Goal: Transaction & Acquisition: Purchase product/service

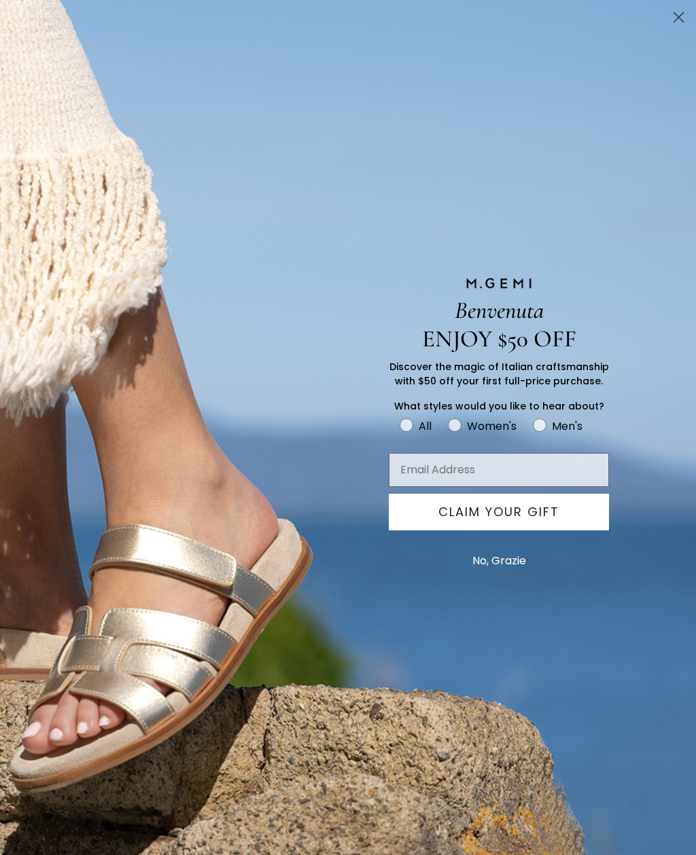
click at [465, 427] on label "Women's" at bounding box center [490, 428] width 85 height 22
click at [399, 417] on input "Women's" at bounding box center [399, 416] width 1 height 1
radio input "true"
click at [500, 558] on button "No, Grazie" at bounding box center [498, 561] width 67 height 34
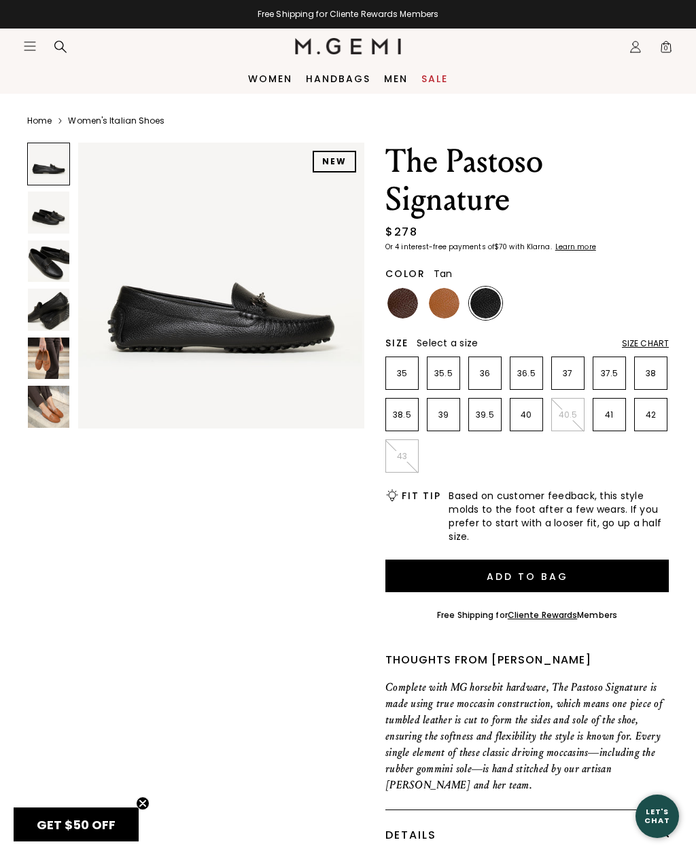
click at [455, 302] on img at bounding box center [444, 303] width 31 height 31
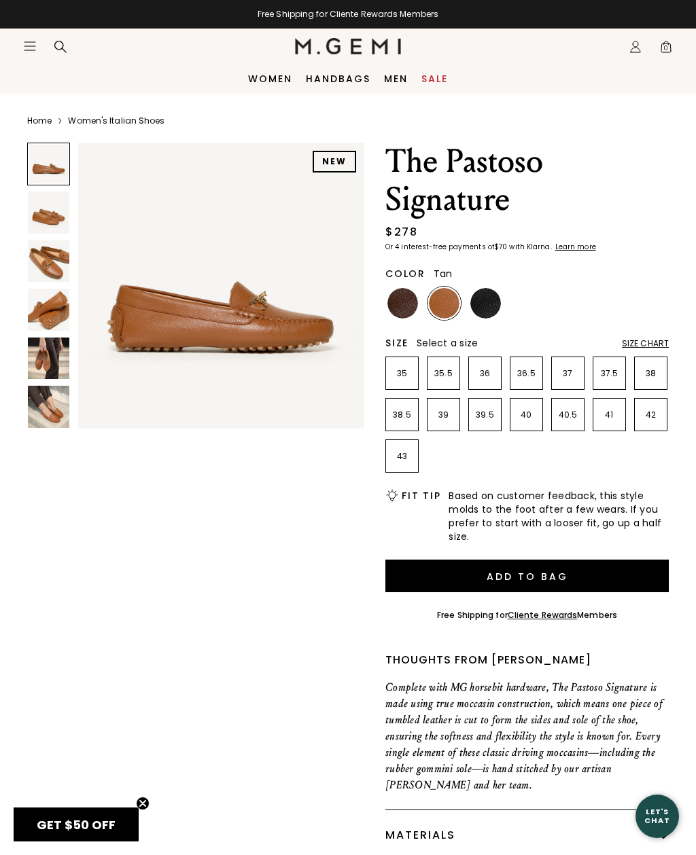
click at [36, 46] on icon "Icons/20x20/hamburger@2x" at bounding box center [30, 46] width 14 height 14
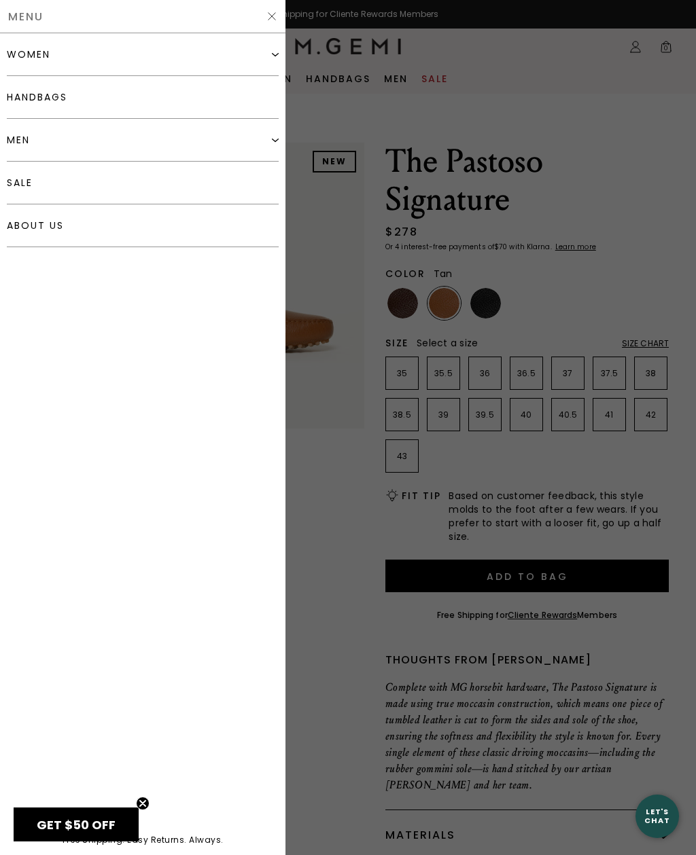
click at [247, 50] on div "women" at bounding box center [143, 54] width 272 height 43
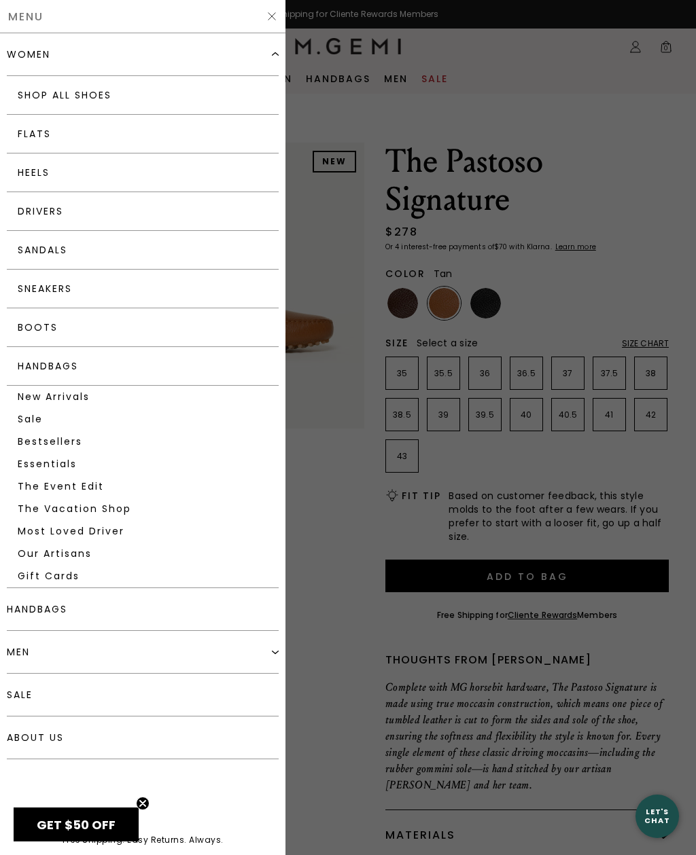
click at [160, 210] on link "Drivers" at bounding box center [143, 211] width 272 height 39
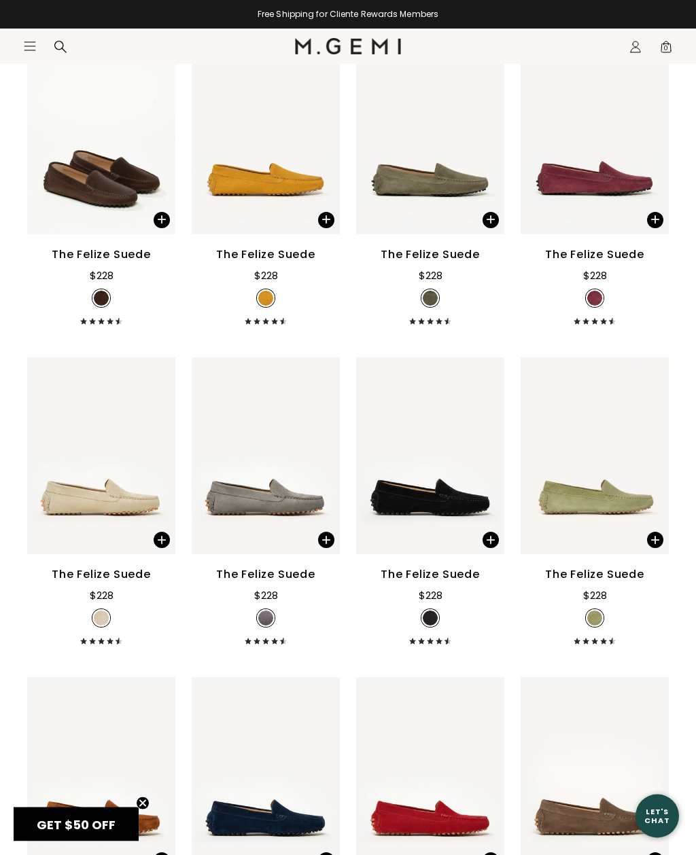
scroll to position [329, 0]
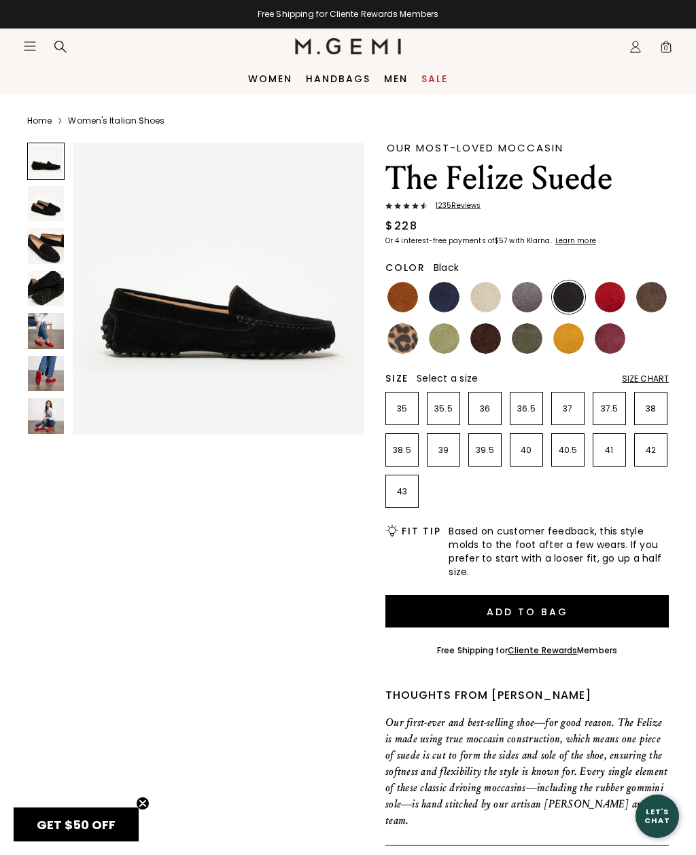
click at [49, 206] on img at bounding box center [46, 204] width 36 height 36
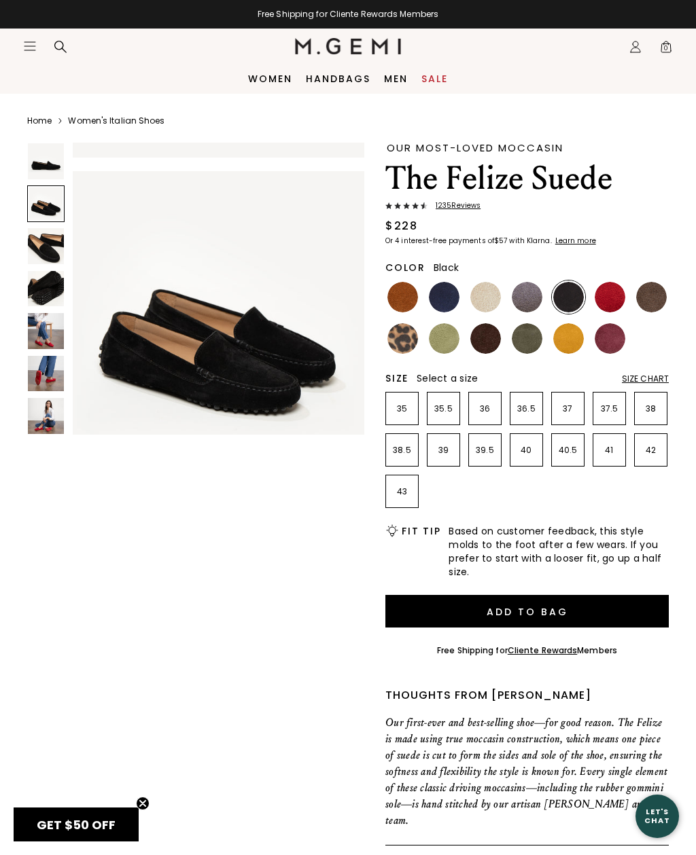
scroll to position [306, 0]
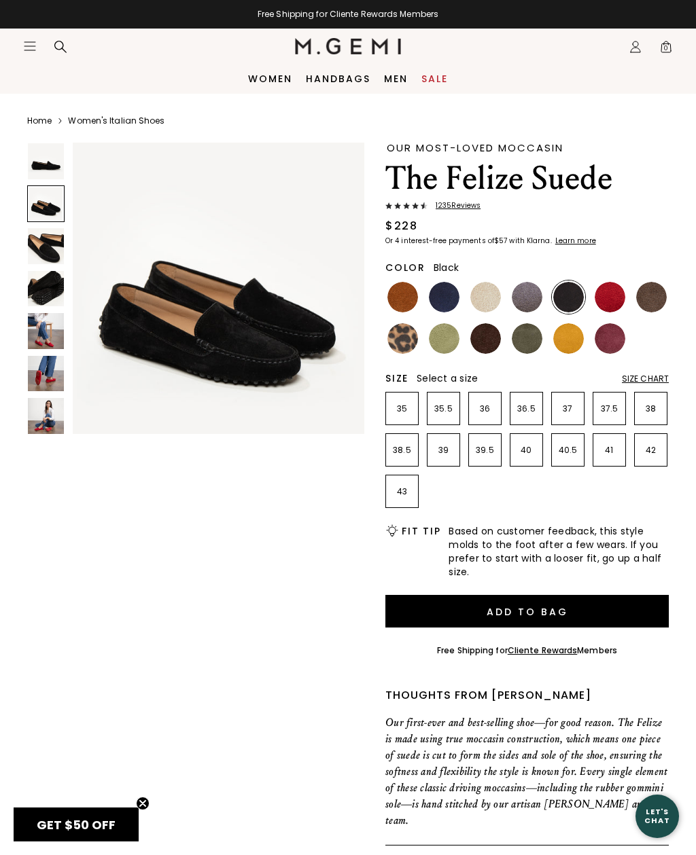
click at [56, 250] on img at bounding box center [46, 246] width 36 height 36
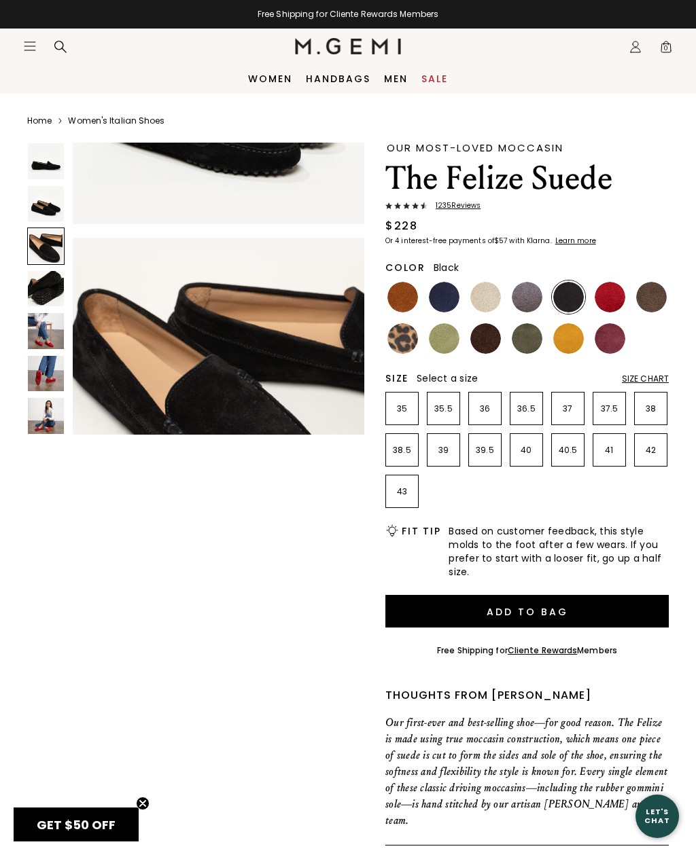
scroll to position [611, 0]
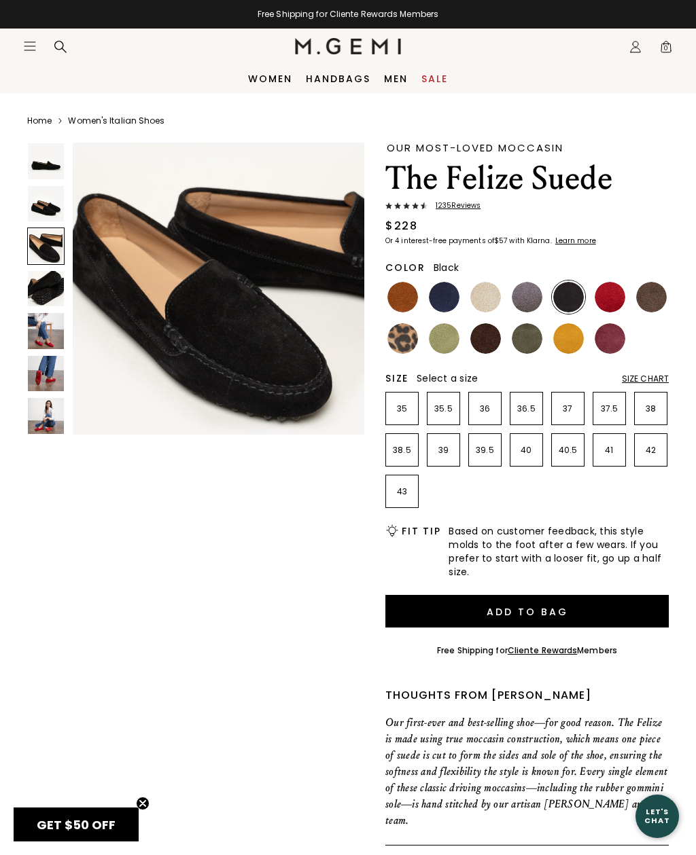
click at [42, 302] on img at bounding box center [46, 289] width 36 height 36
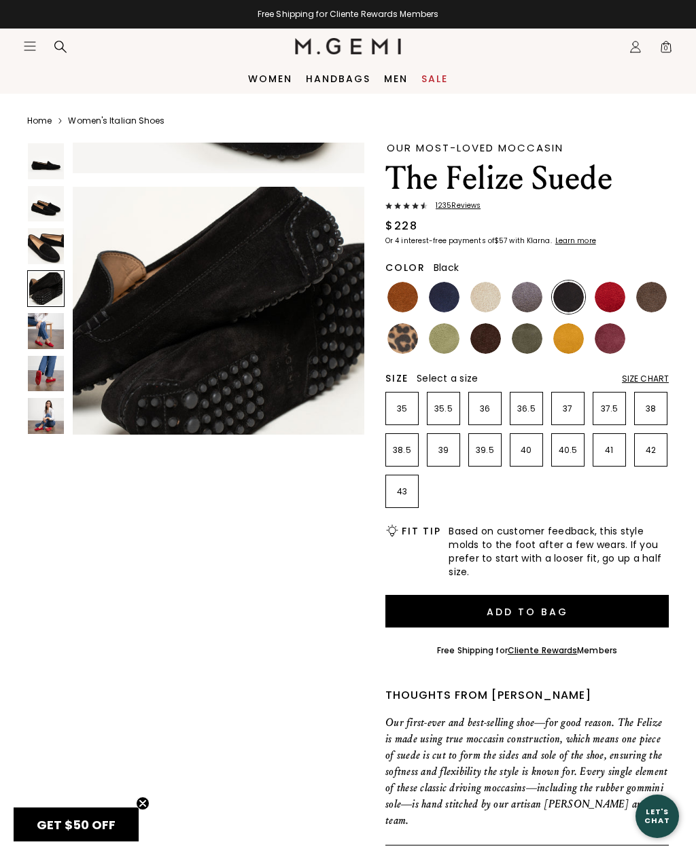
scroll to position [916, 0]
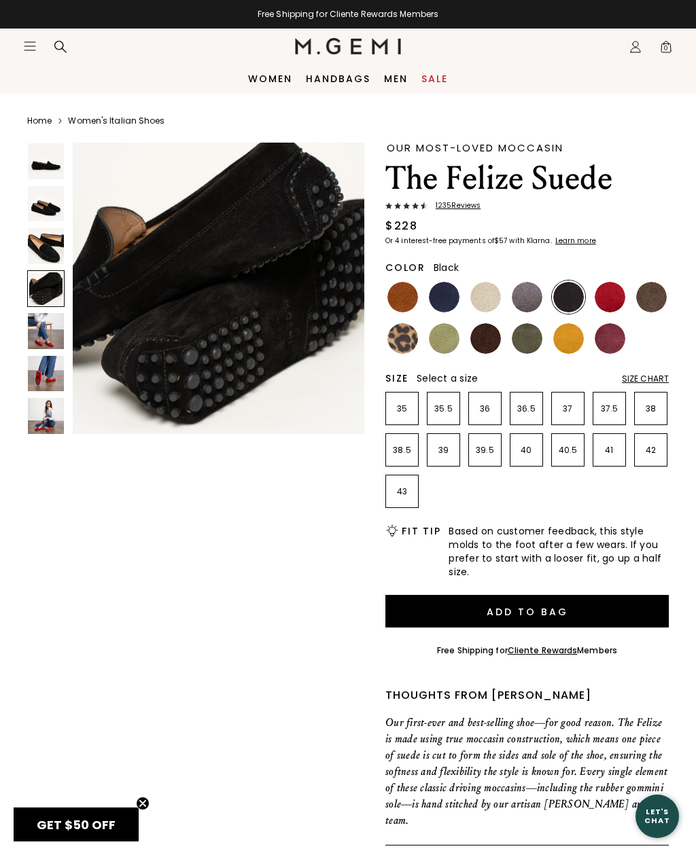
click at [41, 329] on img at bounding box center [46, 331] width 36 height 36
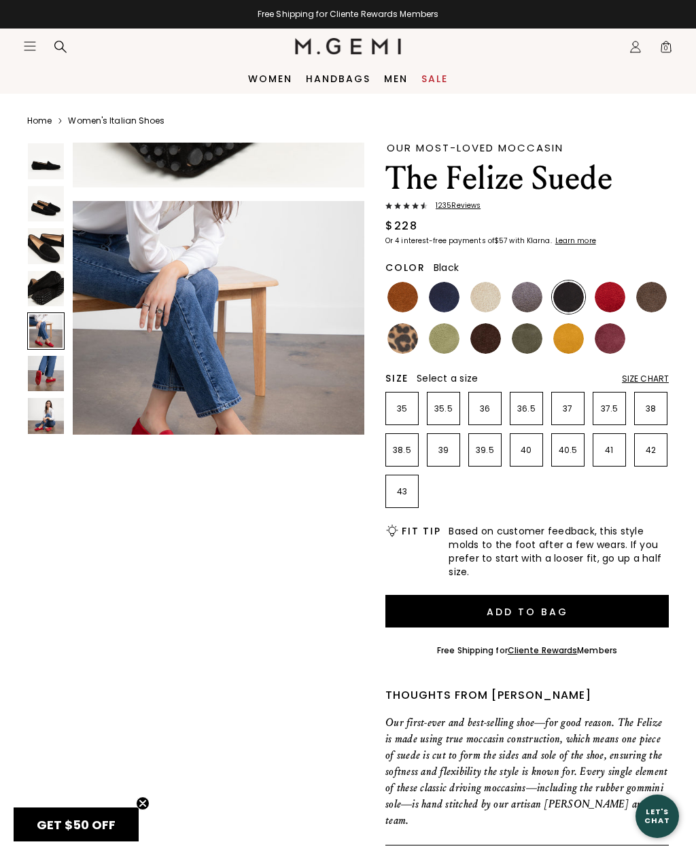
scroll to position [1221, 0]
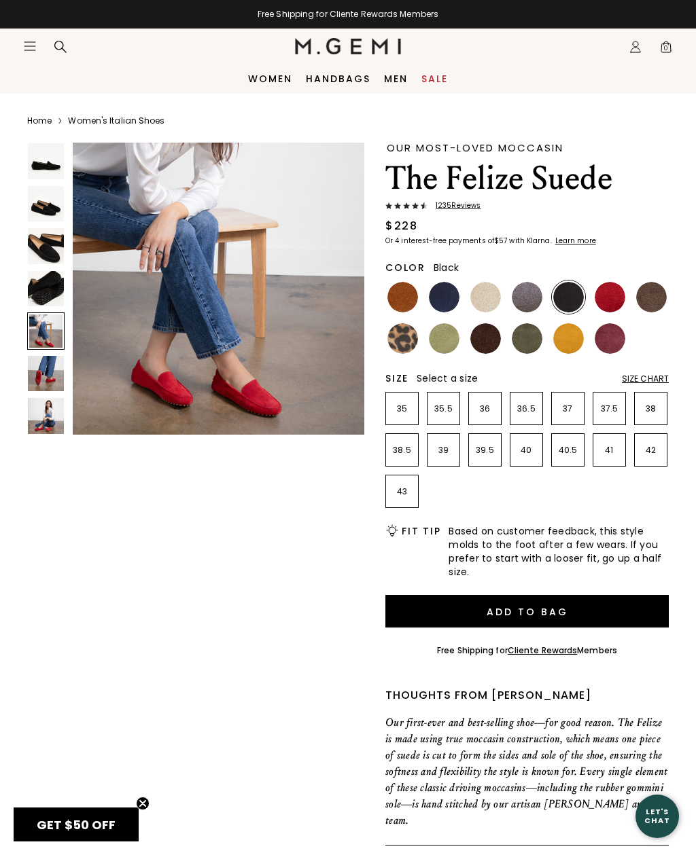
click at [46, 379] on img at bounding box center [46, 374] width 36 height 36
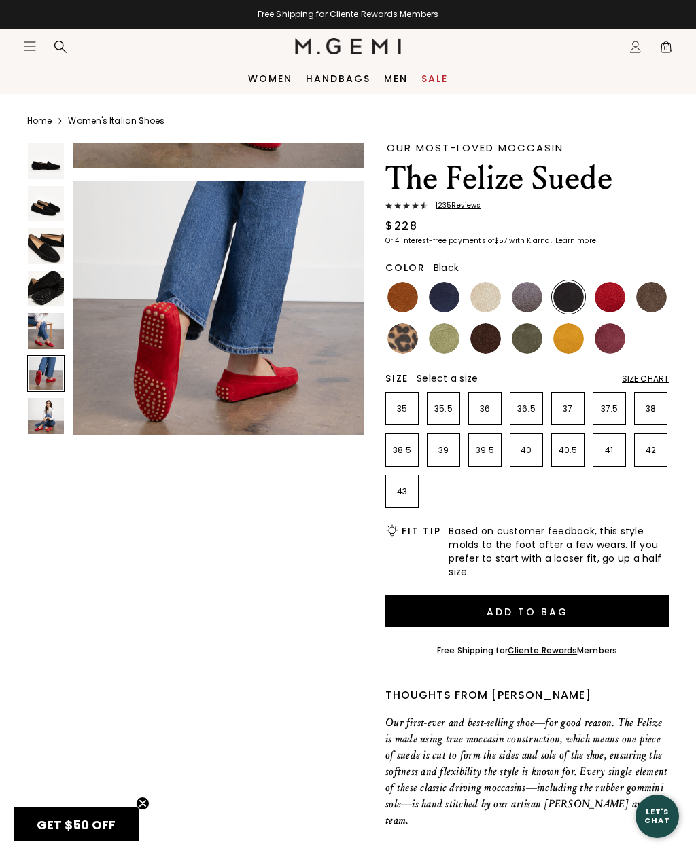
scroll to position [1527, 0]
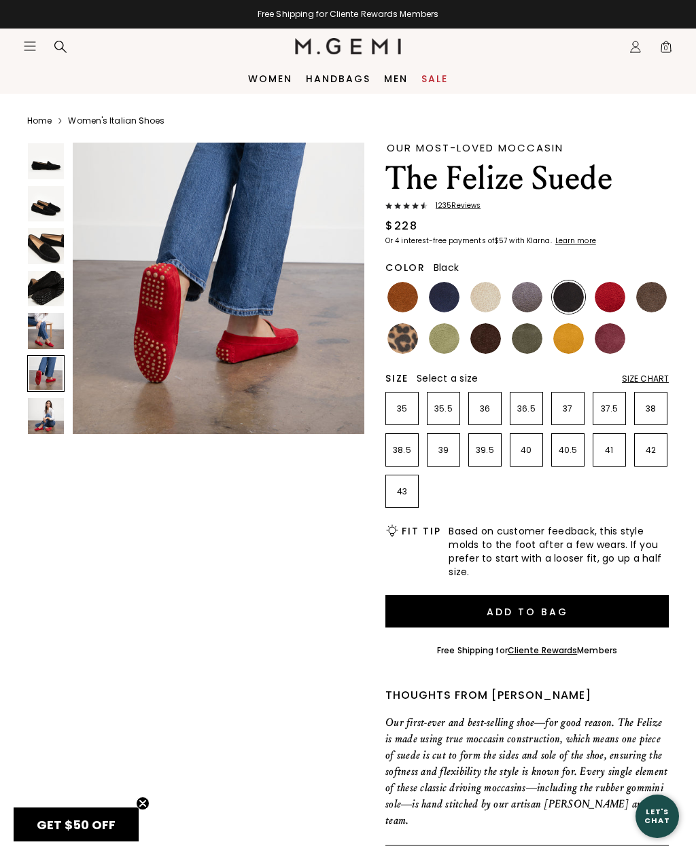
click at [54, 412] on img at bounding box center [46, 416] width 36 height 36
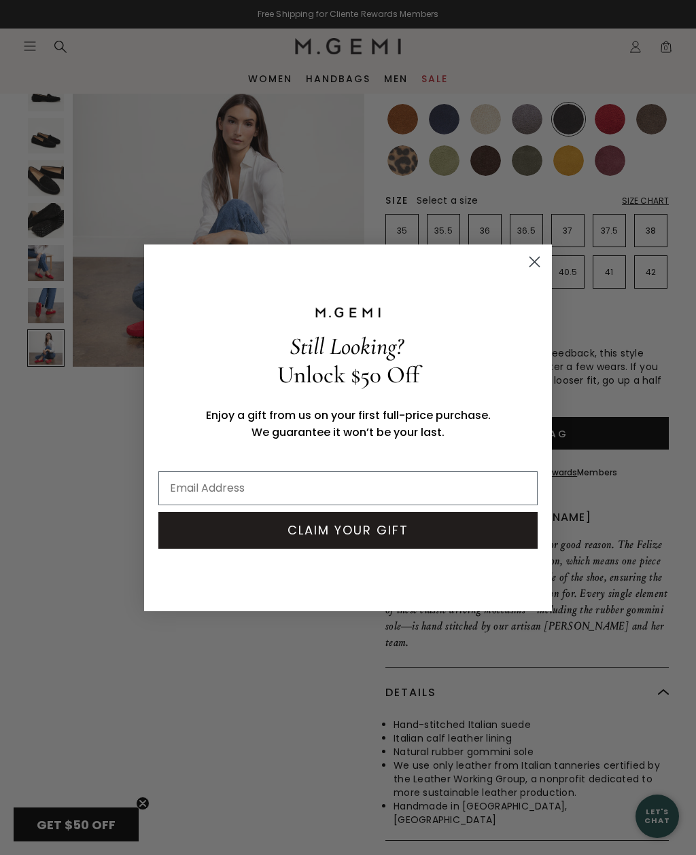
scroll to position [179, 0]
click at [492, 505] on input "Email Address" at bounding box center [347, 488] width 379 height 34
type input "bm"
type input "bmdanielleoco@verizon.net"
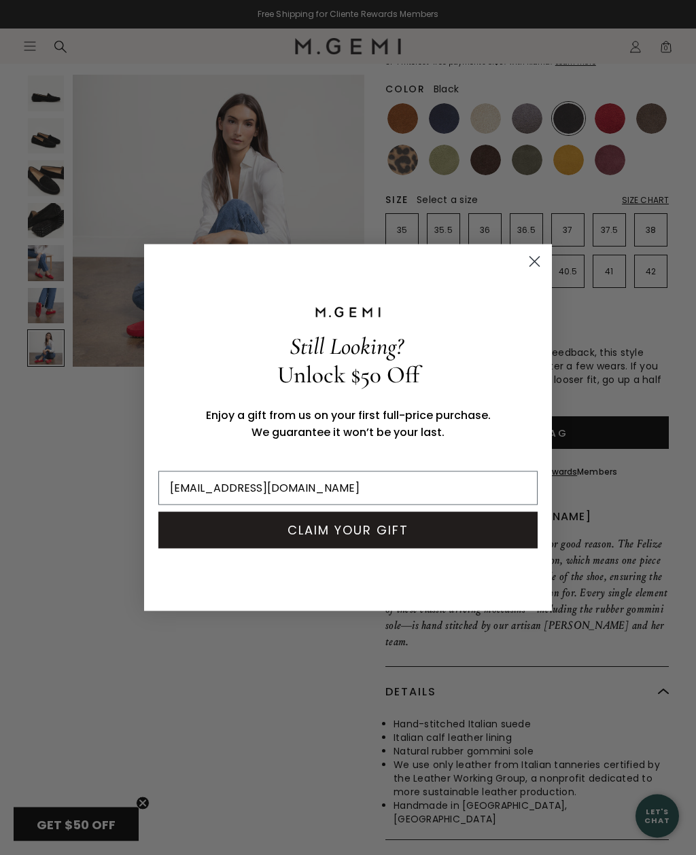
click at [443, 549] on button "CLAIM YOUR GIFT" at bounding box center [347, 530] width 379 height 37
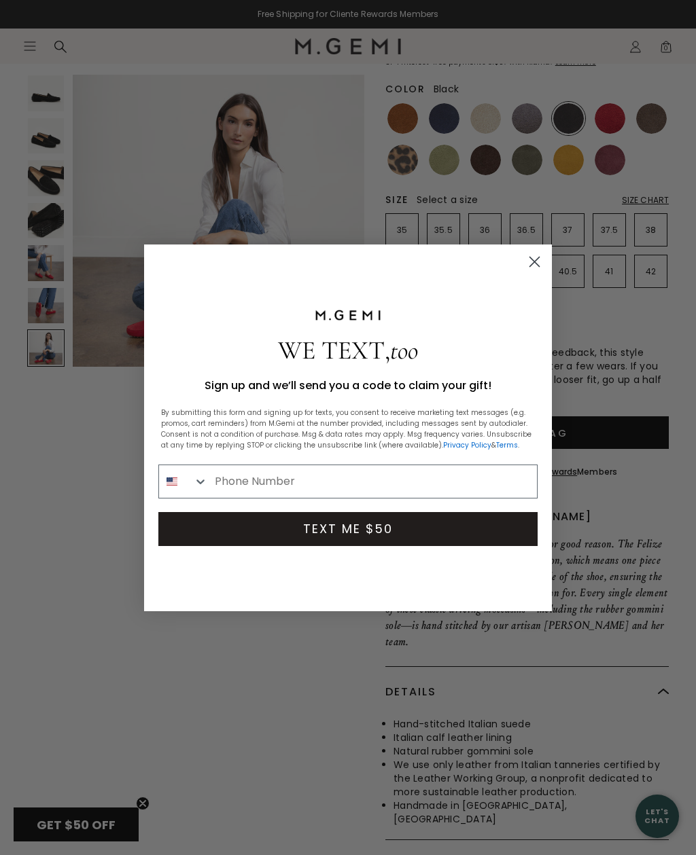
click at [488, 498] on input "Phone Number" at bounding box center [372, 481] width 329 height 33
type input "516-375-4867"
click at [424, 546] on button "TEXT ME $50" at bounding box center [347, 529] width 379 height 34
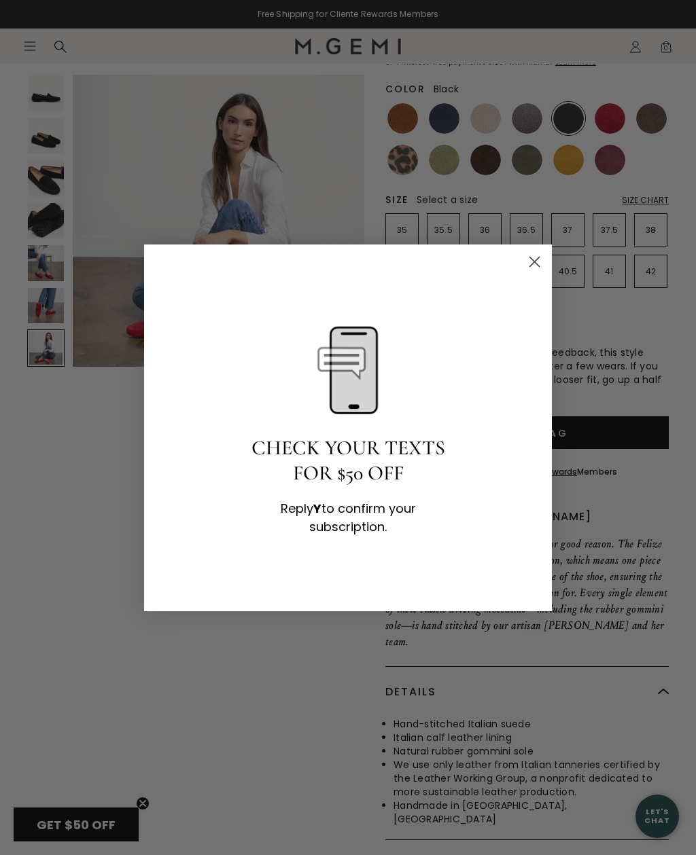
click at [544, 274] on icon "Close dialog" at bounding box center [534, 262] width 24 height 24
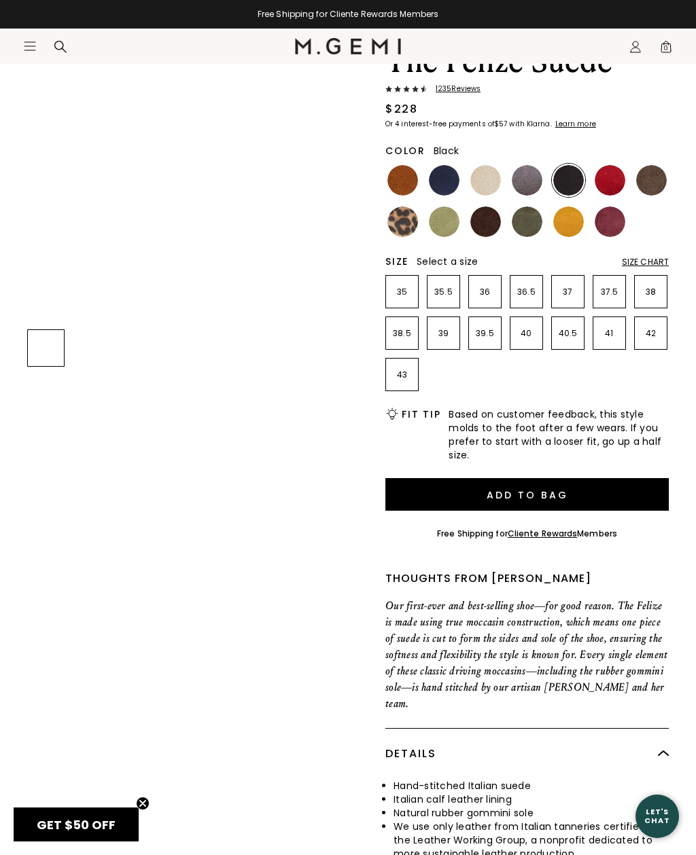
scroll to position [48, 0]
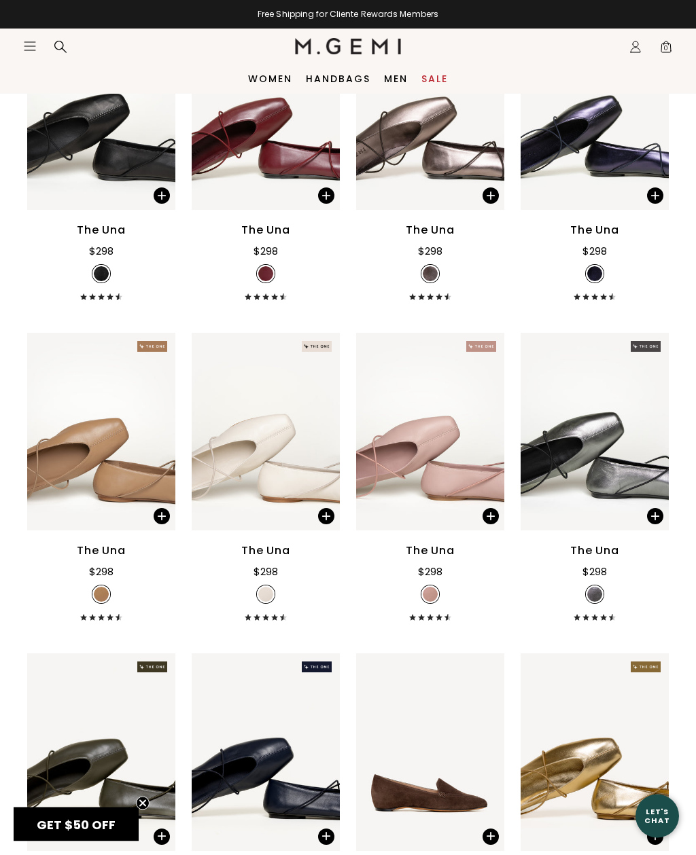
scroll to position [564, 0]
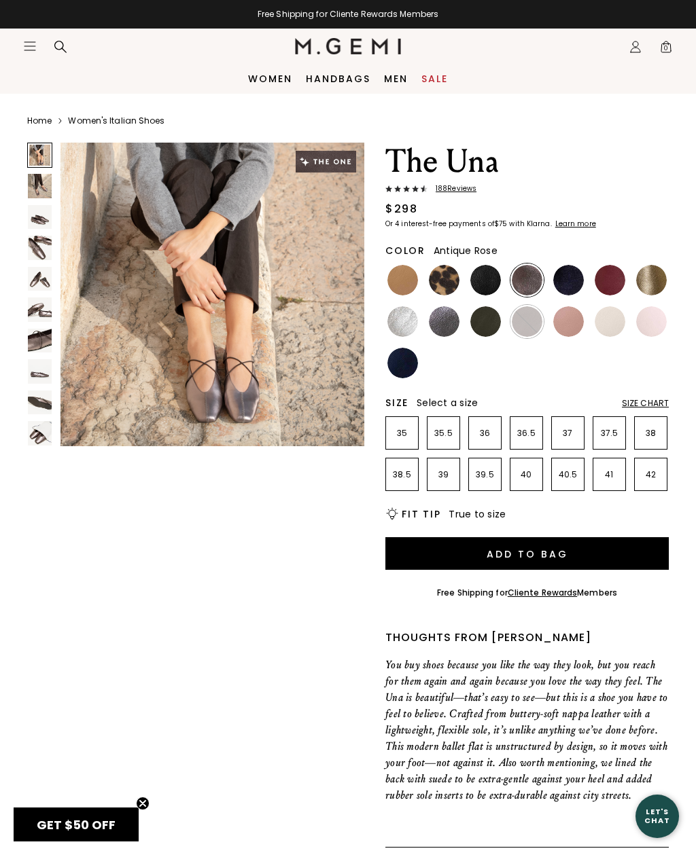
click at [573, 319] on img at bounding box center [568, 321] width 31 height 31
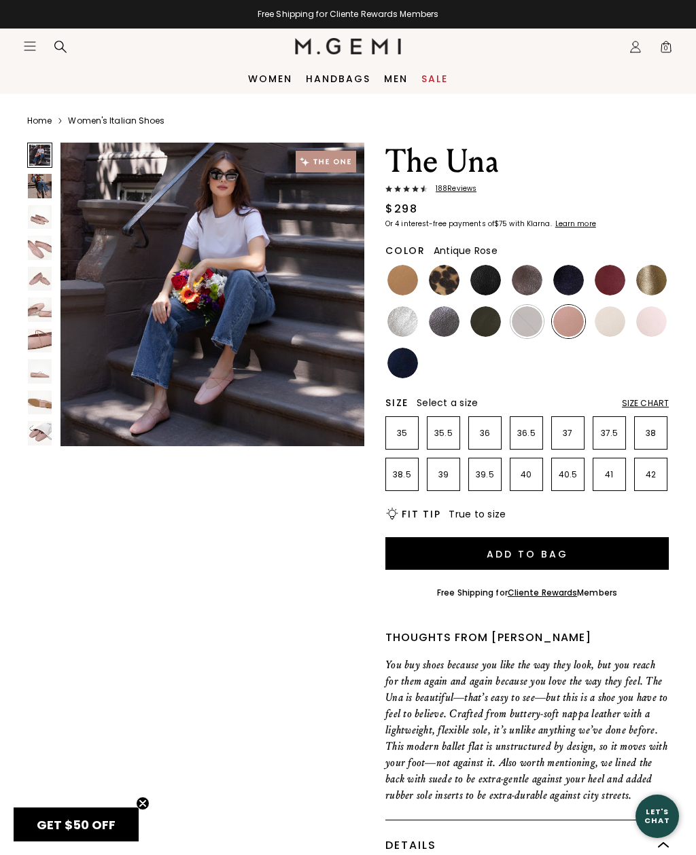
click at [650, 310] on img at bounding box center [651, 321] width 31 height 31
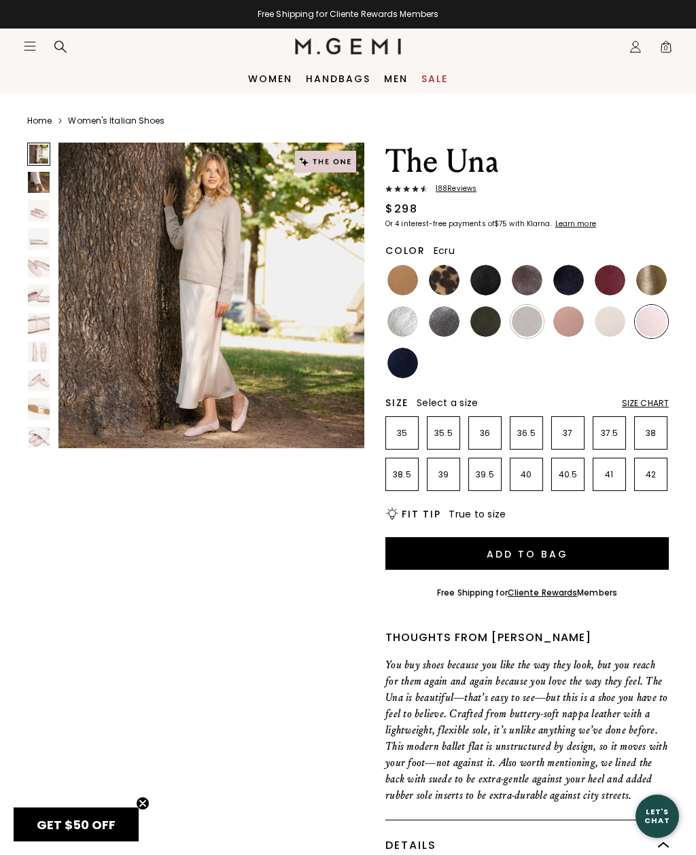
click at [608, 317] on img at bounding box center [609, 321] width 31 height 31
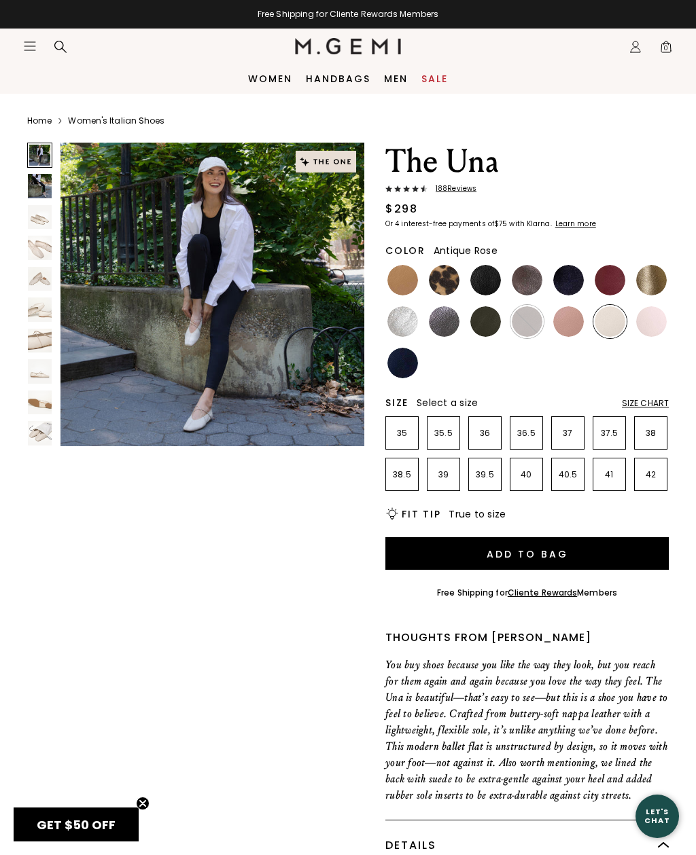
click at [572, 317] on img at bounding box center [568, 321] width 31 height 31
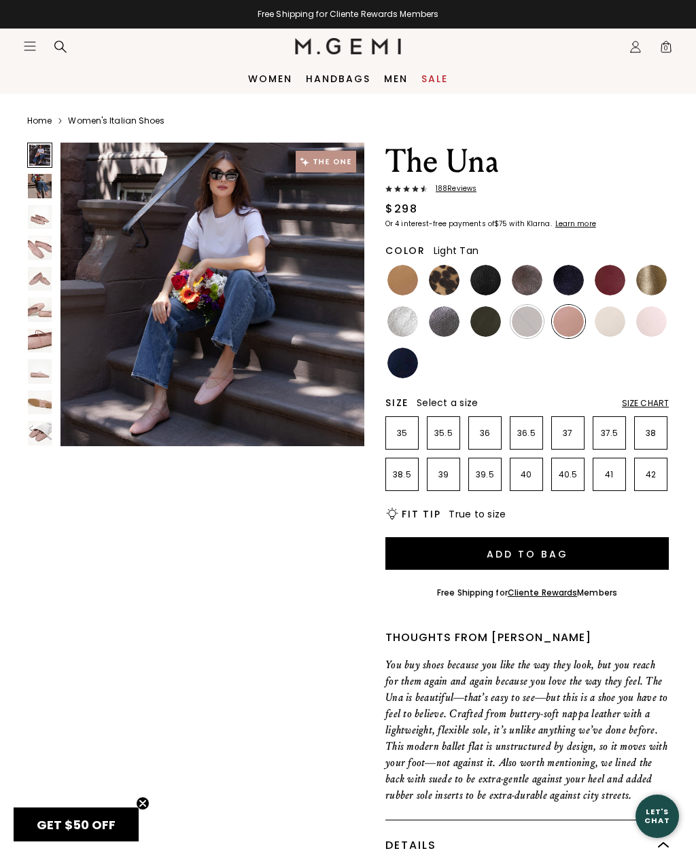
click at [403, 278] on img at bounding box center [402, 280] width 31 height 31
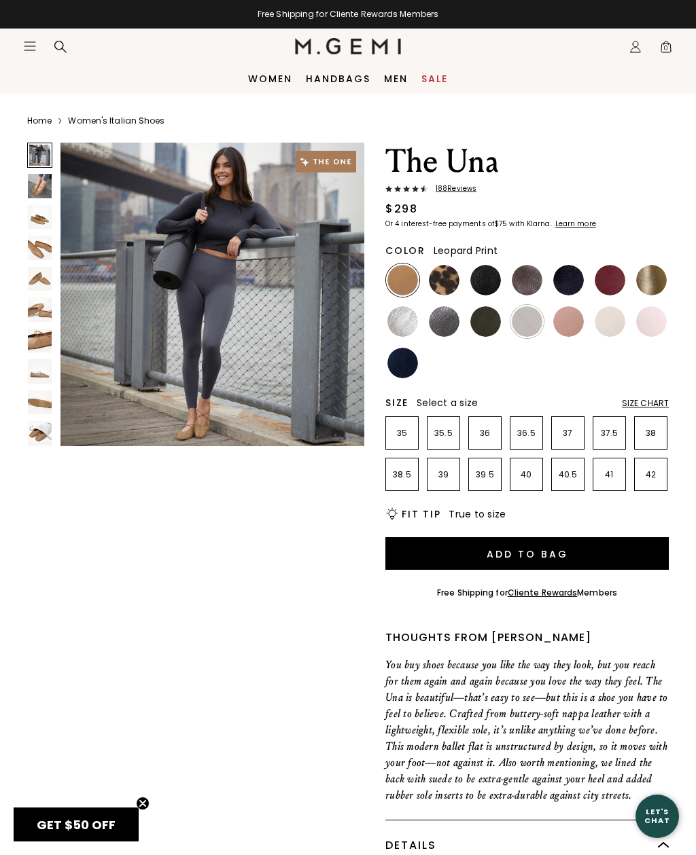
click at [441, 281] on img at bounding box center [444, 280] width 31 height 31
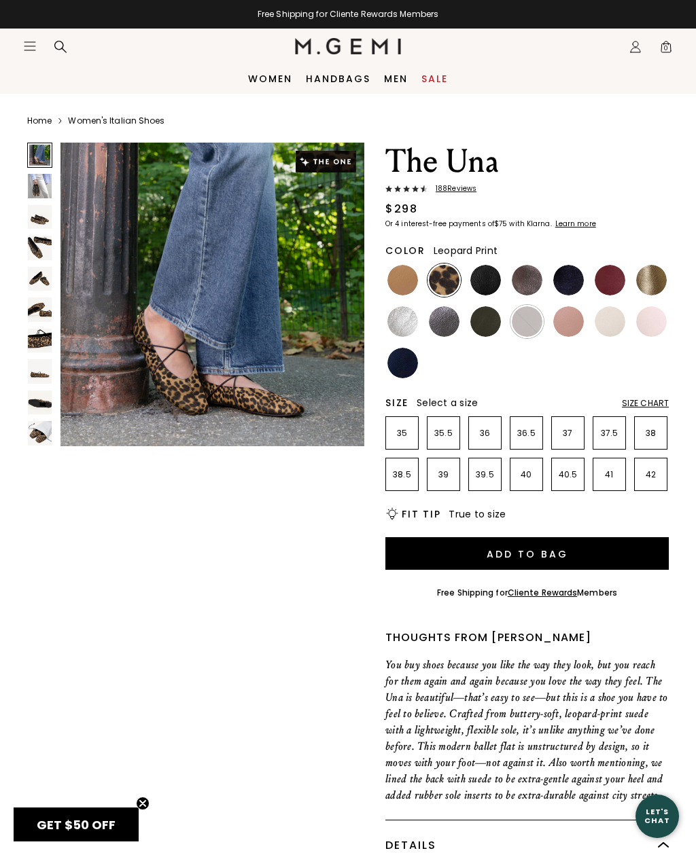
click at [486, 272] on img at bounding box center [485, 280] width 31 height 31
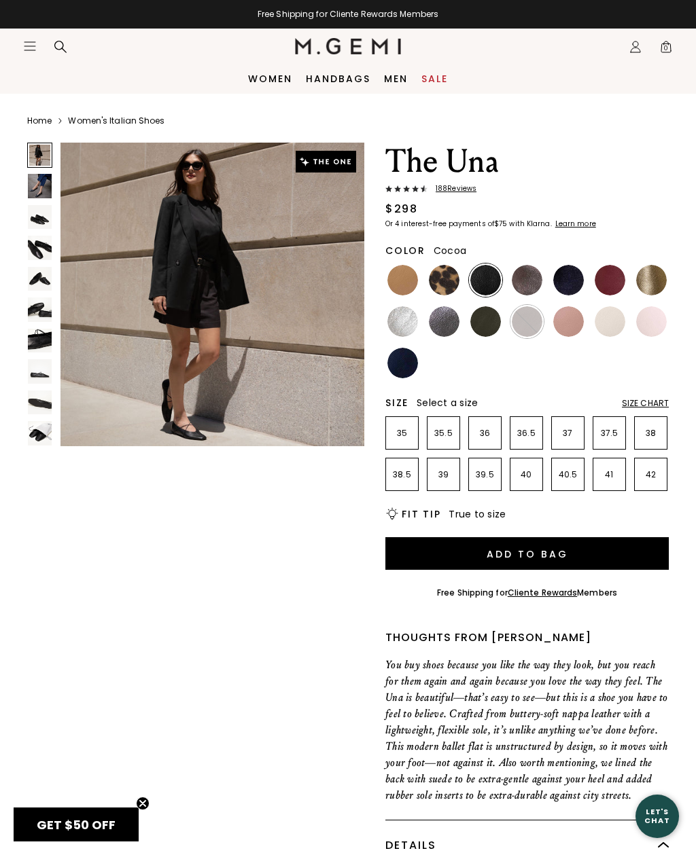
click at [527, 278] on img at bounding box center [526, 280] width 31 height 31
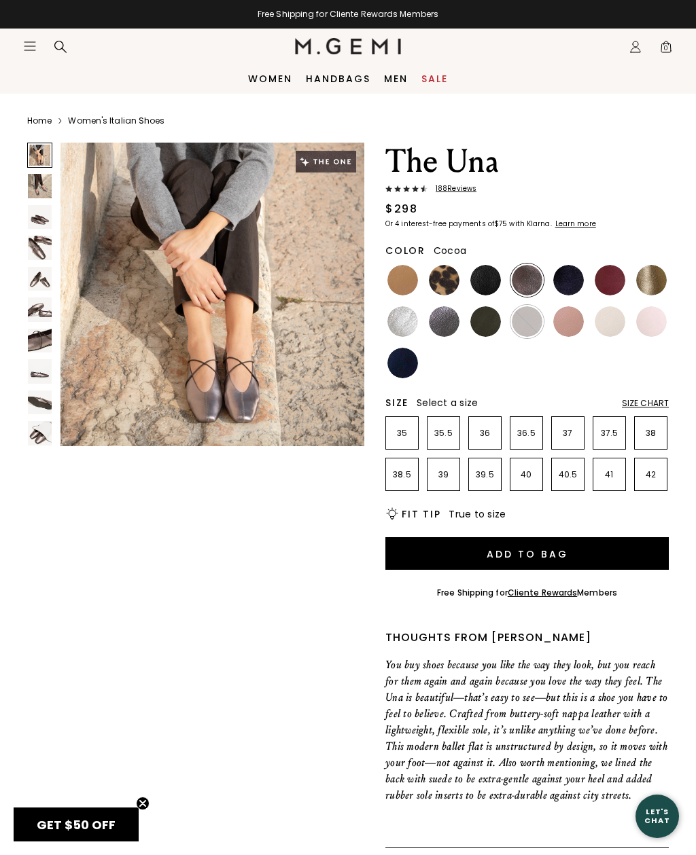
click at [33, 196] on img at bounding box center [40, 186] width 24 height 24
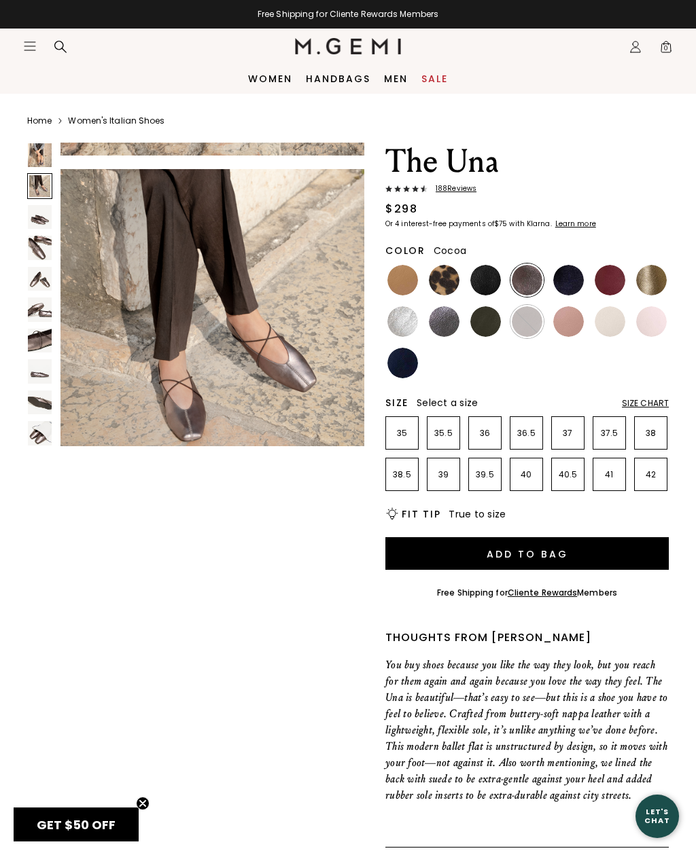
scroll to position [317, 0]
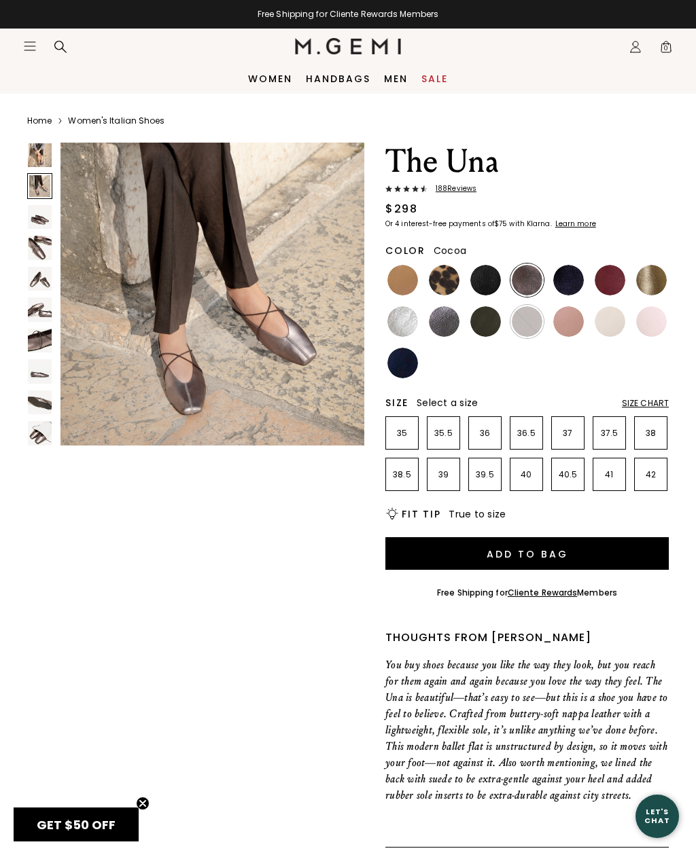
click at [36, 249] on img at bounding box center [40, 248] width 24 height 24
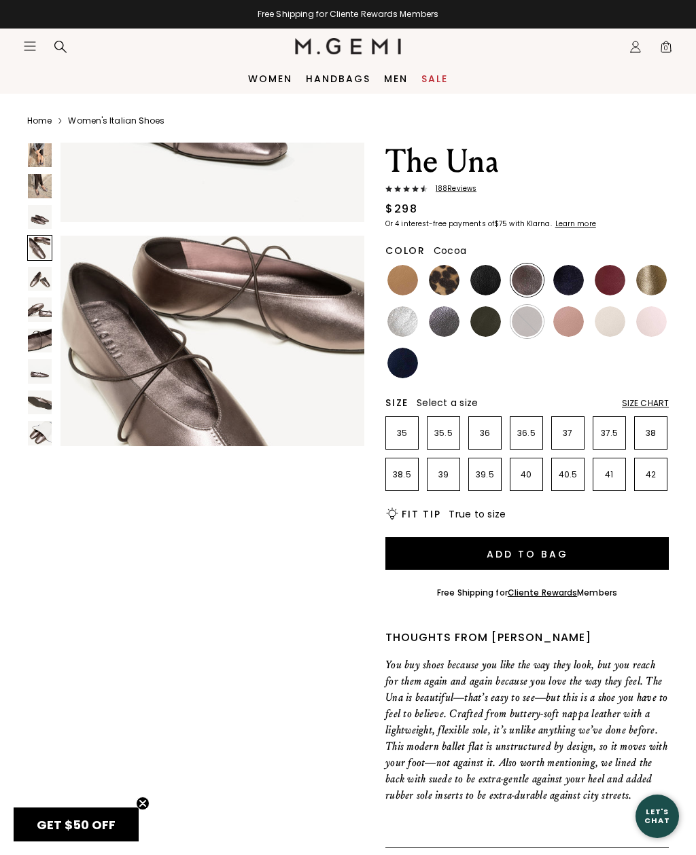
scroll to position [951, 0]
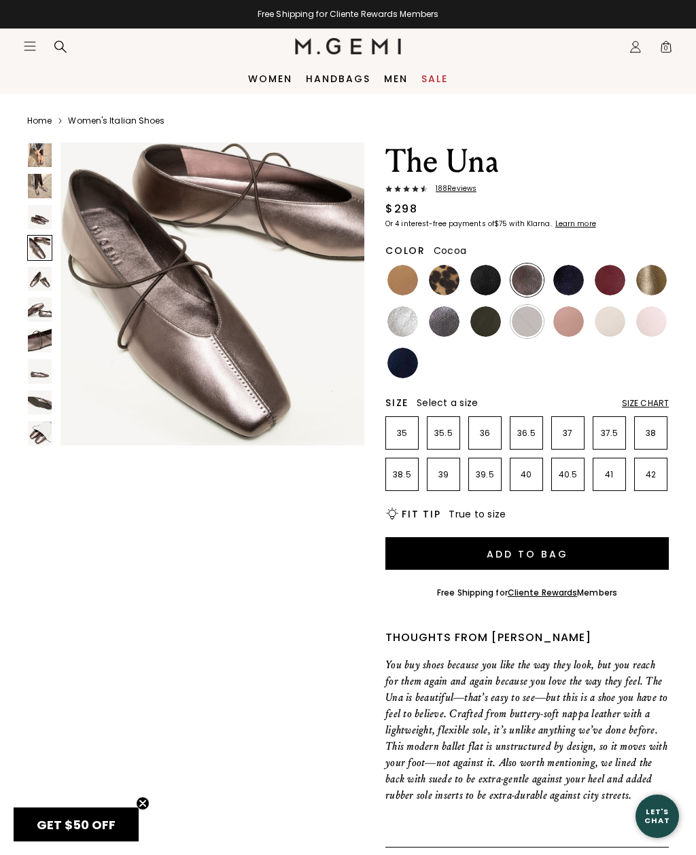
click at [29, 282] on img at bounding box center [40, 279] width 24 height 24
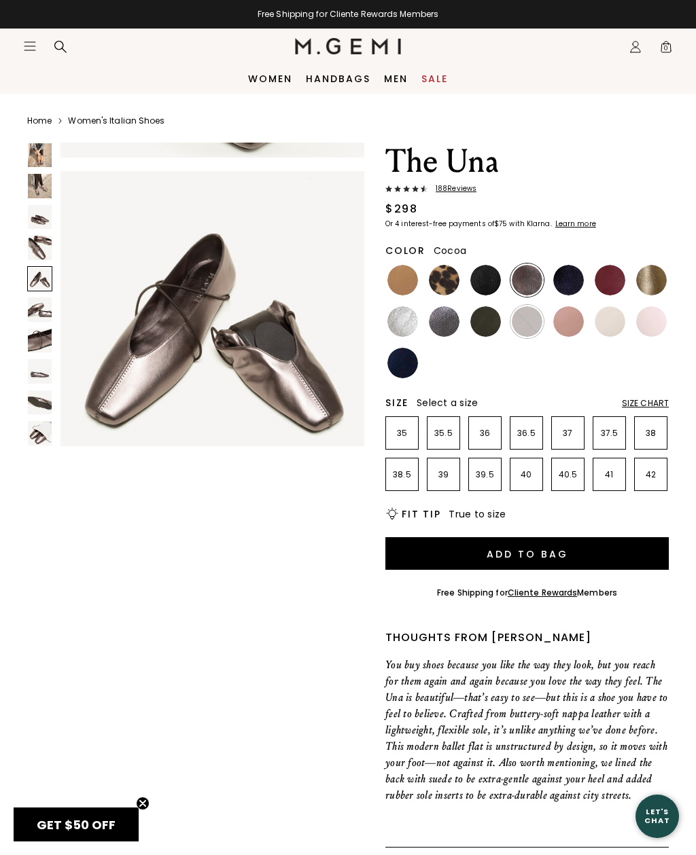
scroll to position [1267, 0]
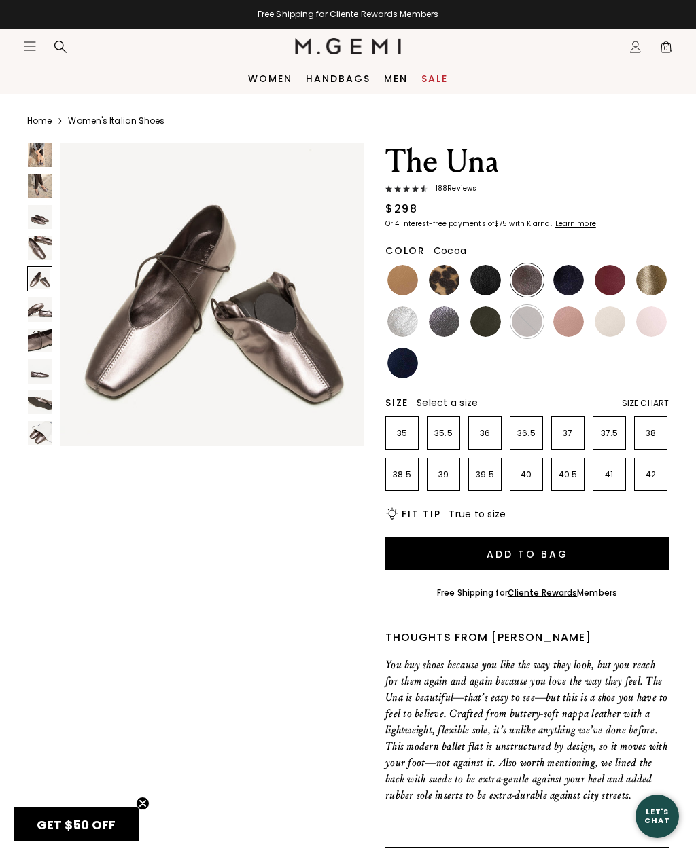
click at [31, 310] on img at bounding box center [40, 310] width 24 height 24
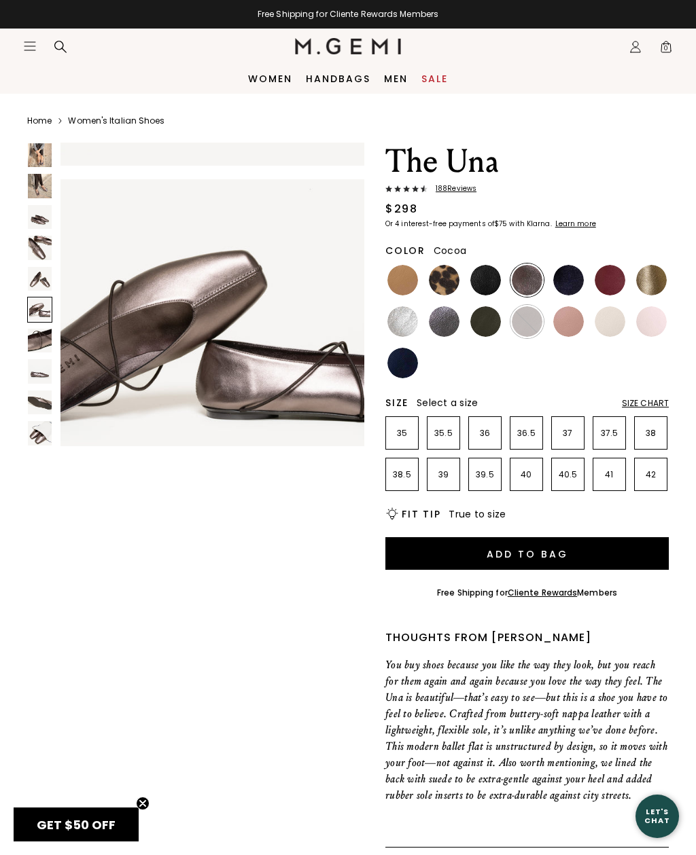
scroll to position [1585, 0]
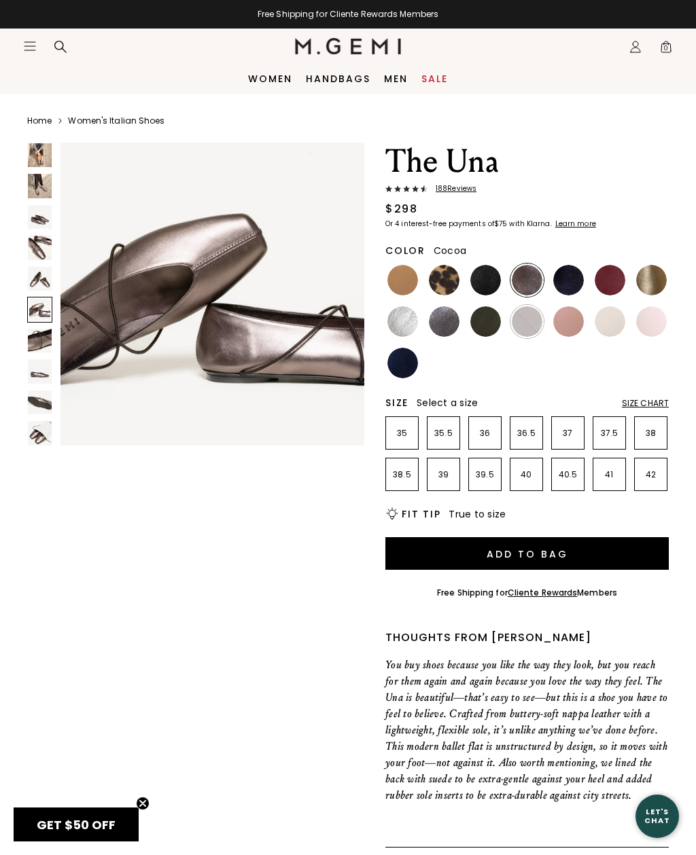
click at [37, 340] on img at bounding box center [40, 341] width 24 height 24
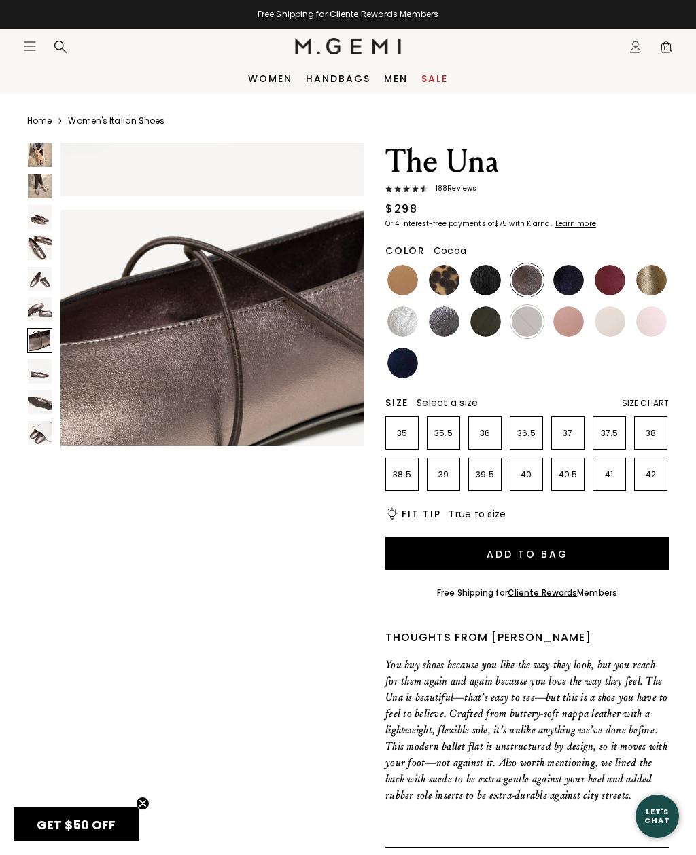
scroll to position [1901, 0]
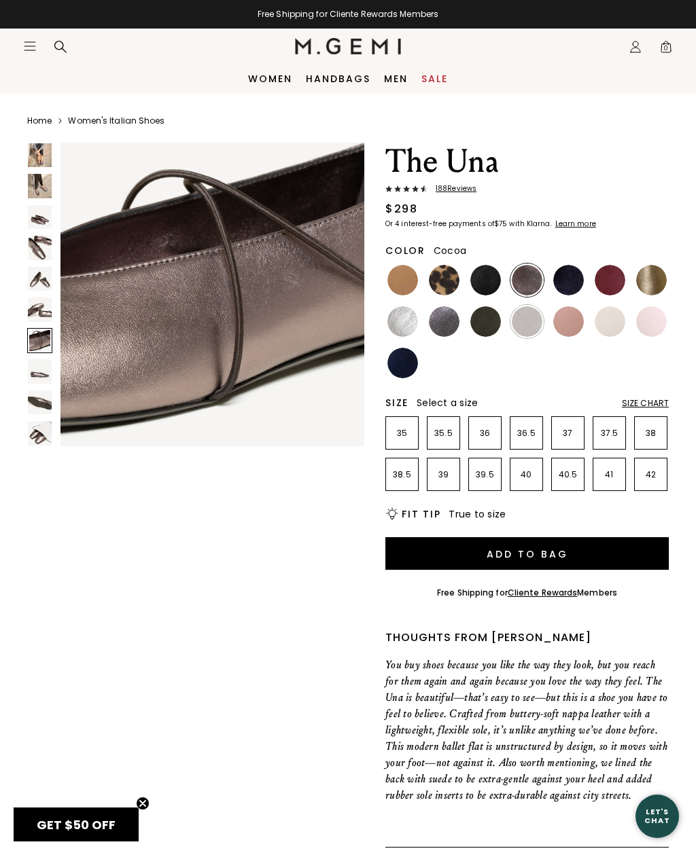
click at [31, 368] on img at bounding box center [40, 371] width 24 height 24
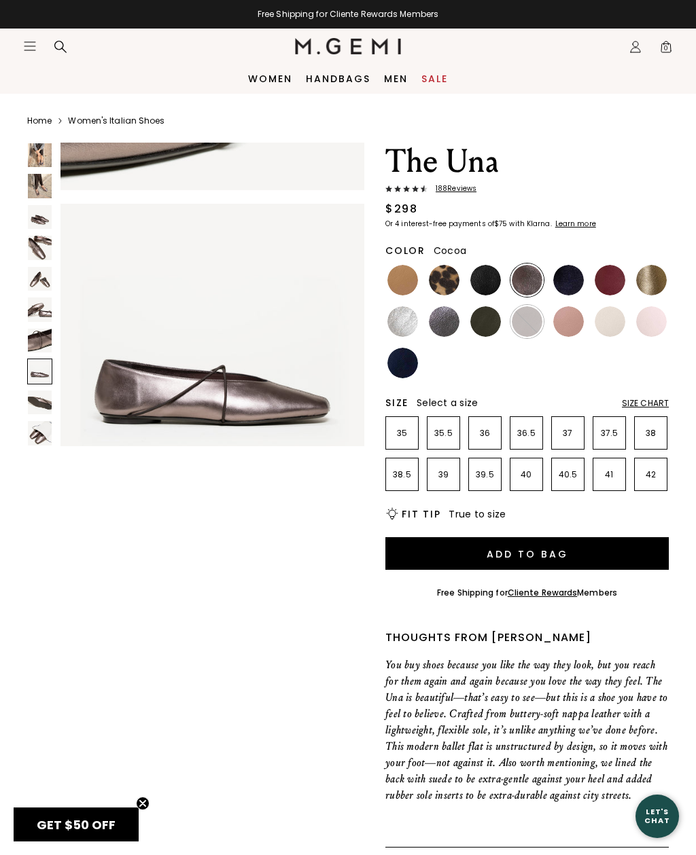
scroll to position [2218, 0]
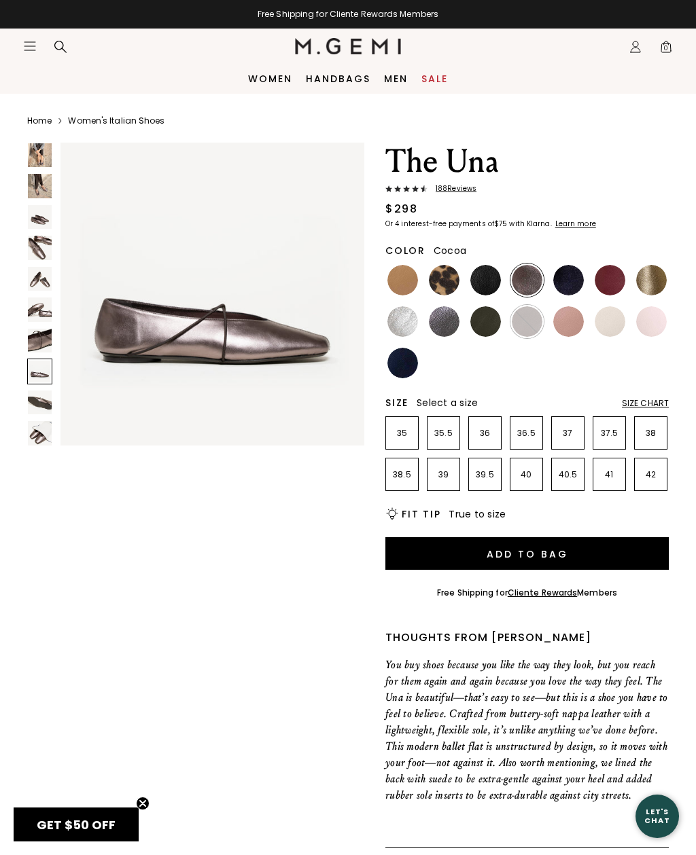
click at [35, 395] on img at bounding box center [40, 403] width 24 height 24
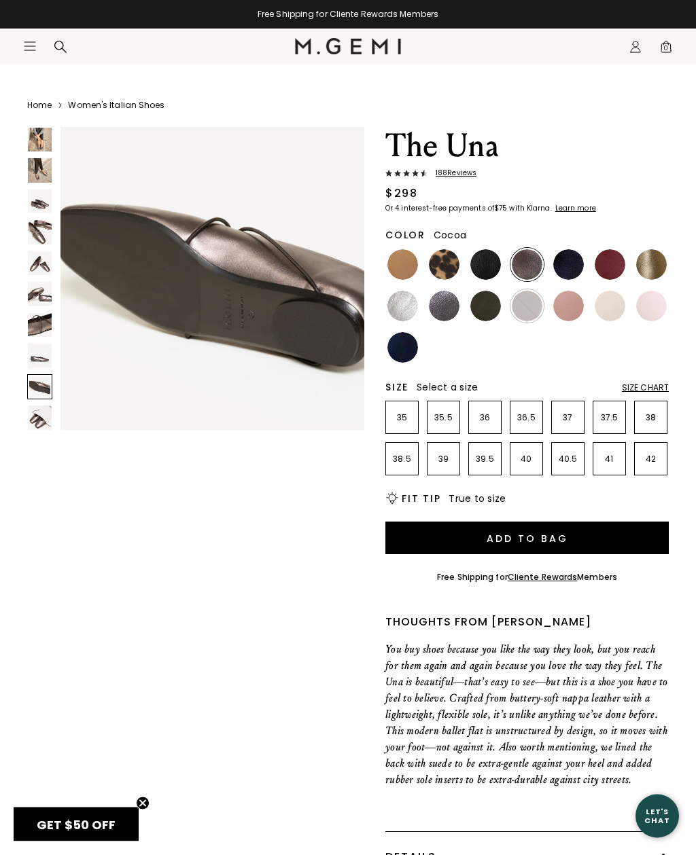
scroll to position [16, 0]
click at [31, 429] on img at bounding box center [40, 417] width 24 height 24
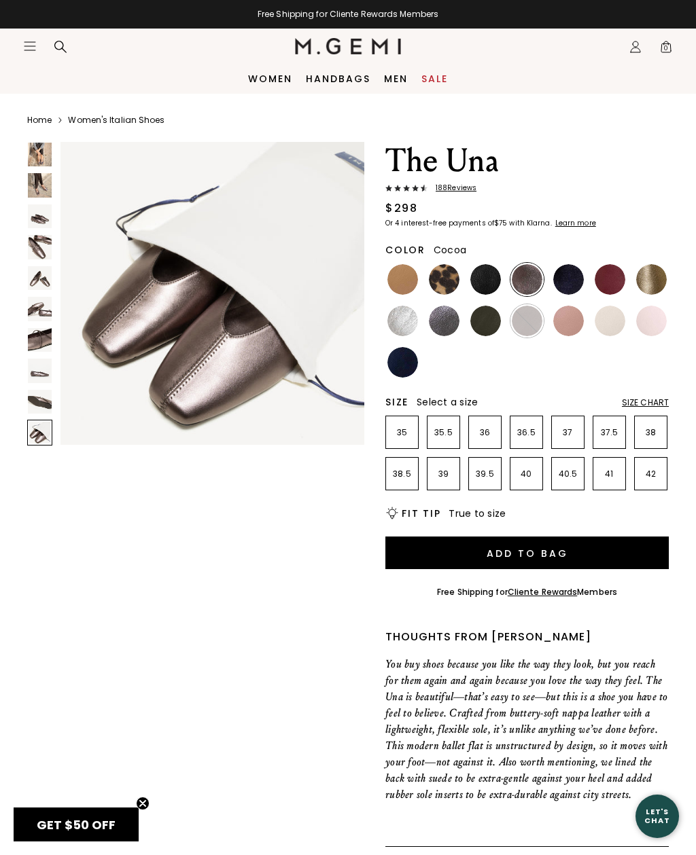
scroll to position [0, 0]
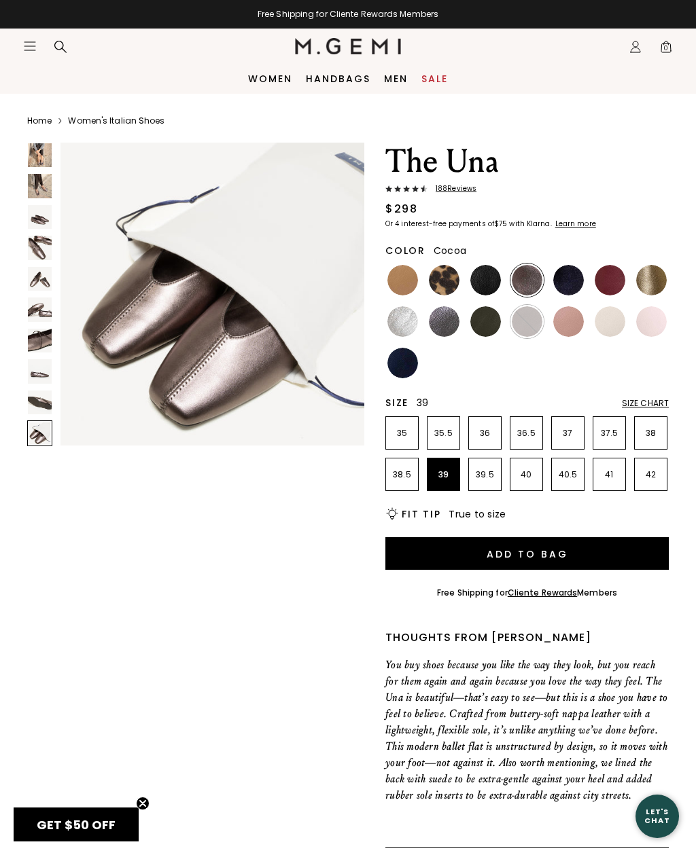
click at [453, 478] on p "39" at bounding box center [443, 474] width 32 height 11
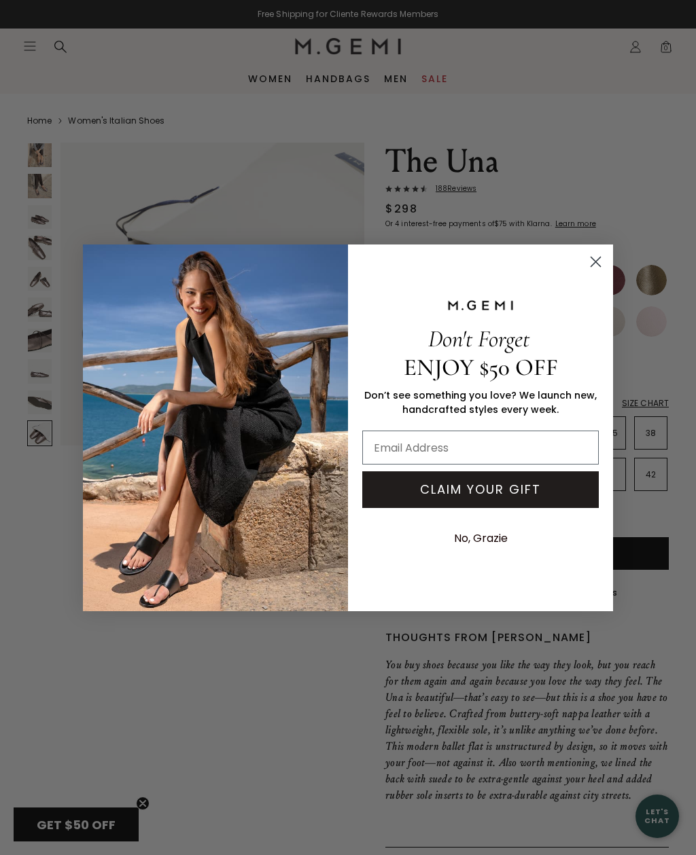
click at [550, 448] on input "Email Address" at bounding box center [480, 448] width 236 height 34
type input "danielleoco@verizon.net"
click at [533, 490] on button "CLAIM YOUR GIFT" at bounding box center [480, 489] width 236 height 37
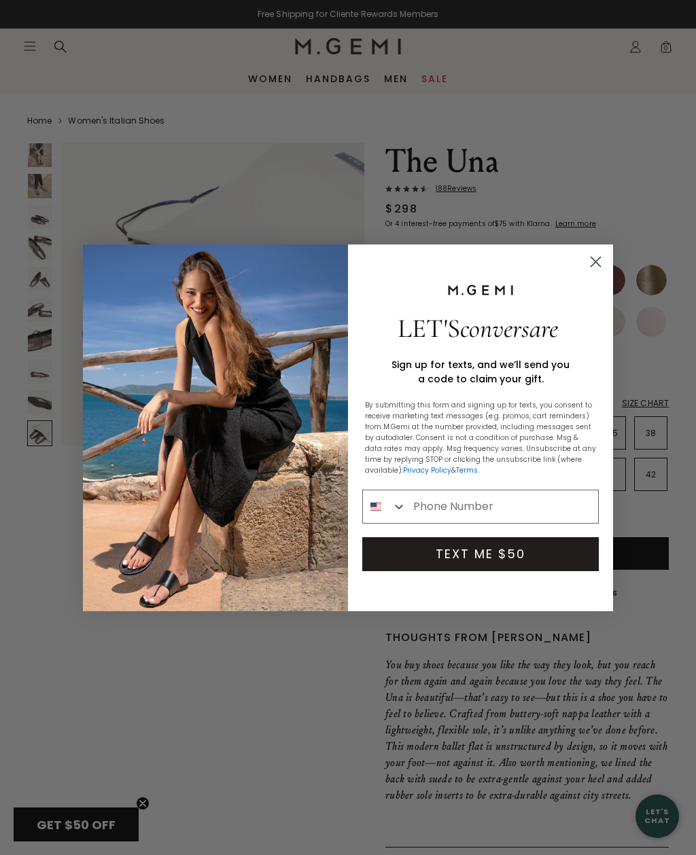
click at [529, 511] on input "Phone Number" at bounding box center [502, 506] width 192 height 33
click at [595, 251] on circle "Close dialog" at bounding box center [595, 261] width 22 height 22
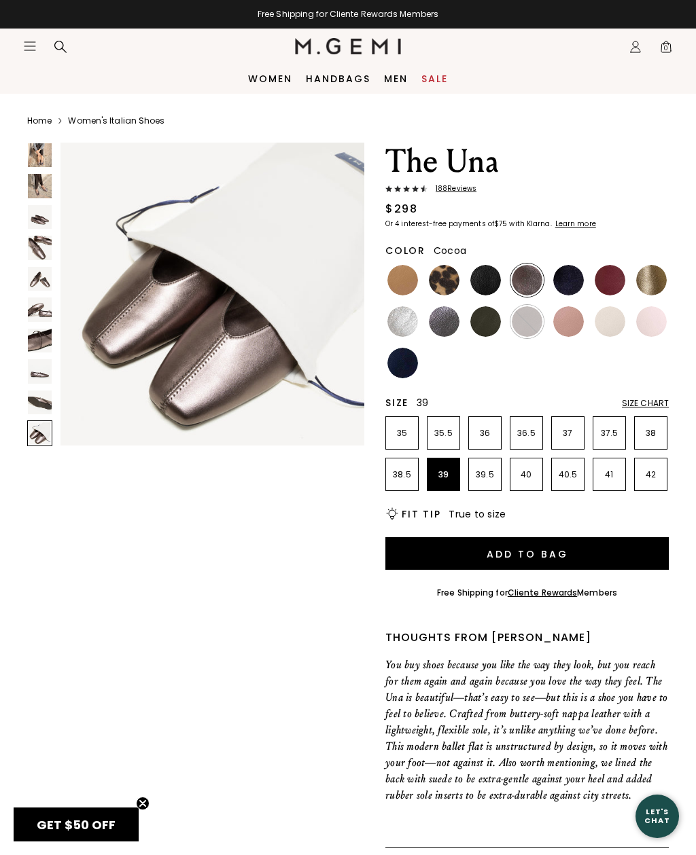
click at [563, 279] on img at bounding box center [568, 280] width 31 height 31
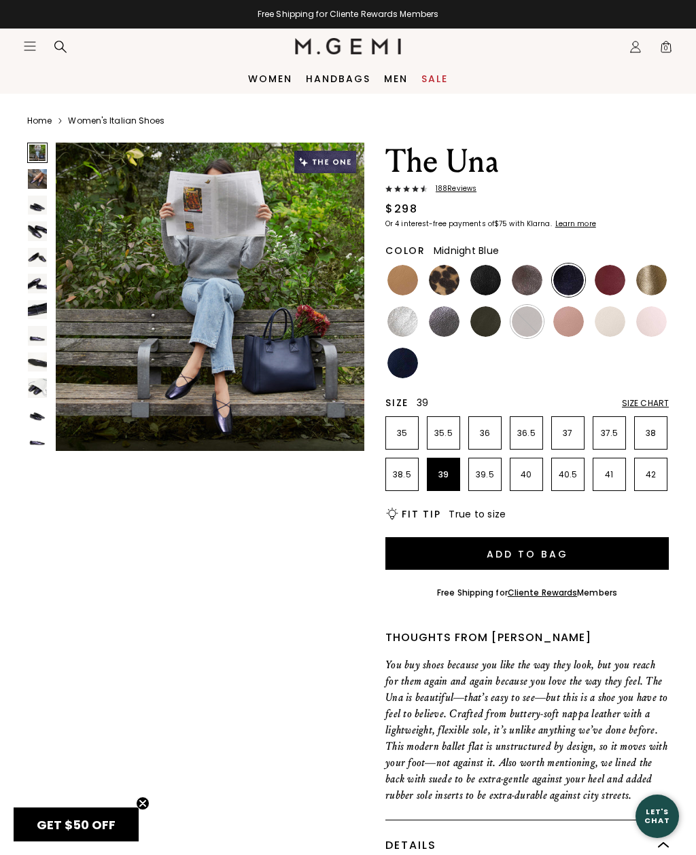
click at [34, 207] on img at bounding box center [37, 205] width 19 height 19
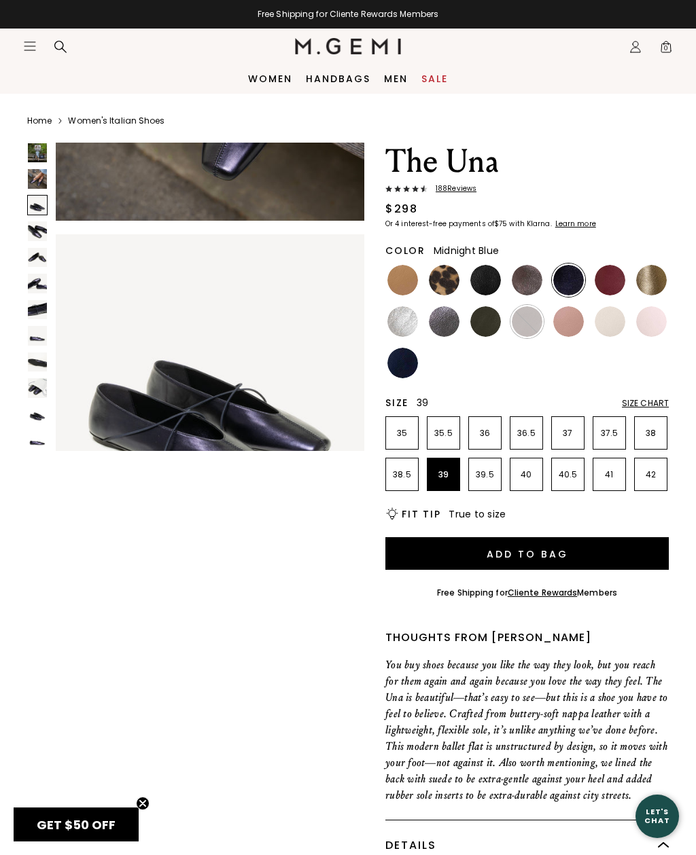
scroll to position [643, 0]
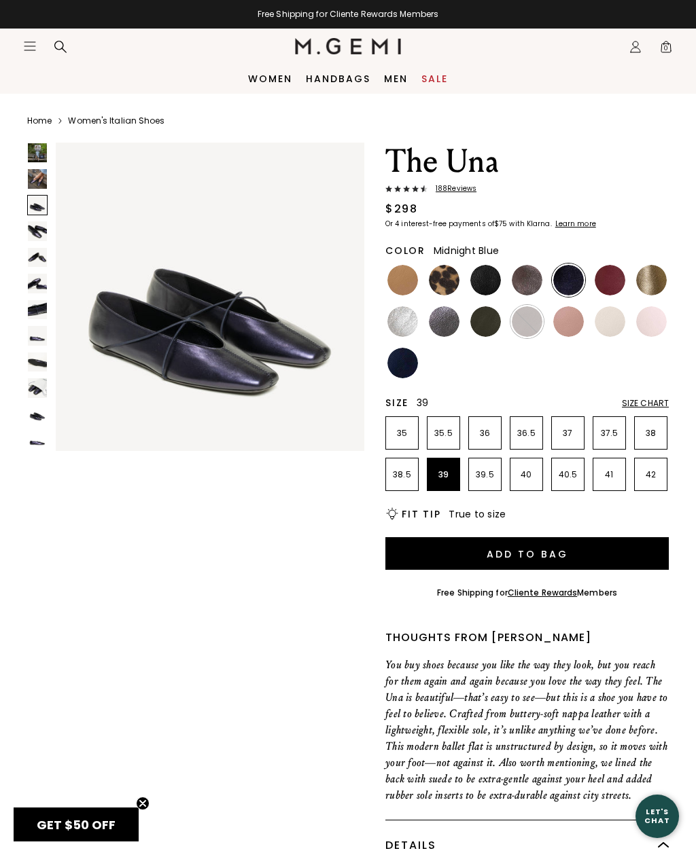
click at [607, 278] on img at bounding box center [609, 280] width 31 height 31
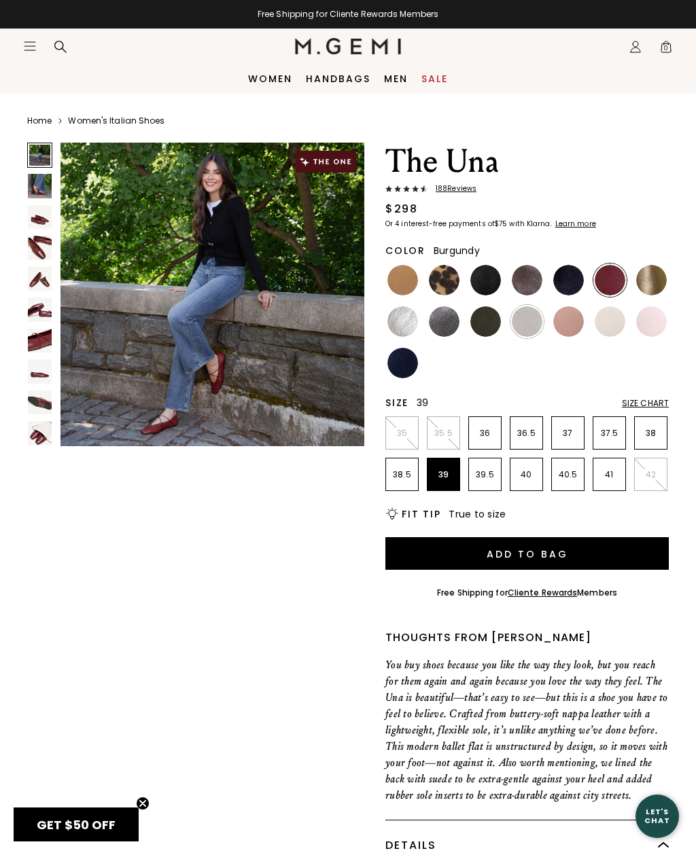
click at [652, 269] on img at bounding box center [651, 280] width 31 height 31
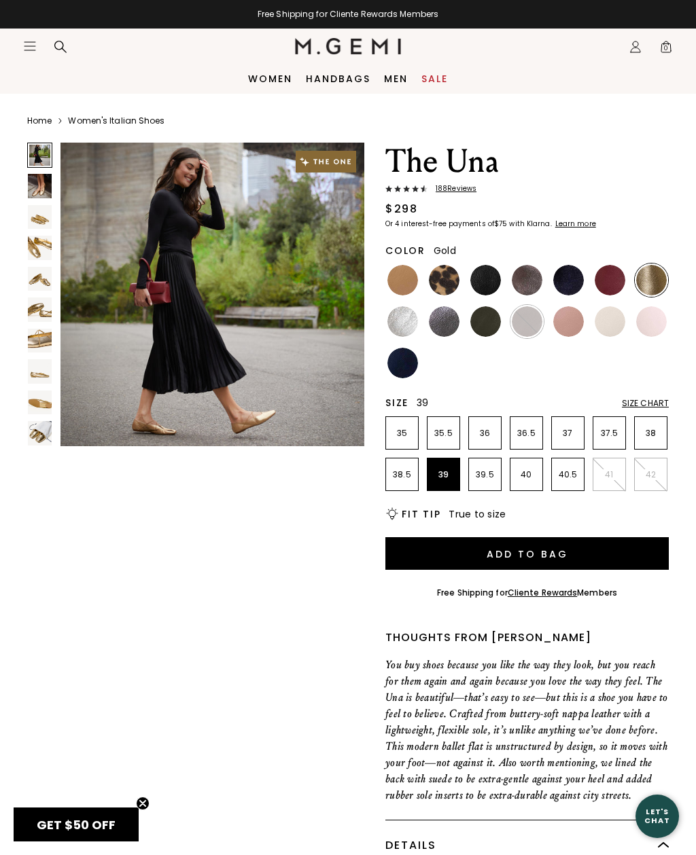
click at [48, 246] on img at bounding box center [40, 248] width 24 height 24
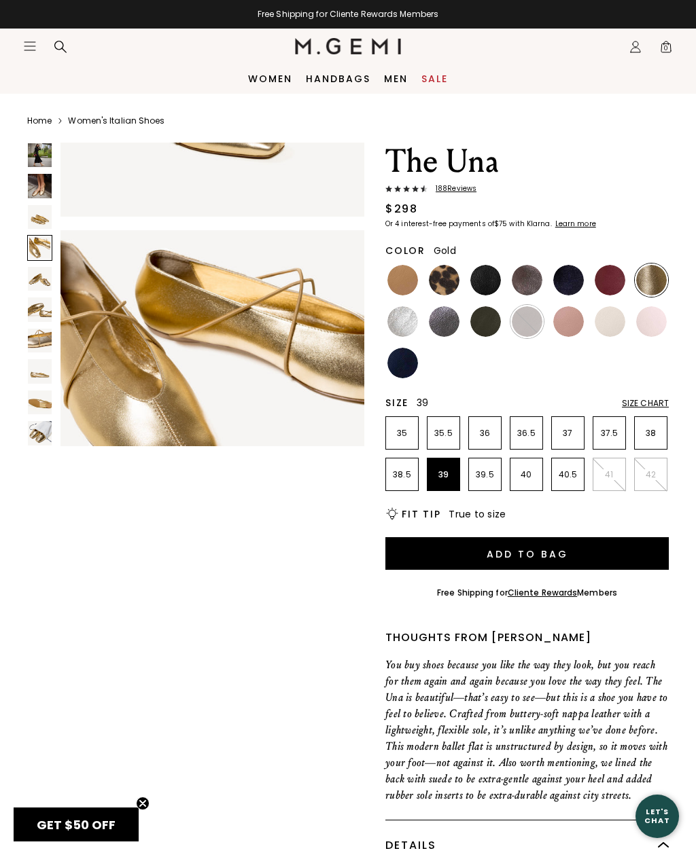
scroll to position [951, 0]
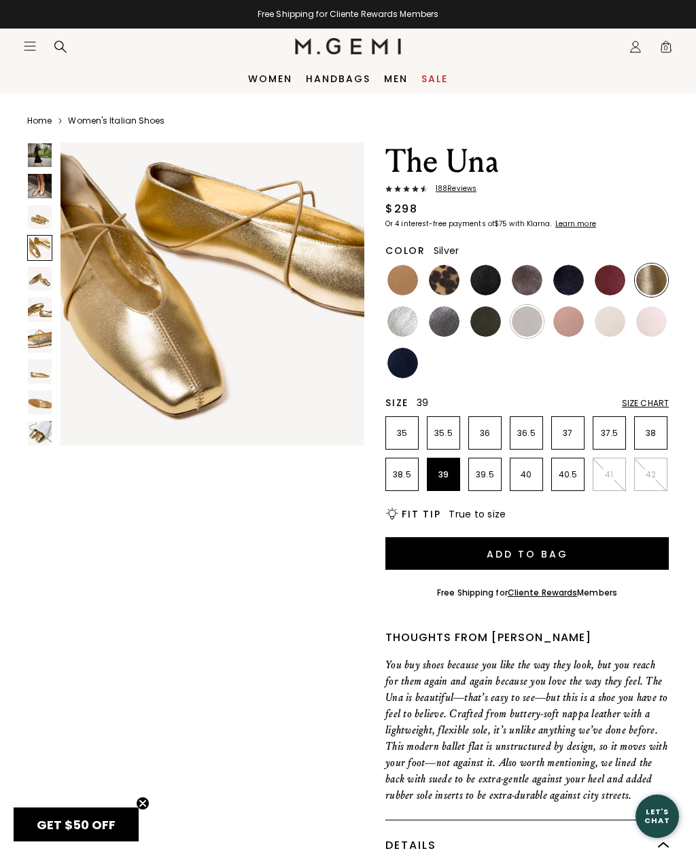
click at [410, 325] on img at bounding box center [402, 321] width 31 height 31
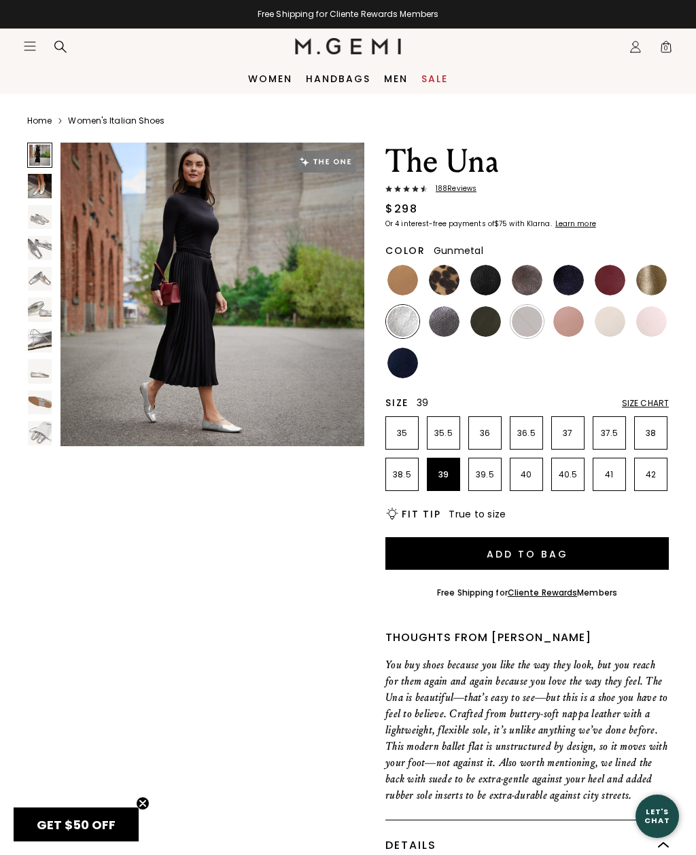
click at [450, 323] on img at bounding box center [444, 321] width 31 height 31
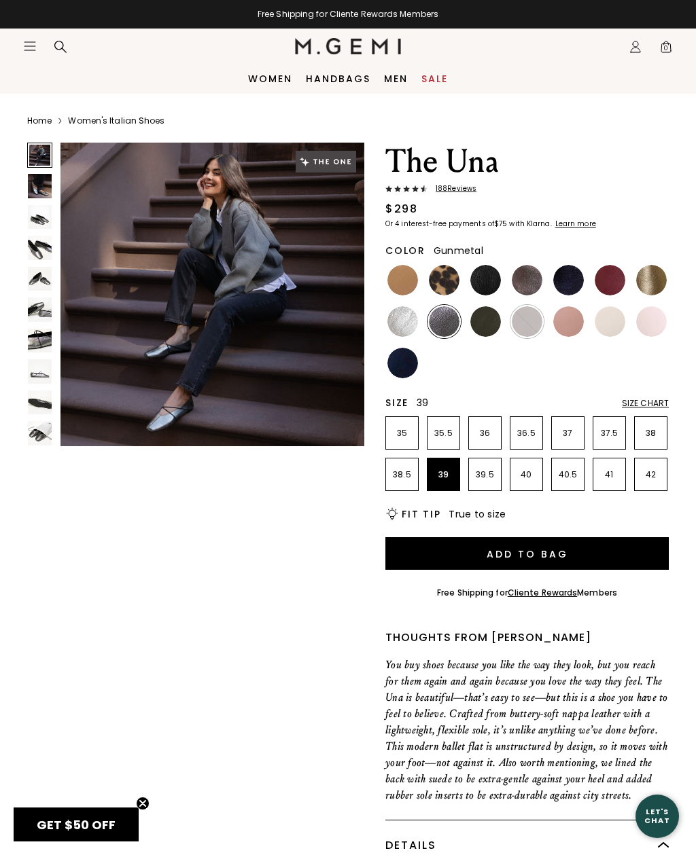
click at [34, 278] on img at bounding box center [40, 279] width 24 height 24
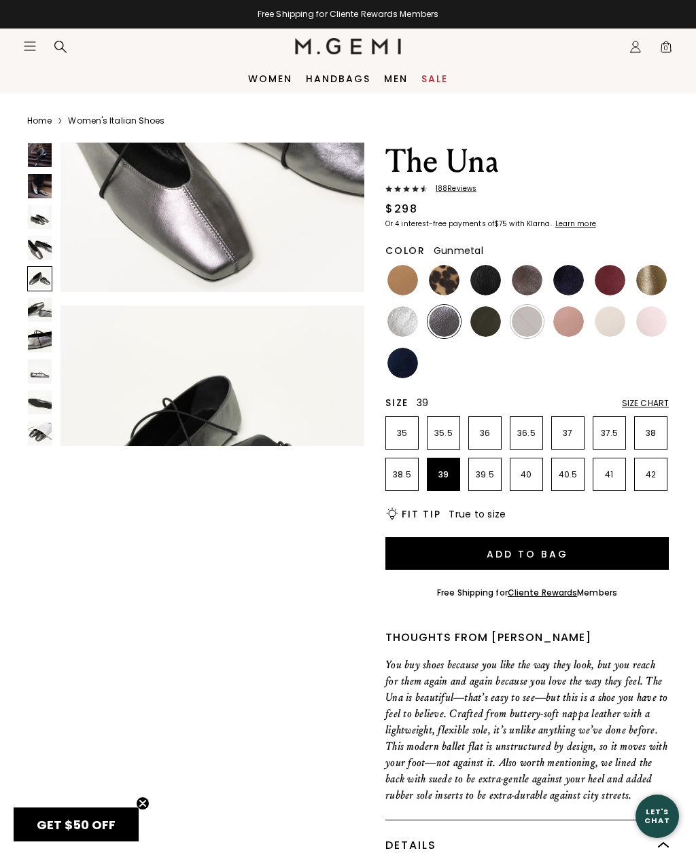
scroll to position [1267, 0]
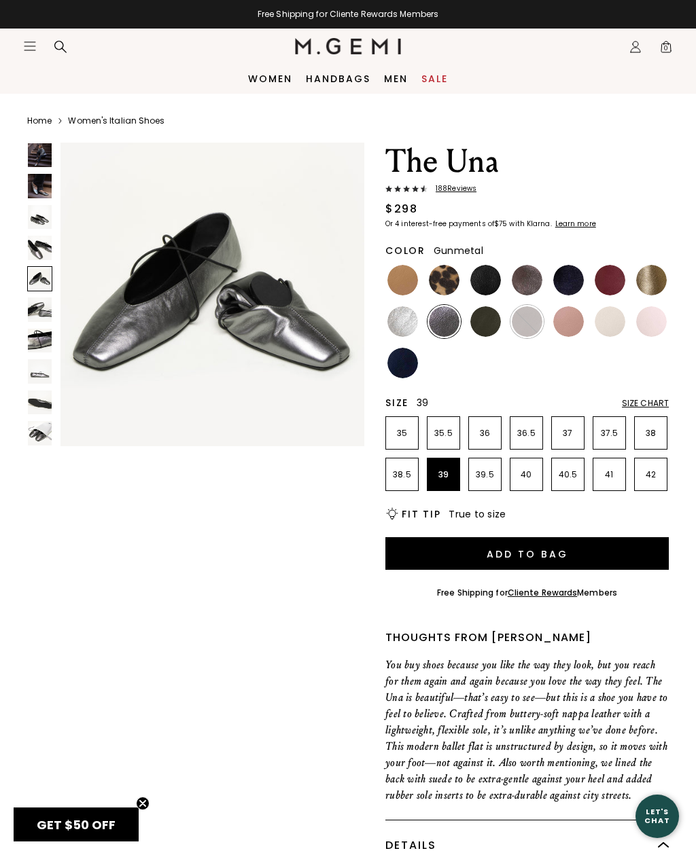
click at [488, 321] on img at bounding box center [485, 321] width 31 height 31
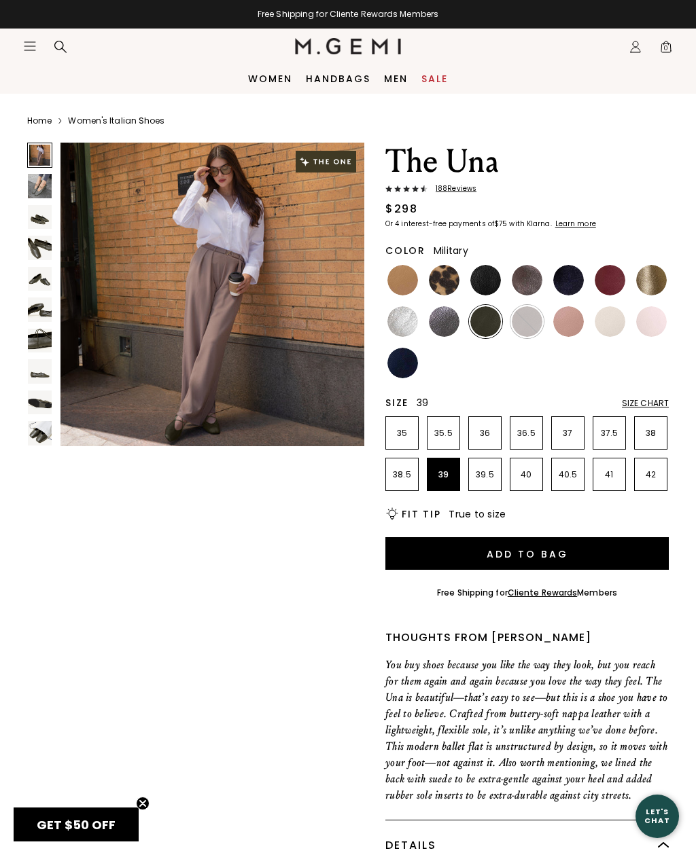
click at [41, 310] on img at bounding box center [40, 310] width 24 height 24
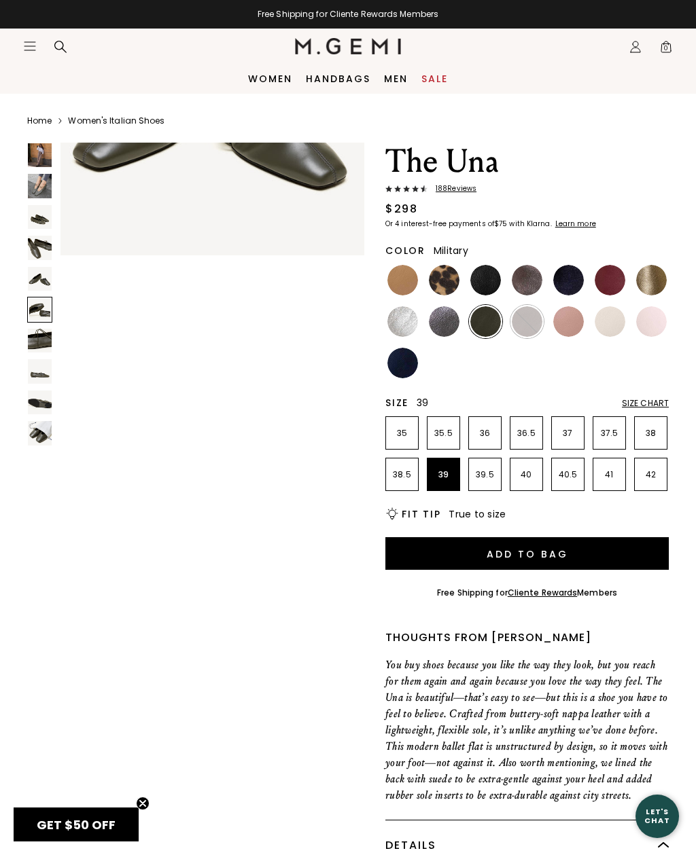
scroll to position [1585, 0]
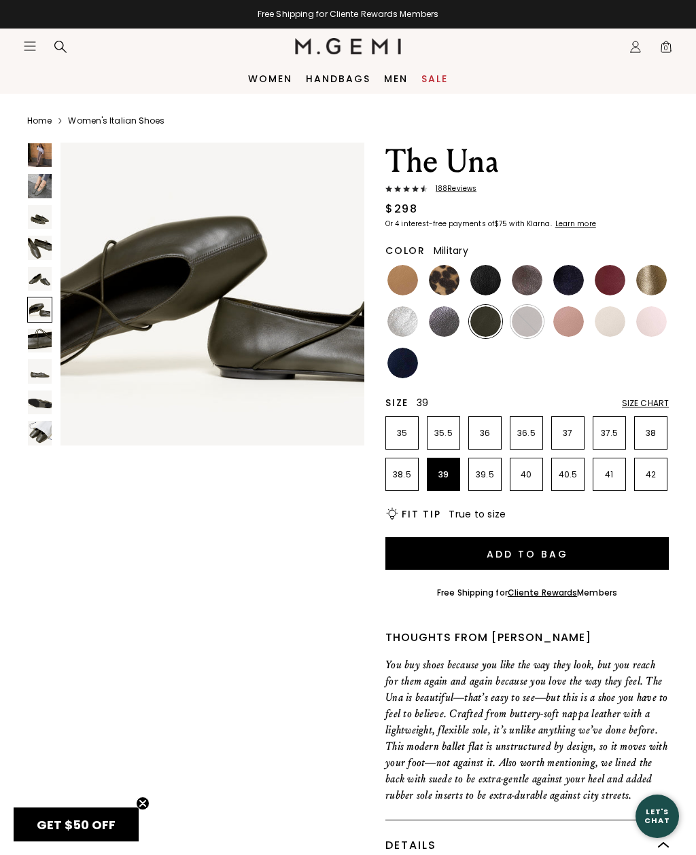
click at [41, 372] on img at bounding box center [40, 371] width 24 height 24
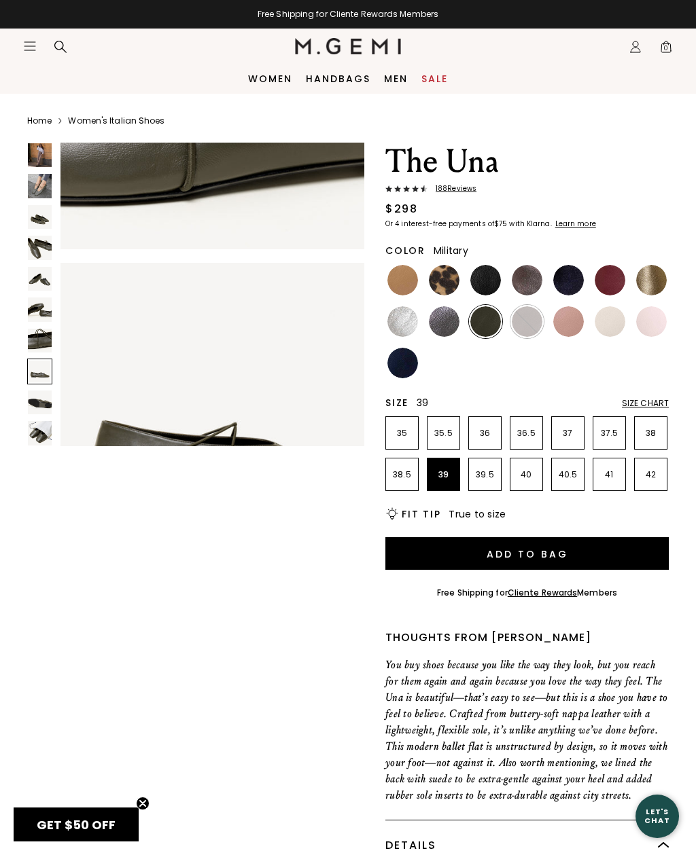
scroll to position [2218, 0]
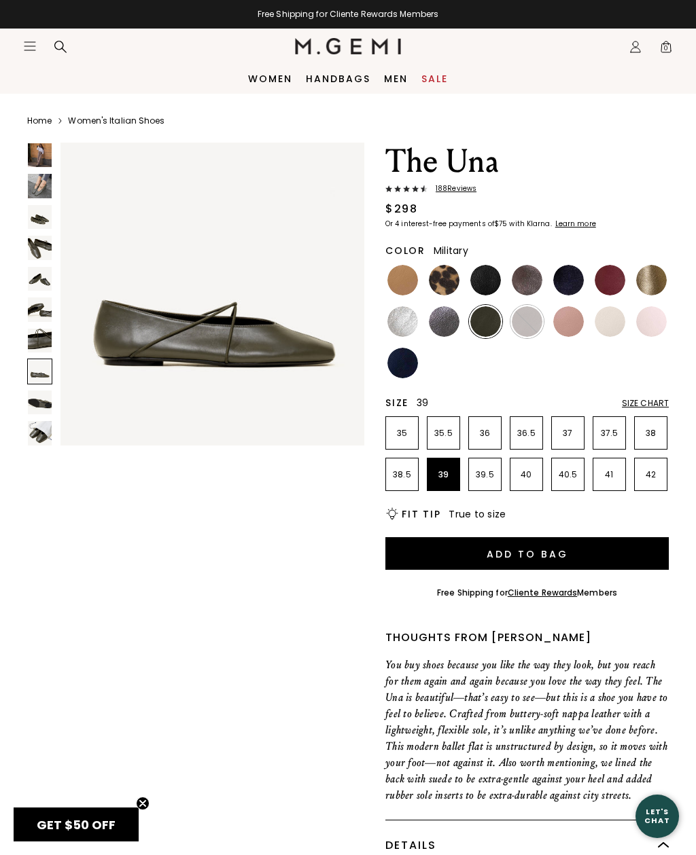
click at [41, 156] on img at bounding box center [40, 155] width 24 height 24
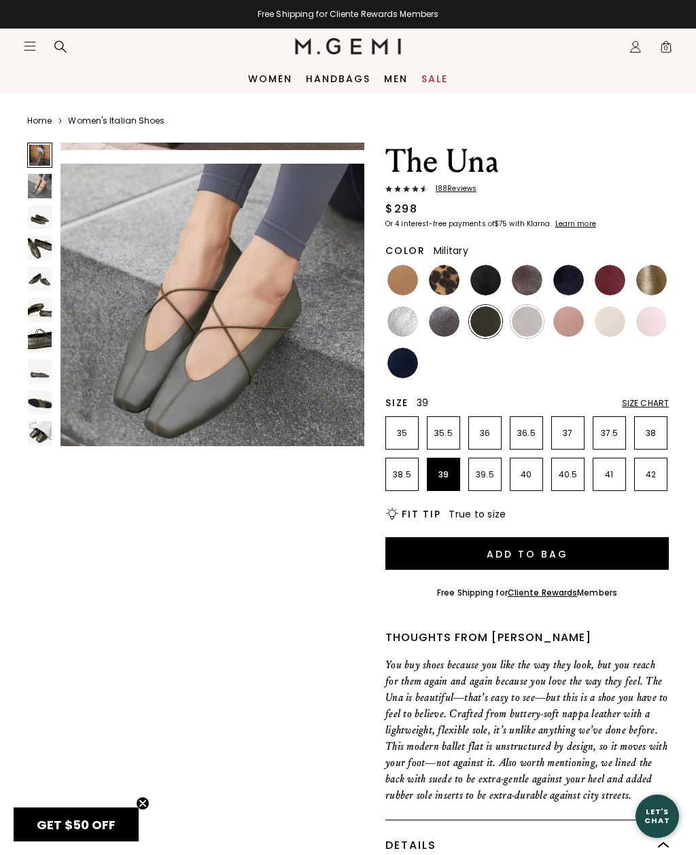
scroll to position [0, 0]
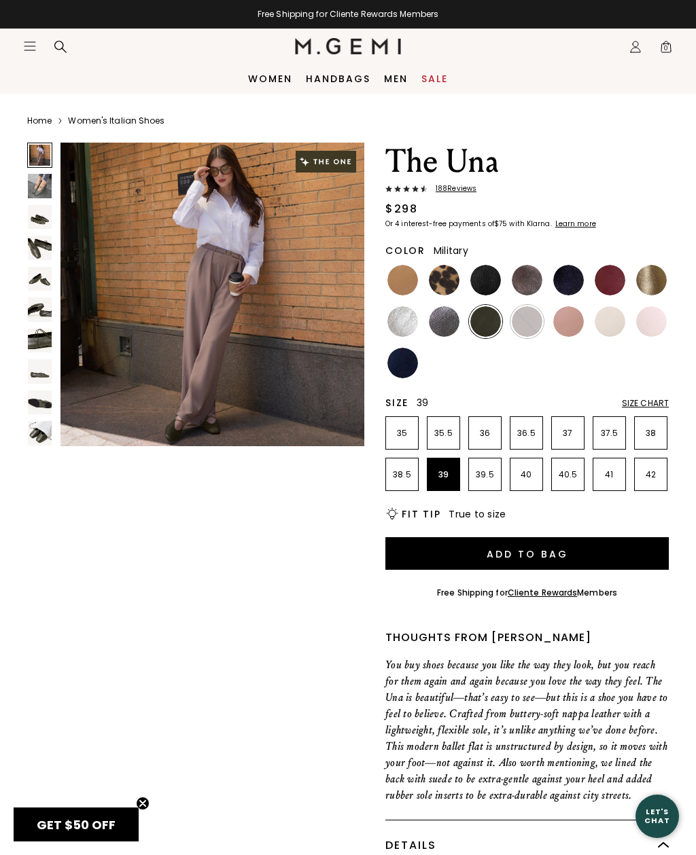
click at [41, 192] on img at bounding box center [40, 186] width 24 height 24
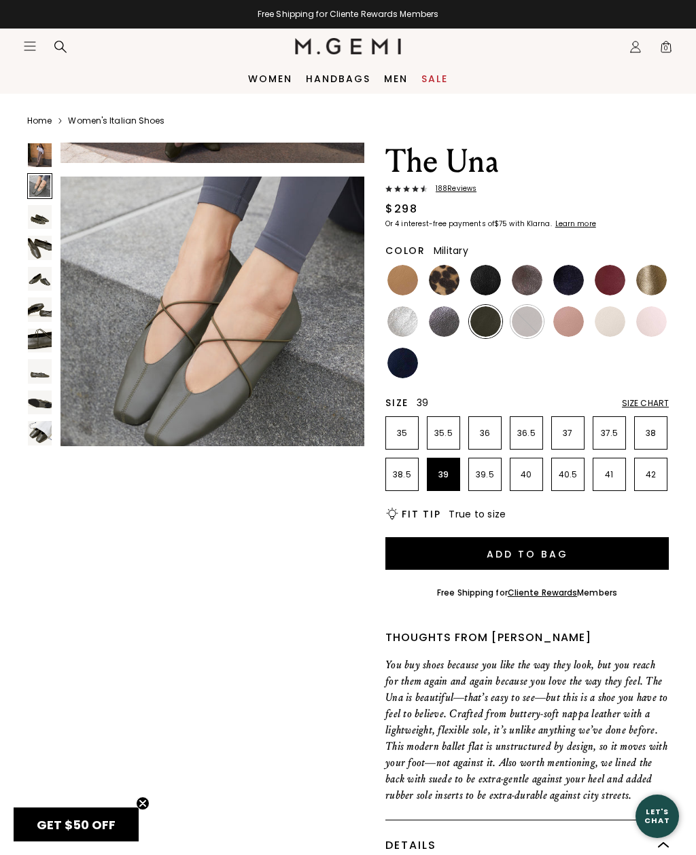
scroll to position [317, 0]
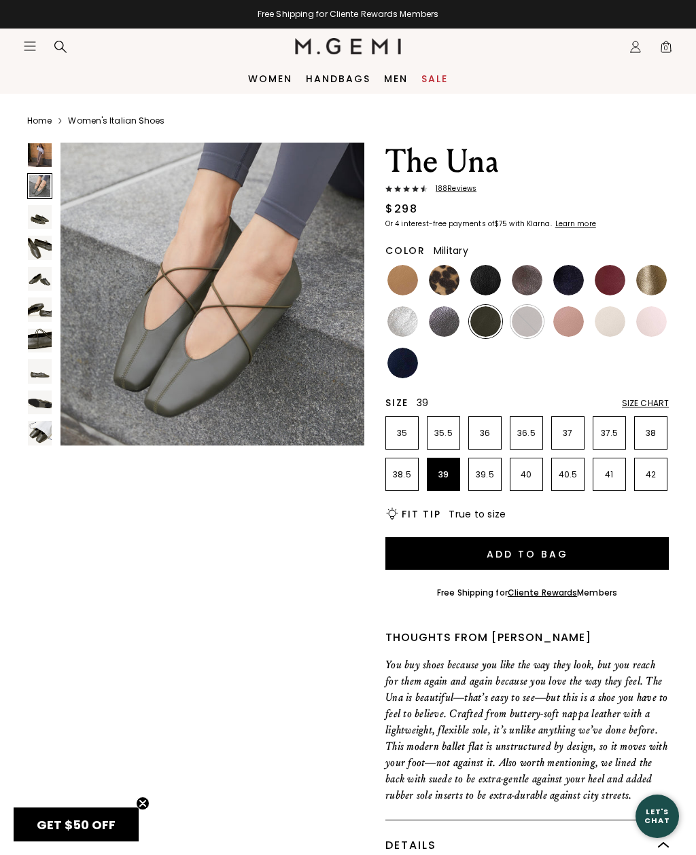
click at [43, 219] on img at bounding box center [40, 217] width 24 height 24
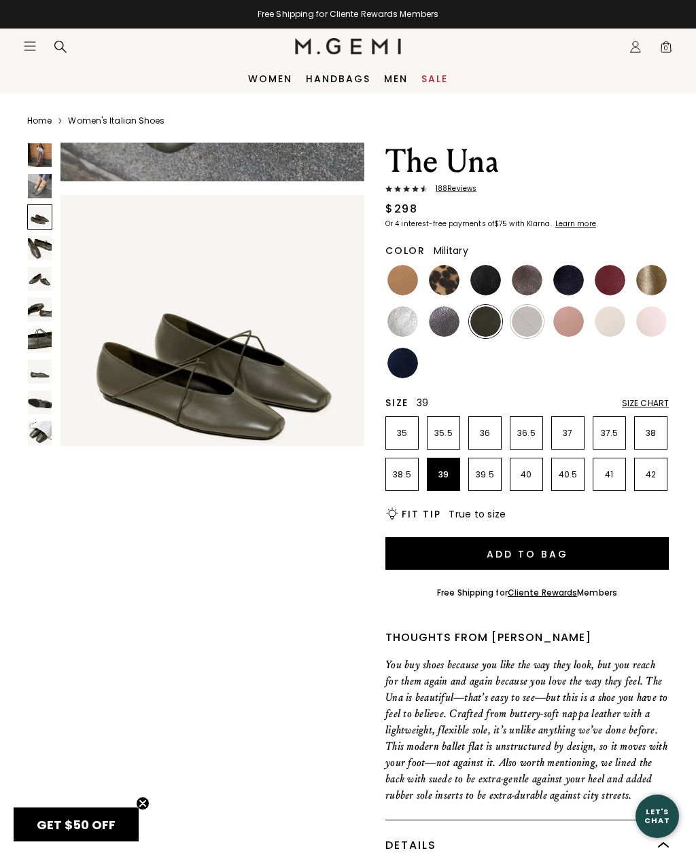
scroll to position [634, 0]
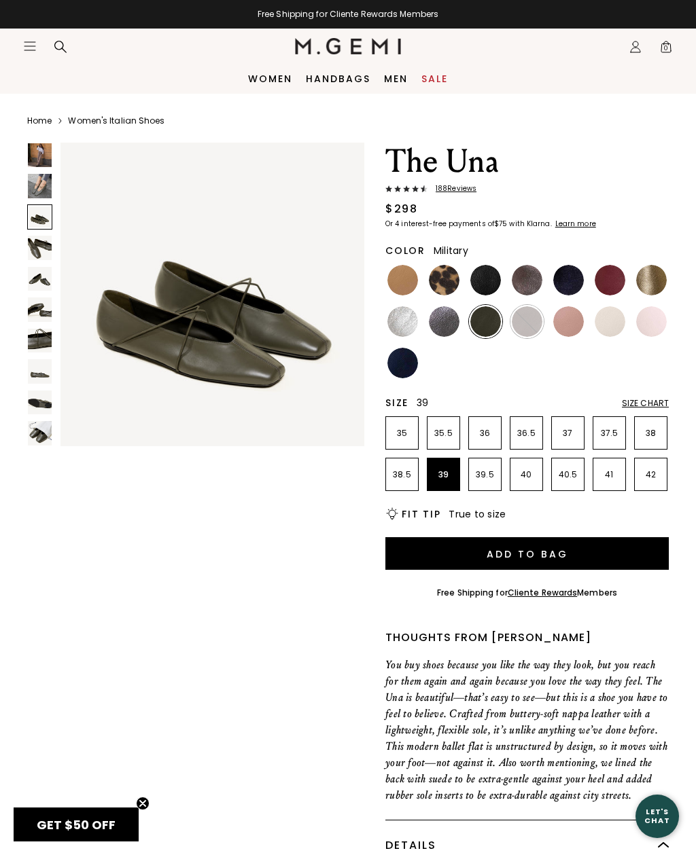
click at [42, 242] on img at bounding box center [40, 248] width 24 height 24
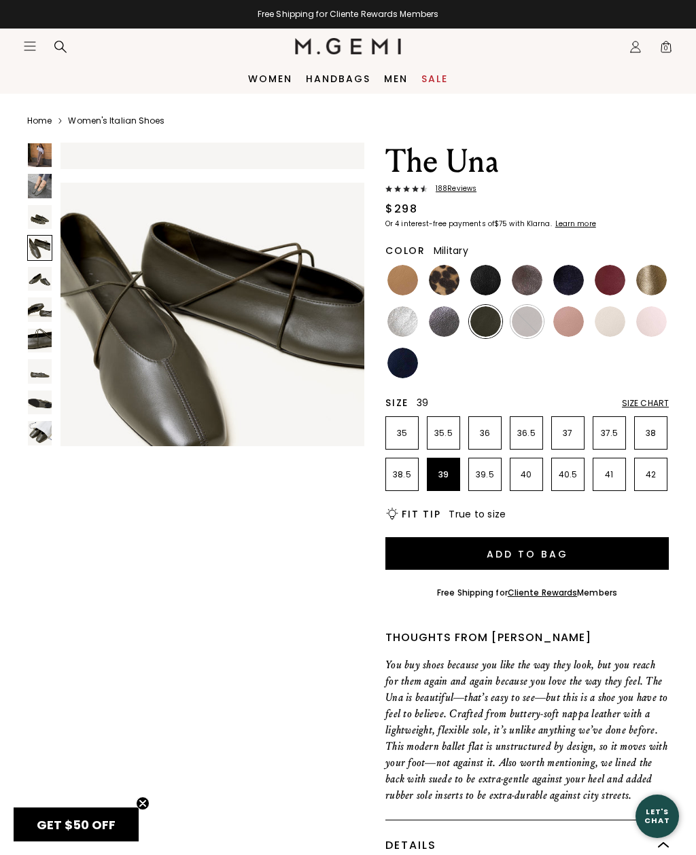
scroll to position [951, 0]
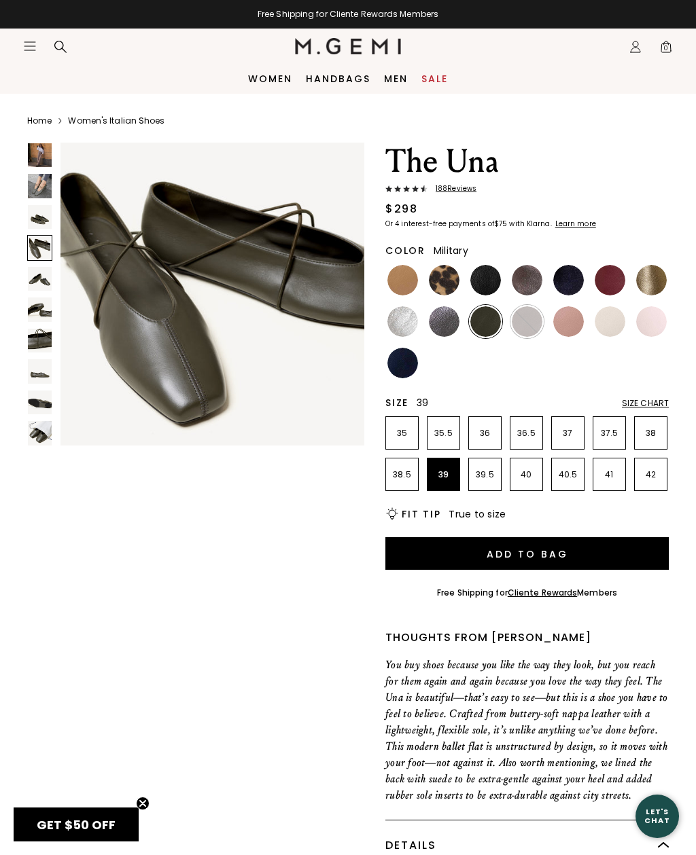
click at [37, 281] on img at bounding box center [40, 279] width 24 height 24
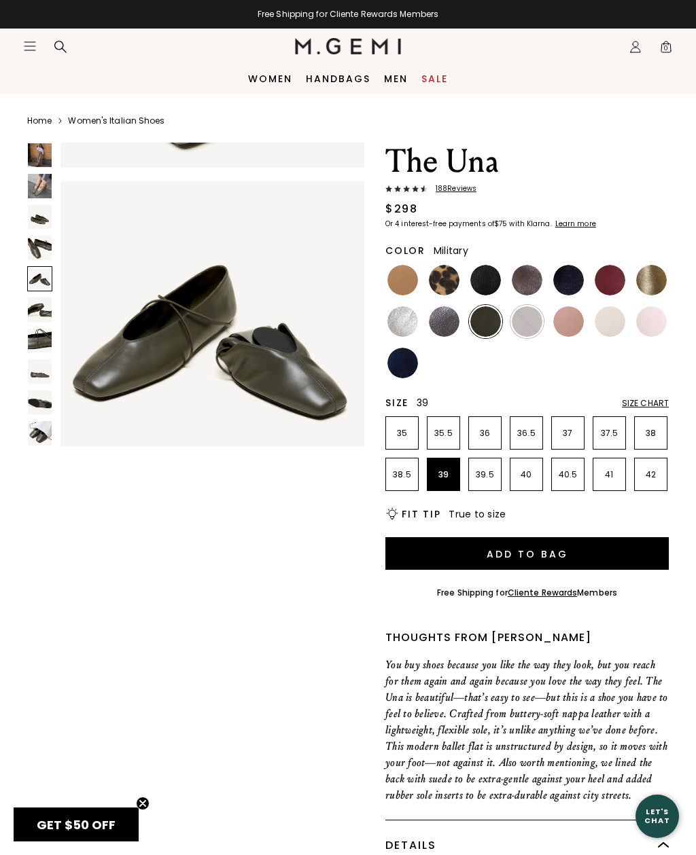
scroll to position [1267, 0]
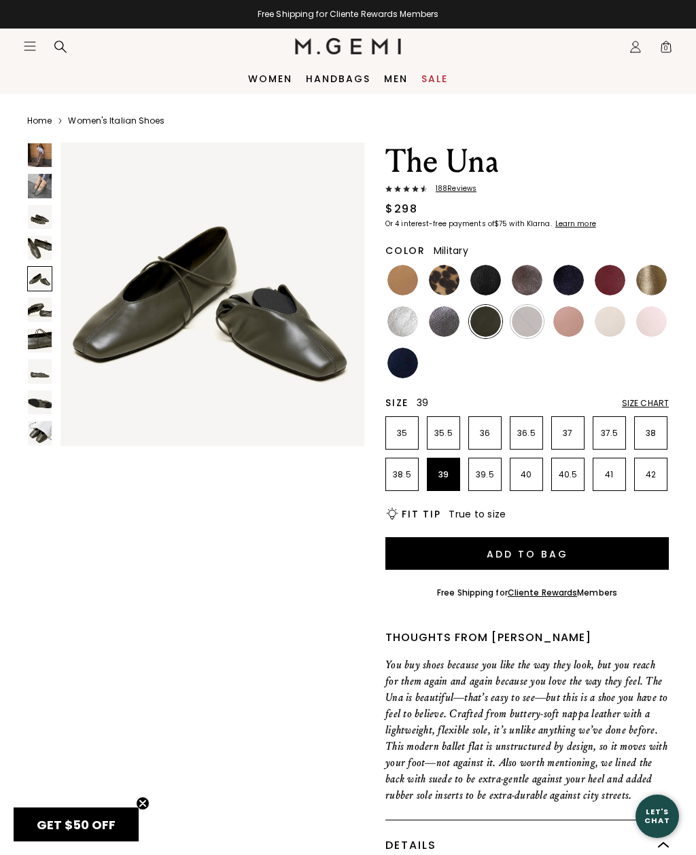
click at [42, 308] on img at bounding box center [40, 310] width 24 height 24
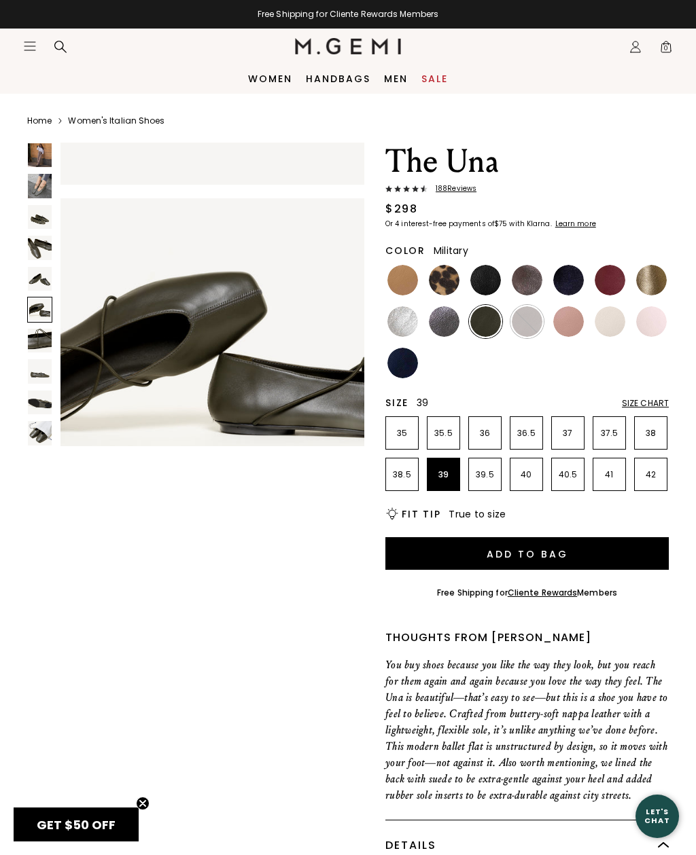
scroll to position [1585, 0]
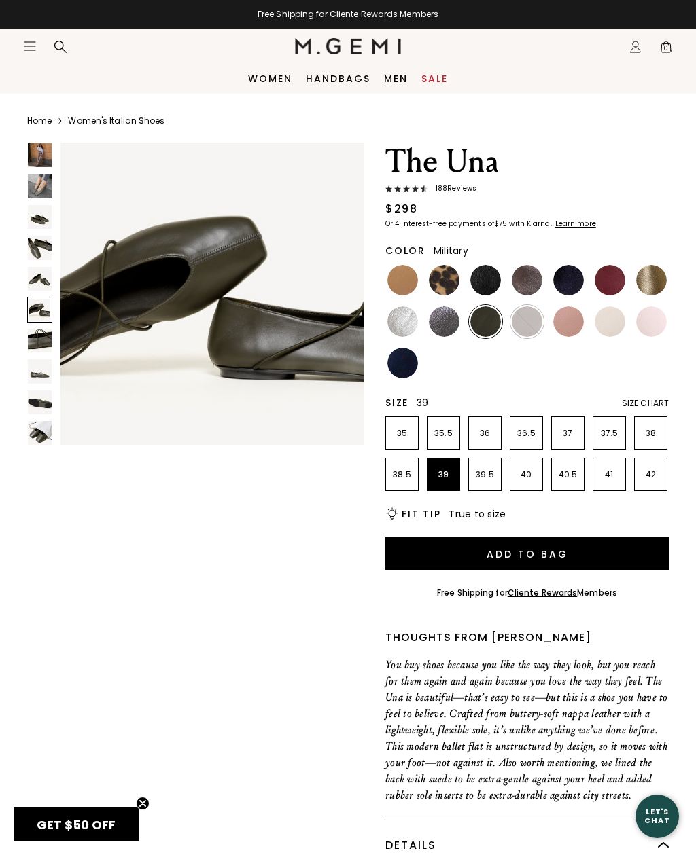
click at [35, 337] on img at bounding box center [40, 341] width 24 height 24
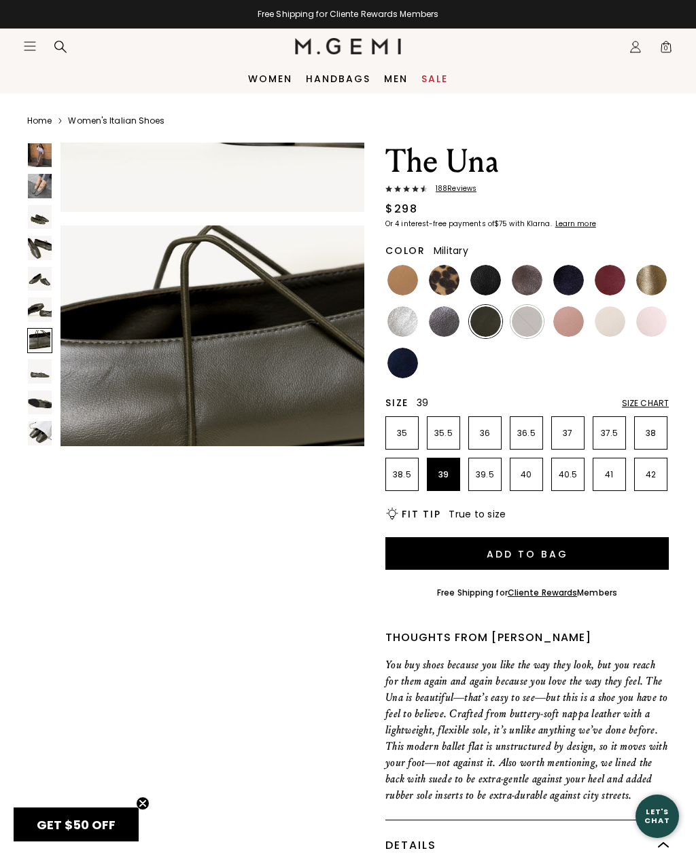
scroll to position [1901, 0]
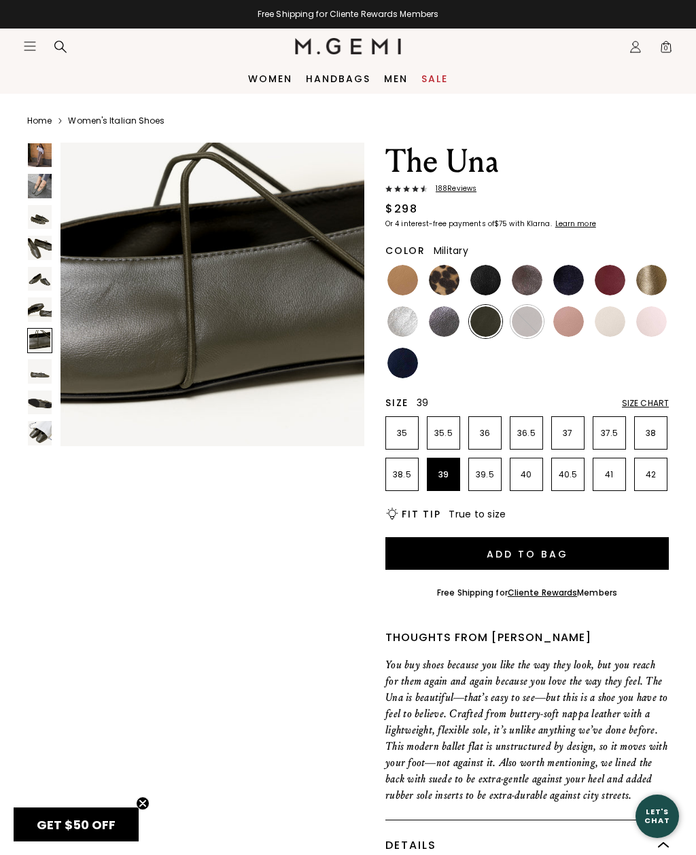
click at [36, 373] on img at bounding box center [40, 371] width 24 height 24
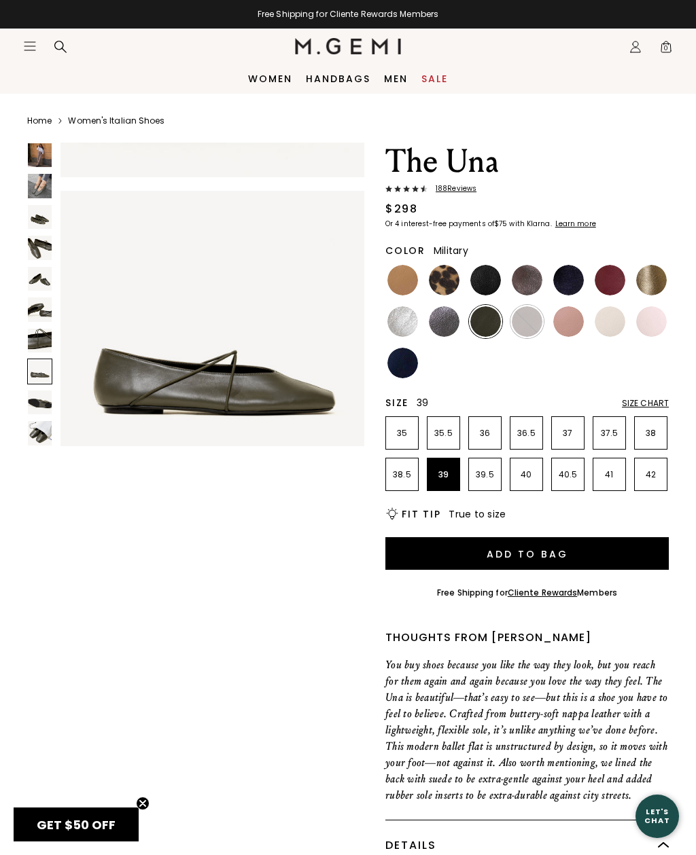
scroll to position [2218, 0]
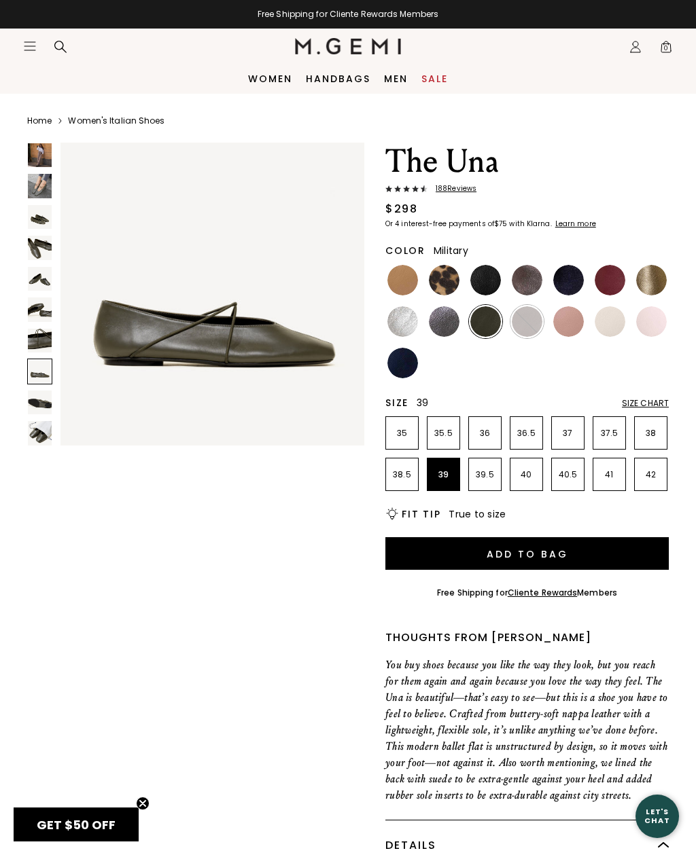
click at [36, 399] on img at bounding box center [40, 403] width 24 height 24
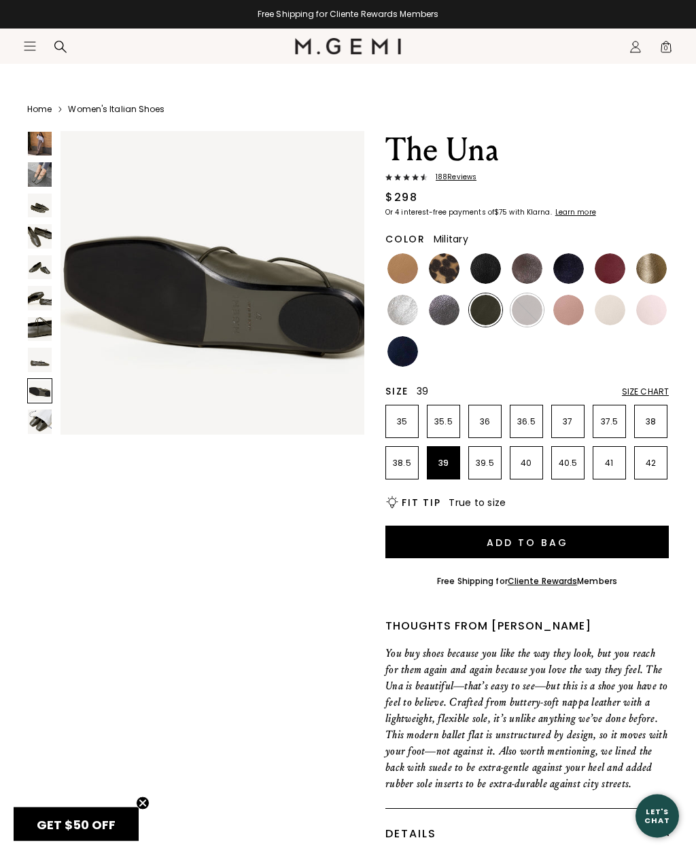
scroll to position [12, 0]
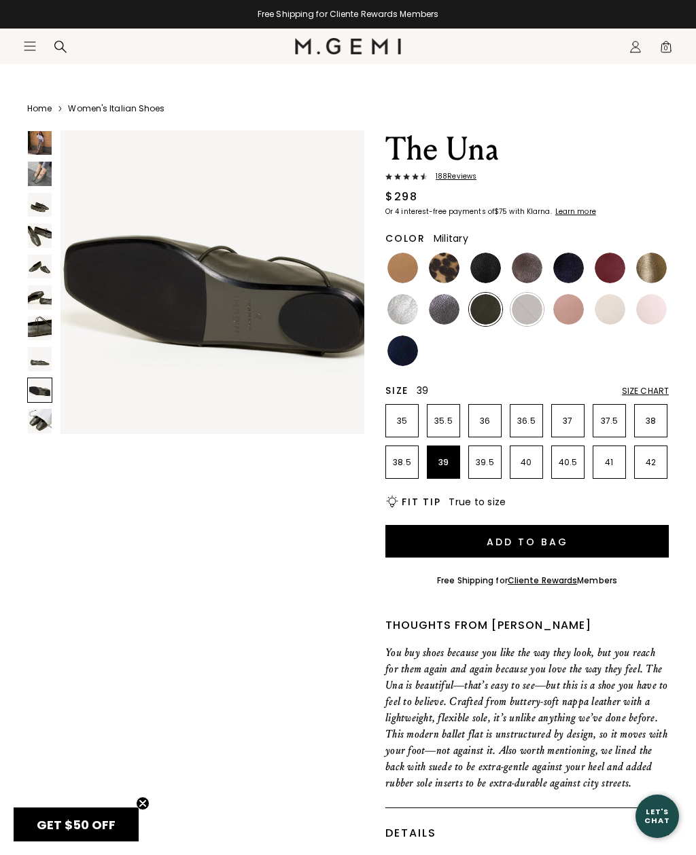
click at [27, 435] on div at bounding box center [39, 284] width 25 height 309
click at [581, 544] on button "Add to Bag" at bounding box center [526, 541] width 283 height 33
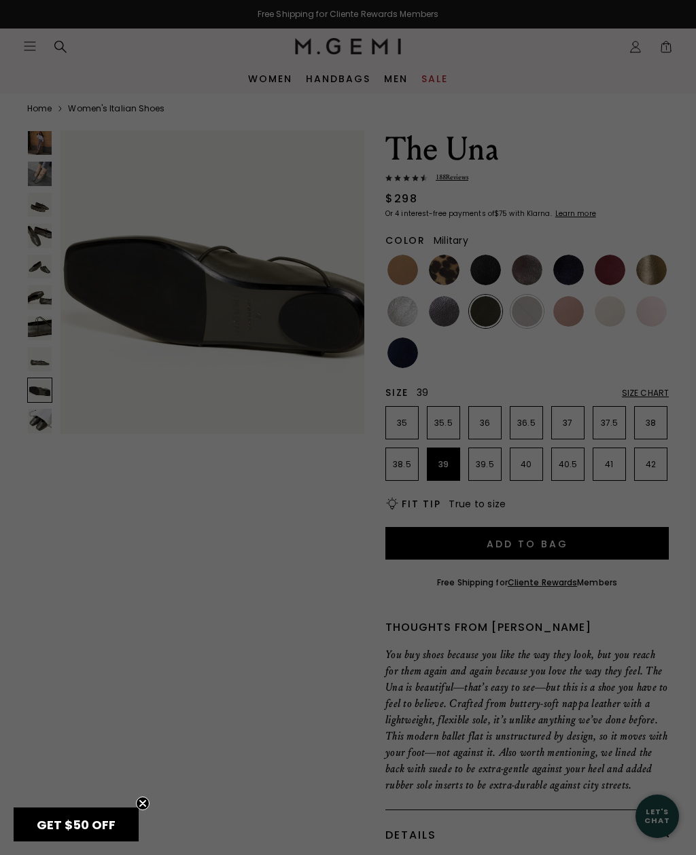
scroll to position [0, 0]
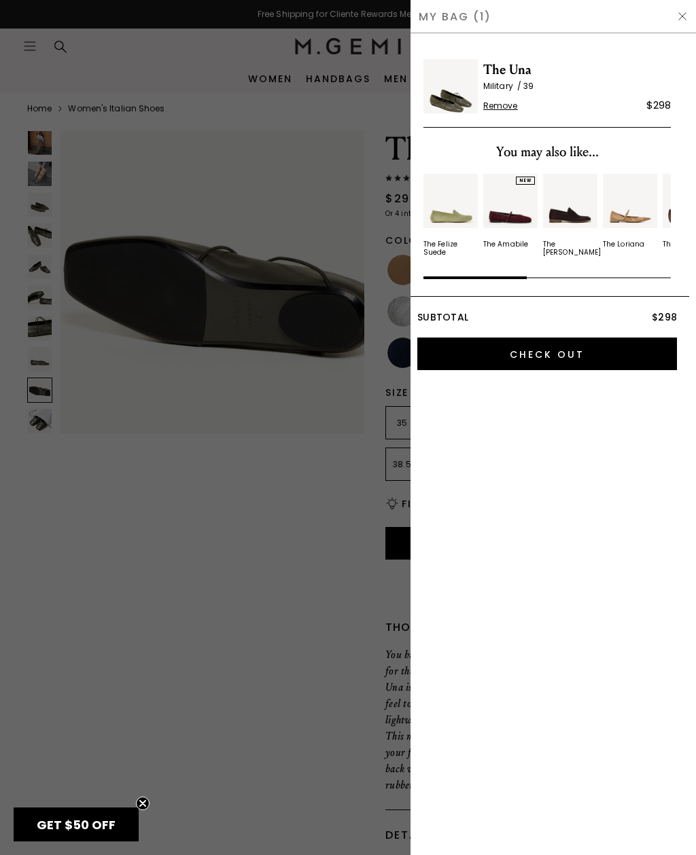
click at [685, 6] on div "My Bag (1)" at bounding box center [552, 16] width 285 height 33
click at [687, 12] on img at bounding box center [682, 16] width 11 height 11
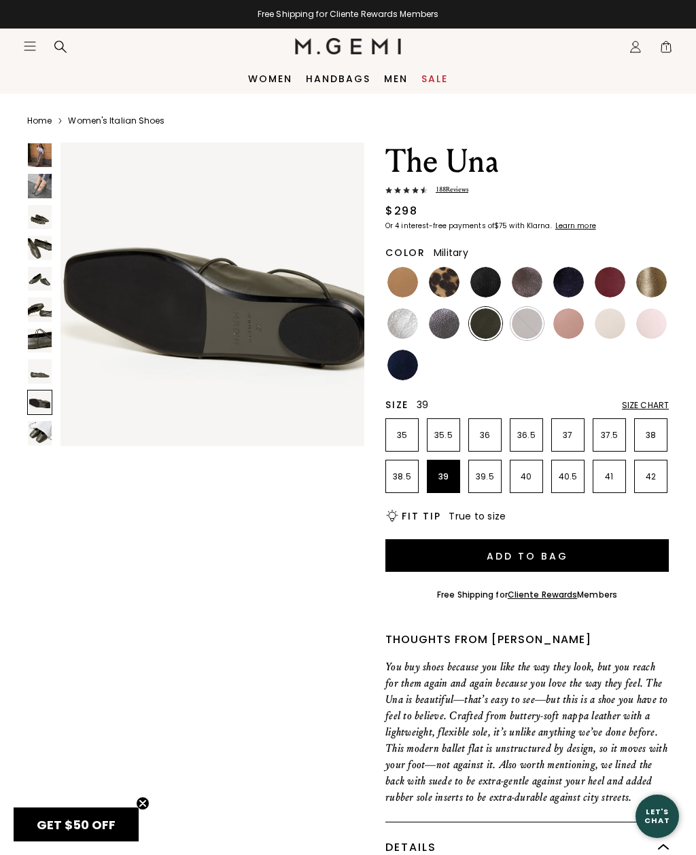
scroll to position [12, 0]
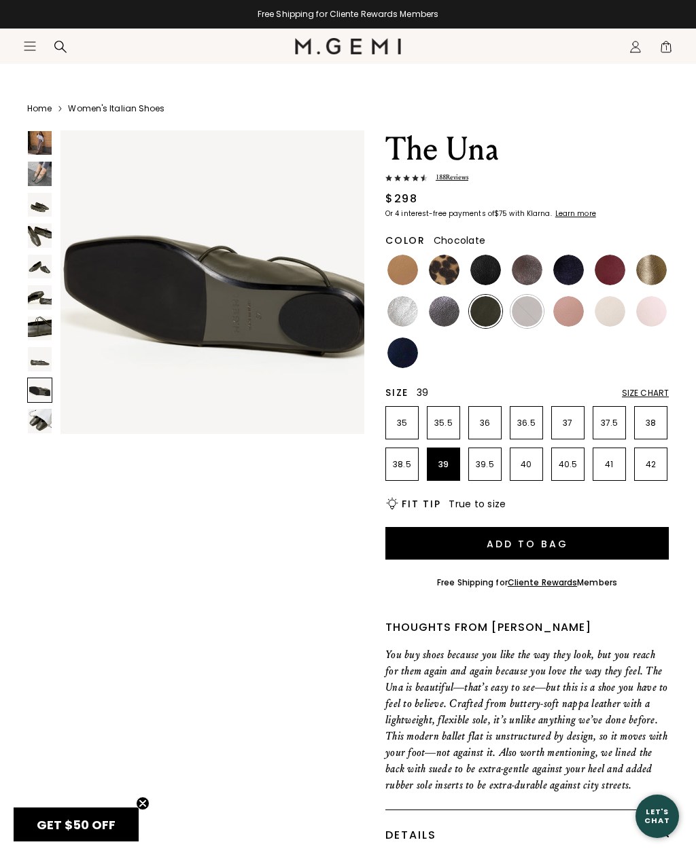
click at [538, 310] on img at bounding box center [526, 311] width 31 height 31
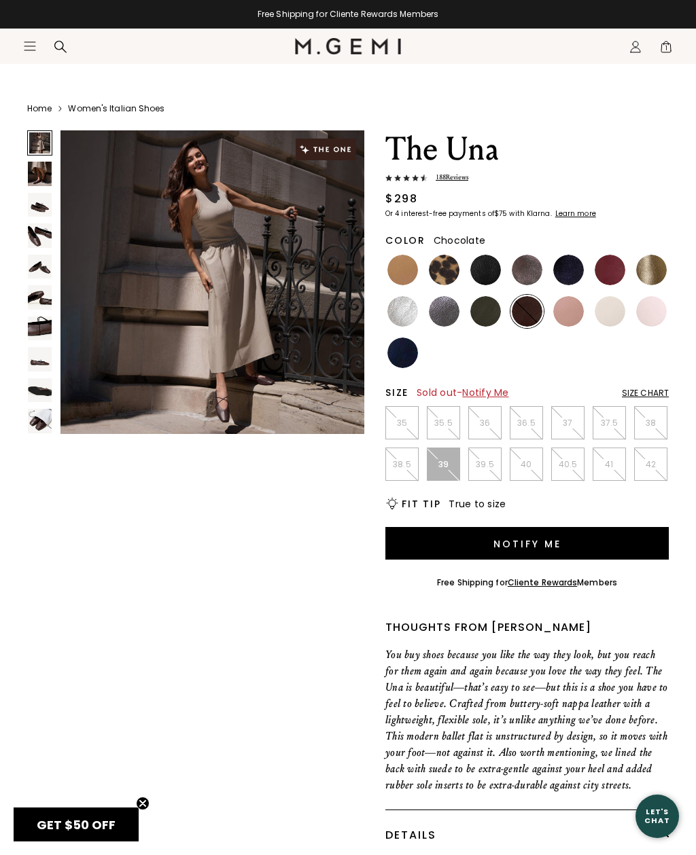
click at [48, 298] on img at bounding box center [40, 297] width 24 height 24
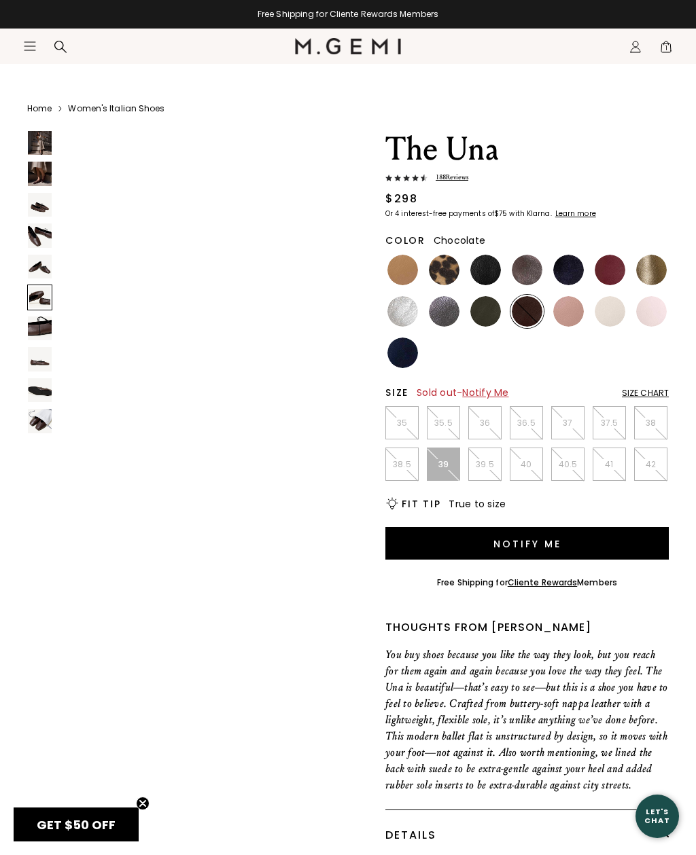
scroll to position [1585, 0]
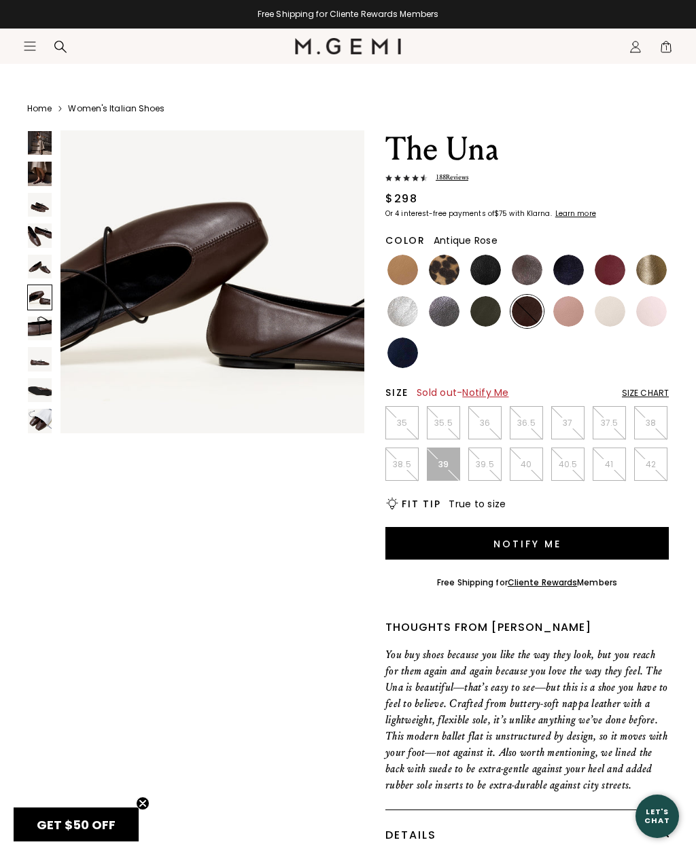
click at [571, 310] on img at bounding box center [568, 311] width 31 height 31
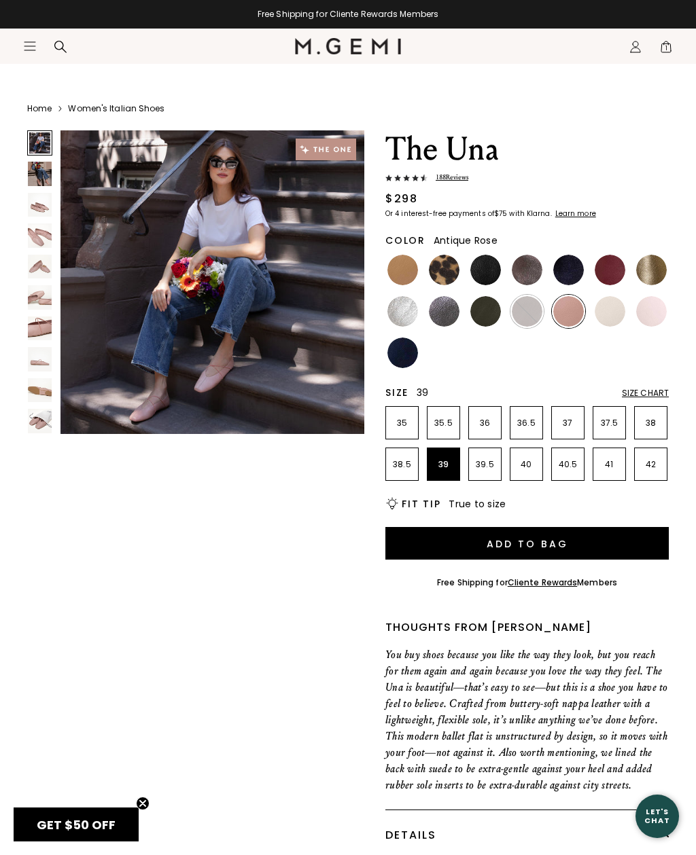
click at [45, 325] on img at bounding box center [40, 329] width 24 height 24
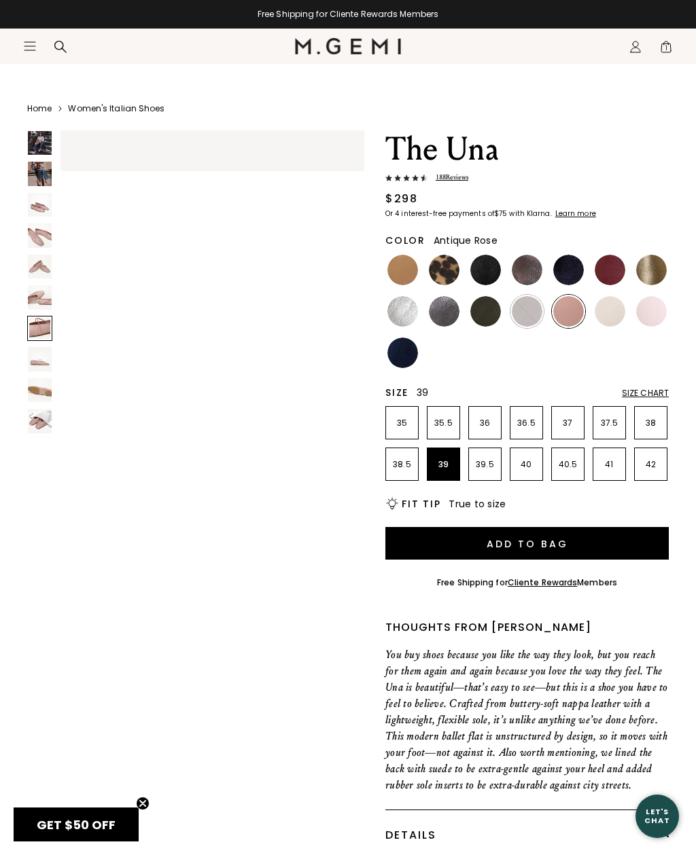
scroll to position [1901, 0]
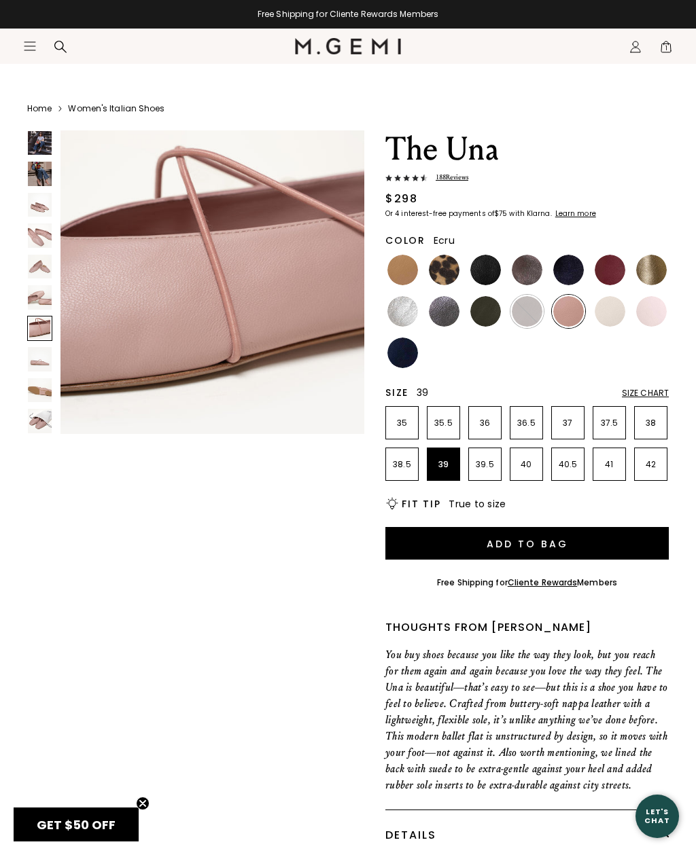
click at [611, 300] on img at bounding box center [609, 311] width 31 height 31
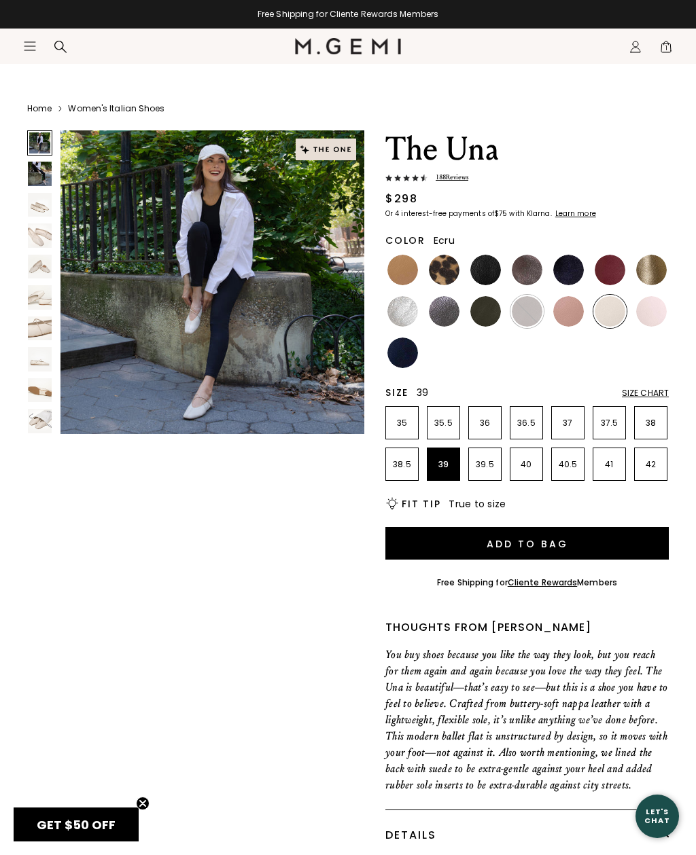
click at [655, 298] on img at bounding box center [651, 311] width 31 height 31
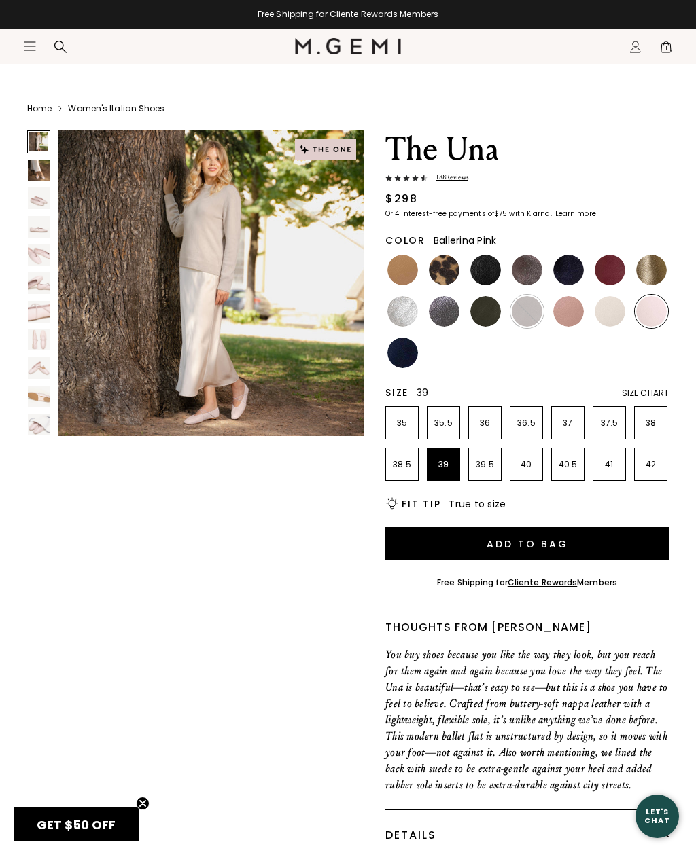
click at [48, 335] on img at bounding box center [39, 340] width 22 height 22
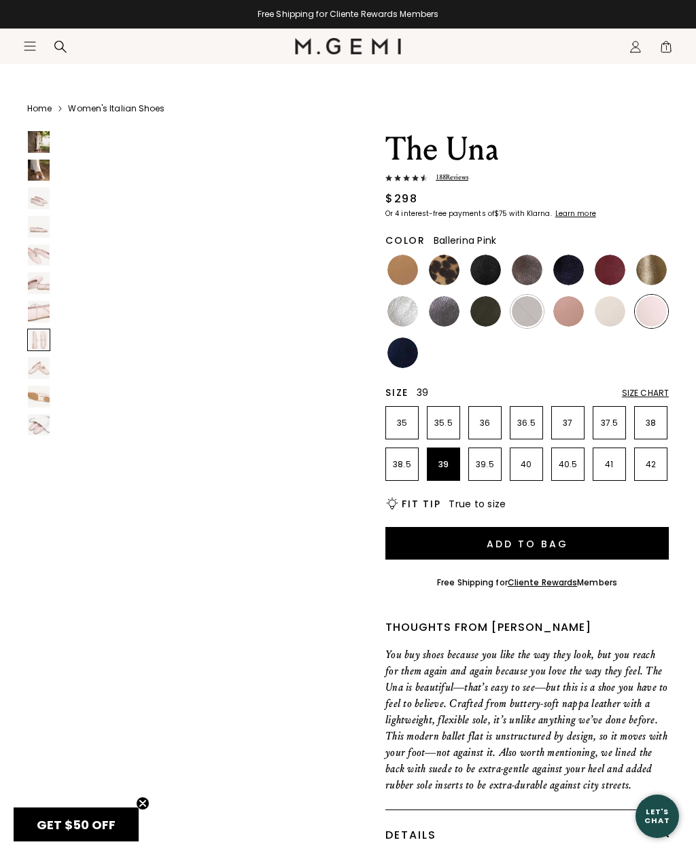
scroll to position [2236, 0]
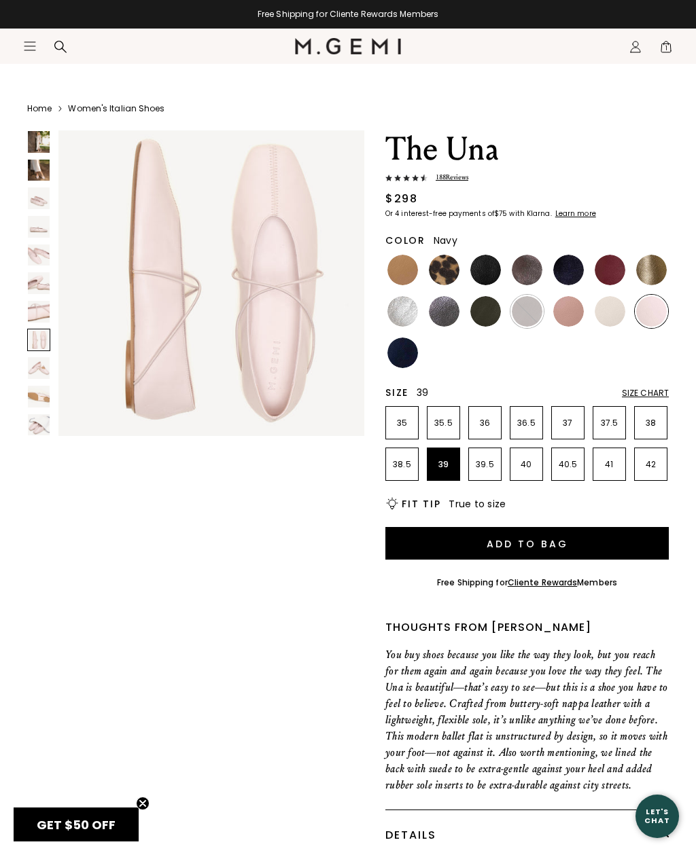
click at [409, 358] on img at bounding box center [402, 353] width 31 height 31
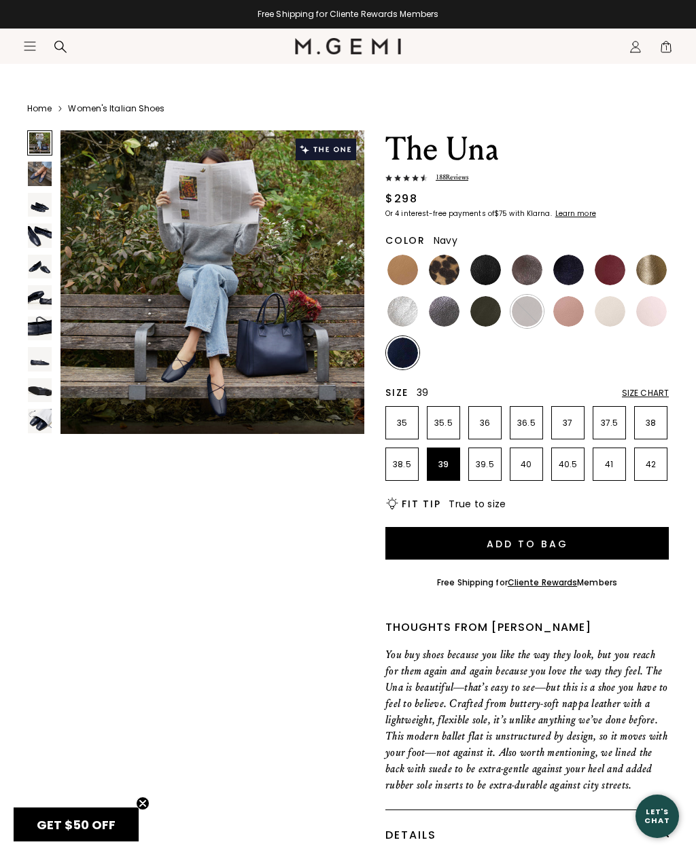
click at [36, 235] on img at bounding box center [40, 235] width 24 height 24
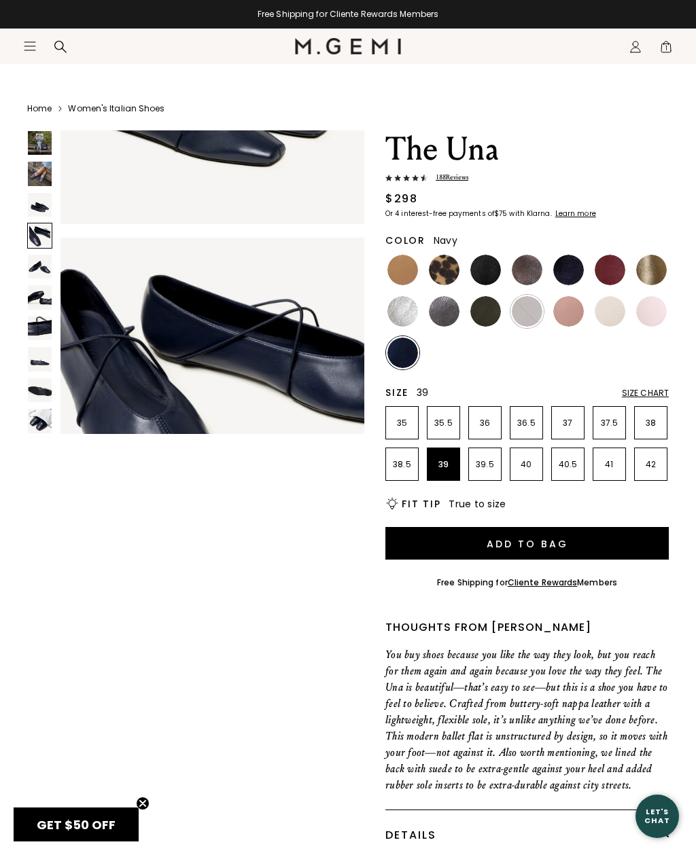
scroll to position [951, 0]
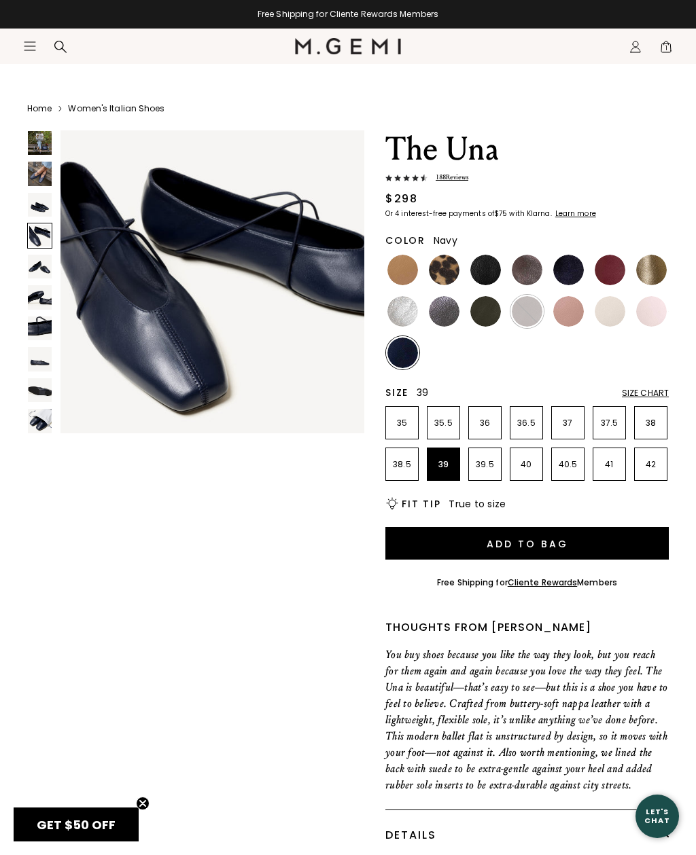
click at [37, 197] on img at bounding box center [40, 205] width 24 height 24
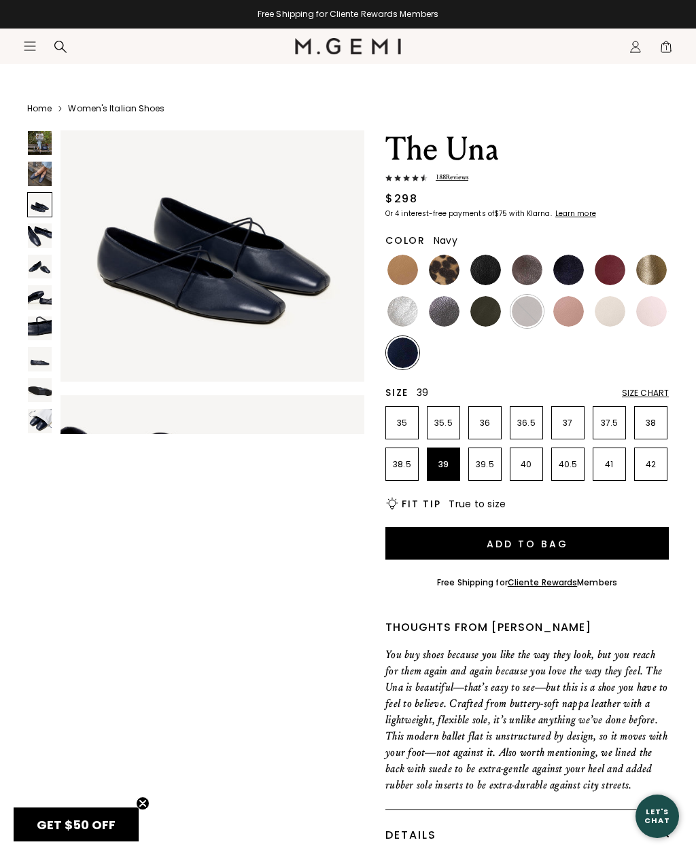
scroll to position [634, 0]
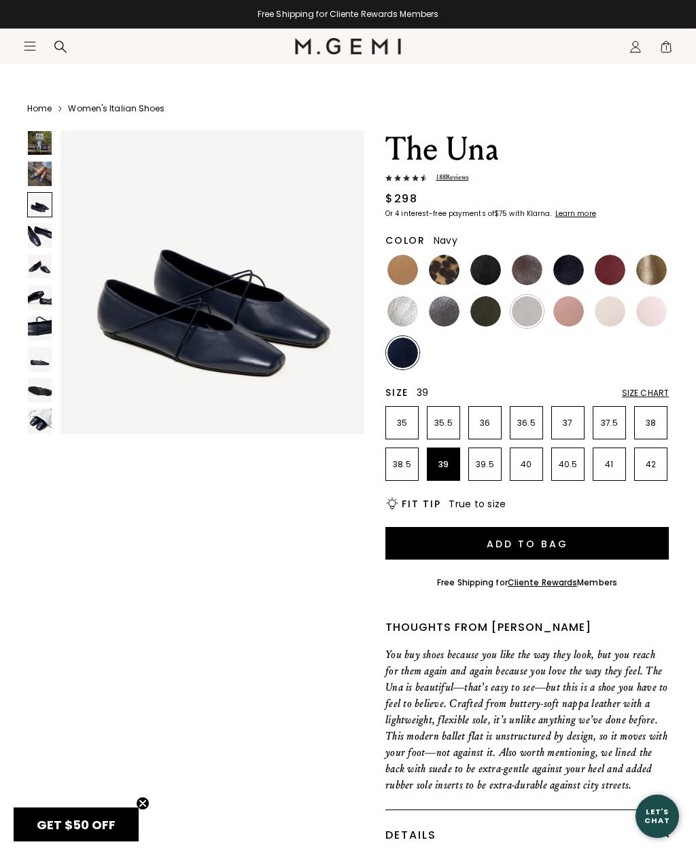
click at [45, 230] on img at bounding box center [40, 235] width 24 height 24
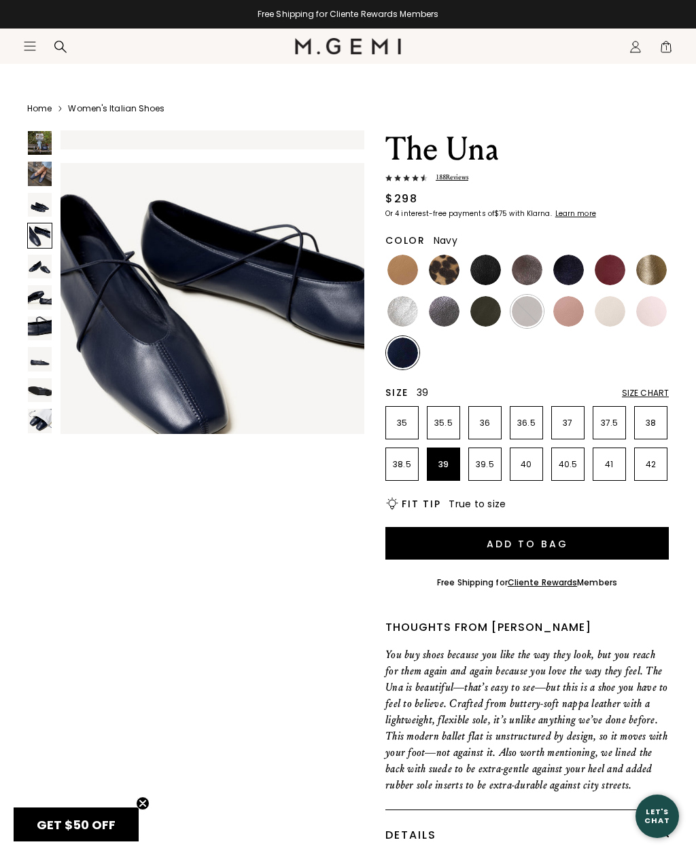
scroll to position [951, 0]
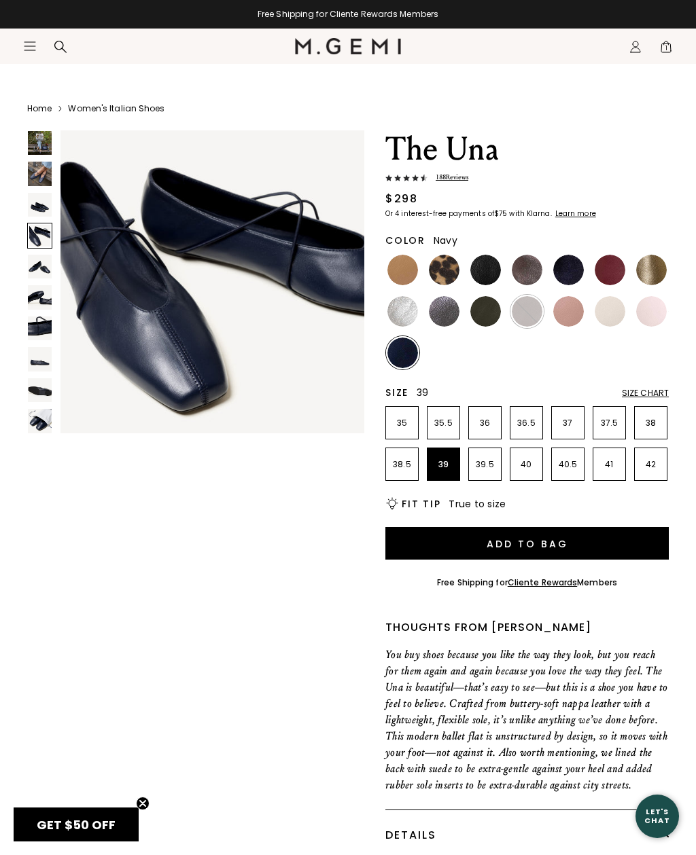
click at [43, 272] on img at bounding box center [40, 267] width 24 height 24
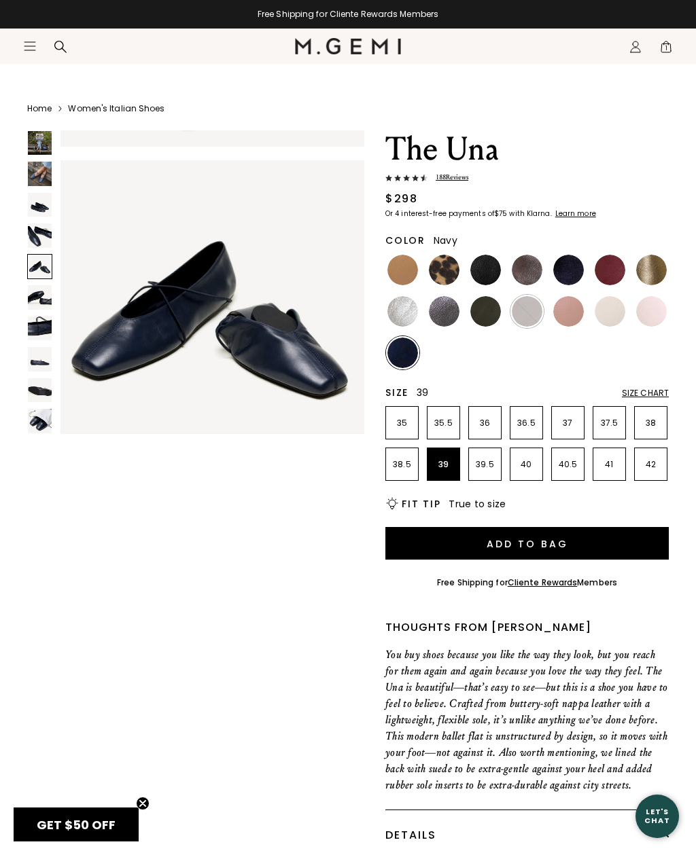
scroll to position [1267, 0]
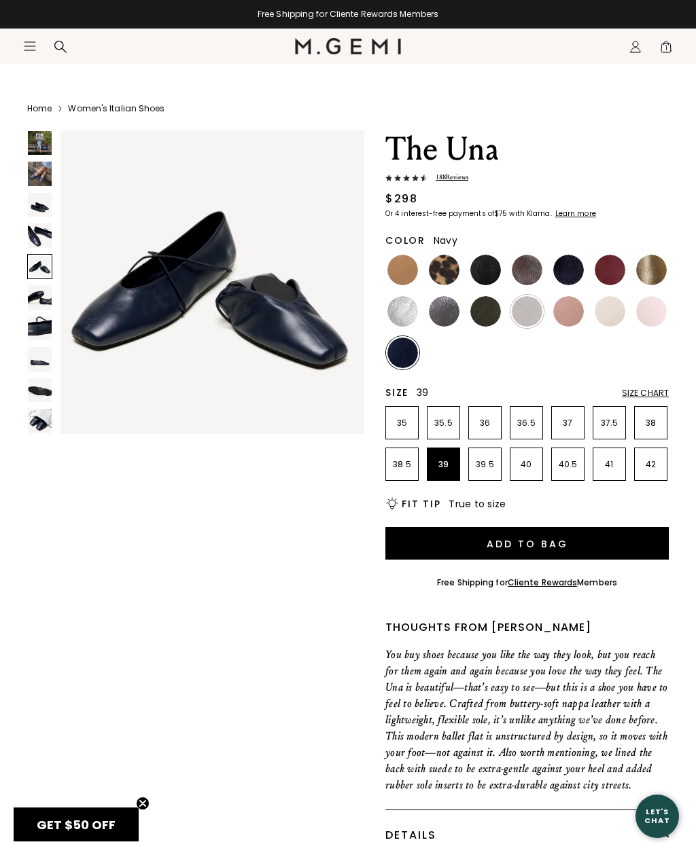
click at [45, 300] on img at bounding box center [40, 297] width 24 height 24
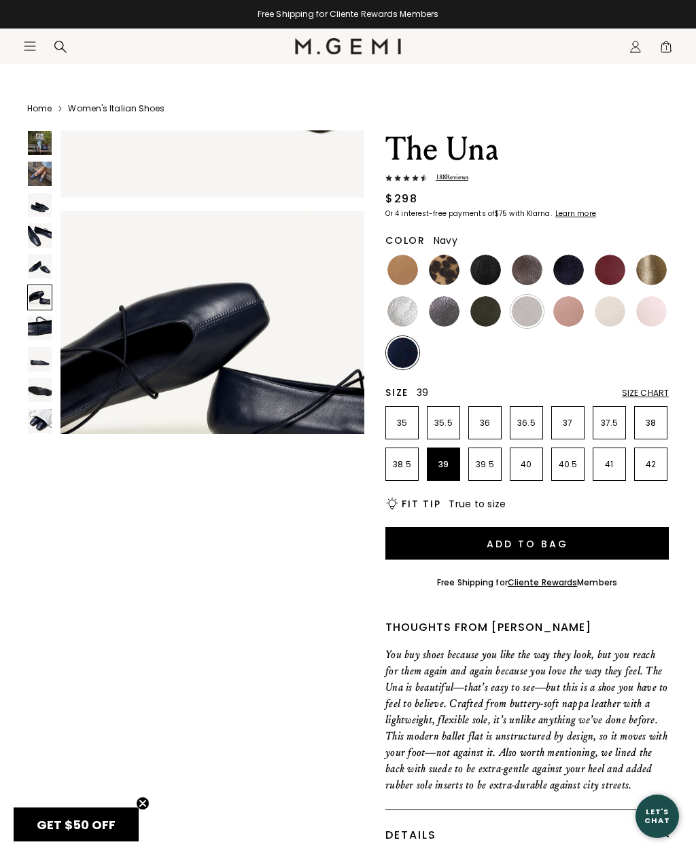
scroll to position [1585, 0]
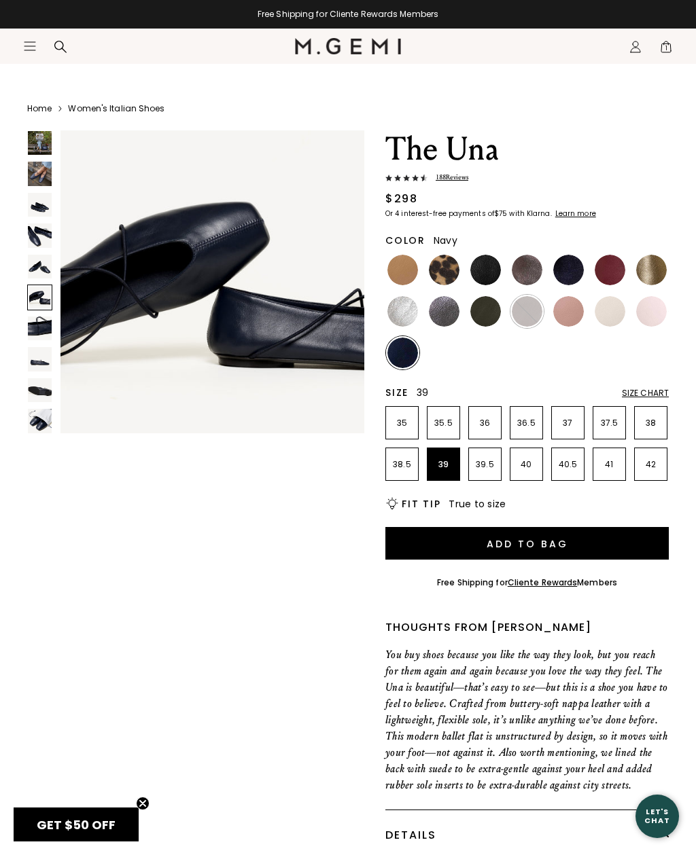
click at [39, 327] on img at bounding box center [40, 329] width 24 height 24
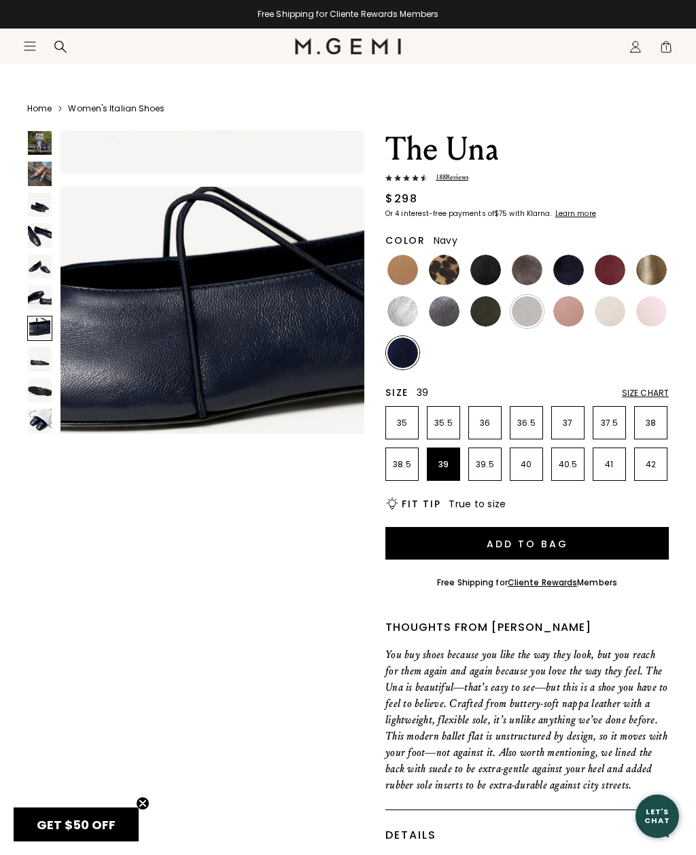
scroll to position [1901, 0]
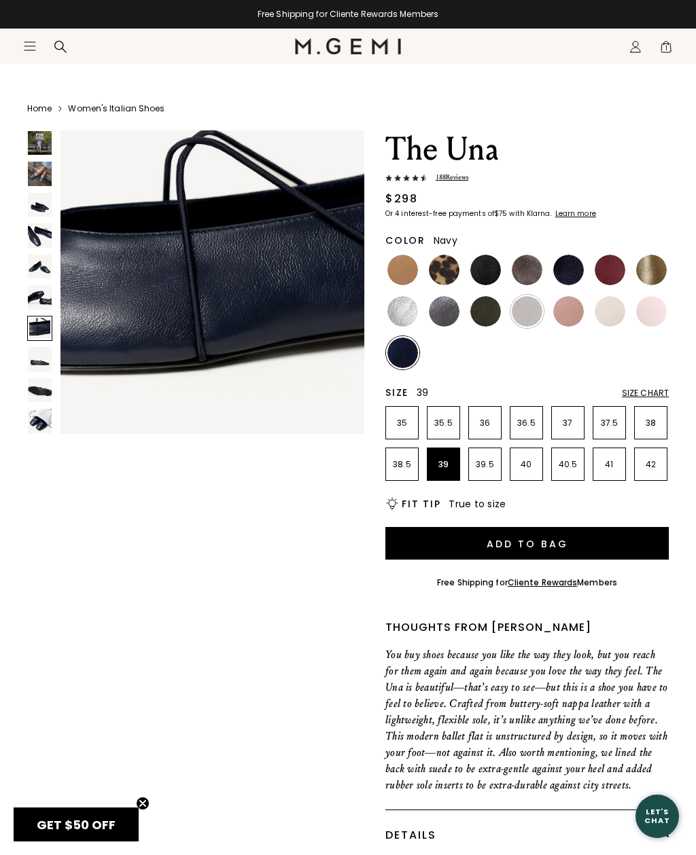
click at [41, 350] on img at bounding box center [40, 359] width 24 height 24
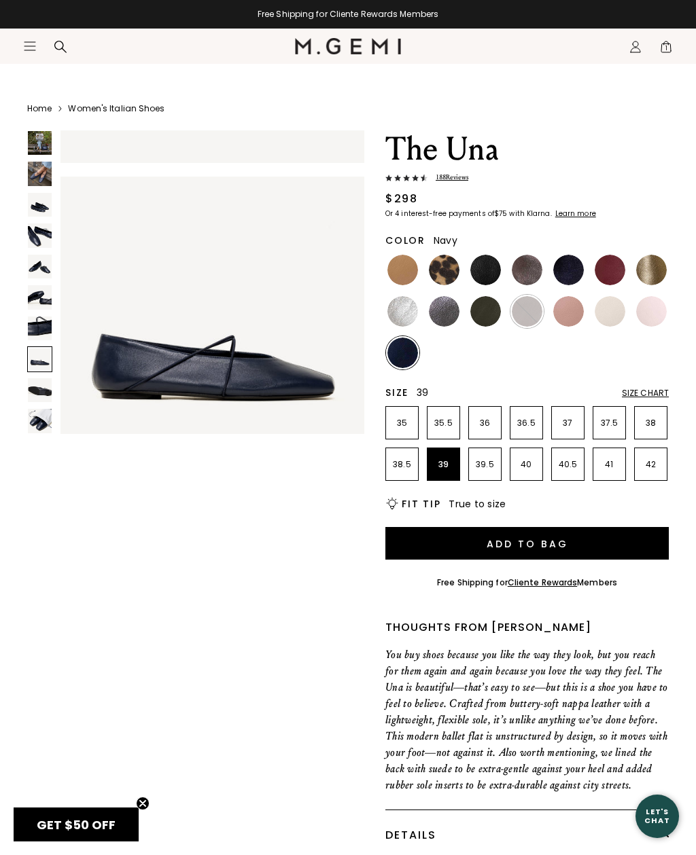
scroll to position [2218, 0]
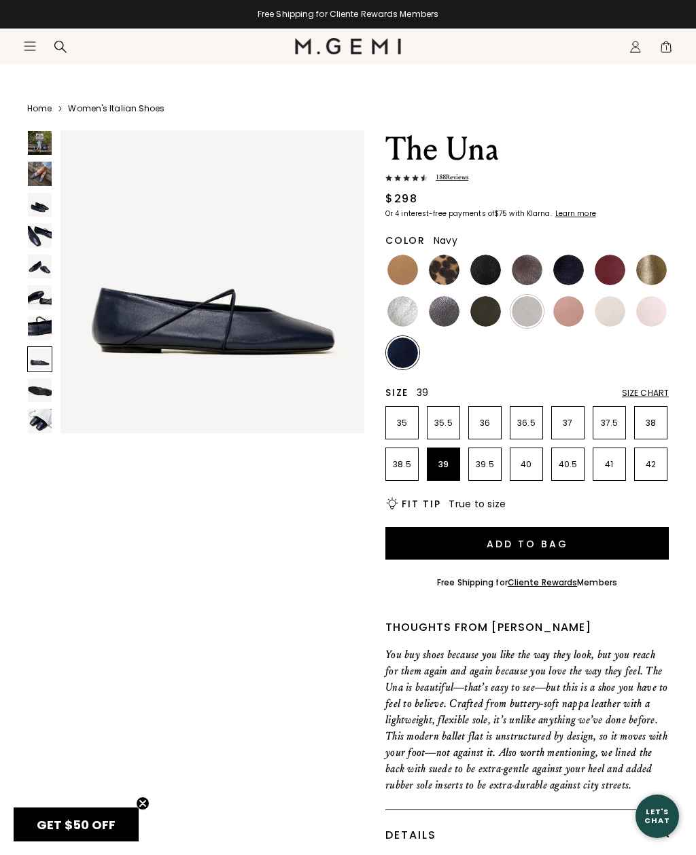
click at [37, 387] on img at bounding box center [40, 390] width 24 height 24
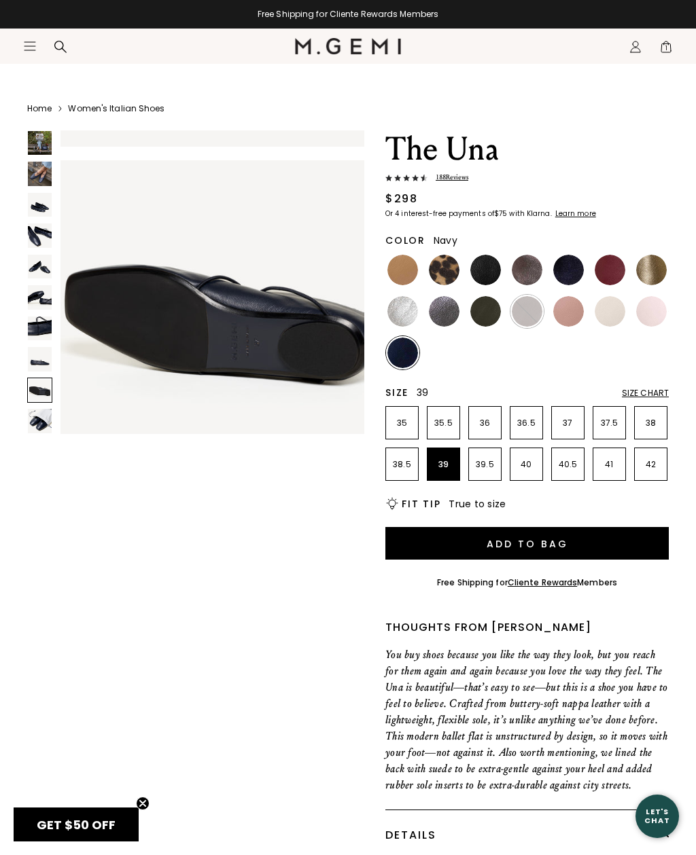
scroll to position [2535, 0]
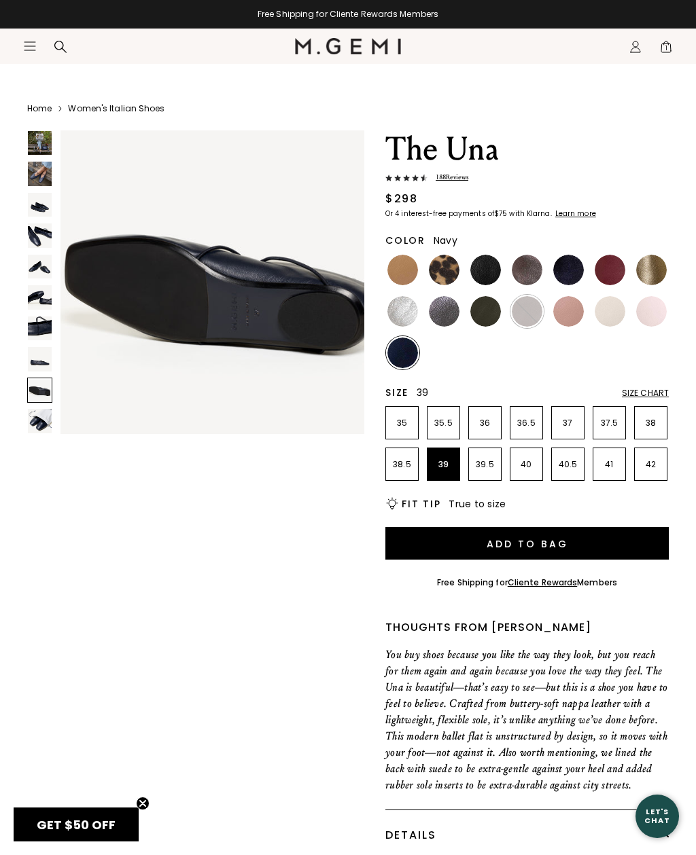
click at [39, 140] on img at bounding box center [40, 143] width 24 height 24
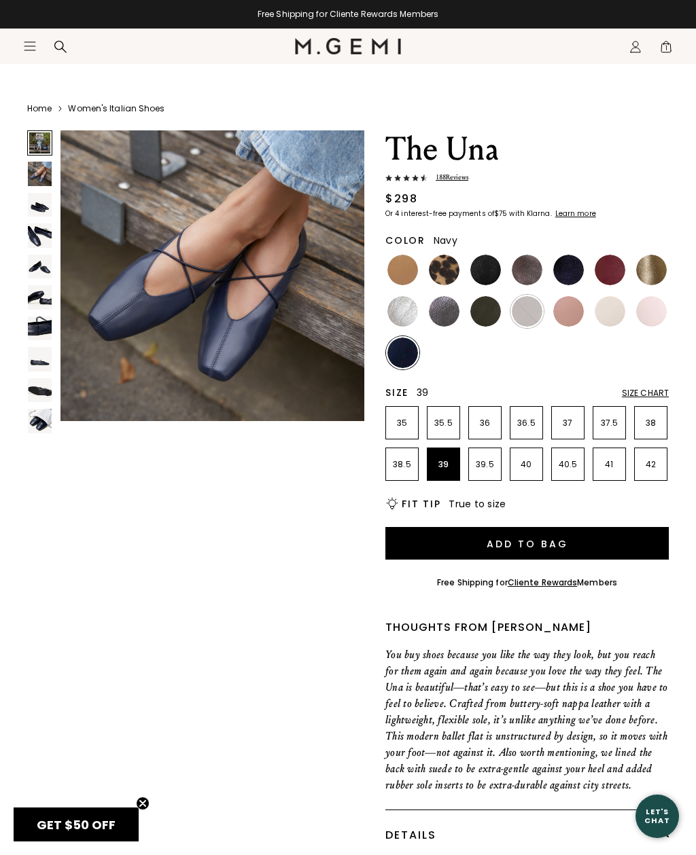
scroll to position [0, 0]
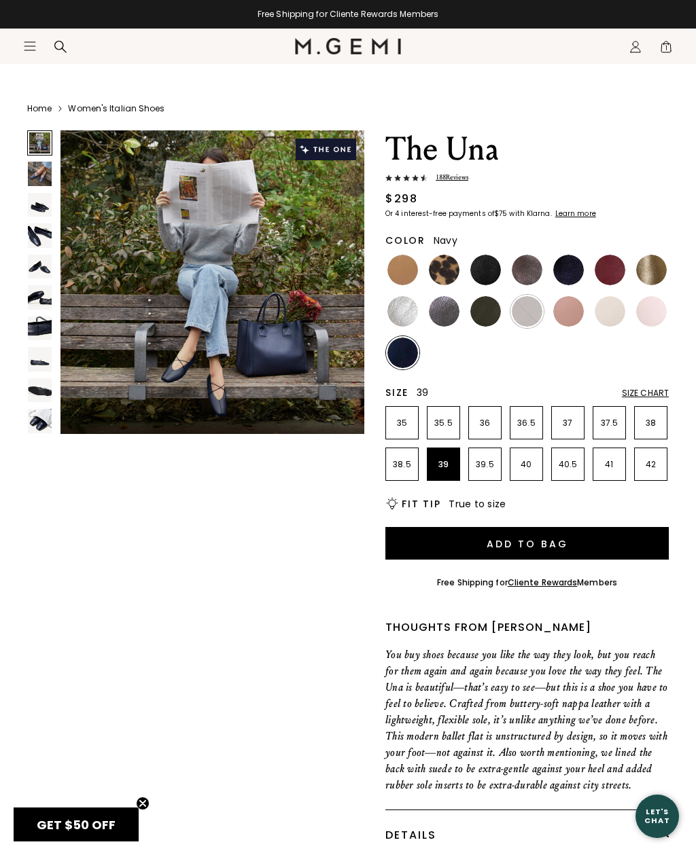
click at [308, 379] on img at bounding box center [212, 282] width 304 height 304
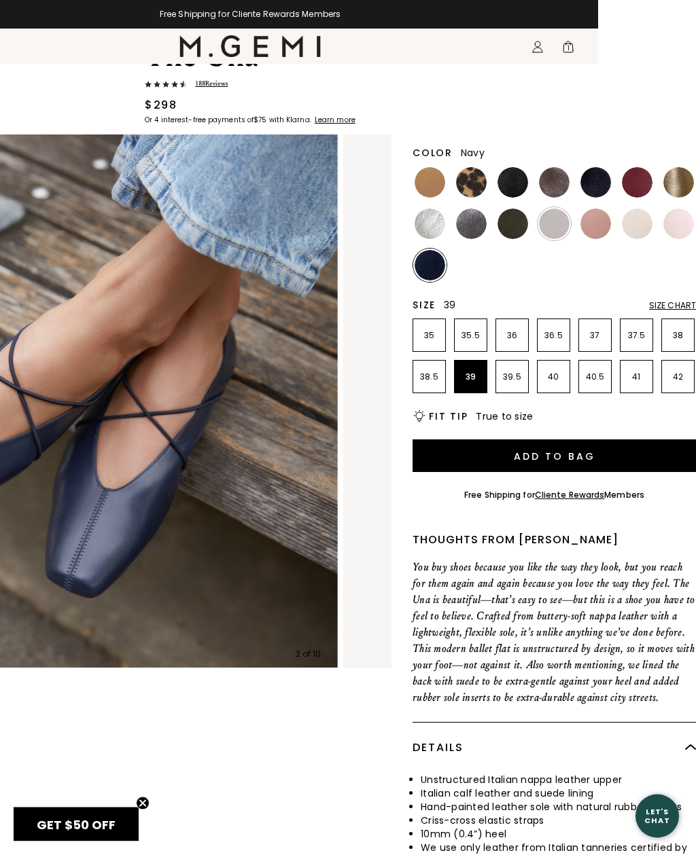
scroll to position [106, 98]
click at [552, 185] on img at bounding box center [554, 182] width 31 height 31
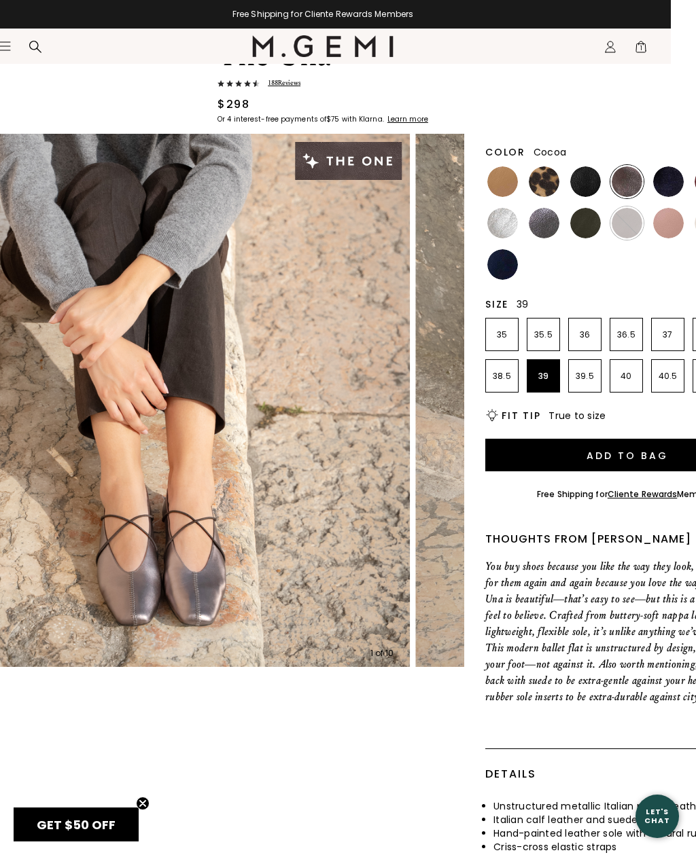
scroll to position [107, 98]
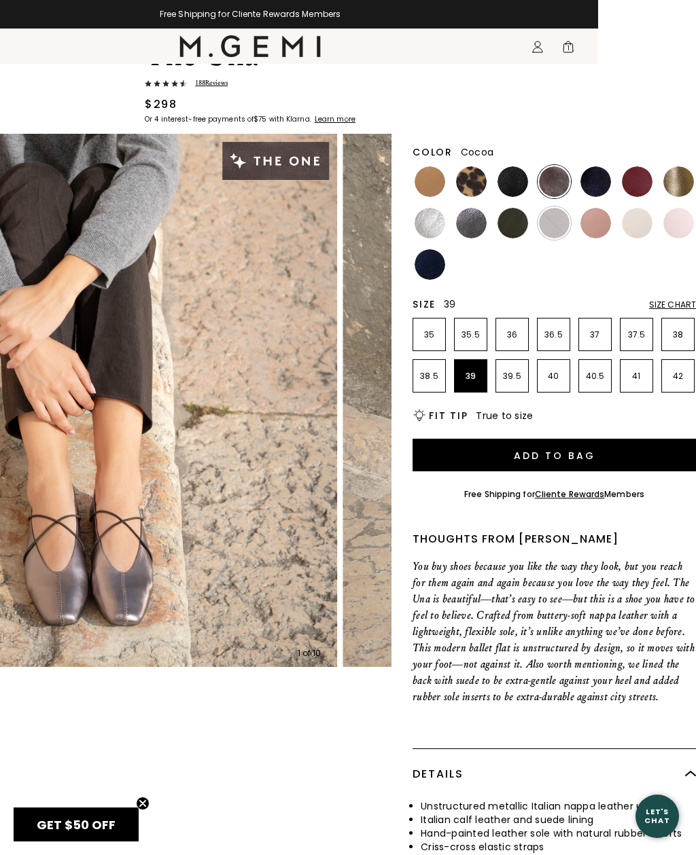
click at [514, 223] on img at bounding box center [512, 223] width 31 height 31
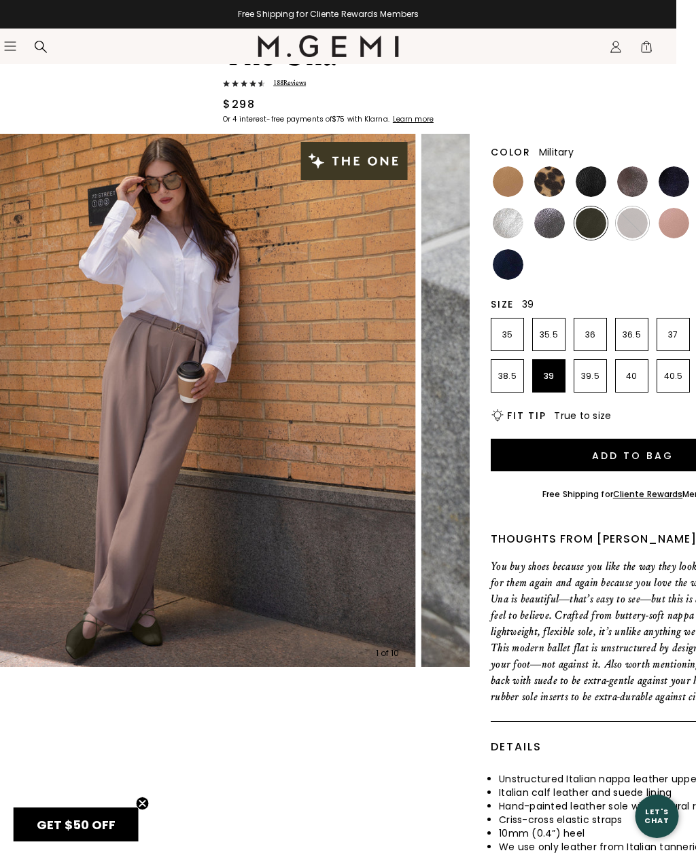
scroll to position [107, 98]
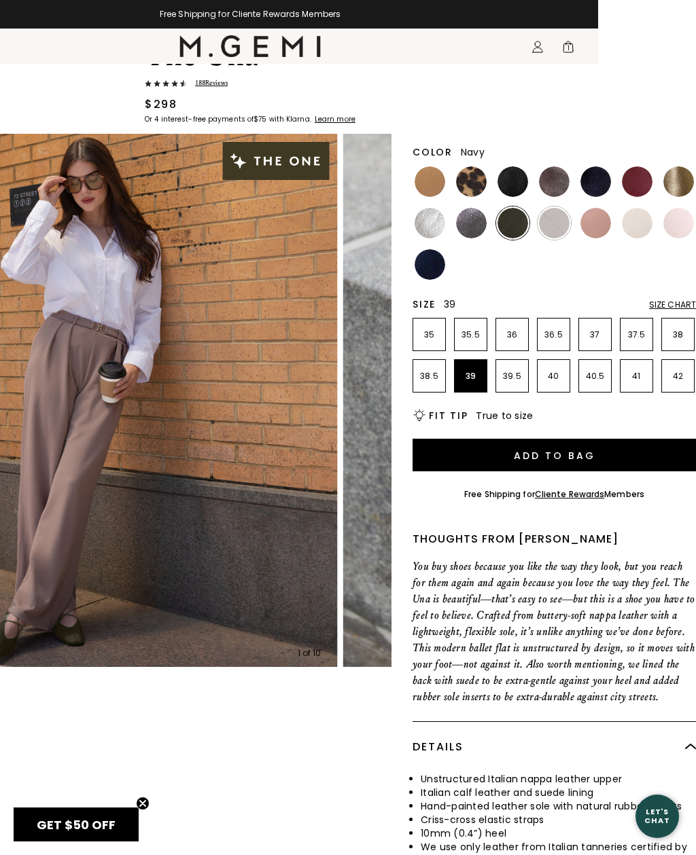
click at [429, 261] on img at bounding box center [429, 264] width 31 height 31
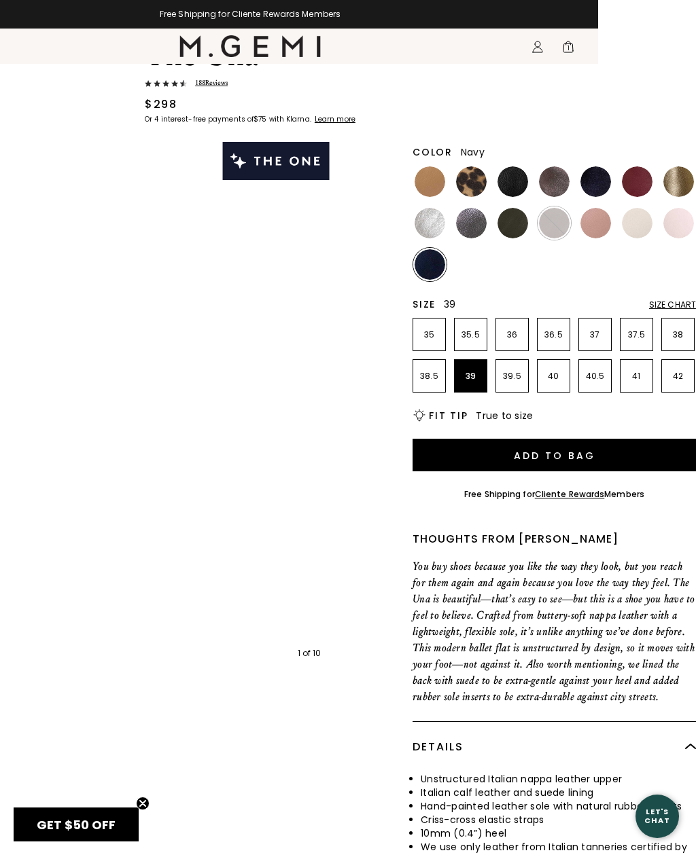
scroll to position [107, 0]
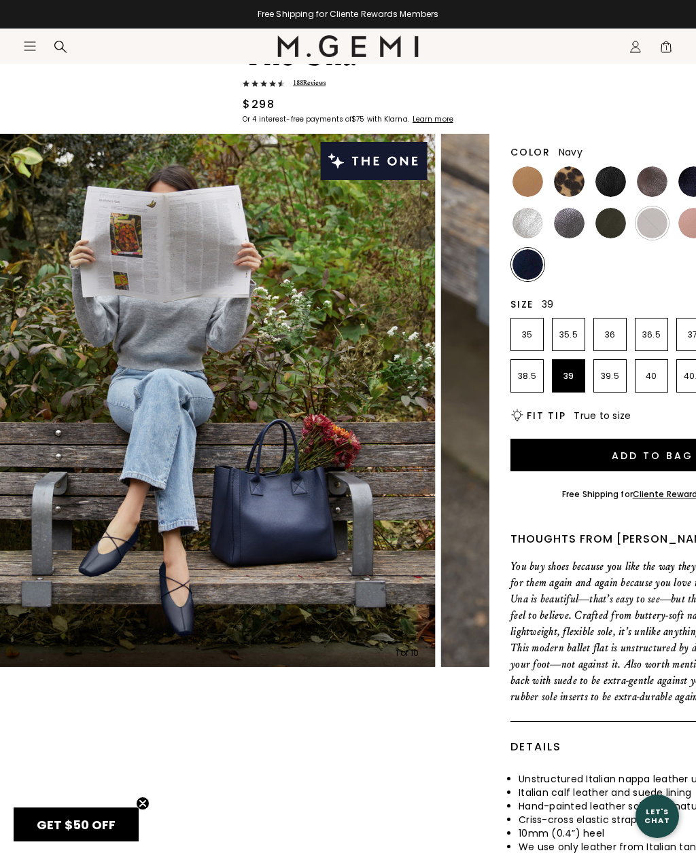
click at [657, 452] on button "Add to Bag" at bounding box center [651, 455] width 283 height 33
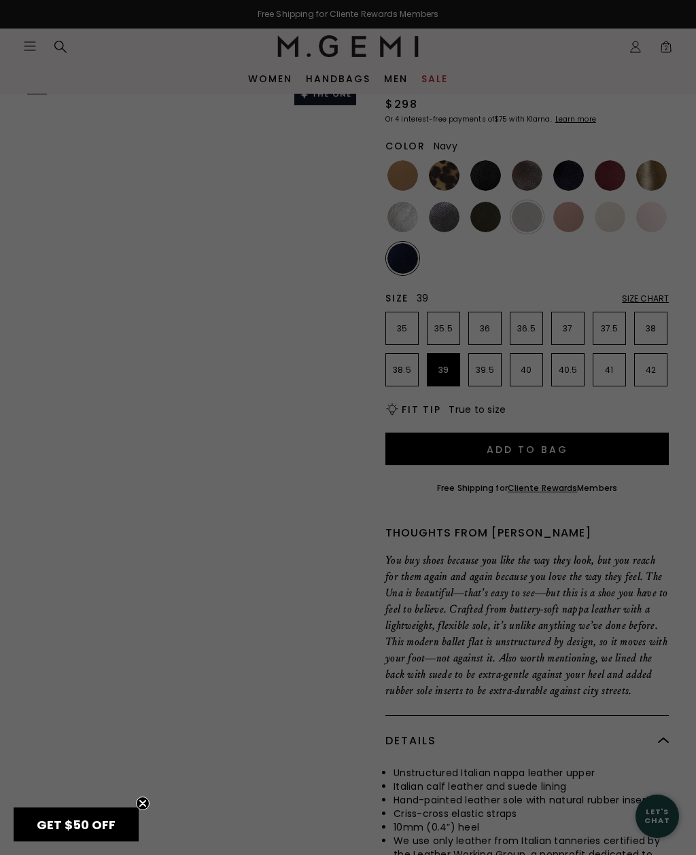
scroll to position [0, 0]
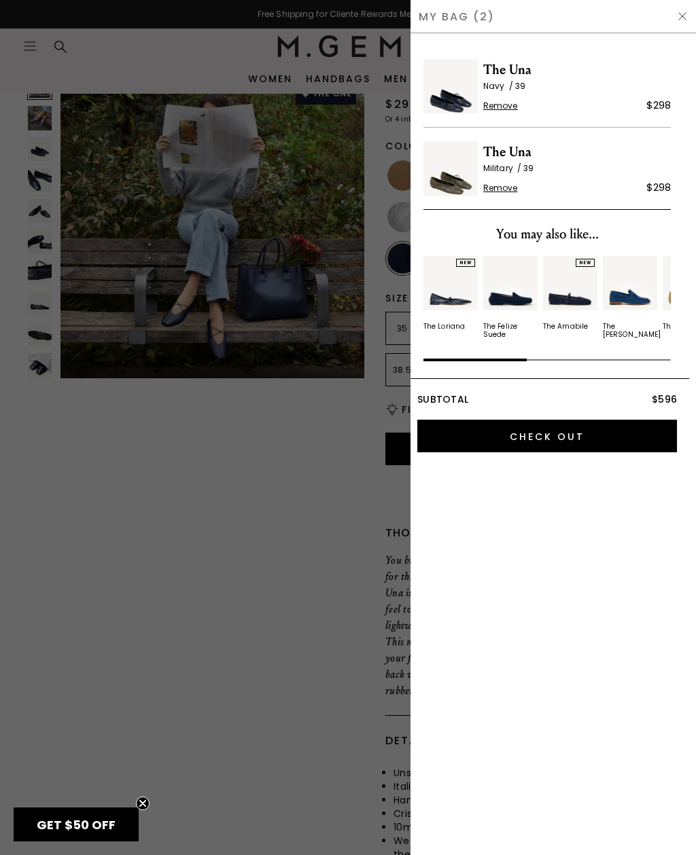
click at [504, 193] on span "Remove" at bounding box center [500, 188] width 35 height 11
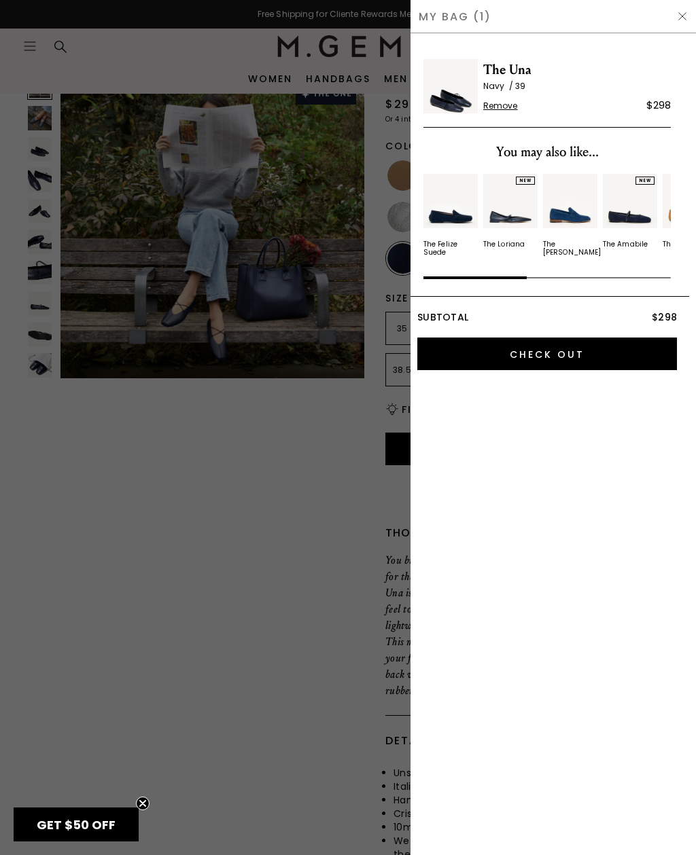
click at [687, 12] on img at bounding box center [682, 16] width 11 height 11
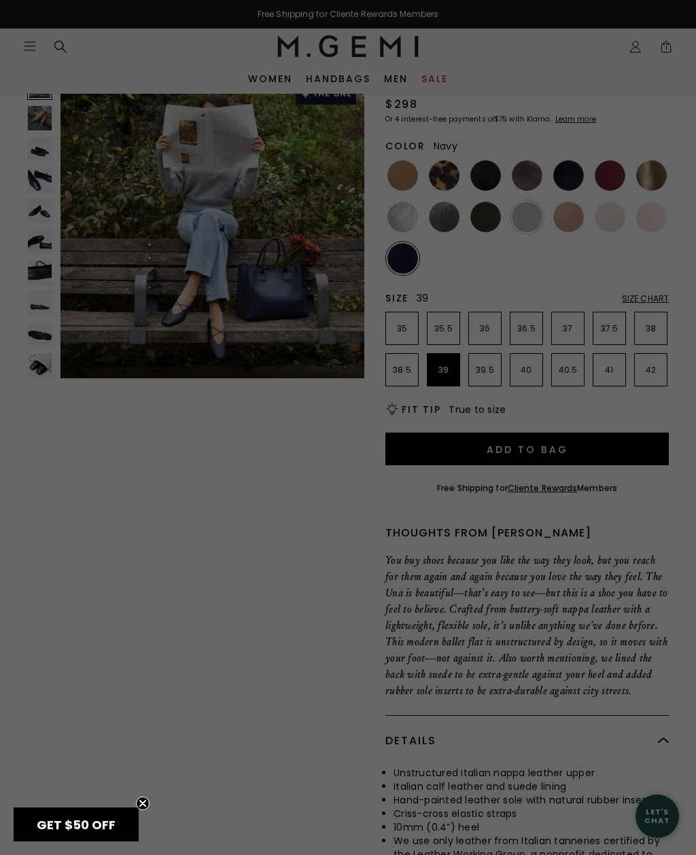
scroll to position [107, 0]
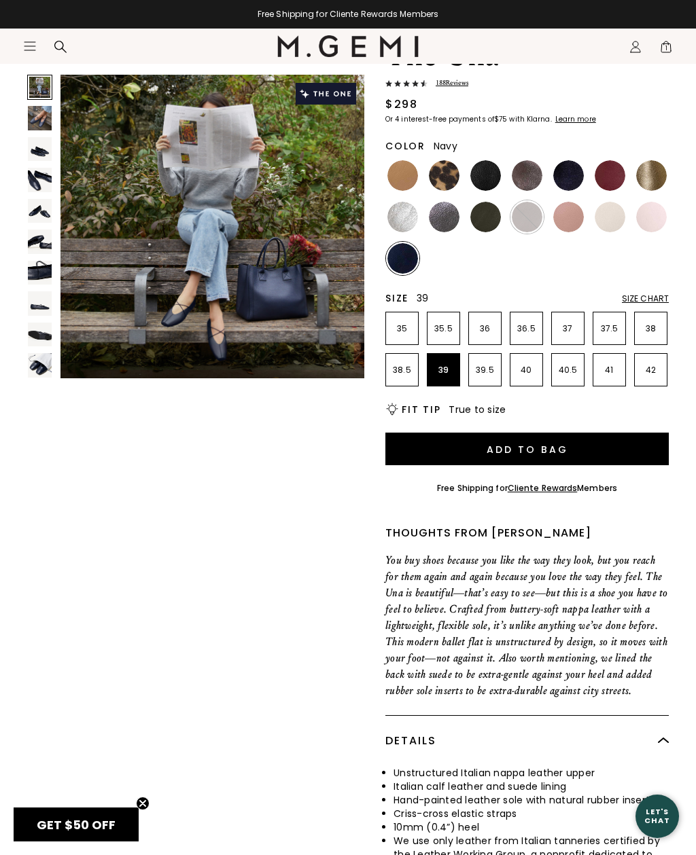
click at [34, 45] on icon "Icons/20x20/hamburger@2x" at bounding box center [30, 46] width 14 height 14
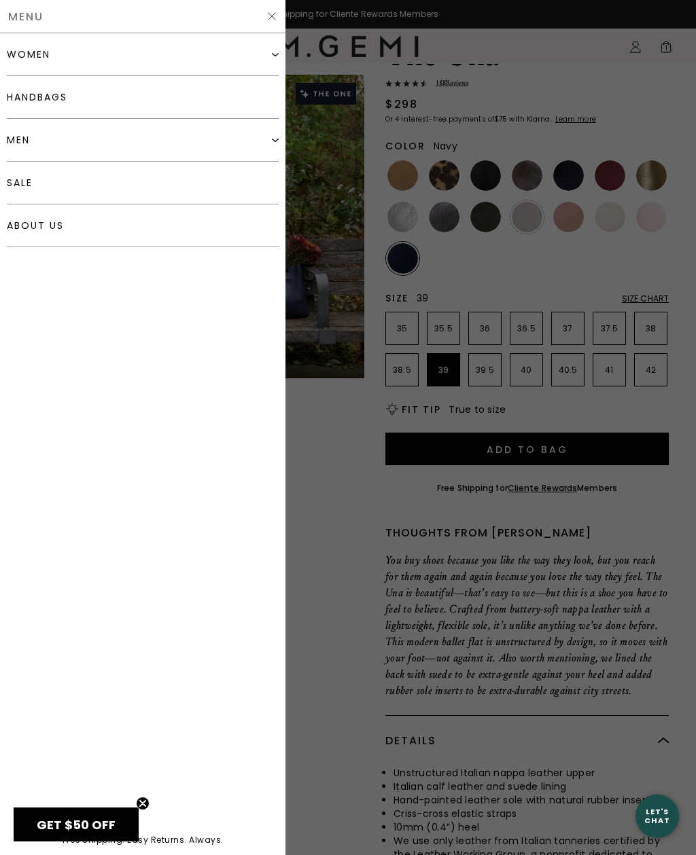
click at [245, 54] on div "women" at bounding box center [143, 54] width 272 height 43
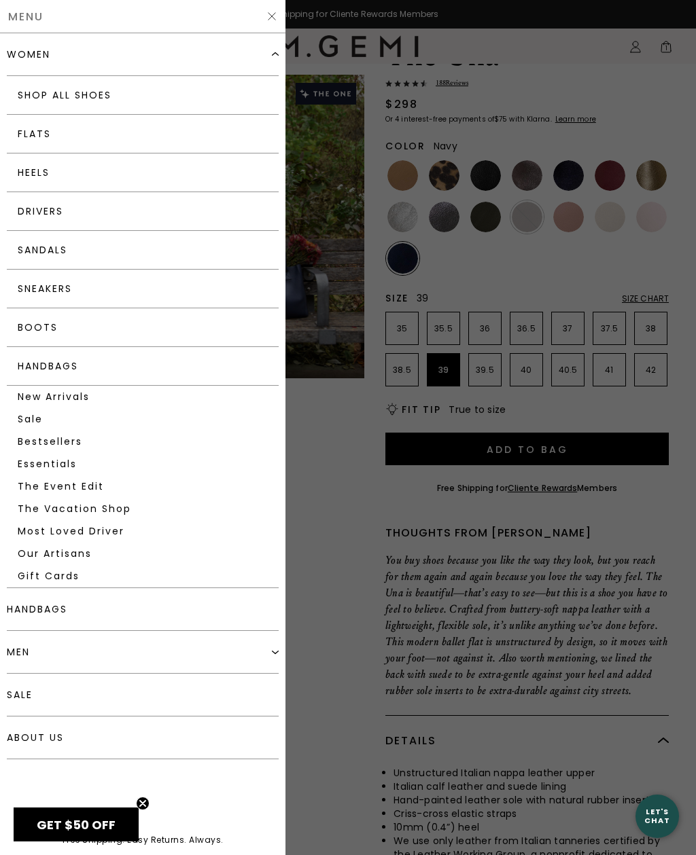
click at [224, 211] on link "Drivers" at bounding box center [143, 211] width 272 height 39
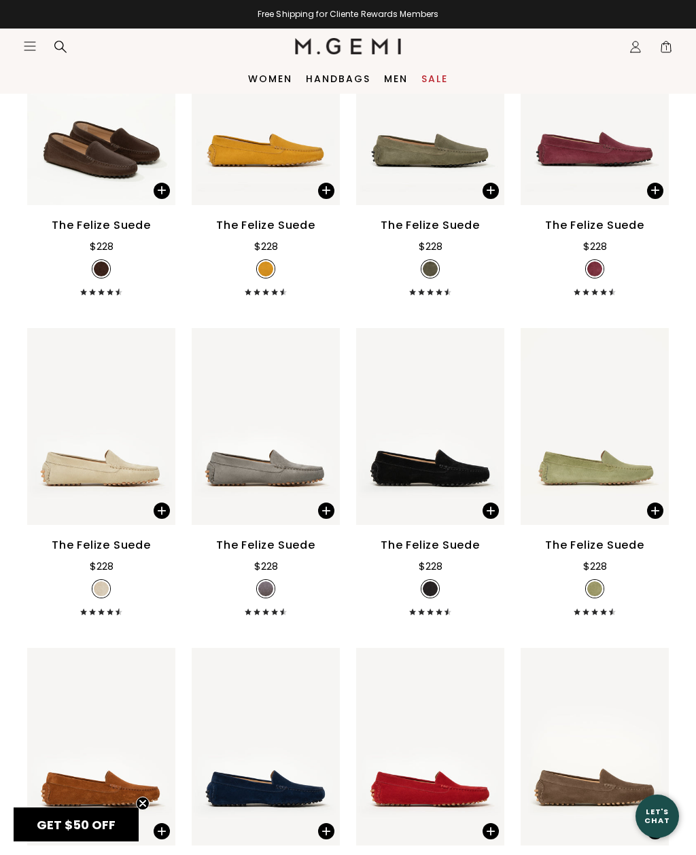
scroll to position [358, 0]
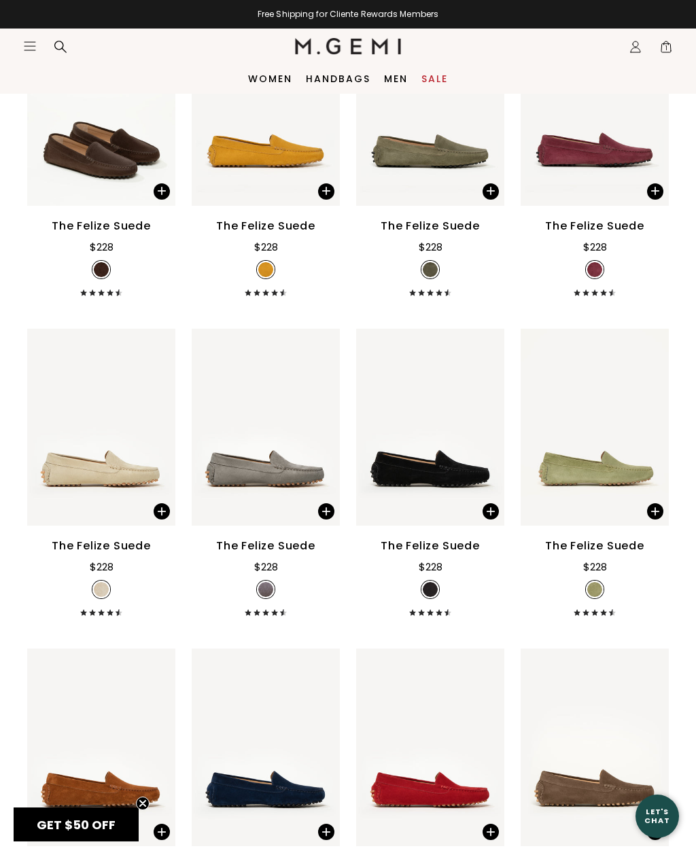
click at [24, 45] on icon "Icons/20x20/hamburger@2x" at bounding box center [30, 46] width 14 height 14
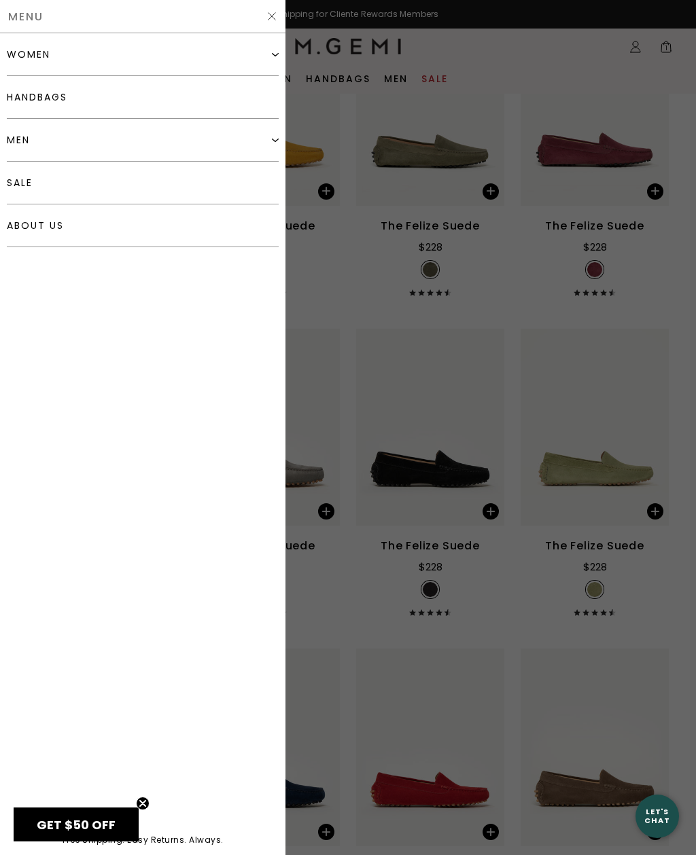
click at [257, 53] on div "women" at bounding box center [143, 54] width 272 height 43
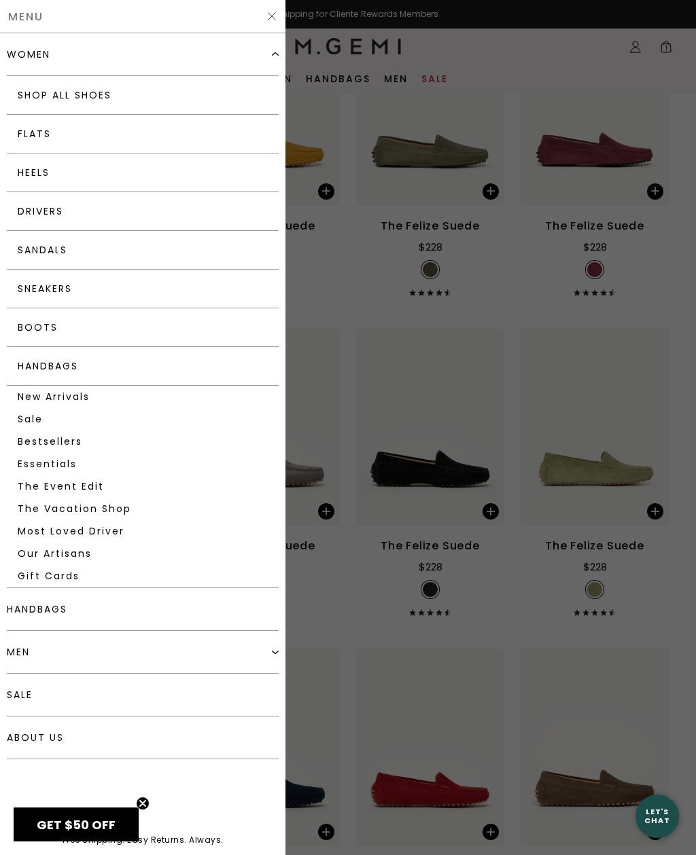
click at [211, 130] on link "Flats" at bounding box center [143, 134] width 272 height 39
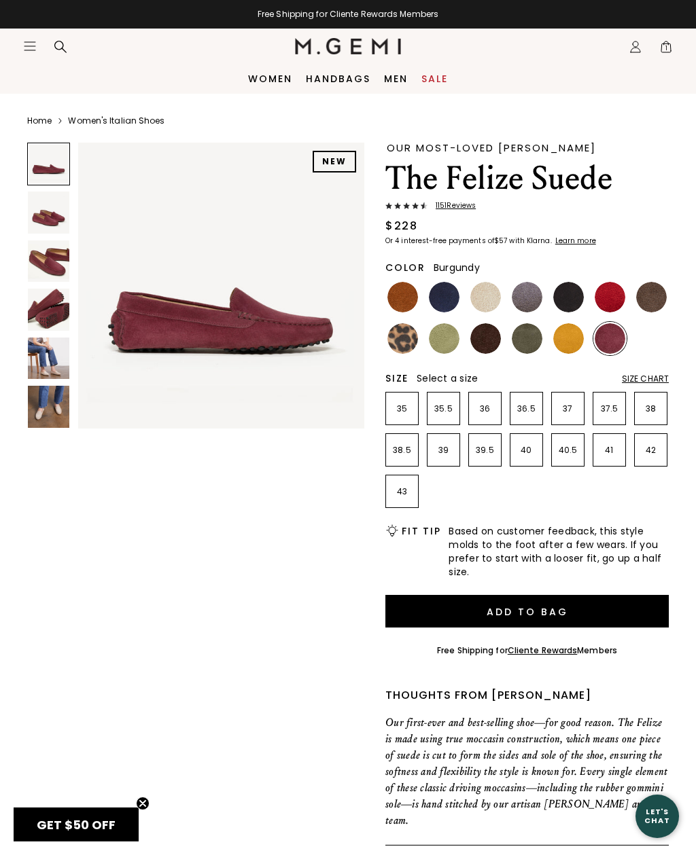
click at [405, 300] on img at bounding box center [402, 297] width 31 height 31
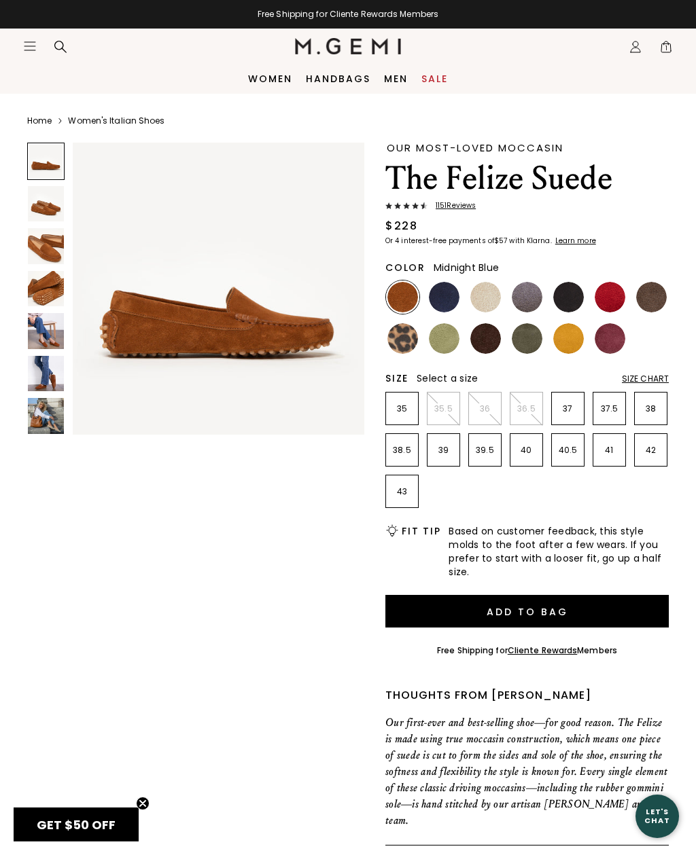
click at [445, 297] on img at bounding box center [444, 297] width 31 height 31
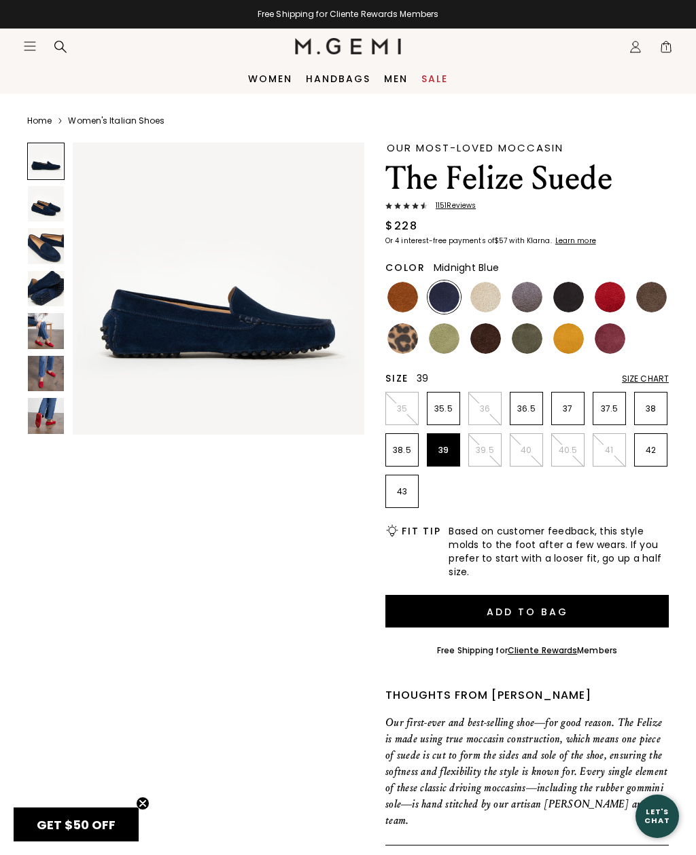
click at [445, 450] on p "39" at bounding box center [443, 450] width 32 height 11
click at [492, 297] on img at bounding box center [485, 297] width 31 height 31
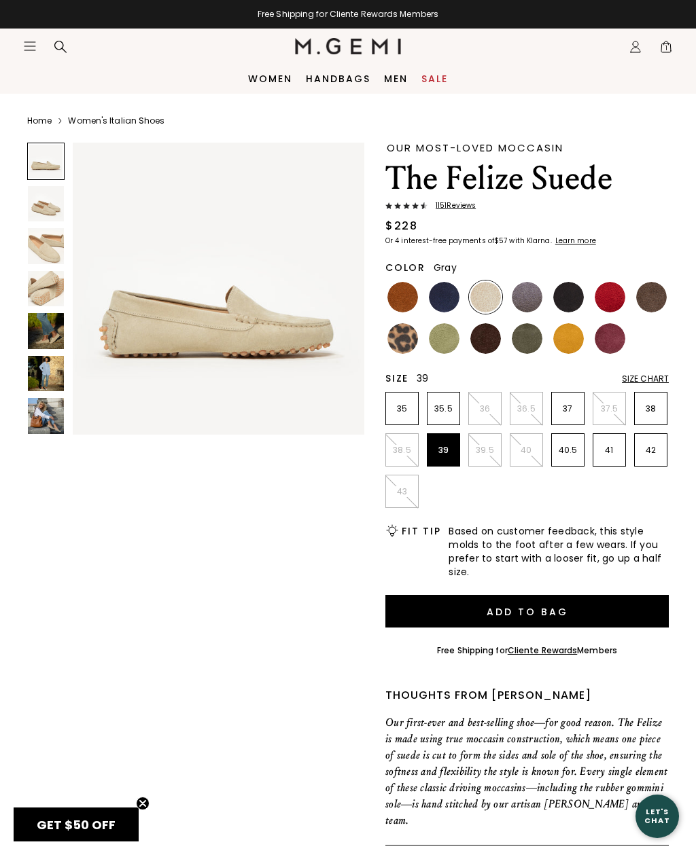
click at [528, 293] on img at bounding box center [526, 297] width 31 height 31
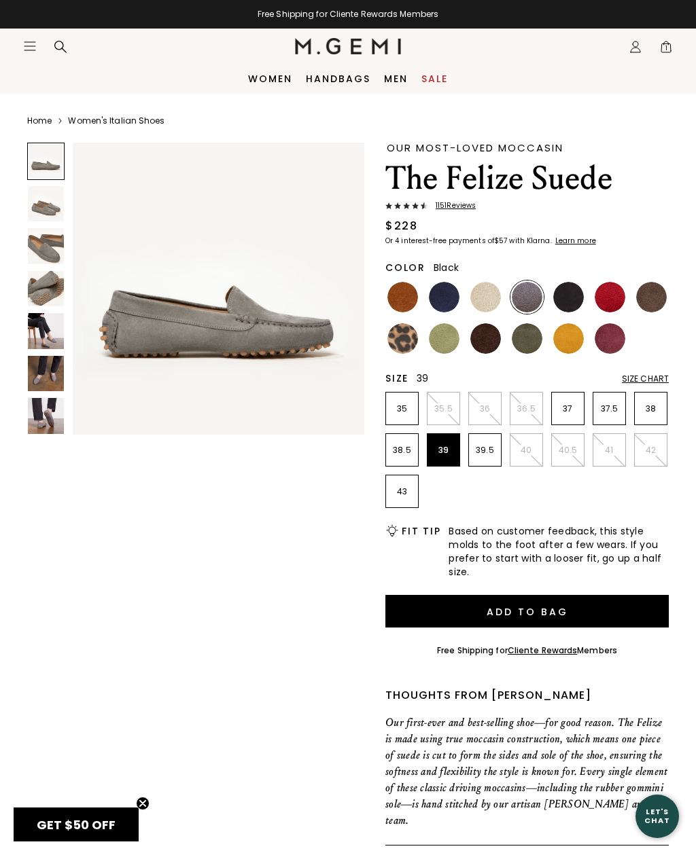
click at [566, 288] on img at bounding box center [568, 297] width 31 height 31
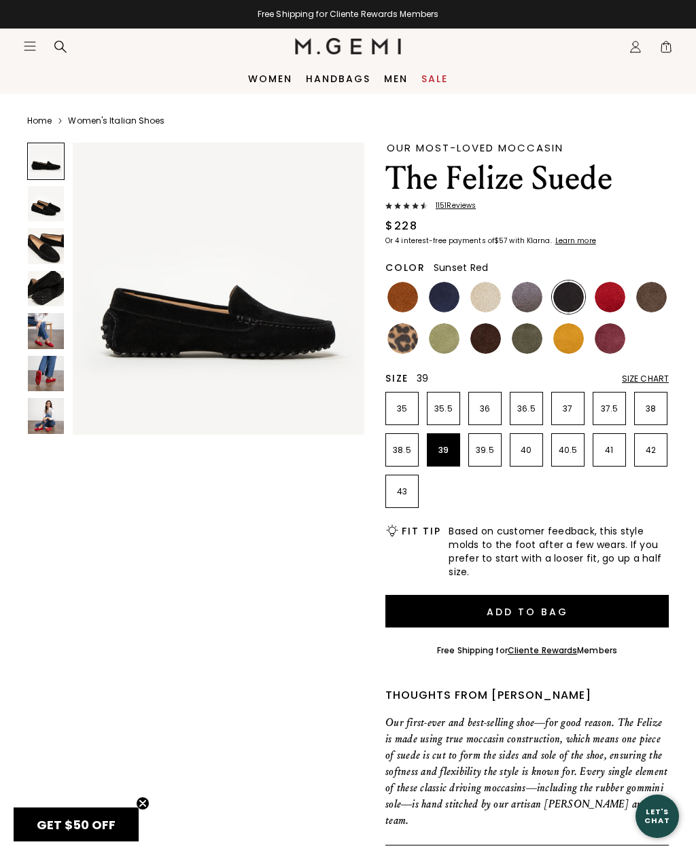
click at [611, 285] on img at bounding box center [609, 297] width 31 height 31
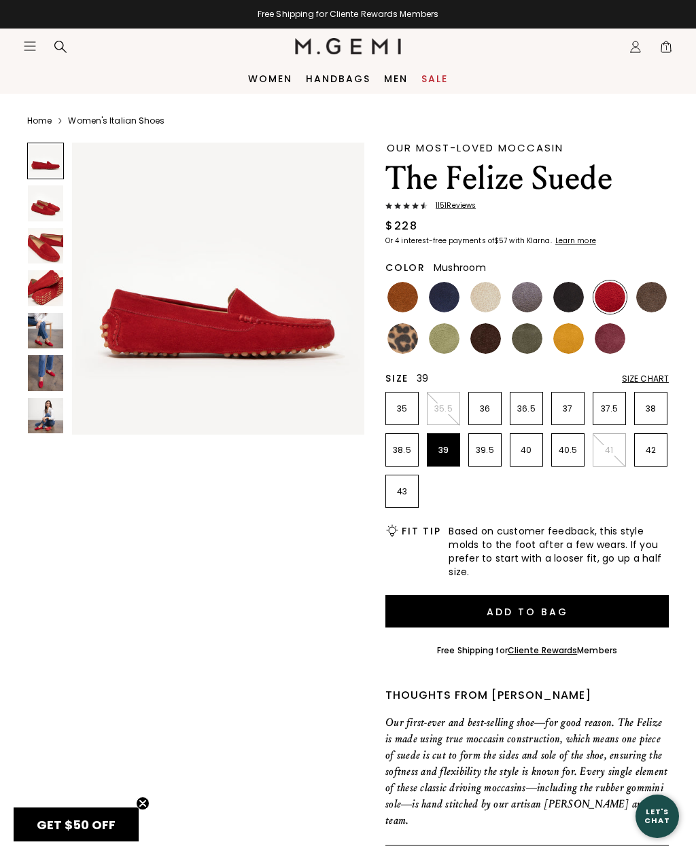
click at [643, 283] on img at bounding box center [651, 297] width 31 height 31
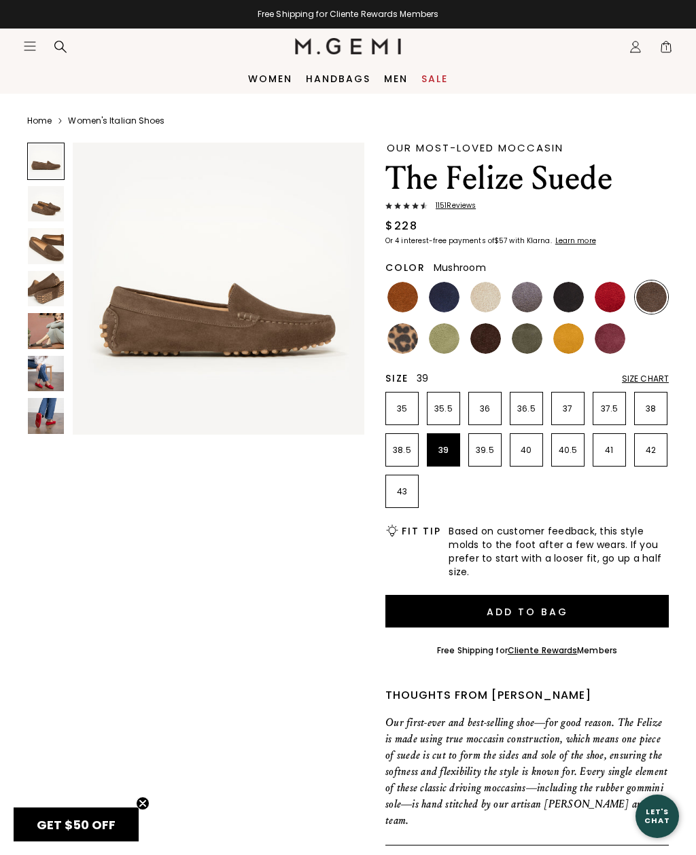
click at [403, 343] on img at bounding box center [402, 338] width 31 height 31
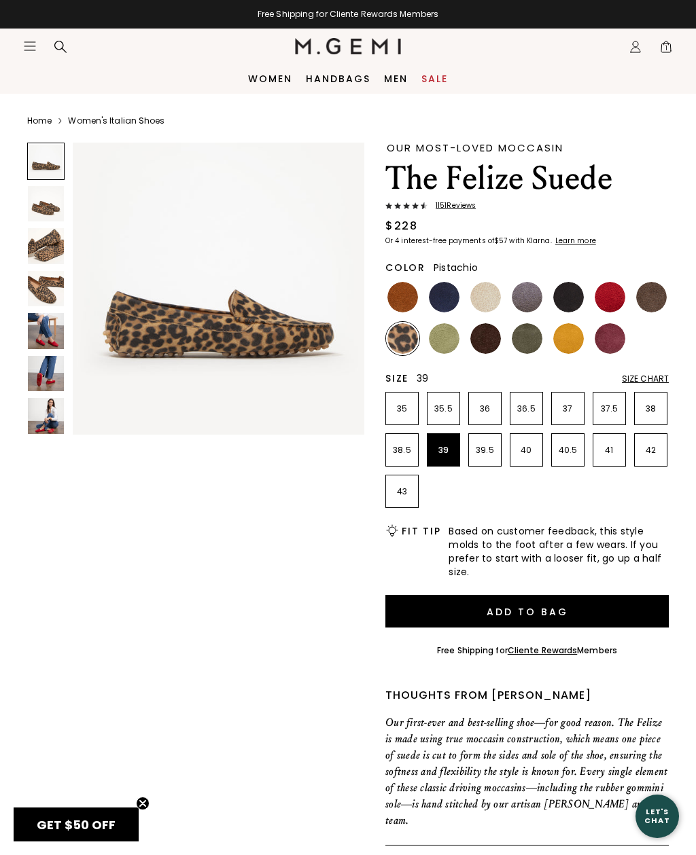
click at [454, 342] on img at bounding box center [444, 338] width 31 height 31
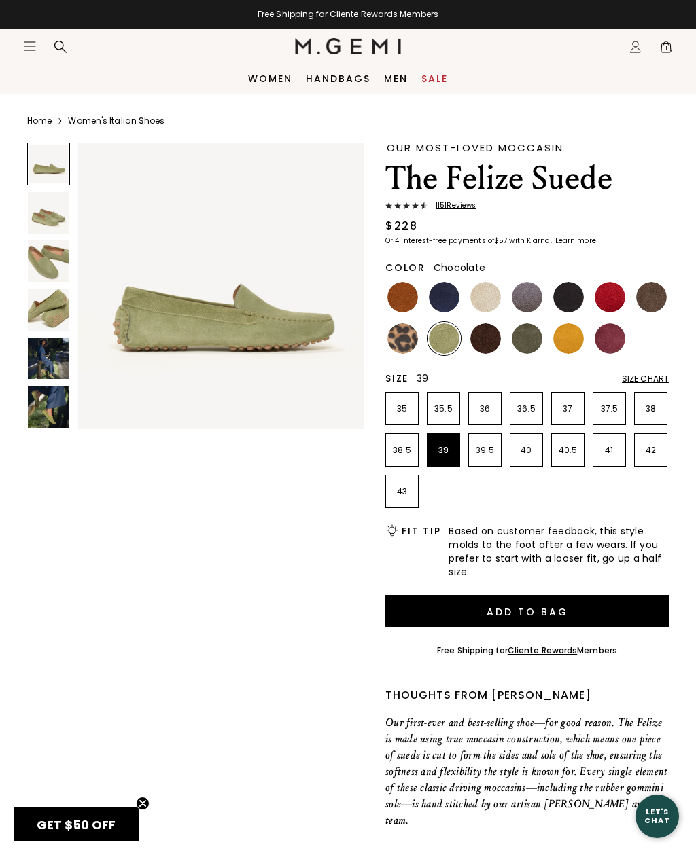
click at [481, 336] on img at bounding box center [485, 338] width 31 height 31
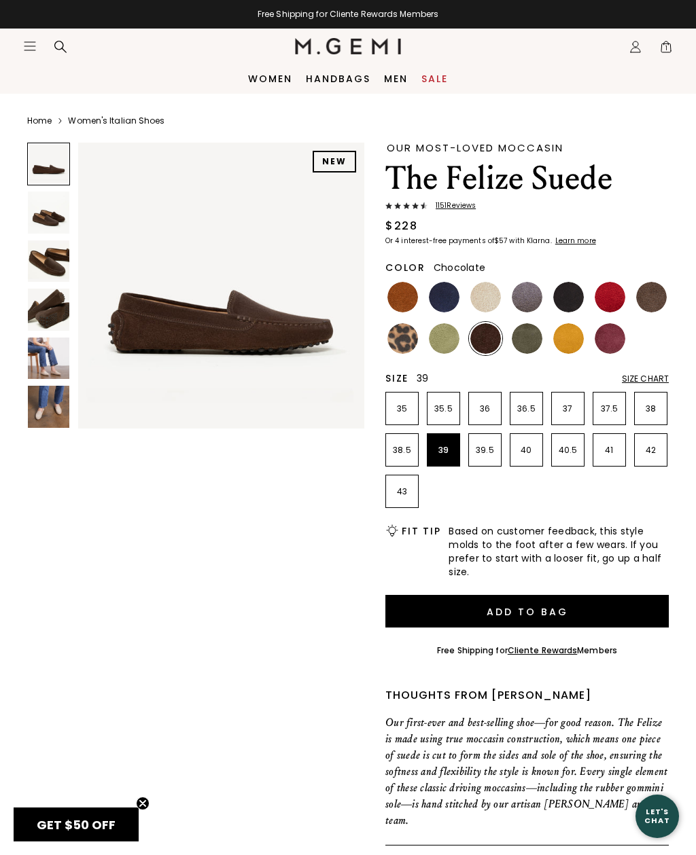
click at [527, 343] on img at bounding box center [526, 338] width 31 height 31
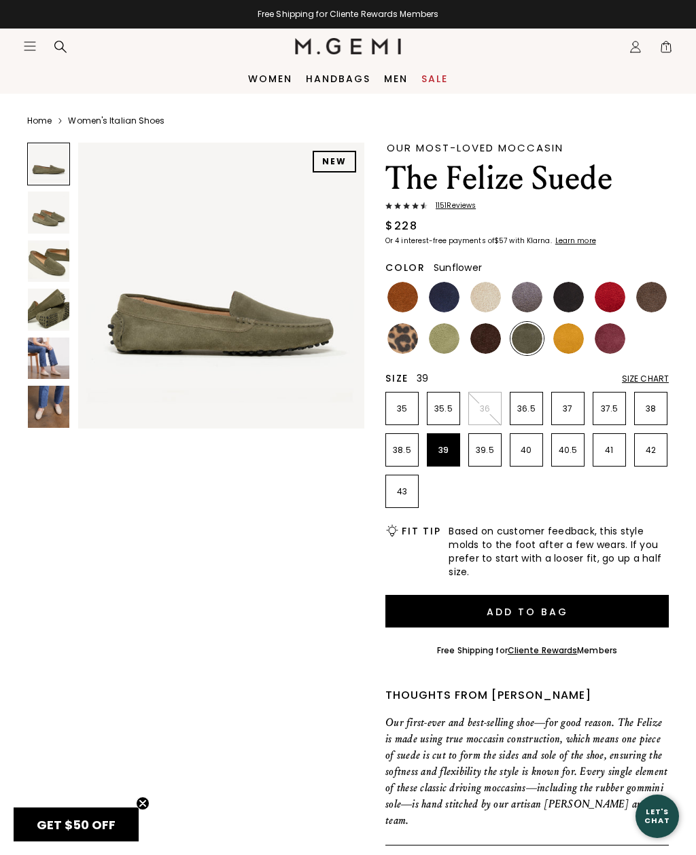
click at [569, 338] on img at bounding box center [568, 338] width 31 height 31
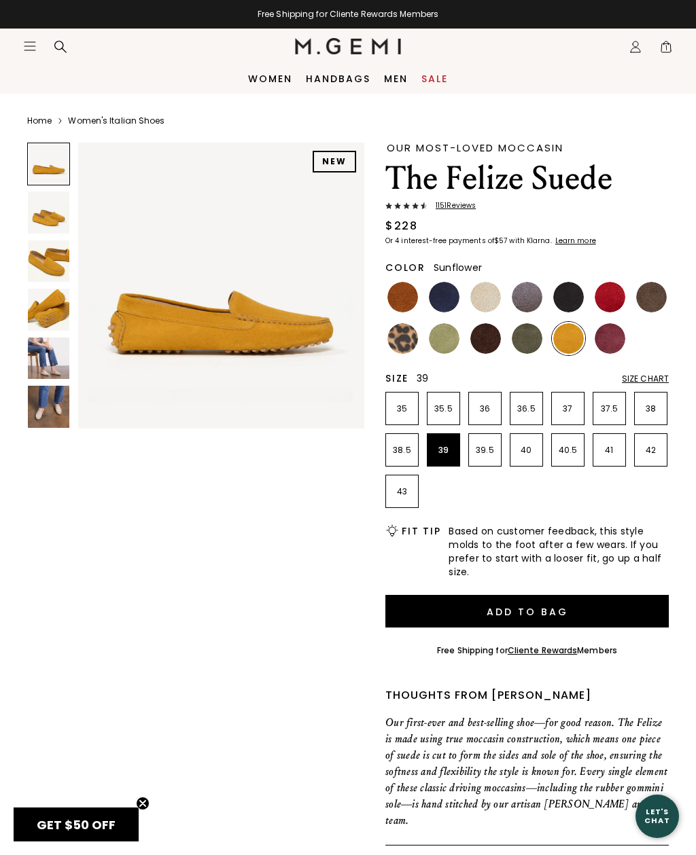
click at [605, 329] on img at bounding box center [609, 338] width 31 height 31
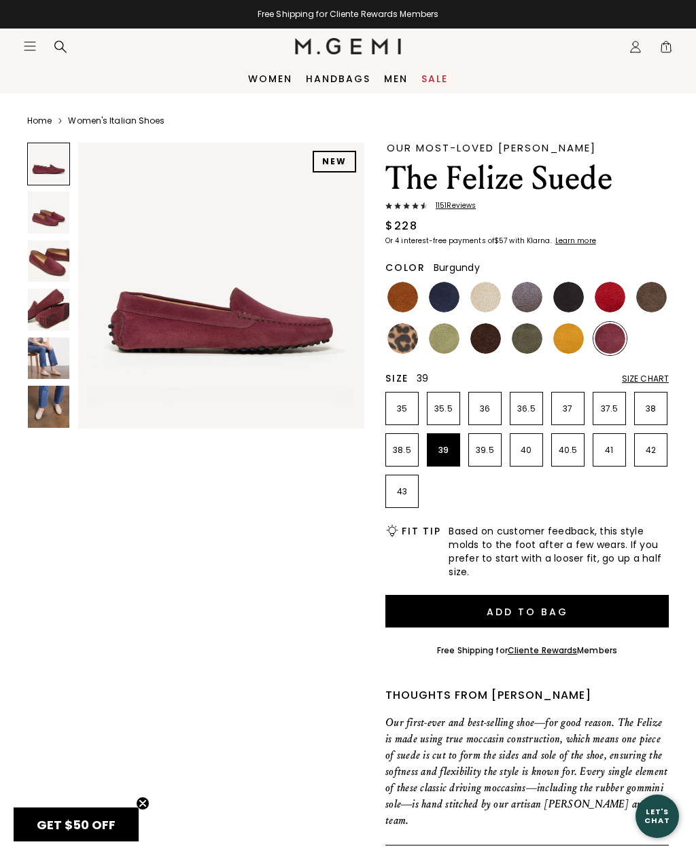
click at [46, 232] on img at bounding box center [48, 212] width 41 height 41
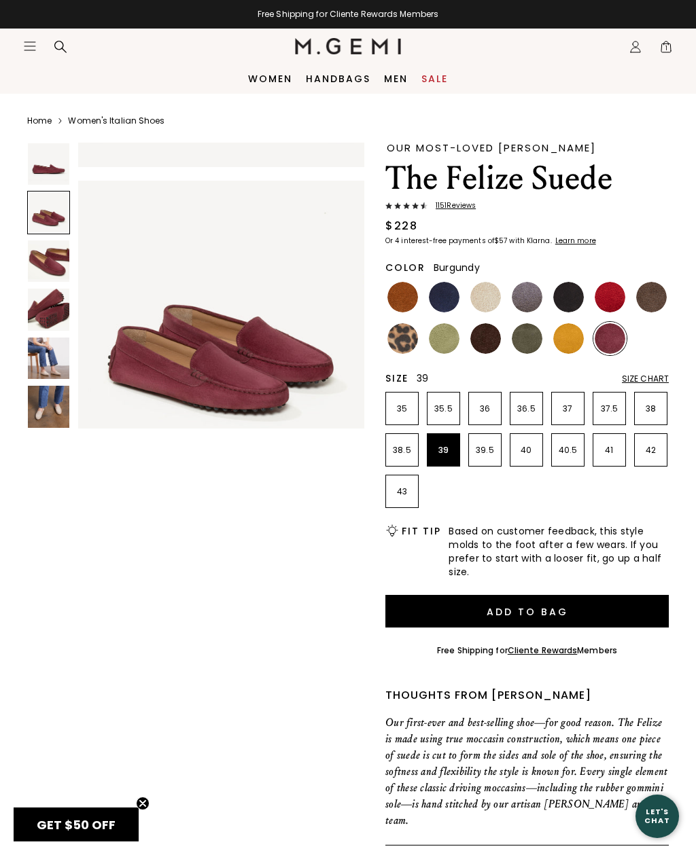
scroll to position [300, 0]
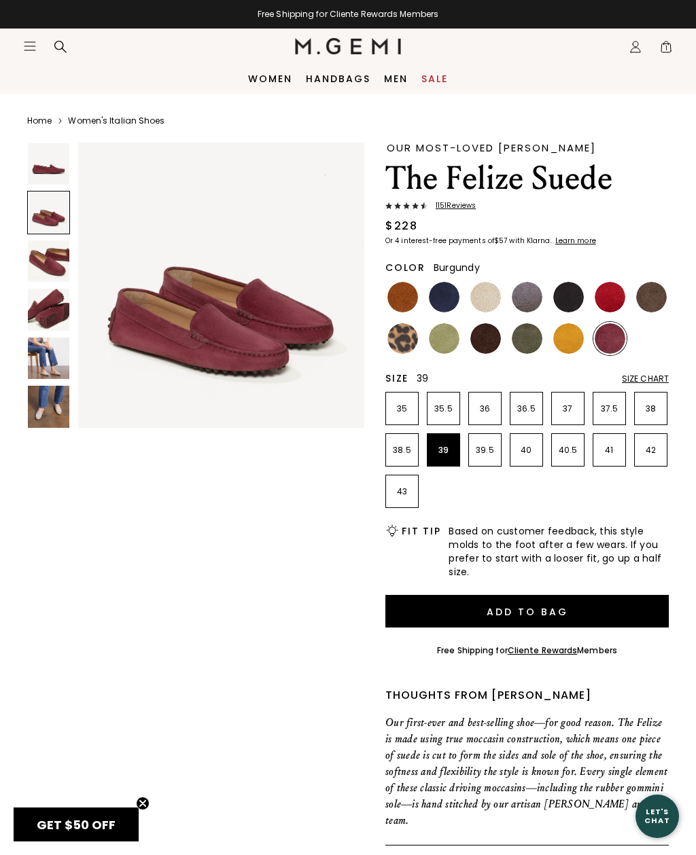
click at [46, 261] on img at bounding box center [48, 260] width 41 height 41
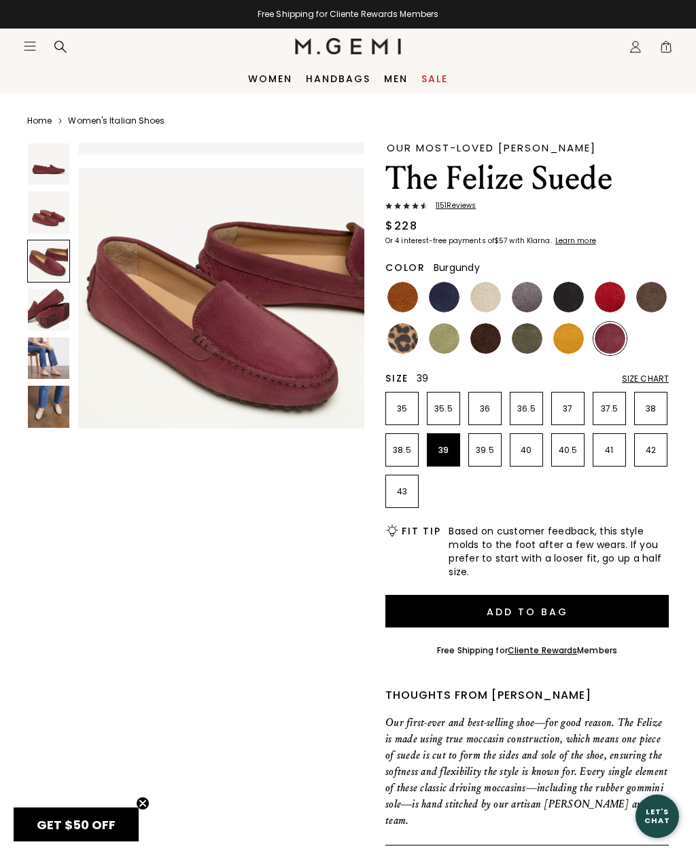
scroll to position [598, 0]
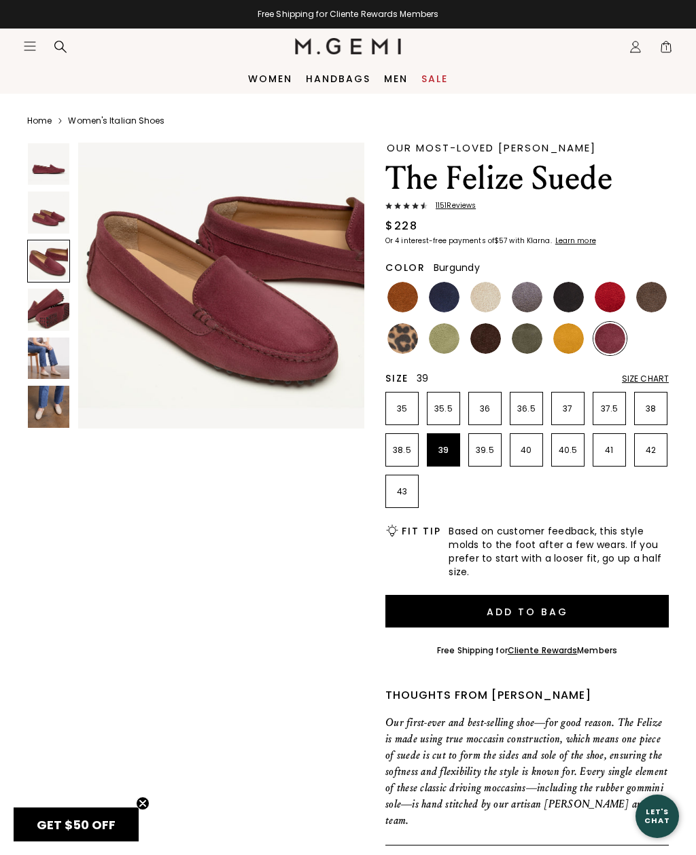
click at [46, 306] on img at bounding box center [48, 309] width 41 height 41
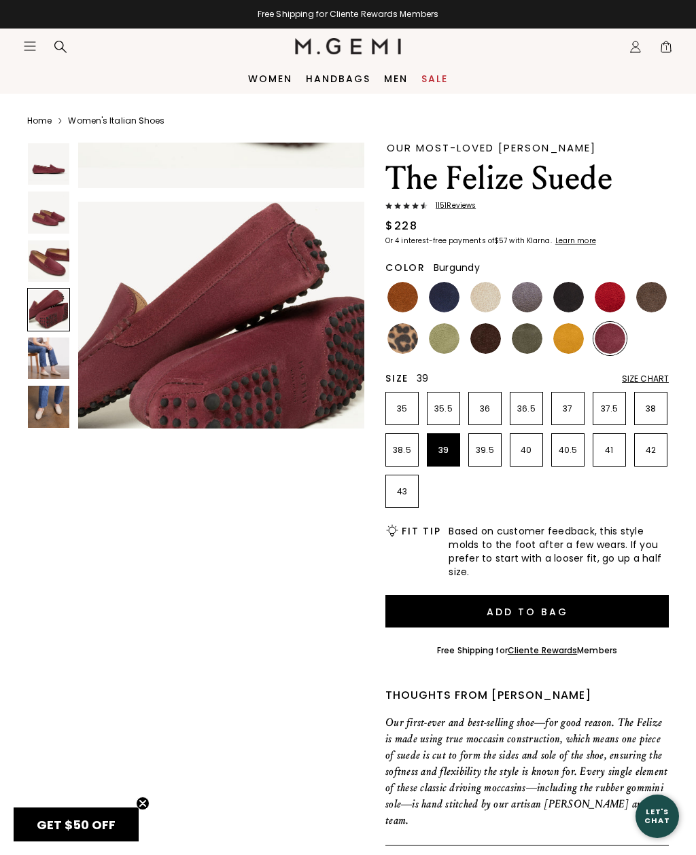
scroll to position [898, 0]
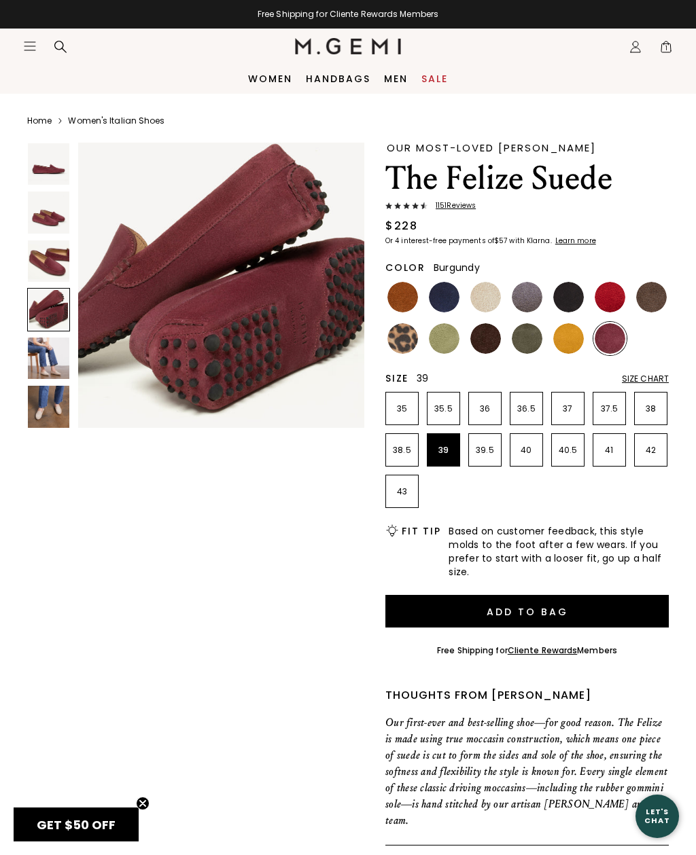
click at [47, 350] on img at bounding box center [48, 358] width 41 height 41
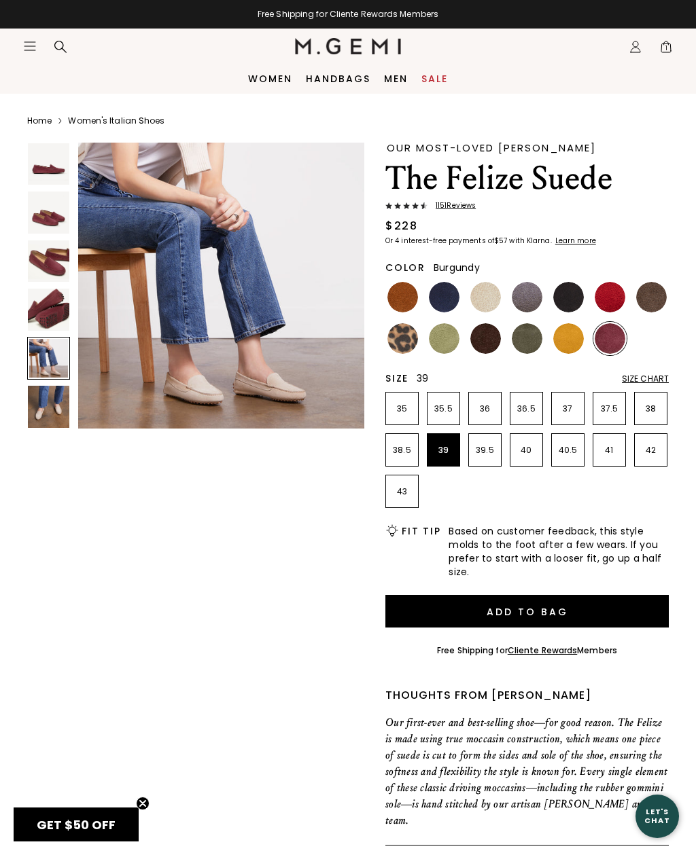
scroll to position [1197, 0]
click at [43, 399] on img at bounding box center [48, 406] width 41 height 41
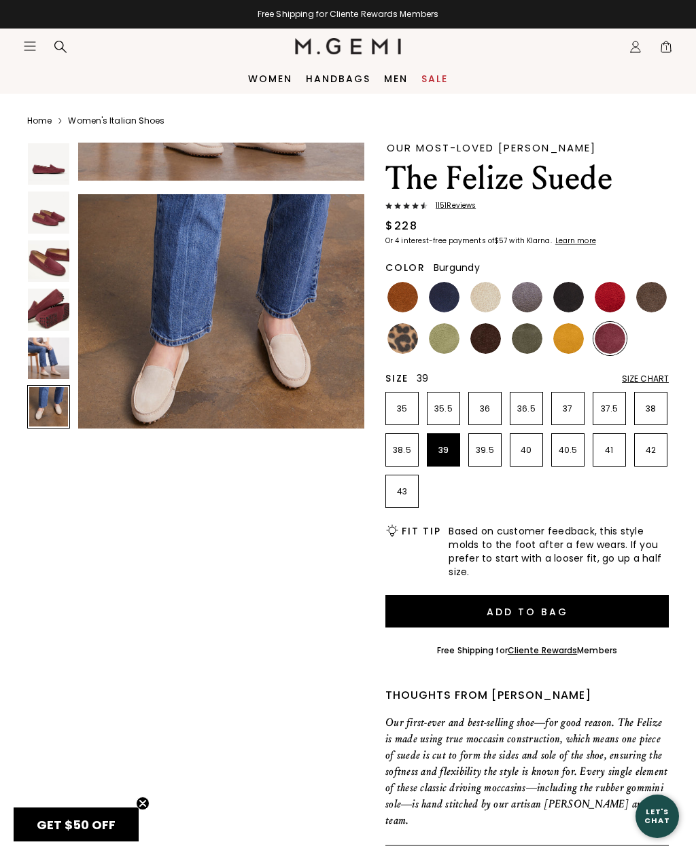
scroll to position [1496, 0]
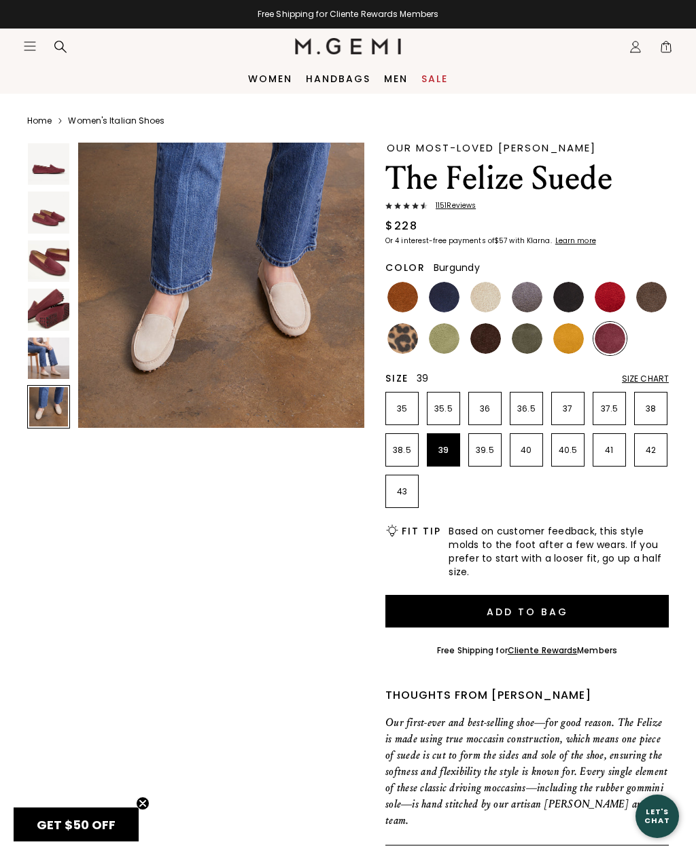
click at [49, 266] on img at bounding box center [48, 260] width 41 height 41
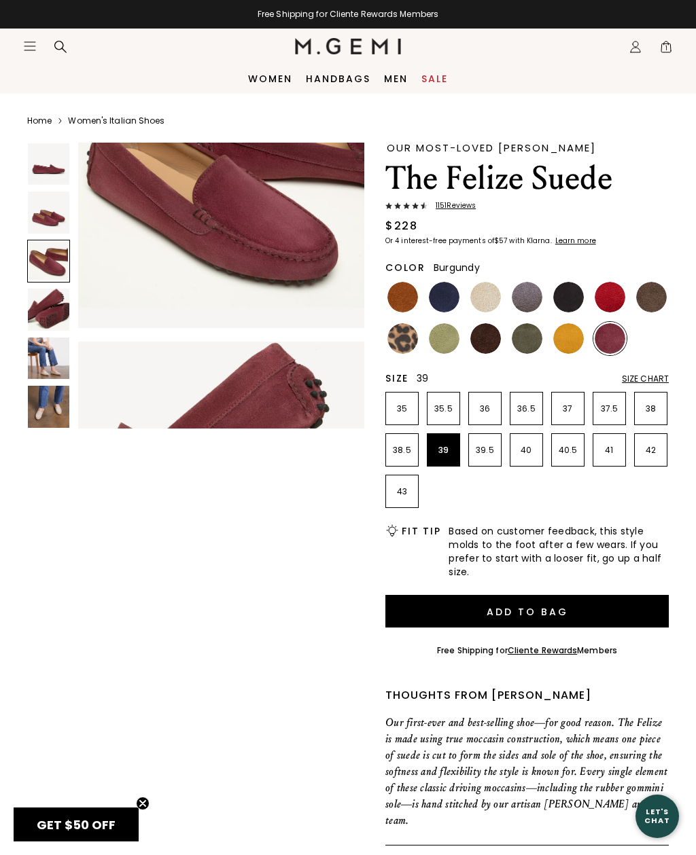
scroll to position [598, 0]
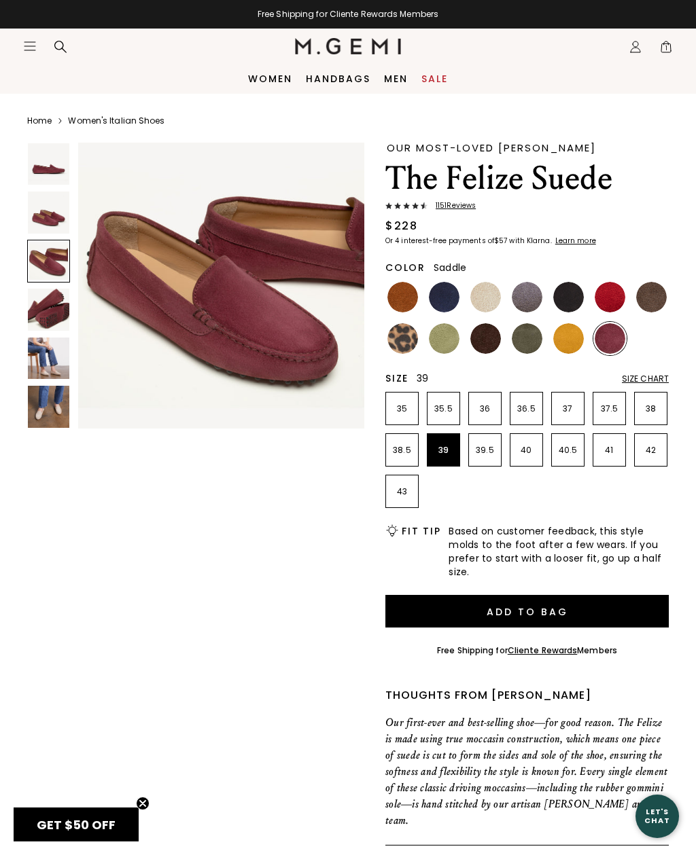
click at [399, 300] on img at bounding box center [402, 297] width 31 height 31
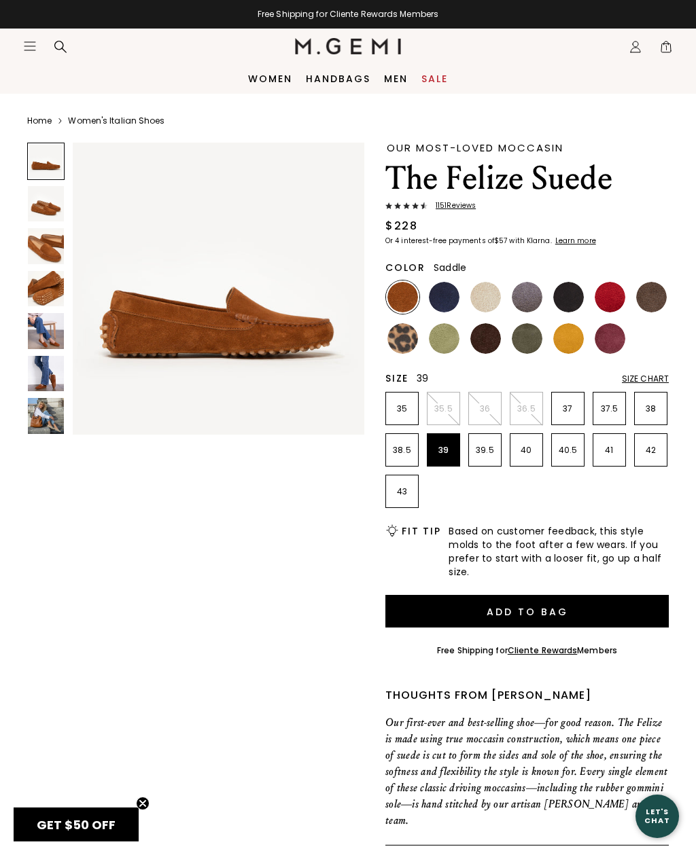
click at [46, 210] on img at bounding box center [46, 204] width 36 height 36
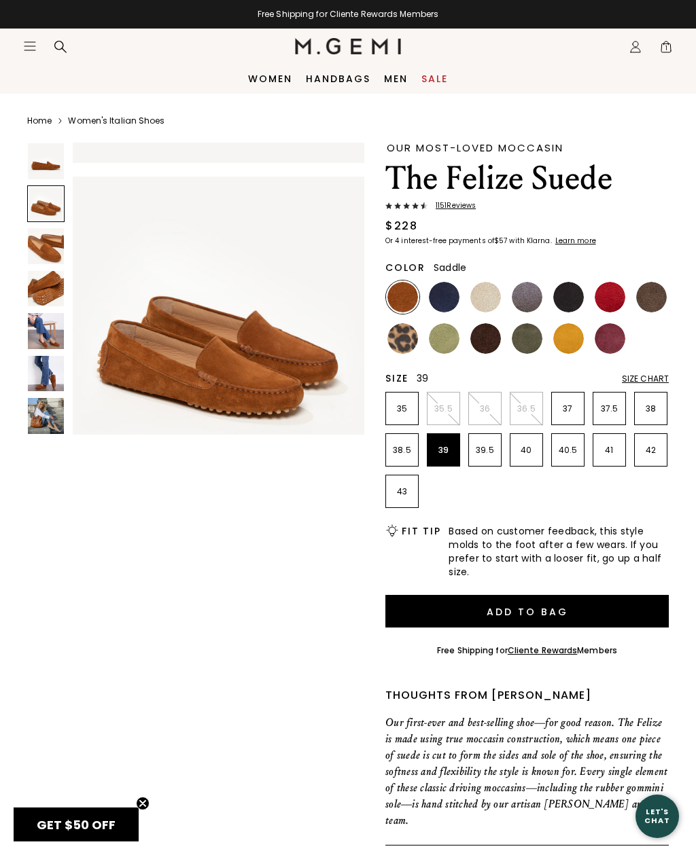
scroll to position [306, 0]
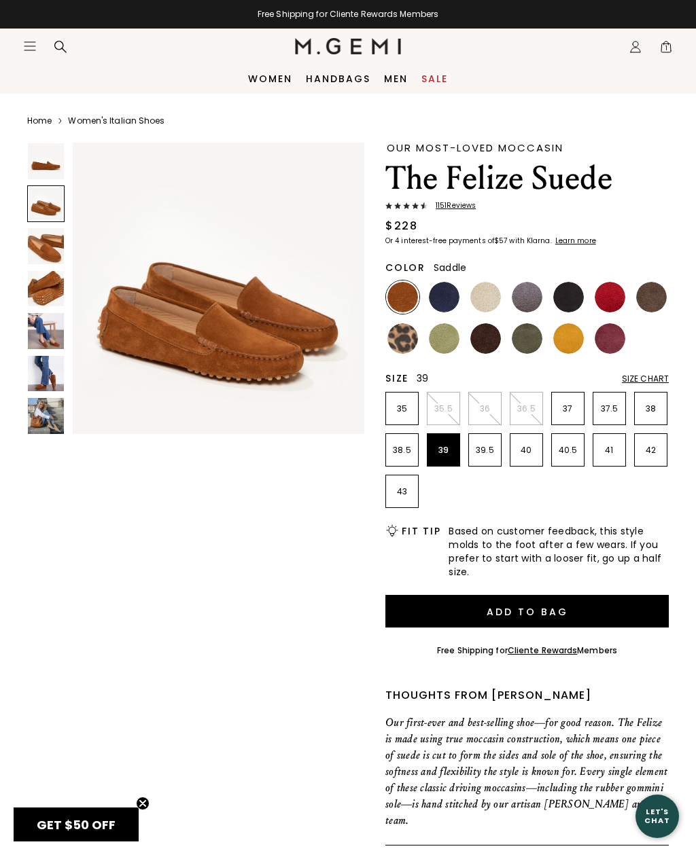
click at [48, 256] on img at bounding box center [46, 246] width 36 height 36
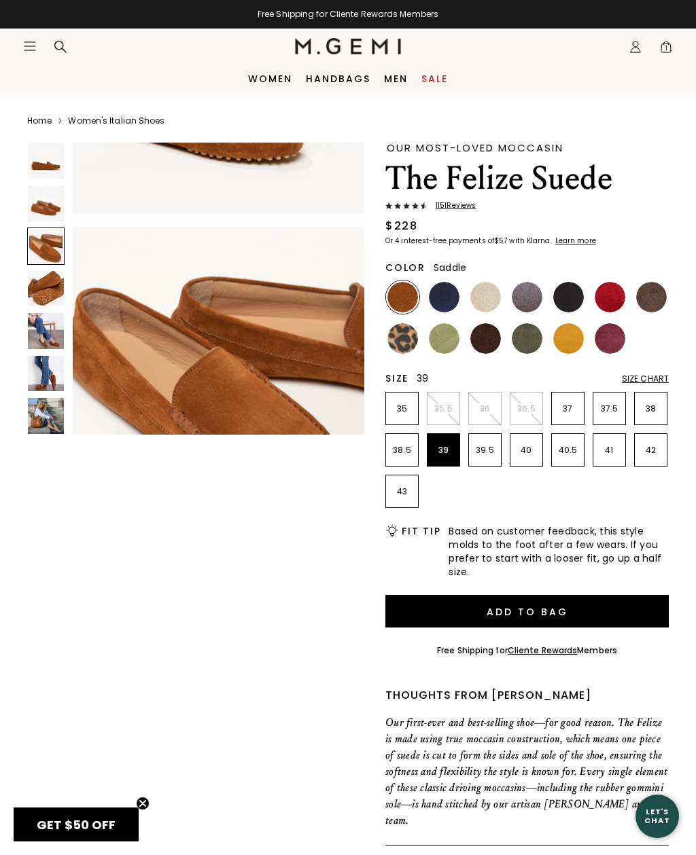
scroll to position [611, 0]
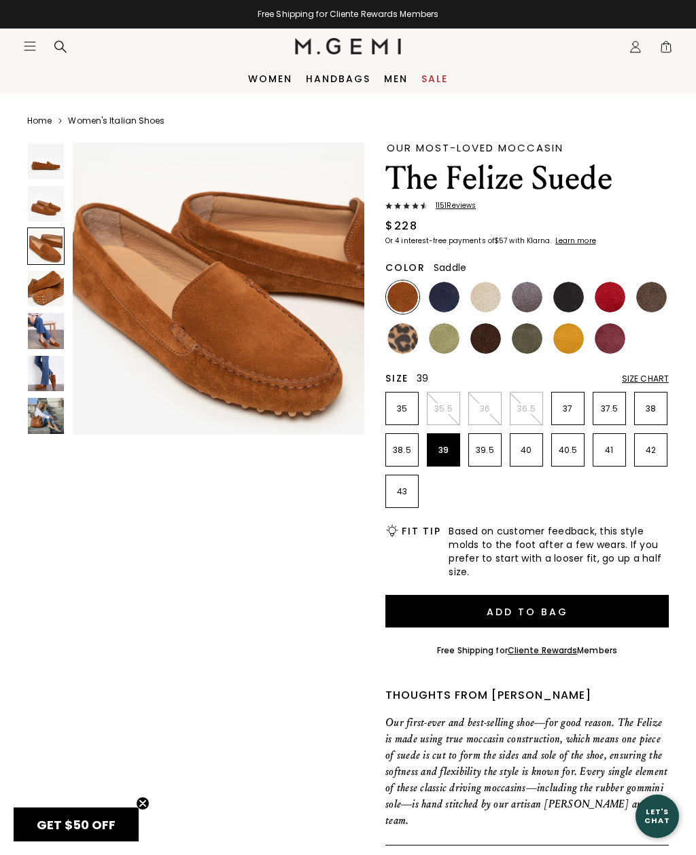
click at [45, 292] on img at bounding box center [46, 289] width 36 height 36
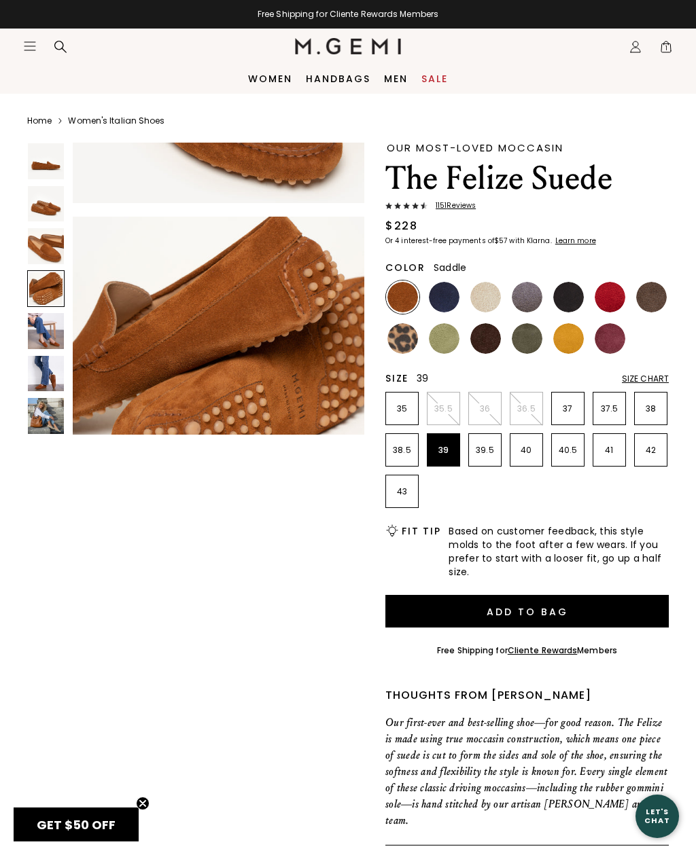
scroll to position [916, 0]
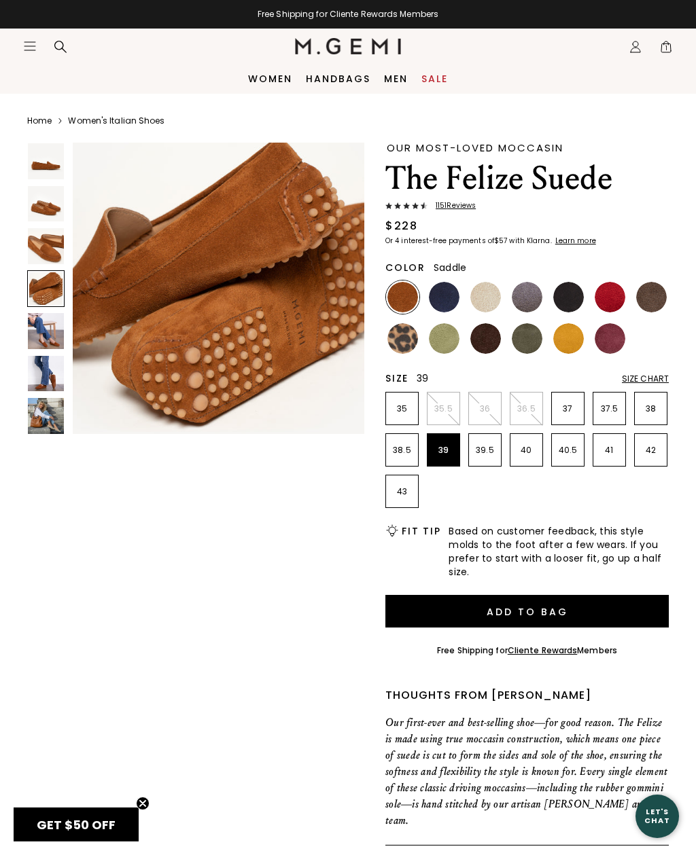
click at [48, 326] on img at bounding box center [46, 331] width 36 height 36
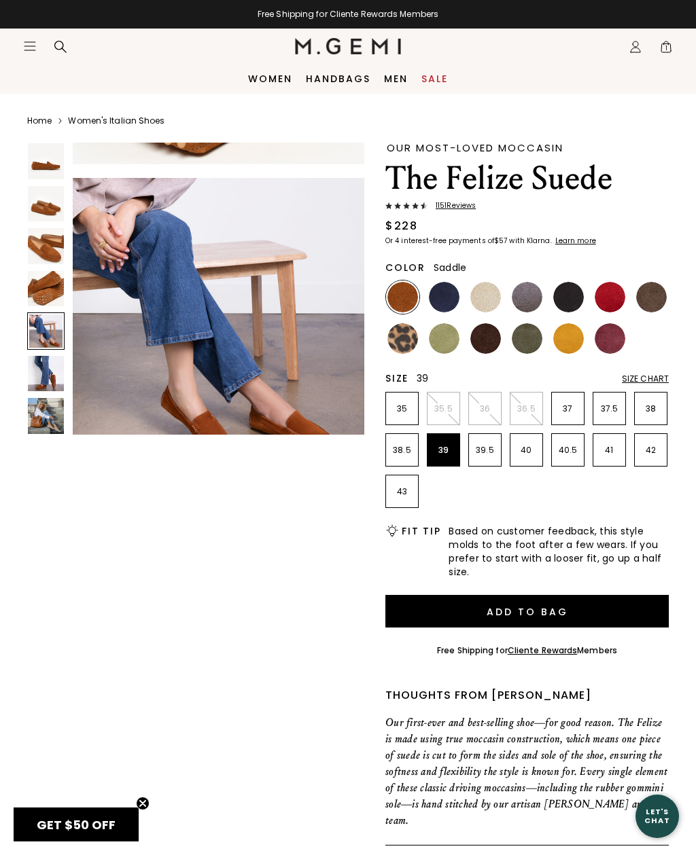
scroll to position [1221, 0]
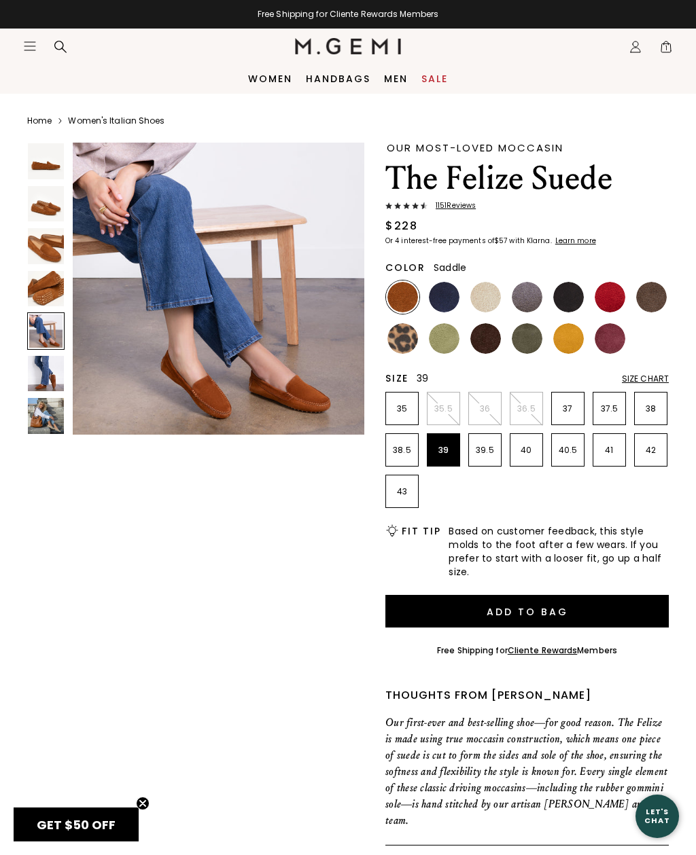
click at [42, 369] on img at bounding box center [46, 374] width 36 height 36
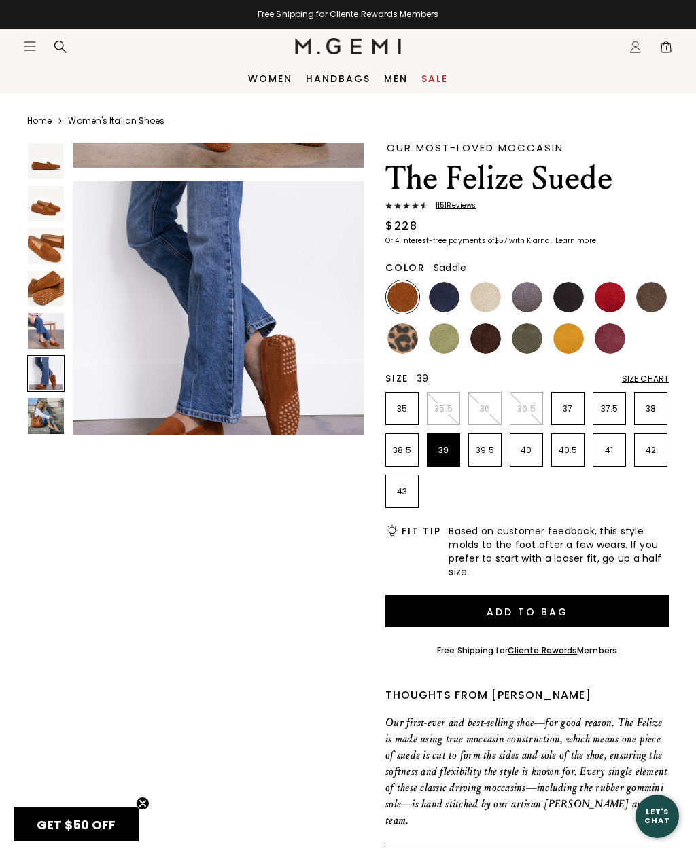
scroll to position [1527, 0]
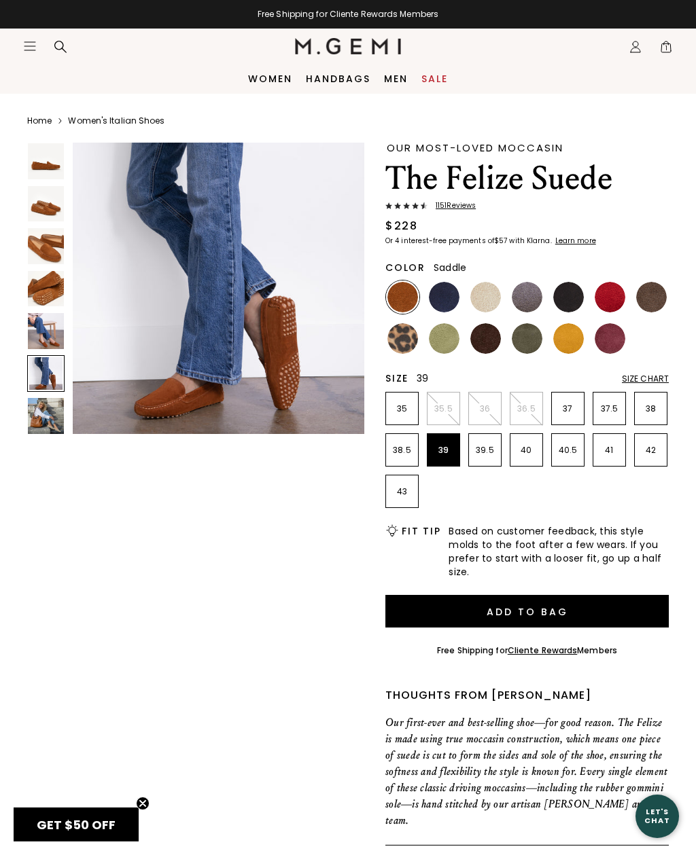
click at [38, 414] on img at bounding box center [46, 416] width 36 height 36
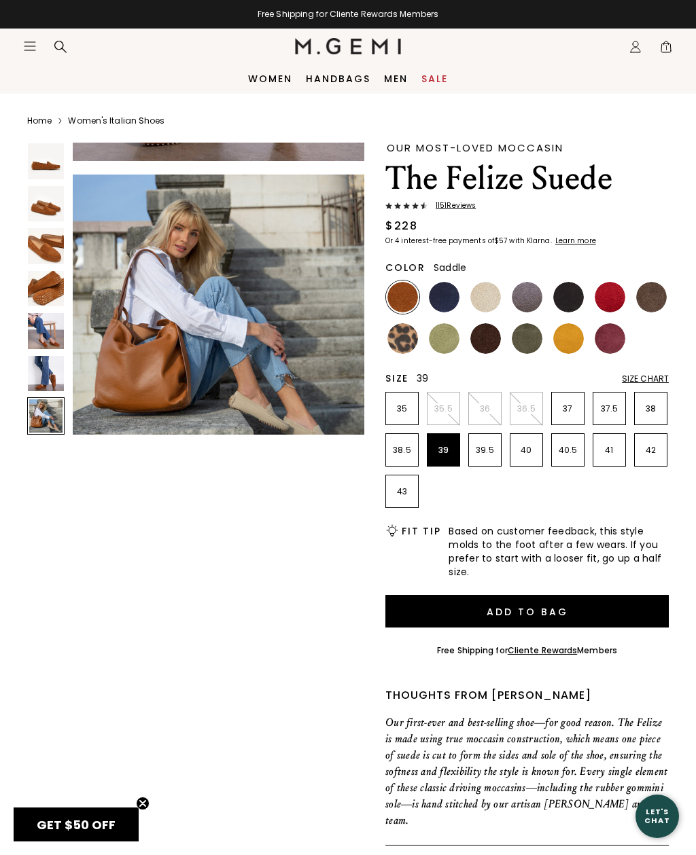
scroll to position [1832, 0]
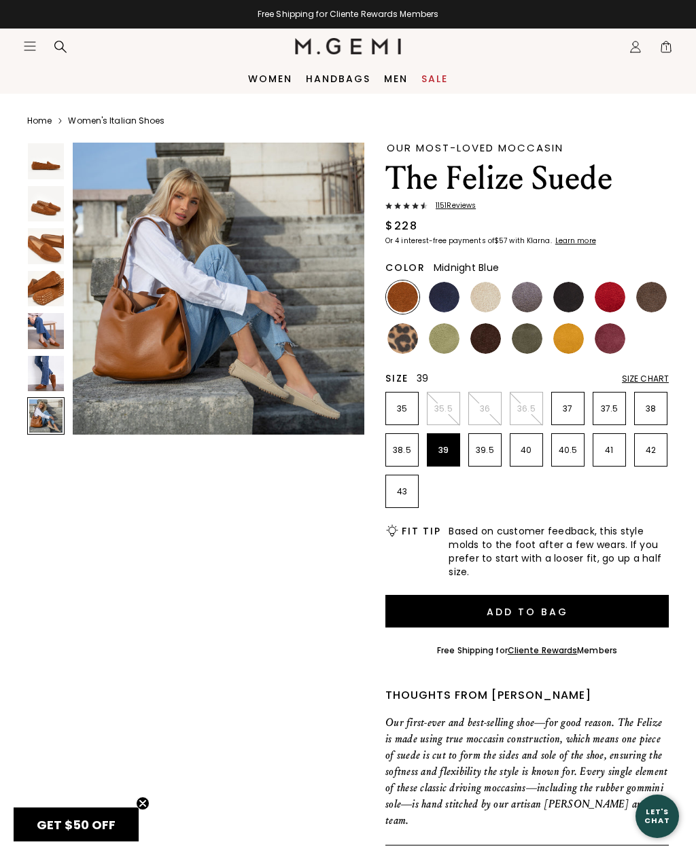
click at [448, 298] on img at bounding box center [444, 297] width 31 height 31
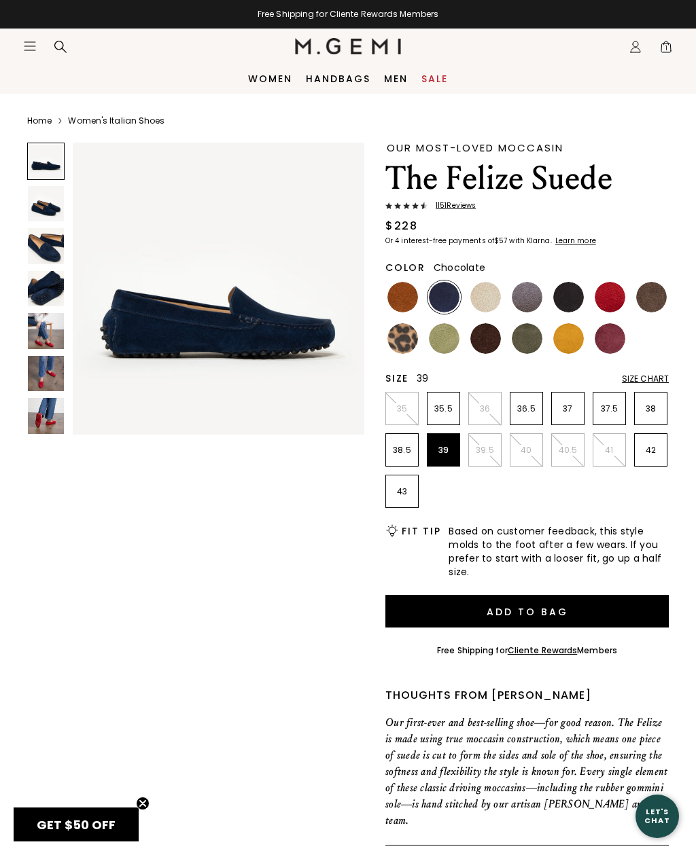
click at [484, 335] on img at bounding box center [485, 338] width 31 height 31
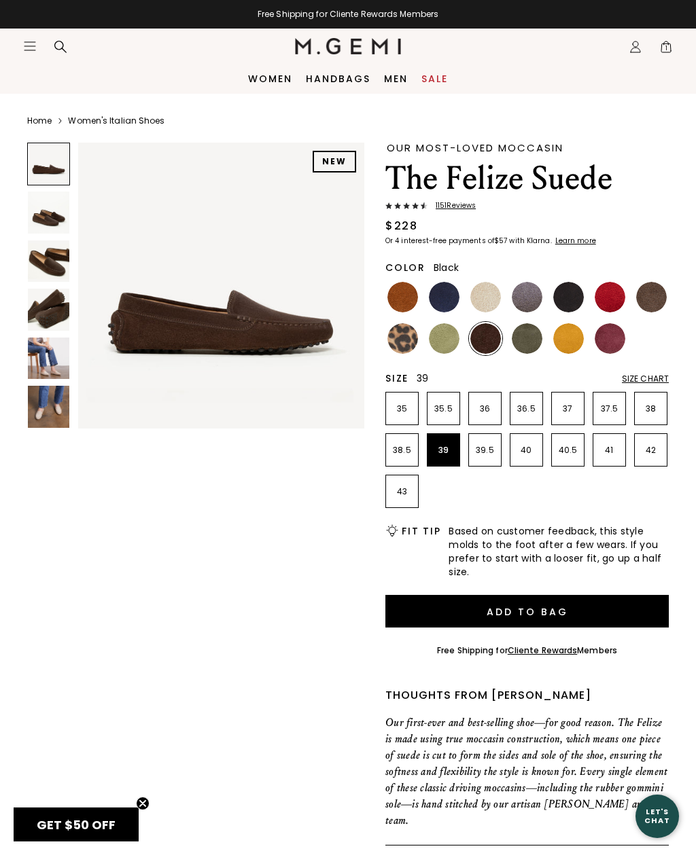
click at [562, 284] on img at bounding box center [568, 297] width 31 height 31
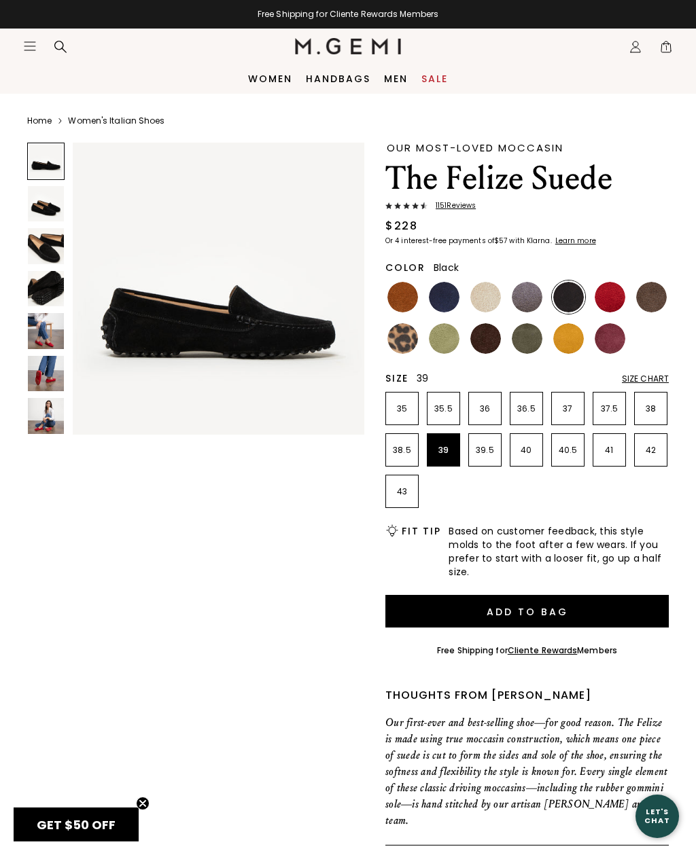
click at [41, 213] on img at bounding box center [46, 204] width 36 height 36
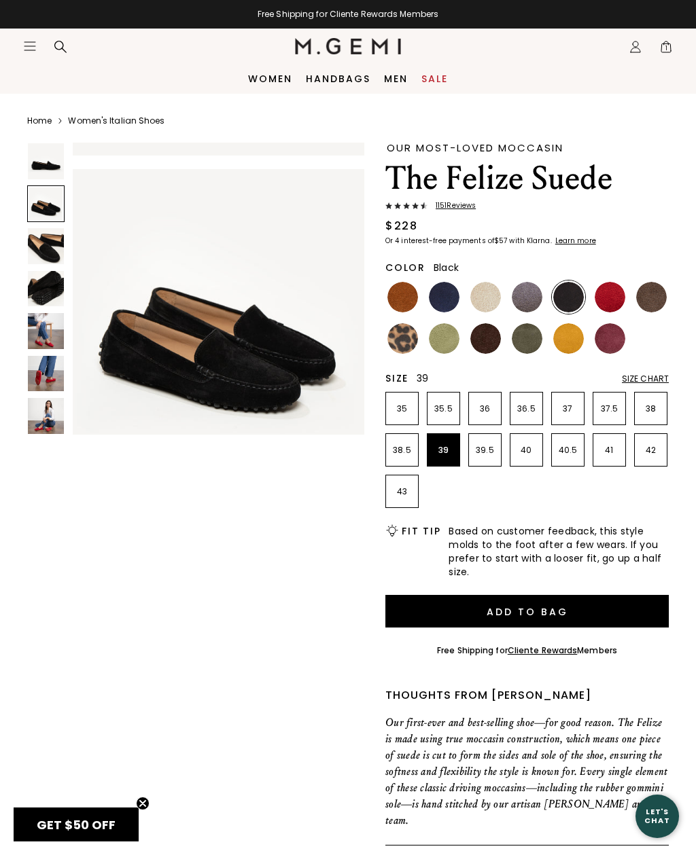
scroll to position [306, 0]
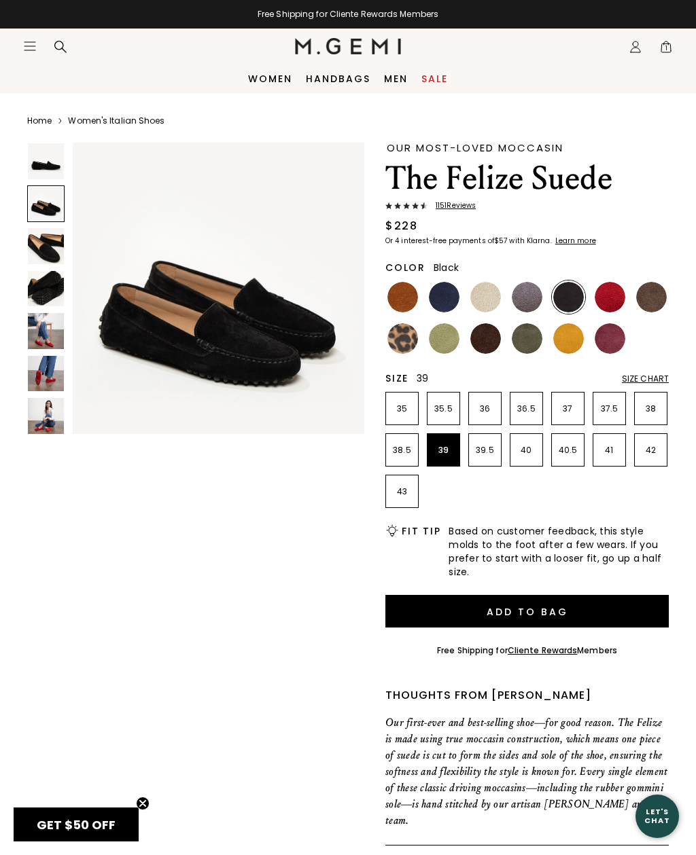
click at [47, 256] on img at bounding box center [46, 246] width 36 height 36
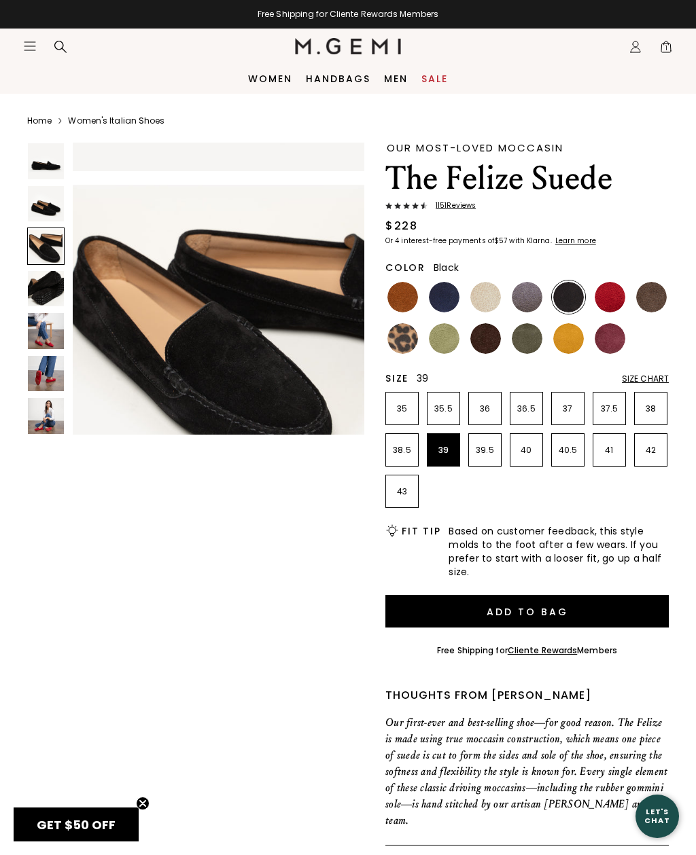
scroll to position [611, 0]
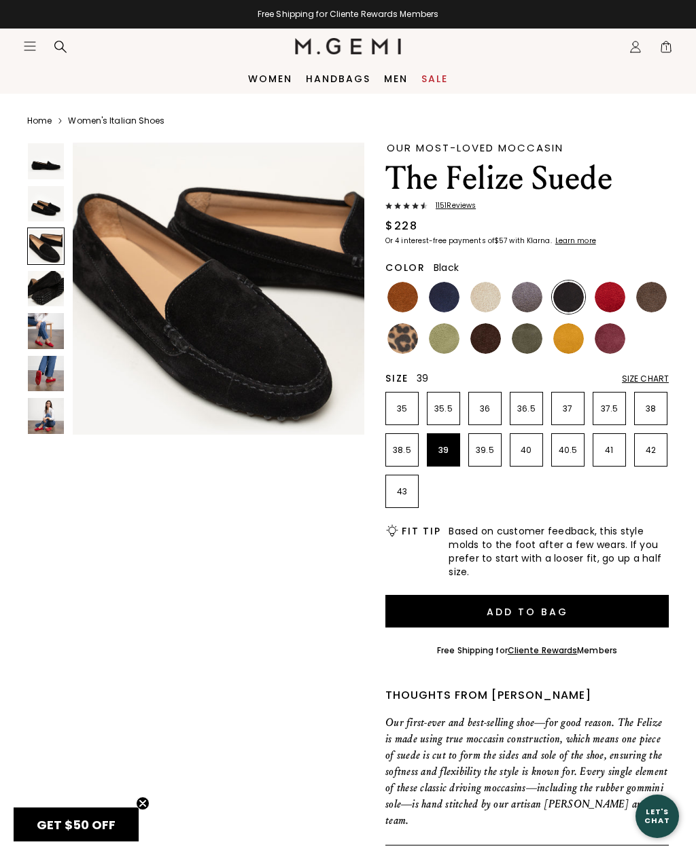
click at [48, 290] on img at bounding box center [46, 289] width 36 height 36
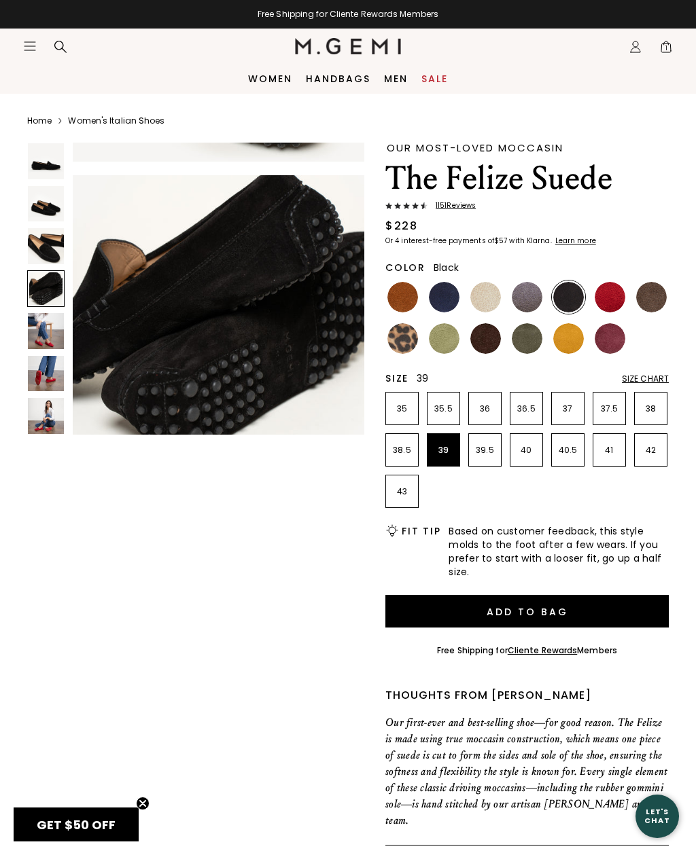
scroll to position [916, 0]
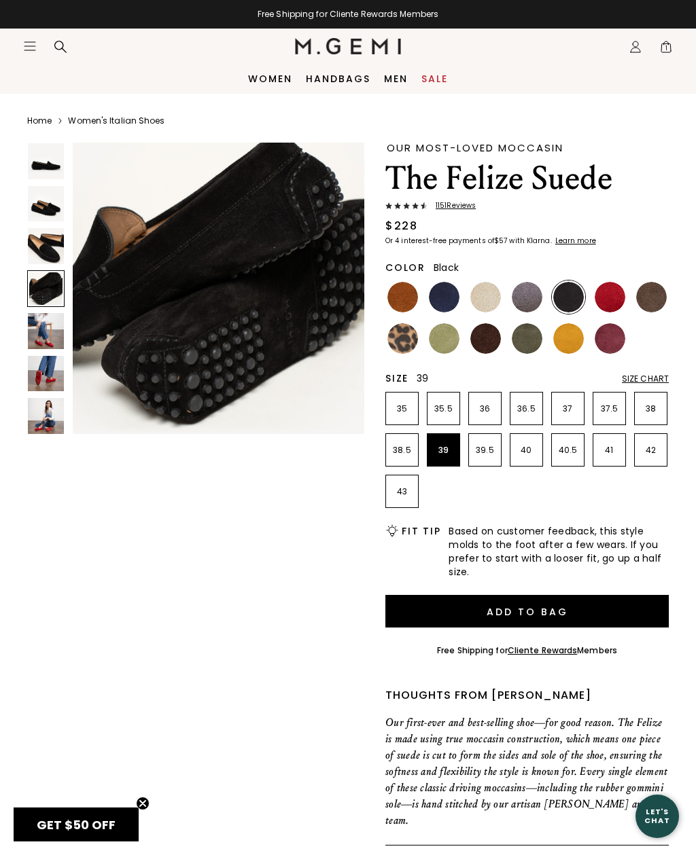
click at [50, 332] on img at bounding box center [46, 331] width 36 height 36
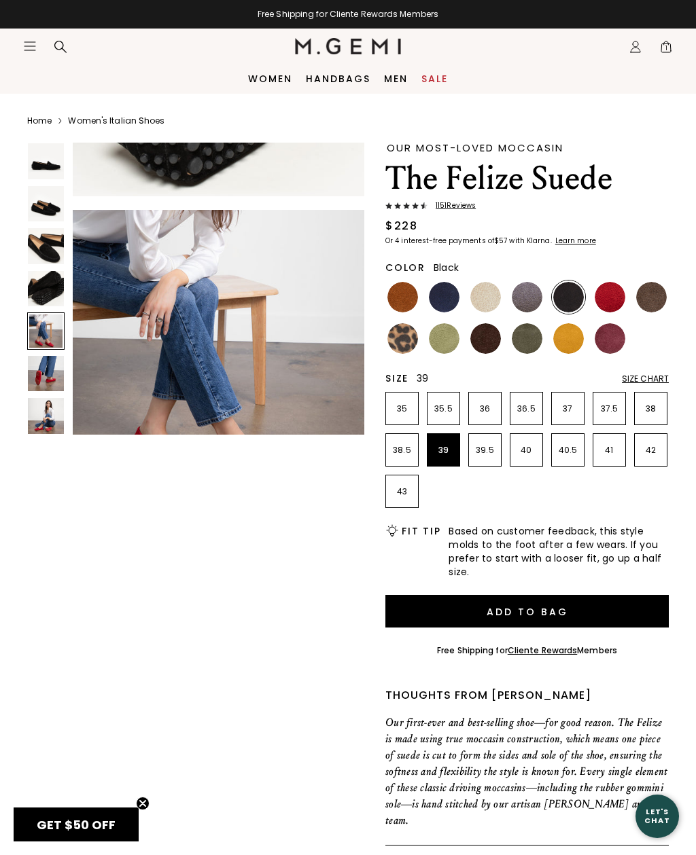
scroll to position [1221, 0]
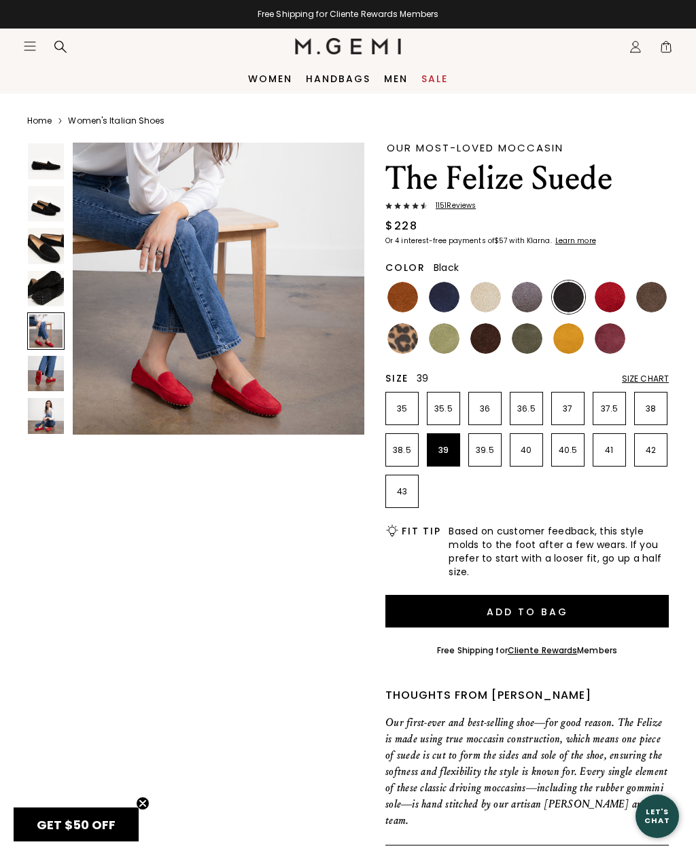
click at [46, 369] on img at bounding box center [46, 374] width 36 height 36
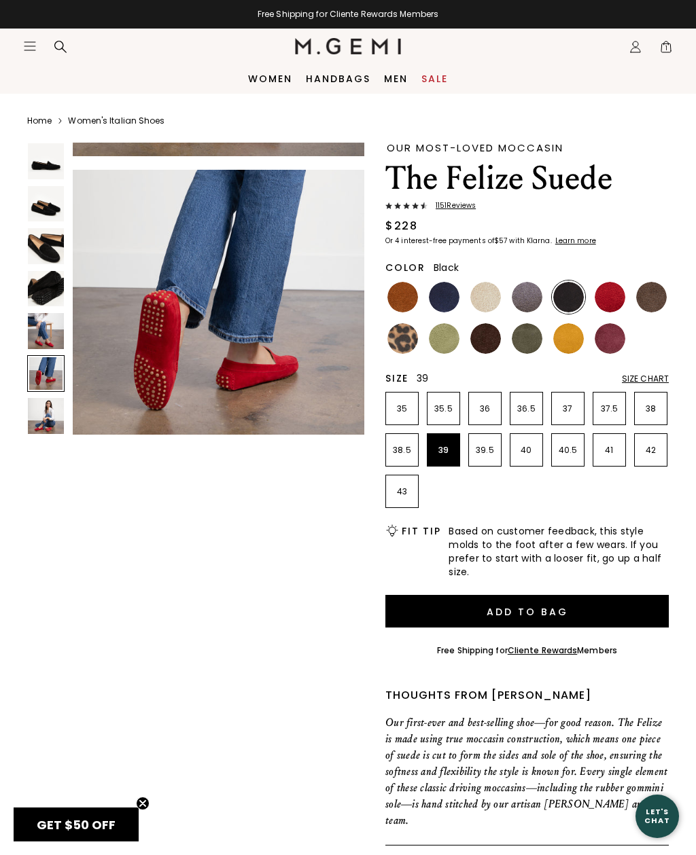
scroll to position [1527, 0]
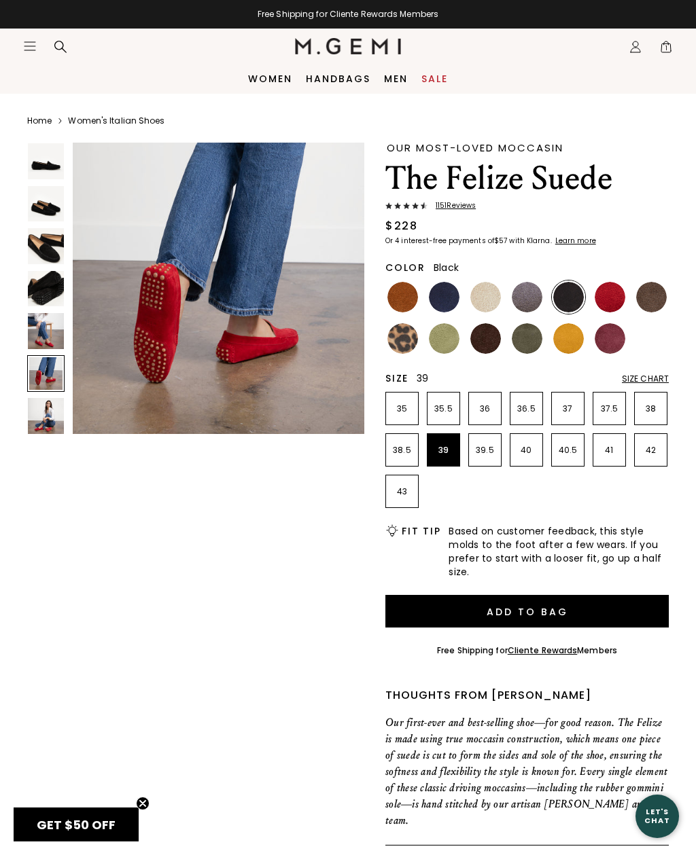
click at [41, 408] on img at bounding box center [46, 416] width 36 height 36
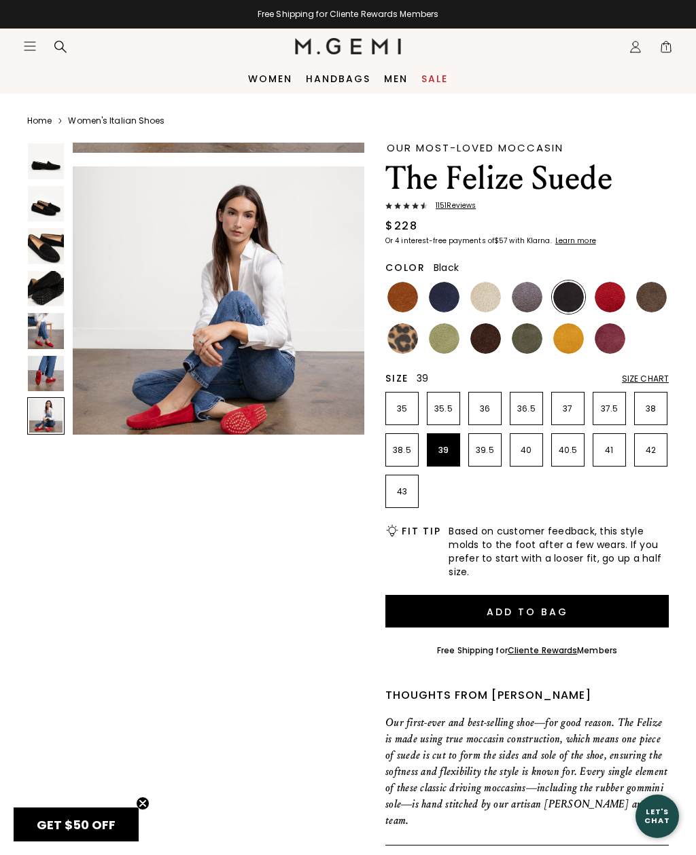
scroll to position [1832, 0]
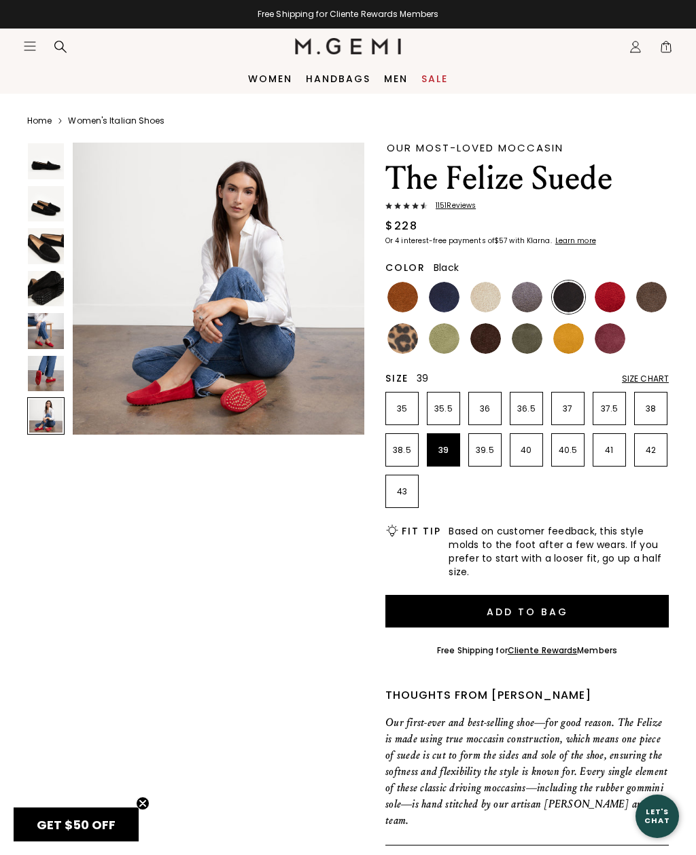
click at [36, 242] on img at bounding box center [46, 246] width 36 height 36
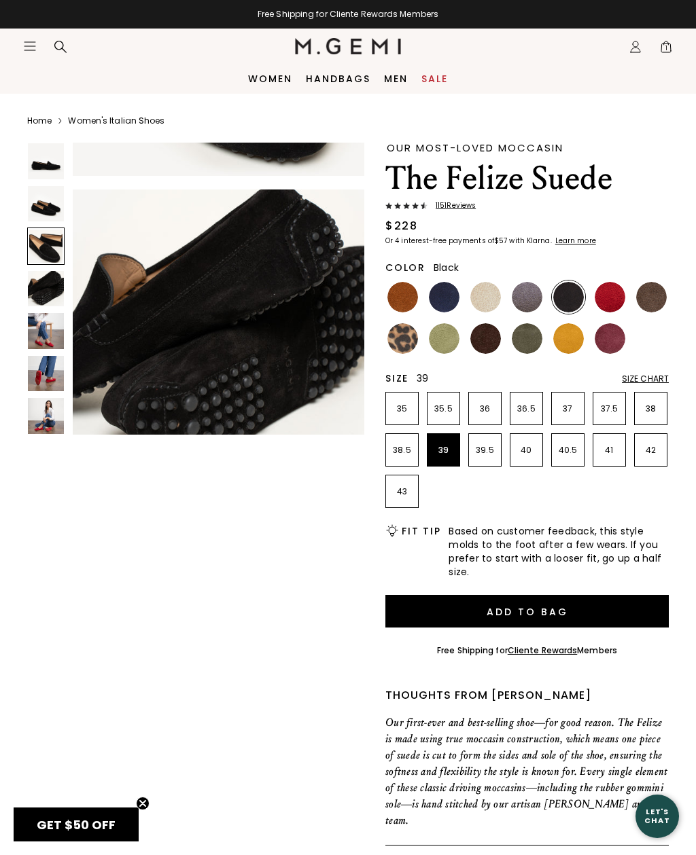
scroll to position [611, 0]
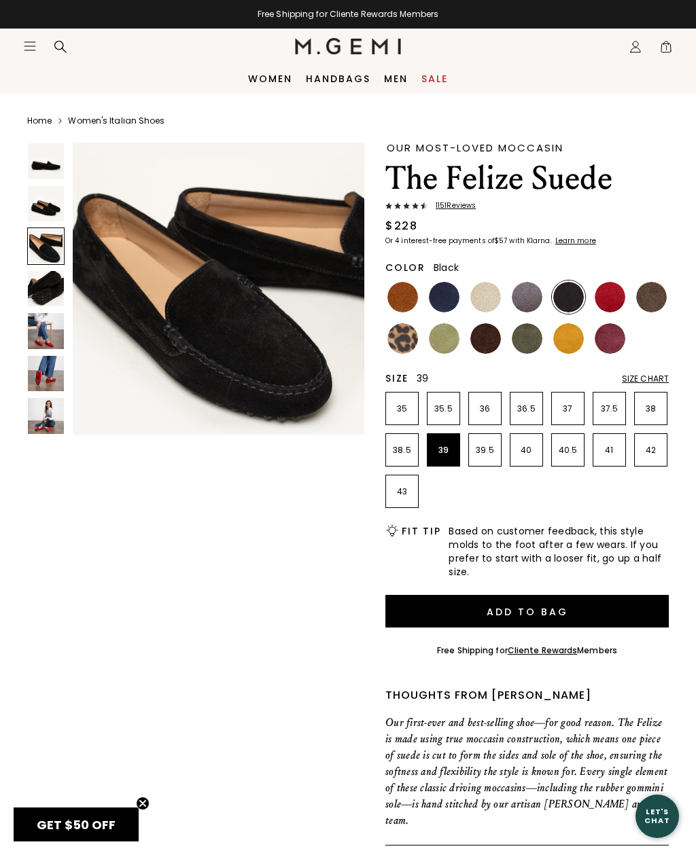
click at [50, 291] on img at bounding box center [46, 289] width 36 height 36
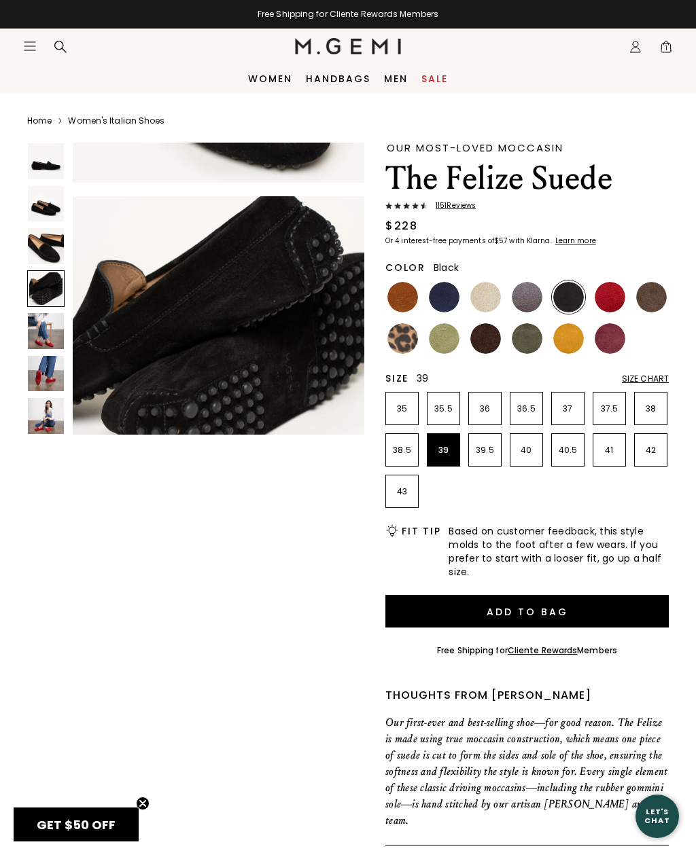
scroll to position [916, 0]
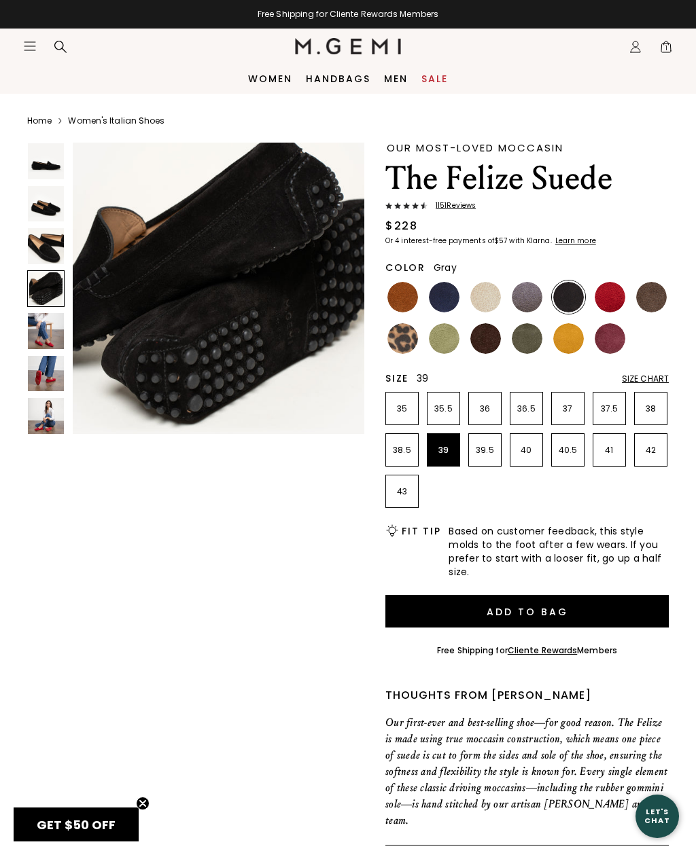
click at [528, 296] on img at bounding box center [526, 297] width 31 height 31
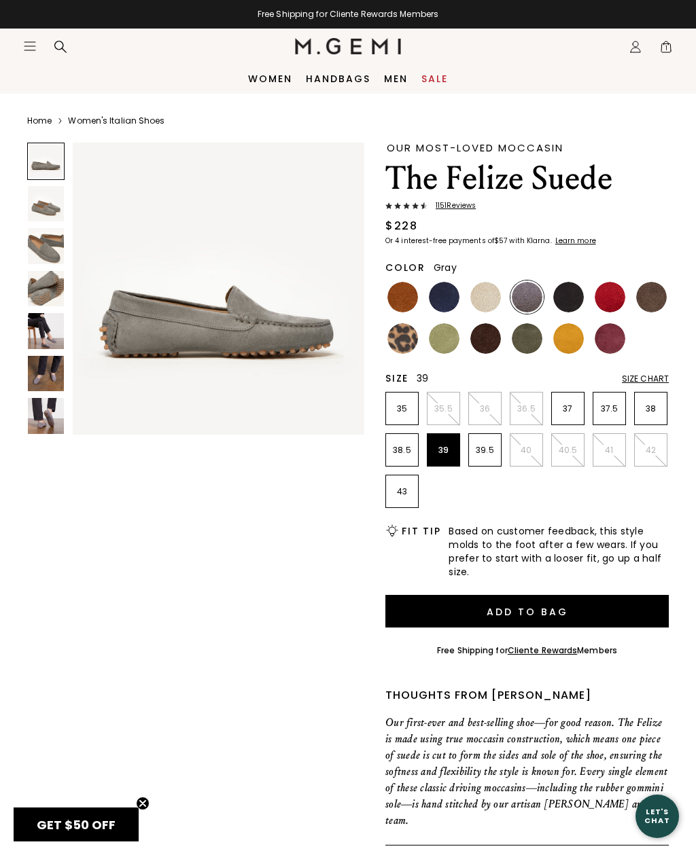
click at [43, 288] on img at bounding box center [46, 289] width 36 height 36
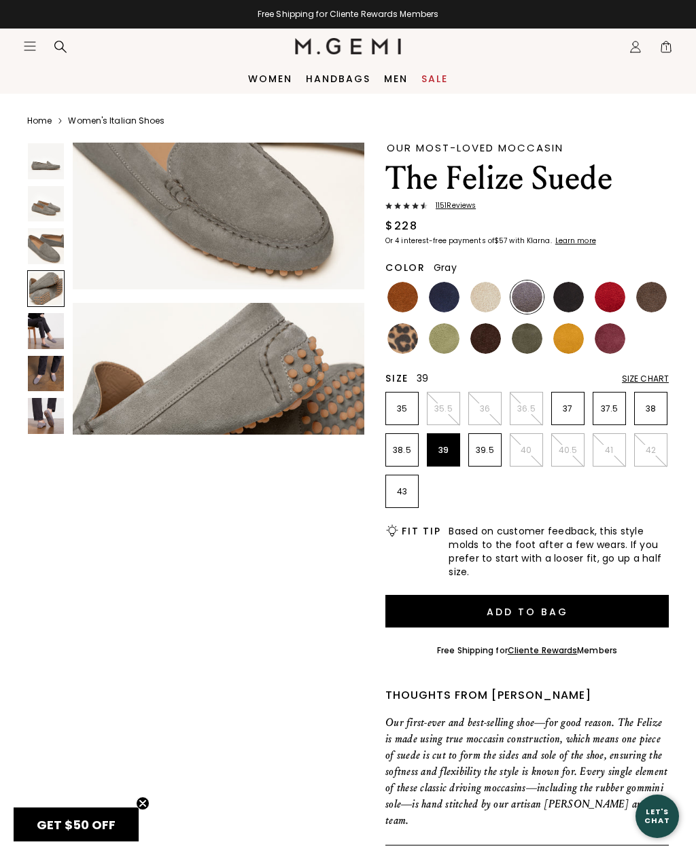
scroll to position [916, 0]
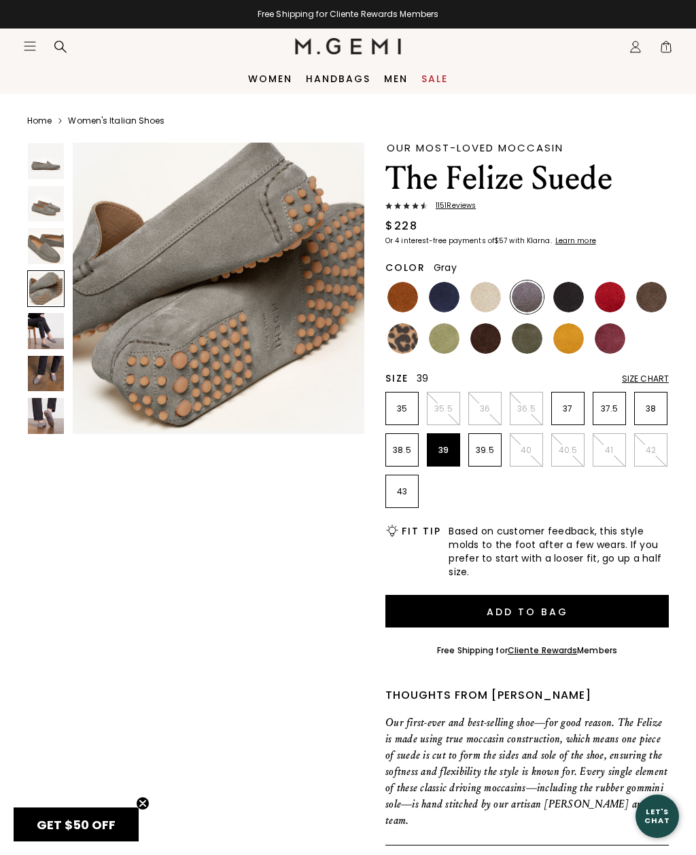
click at [441, 297] on img at bounding box center [444, 297] width 31 height 31
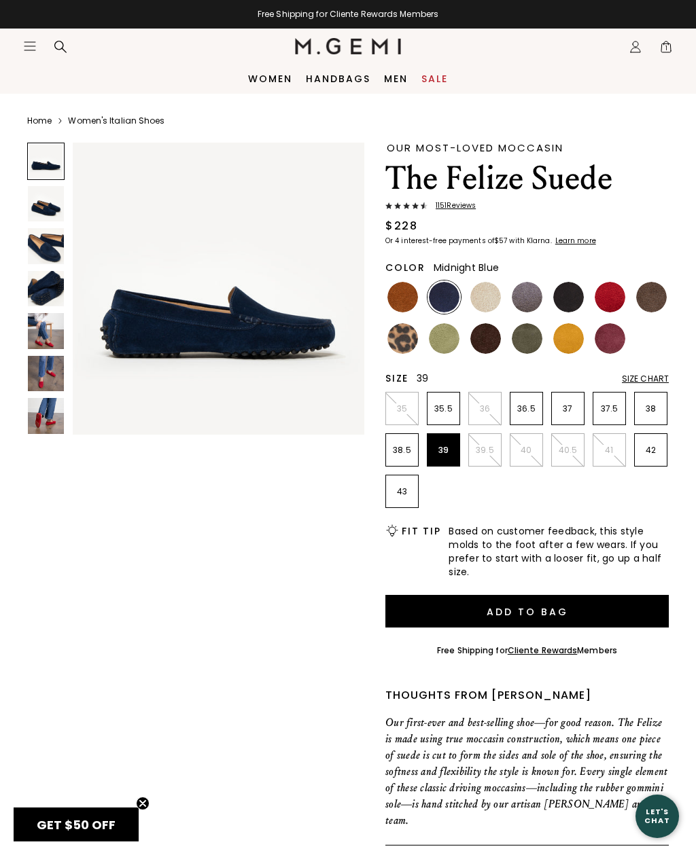
click at [43, 288] on img at bounding box center [46, 289] width 36 height 36
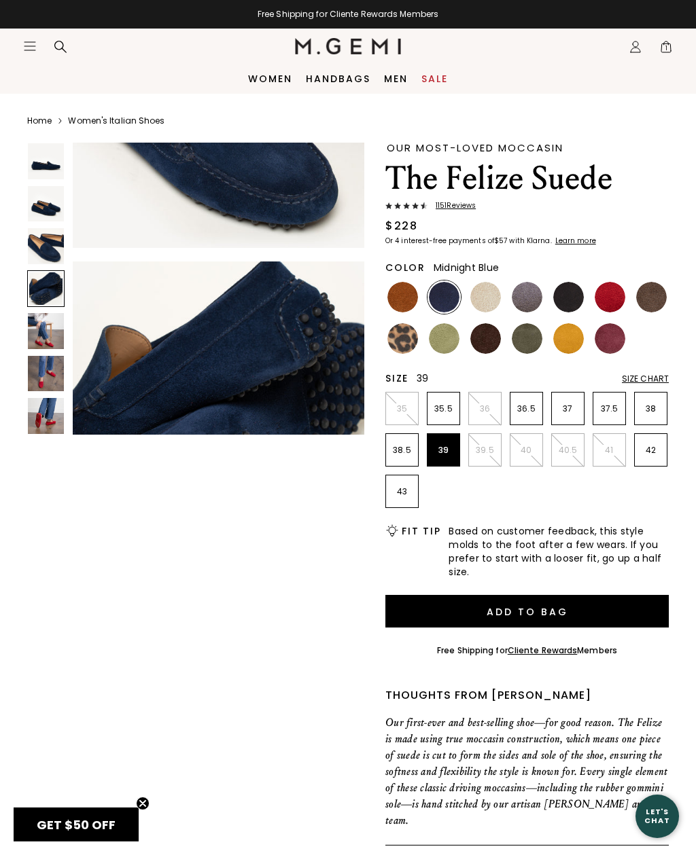
scroll to position [916, 0]
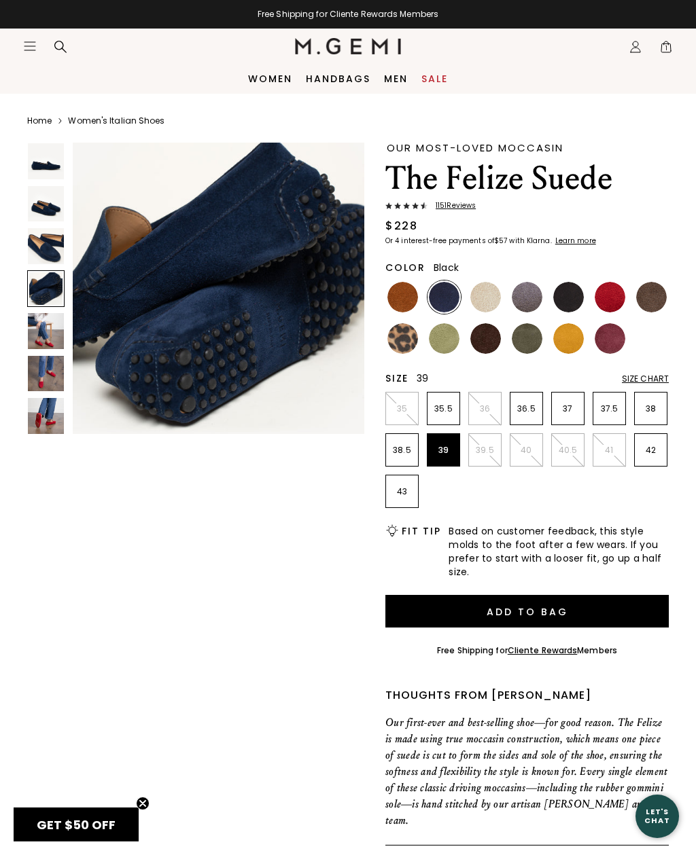
click at [559, 291] on img at bounding box center [568, 297] width 31 height 31
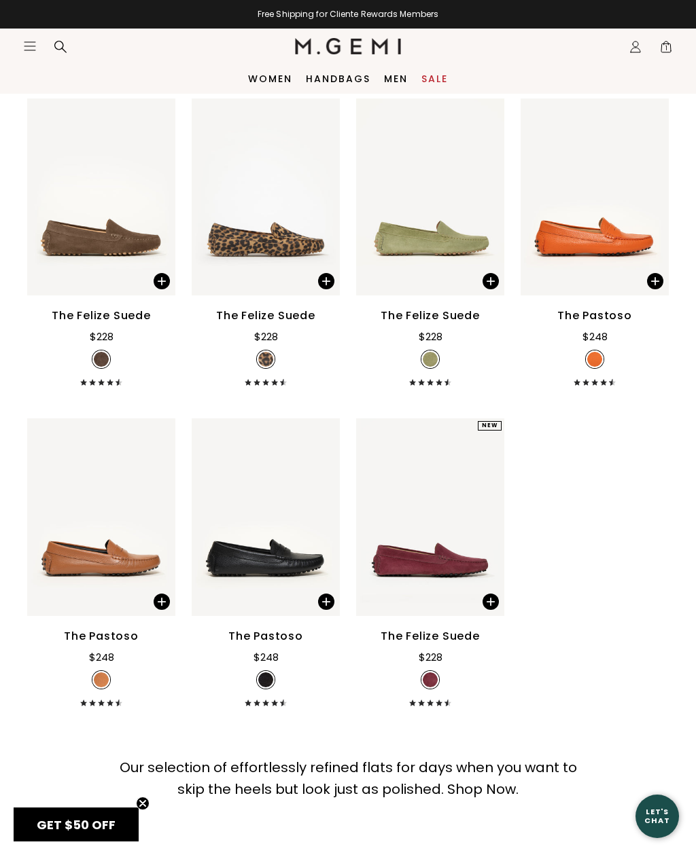
scroll to position [5301, 0]
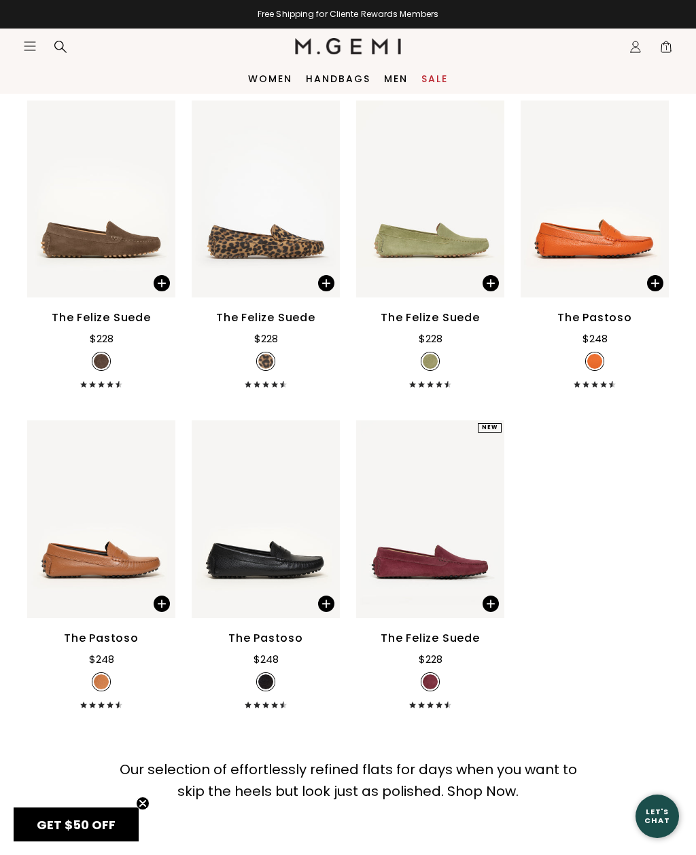
click at [24, 46] on icon "Icons/20x20/hamburger@2x" at bounding box center [30, 46] width 14 height 14
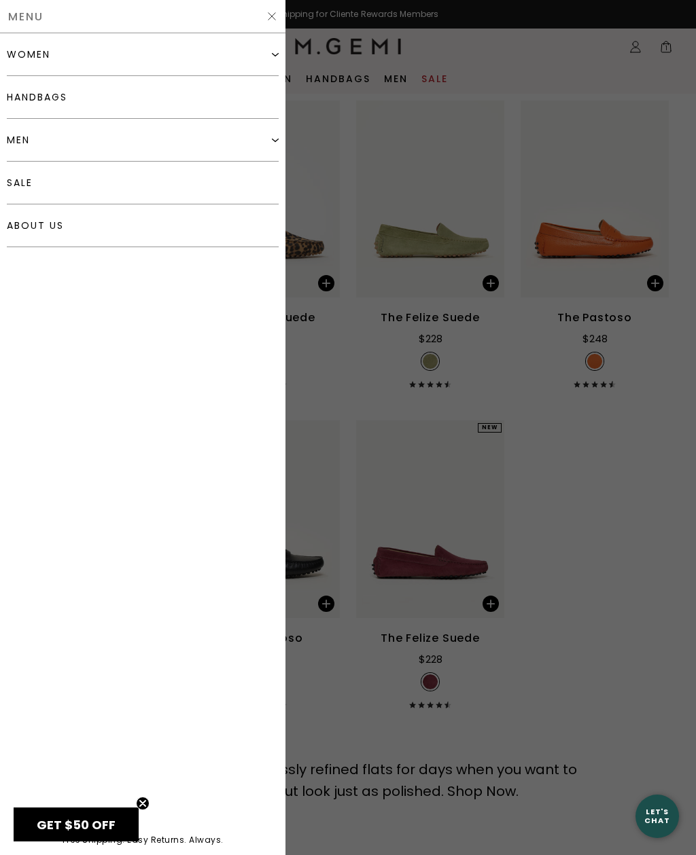
click at [264, 52] on div "women" at bounding box center [143, 54] width 272 height 43
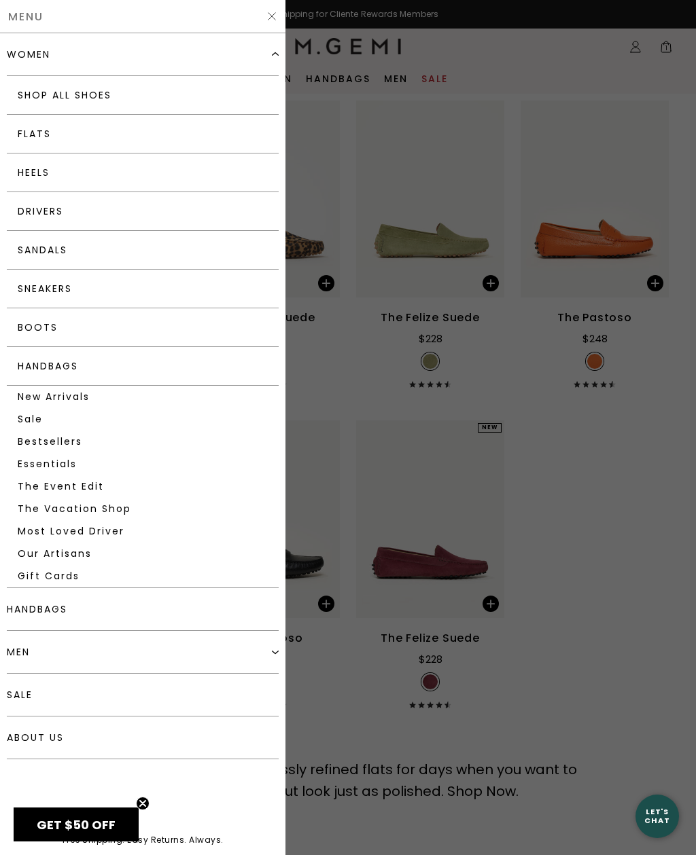
click at [214, 295] on link "Sneakers" at bounding box center [143, 289] width 272 height 39
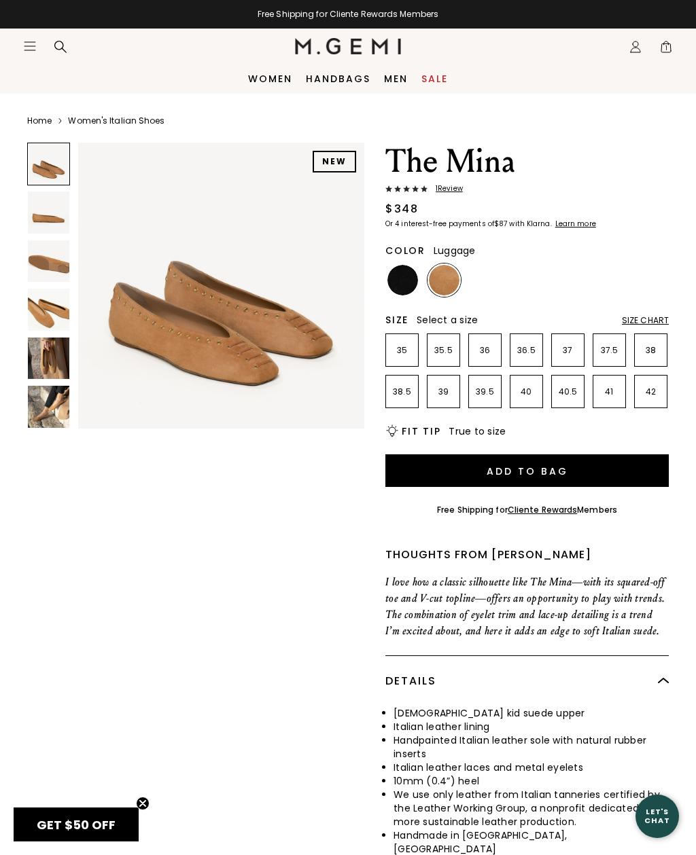
click at [55, 215] on img at bounding box center [48, 212] width 41 height 41
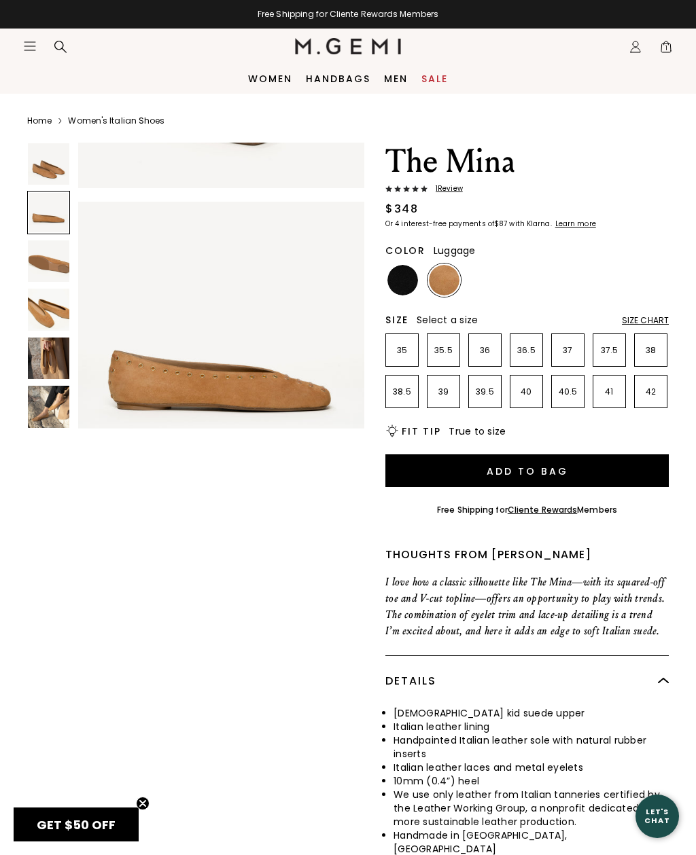
scroll to position [300, 0]
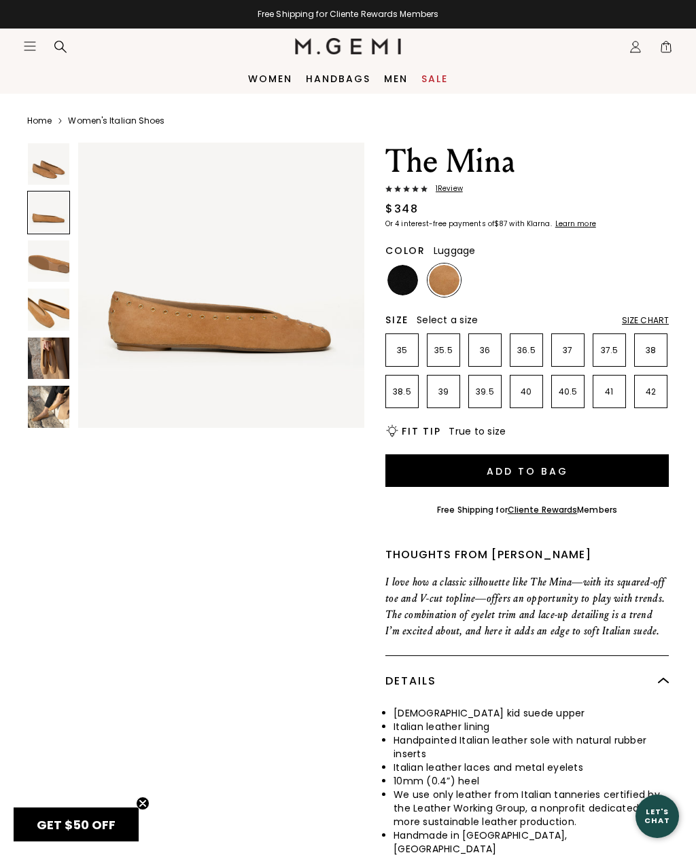
click at [53, 306] on img at bounding box center [48, 309] width 41 height 41
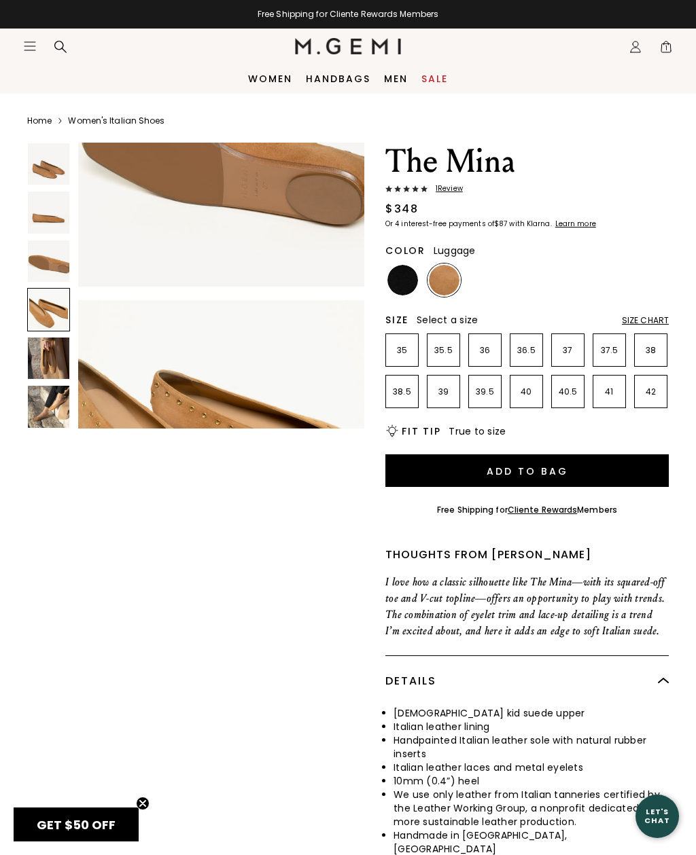
scroll to position [898, 0]
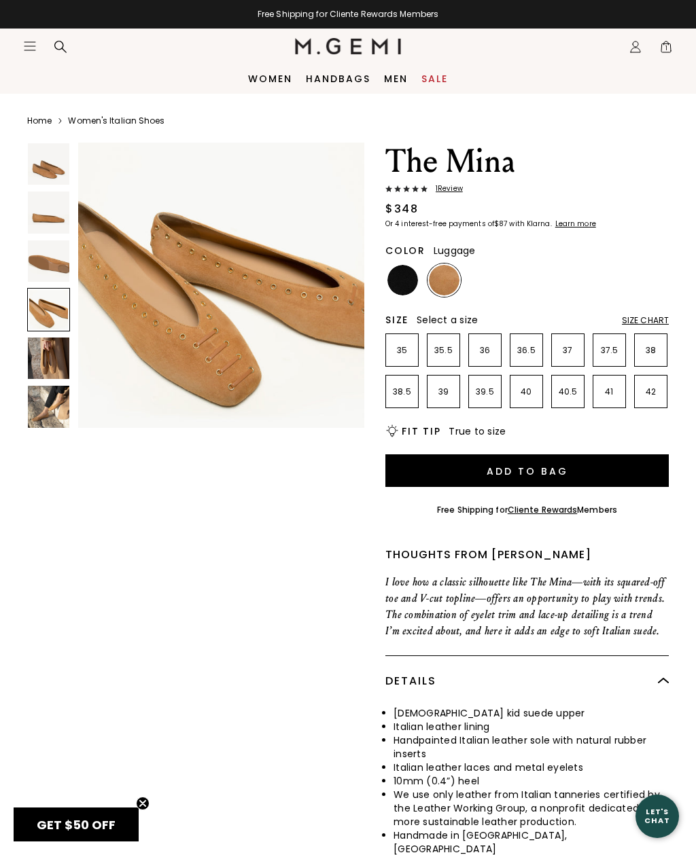
click at [55, 356] on img at bounding box center [48, 358] width 41 height 41
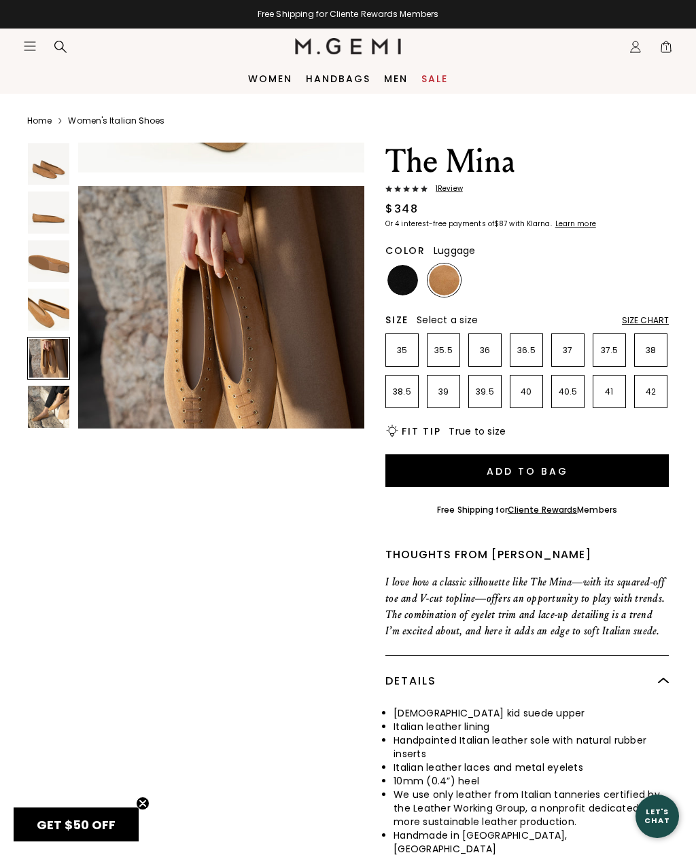
scroll to position [1197, 0]
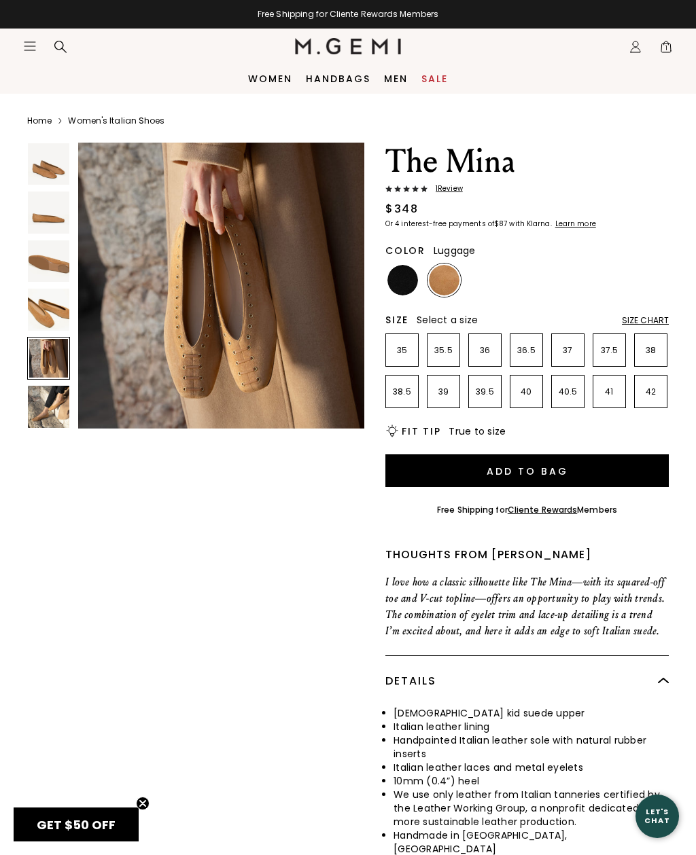
click at [52, 405] on img at bounding box center [48, 406] width 41 height 41
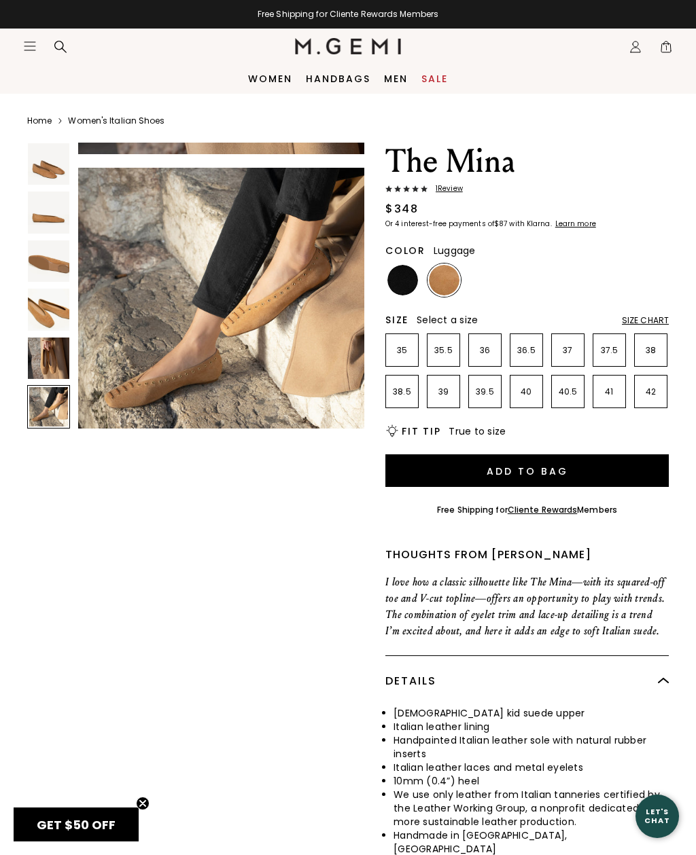
scroll to position [1496, 0]
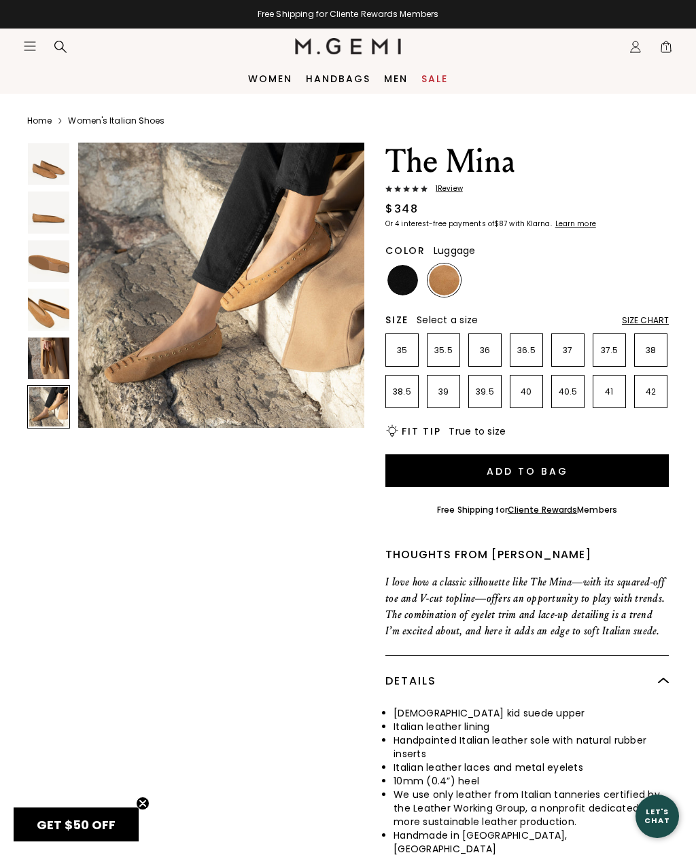
click at [397, 285] on img at bounding box center [402, 280] width 31 height 31
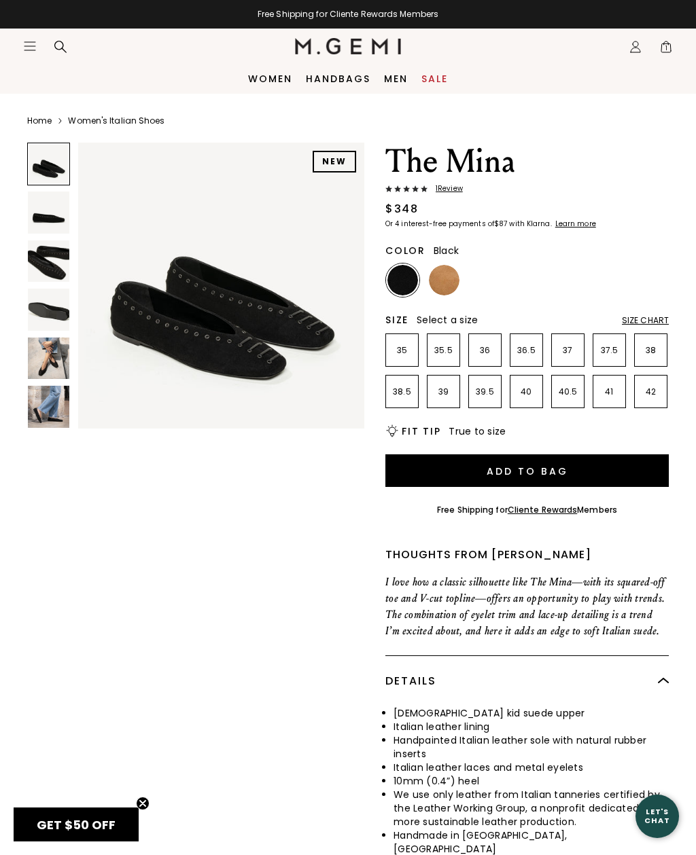
click at [54, 345] on img at bounding box center [48, 358] width 41 height 41
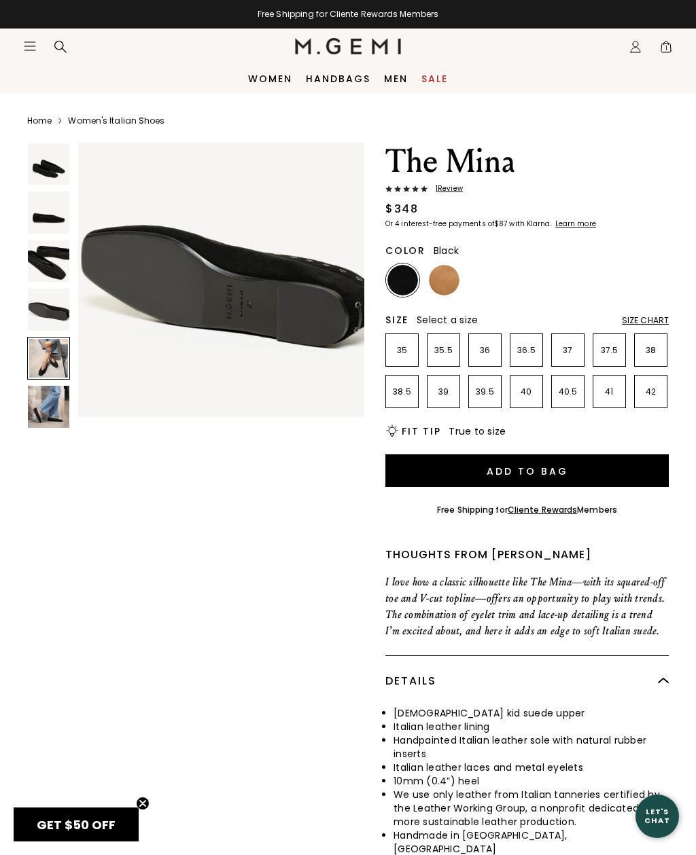
scroll to position [1197, 0]
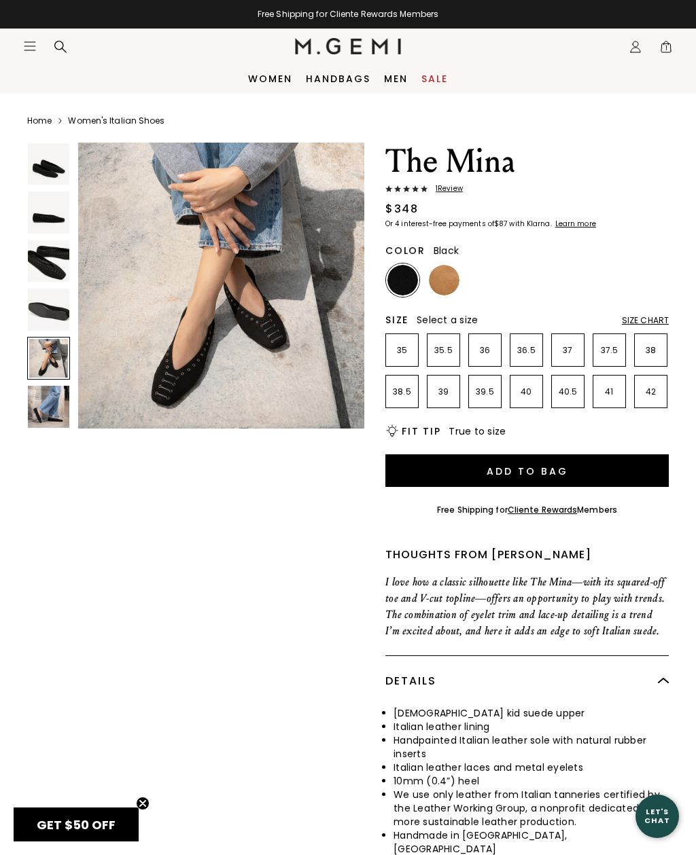
click at [38, 397] on img at bounding box center [48, 406] width 41 height 41
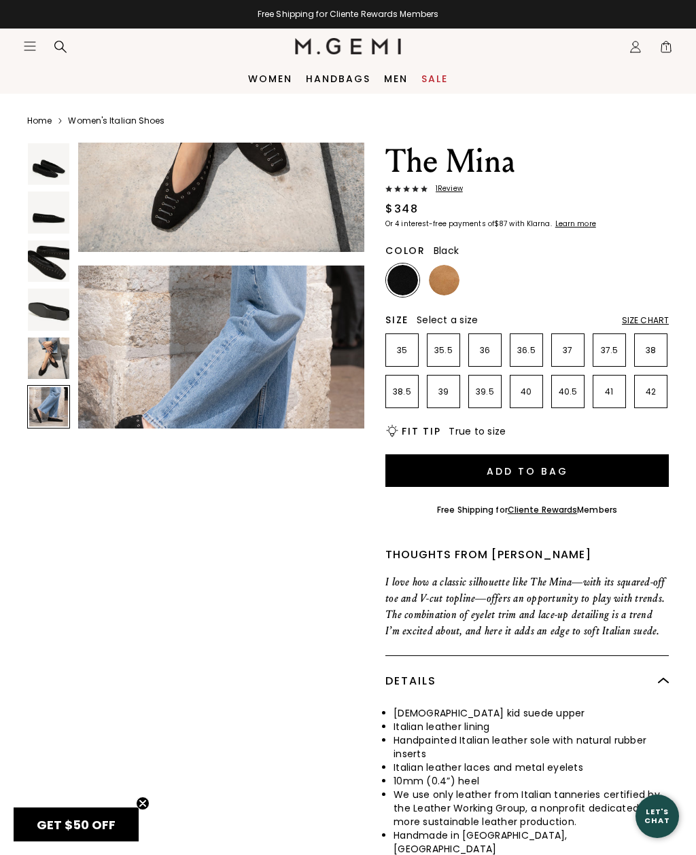
scroll to position [1496, 0]
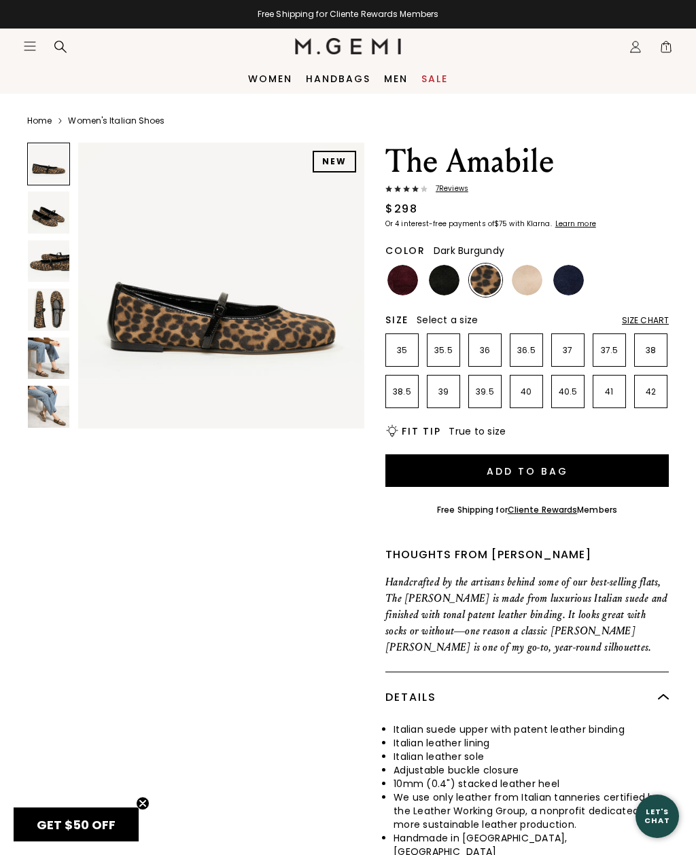
click at [409, 284] on img at bounding box center [402, 280] width 31 height 31
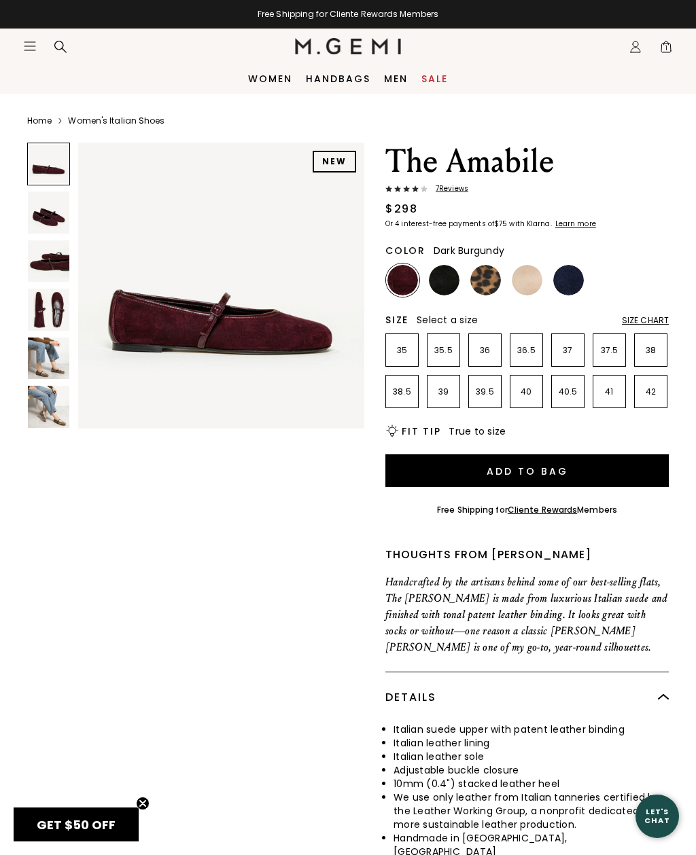
click at [50, 305] on img at bounding box center [48, 309] width 41 height 41
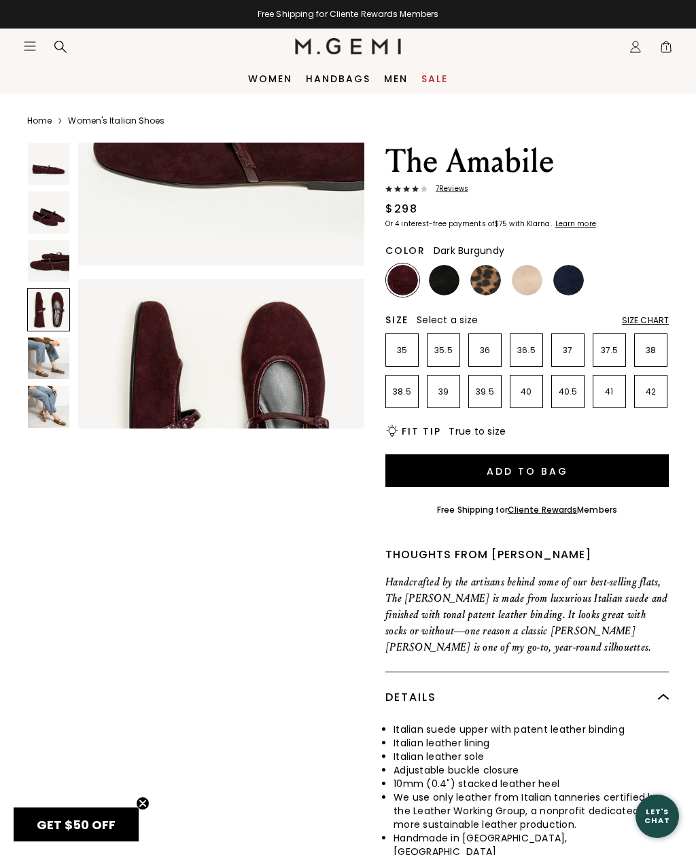
scroll to position [898, 0]
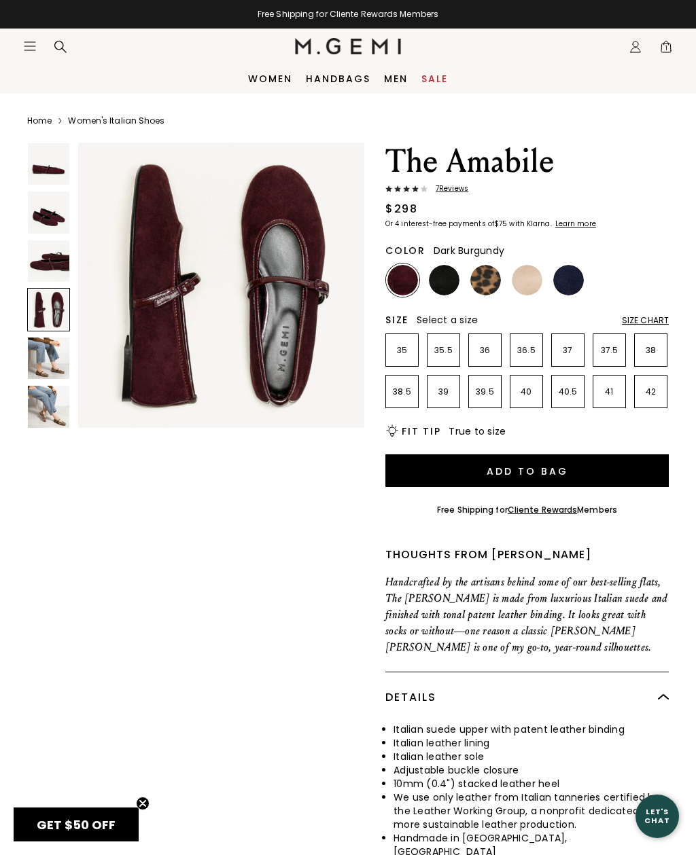
click at [452, 280] on img at bounding box center [444, 280] width 31 height 31
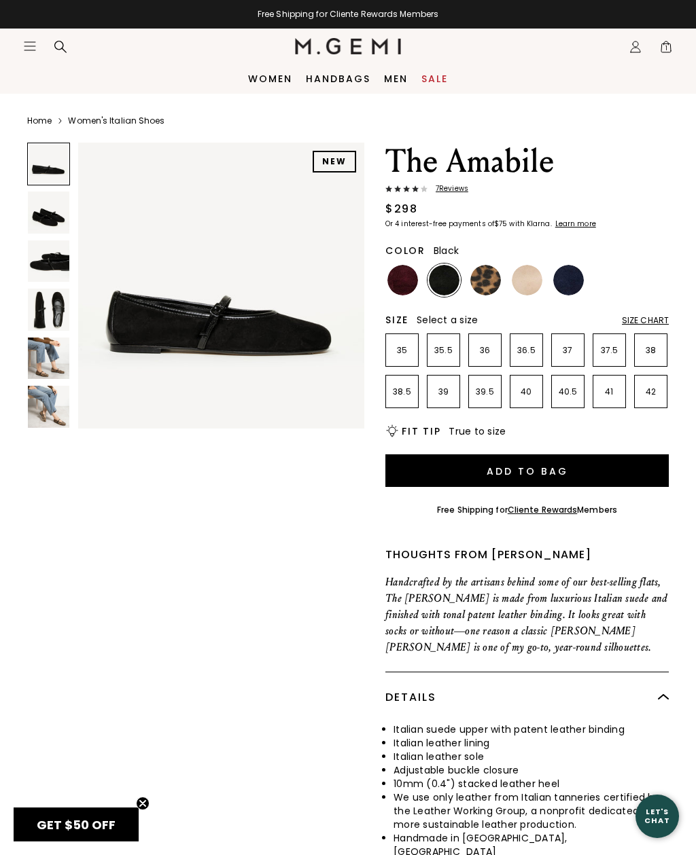
click at [490, 276] on img at bounding box center [485, 280] width 31 height 31
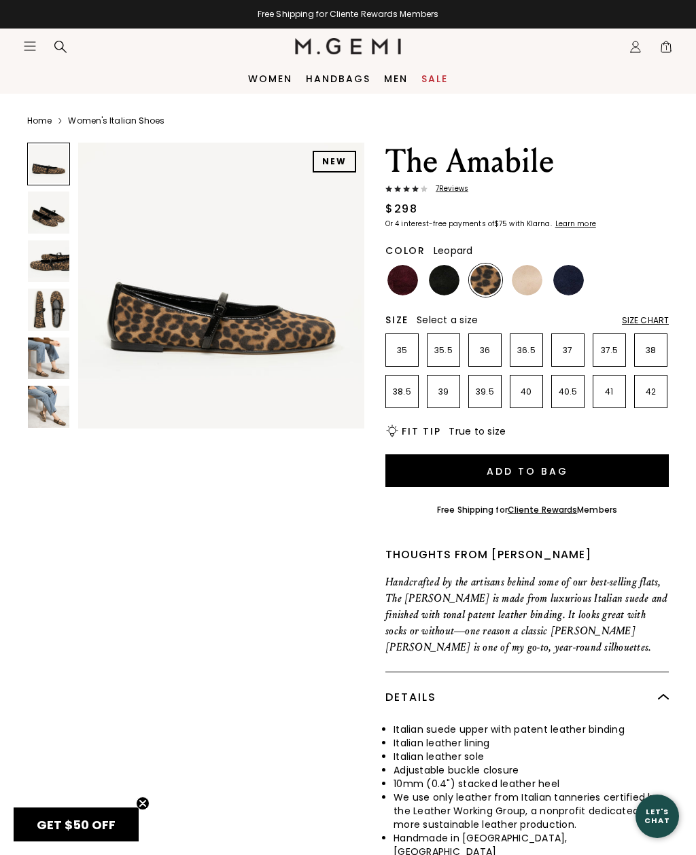
click at [48, 304] on img at bounding box center [48, 309] width 41 height 41
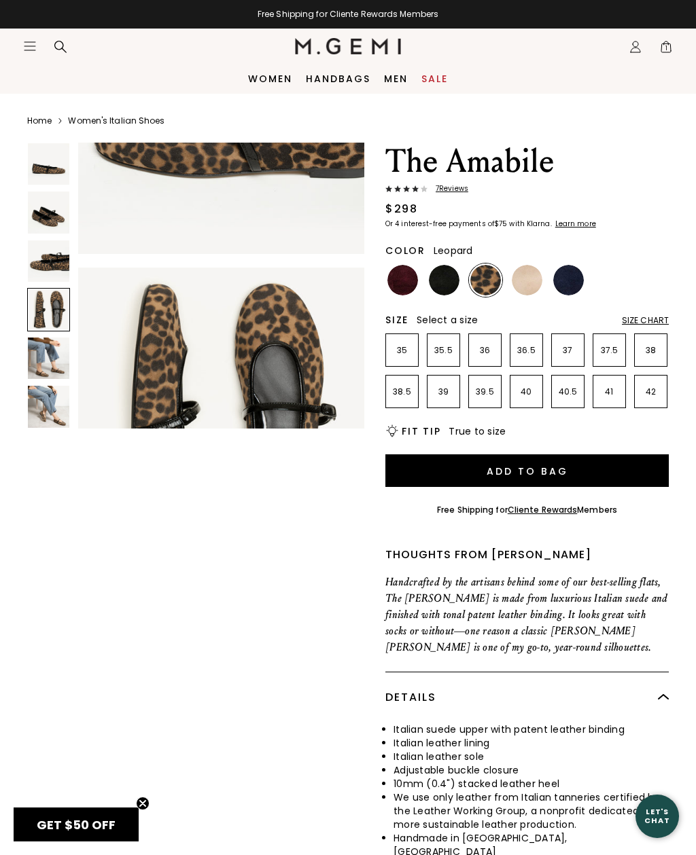
scroll to position [898, 0]
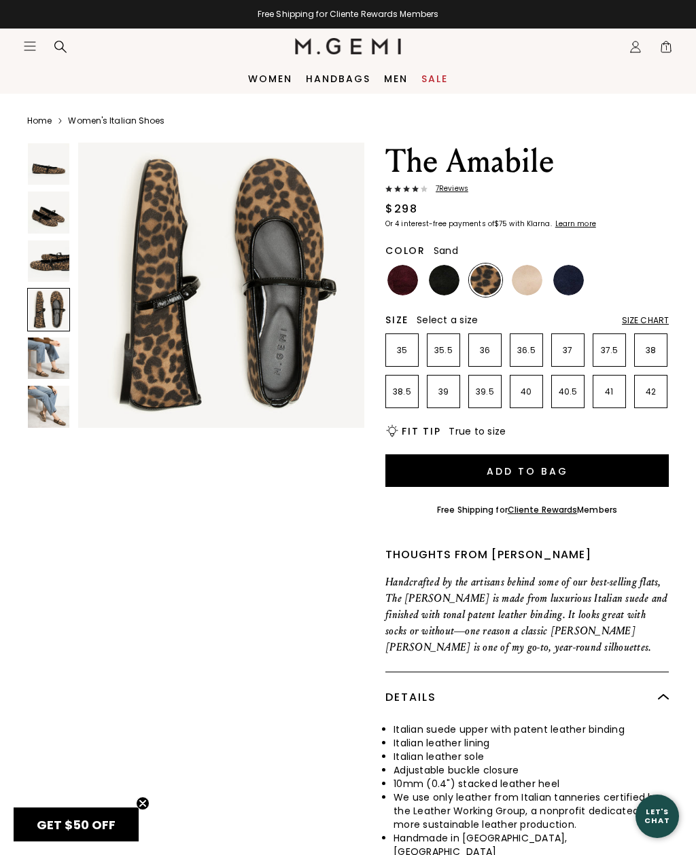
click at [529, 281] on img at bounding box center [526, 280] width 31 height 31
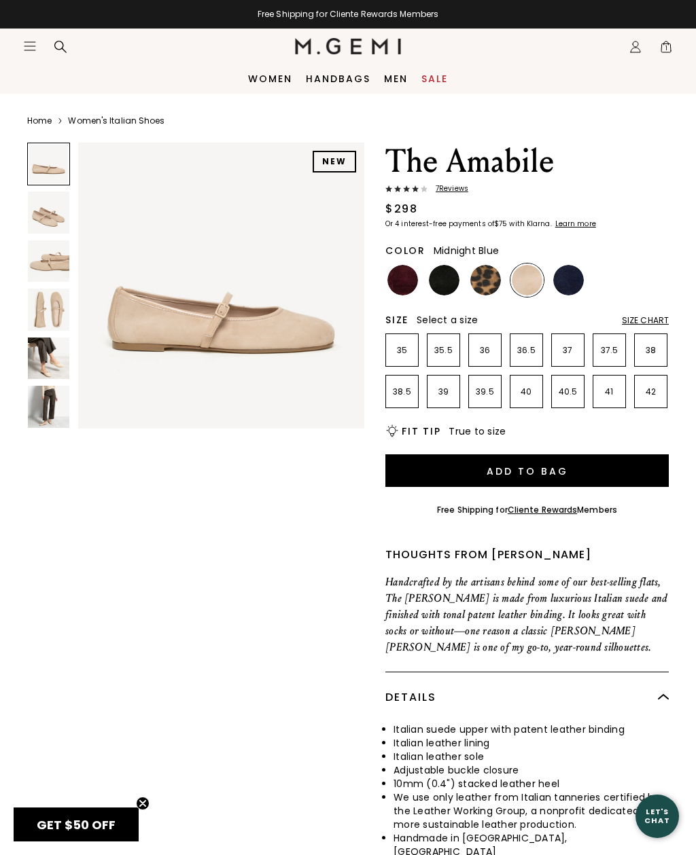
click at [572, 272] on img at bounding box center [568, 280] width 31 height 31
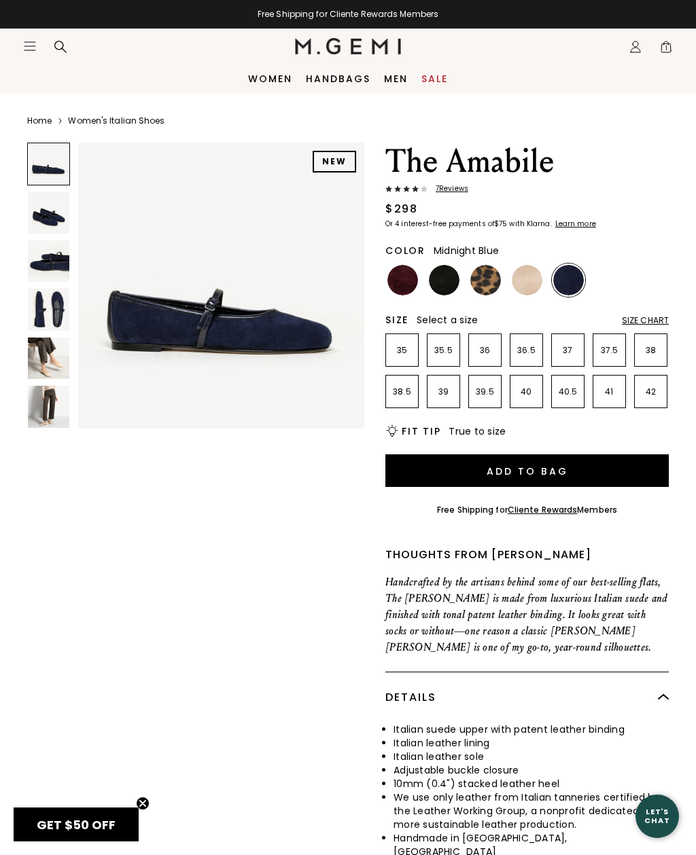
click at [48, 306] on img at bounding box center [48, 309] width 41 height 41
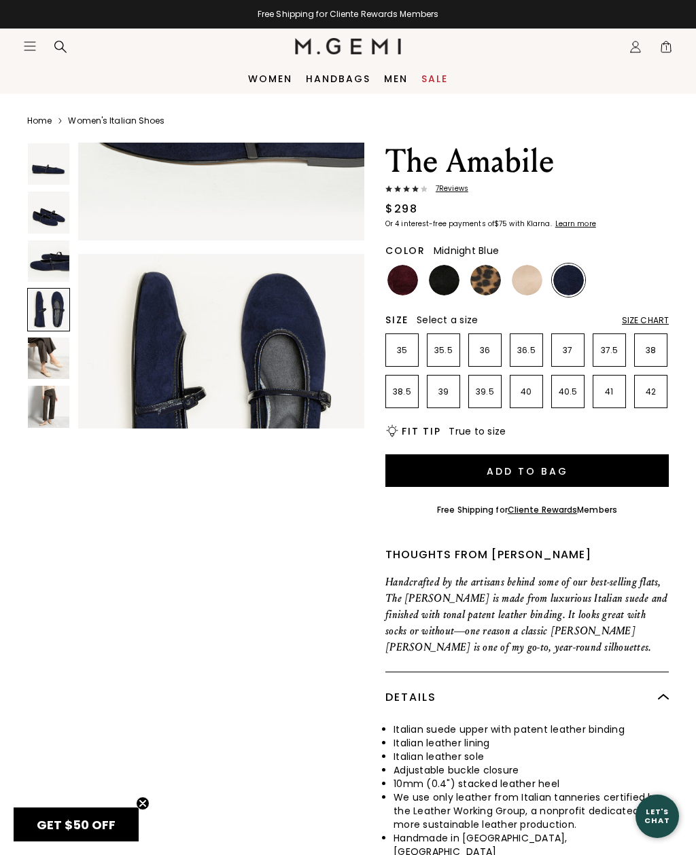
scroll to position [898, 0]
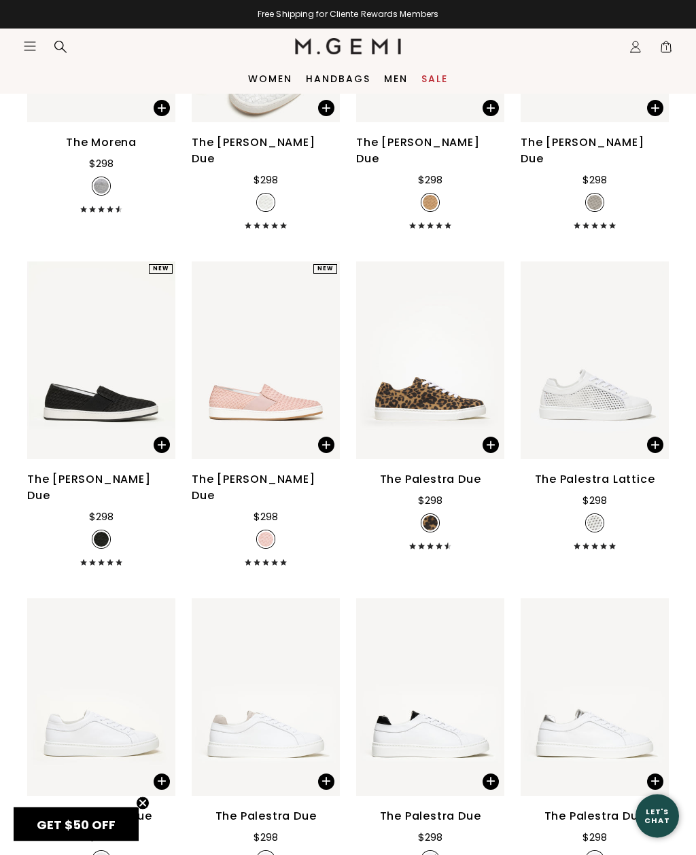
scroll to position [664, 0]
click at [347, 77] on link "Handbags" at bounding box center [338, 78] width 65 height 11
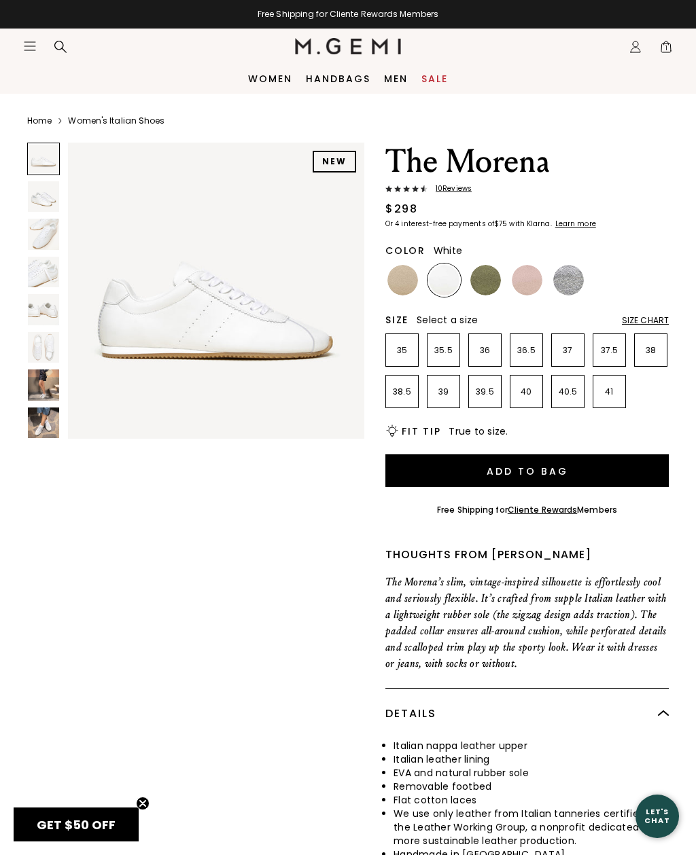
click at [46, 194] on img at bounding box center [43, 196] width 31 height 31
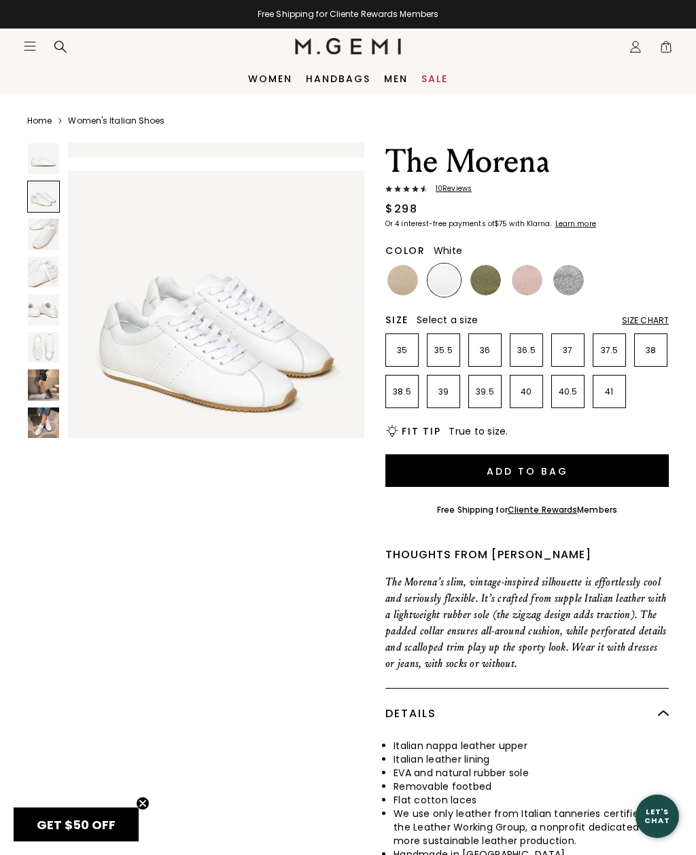
scroll to position [310, 0]
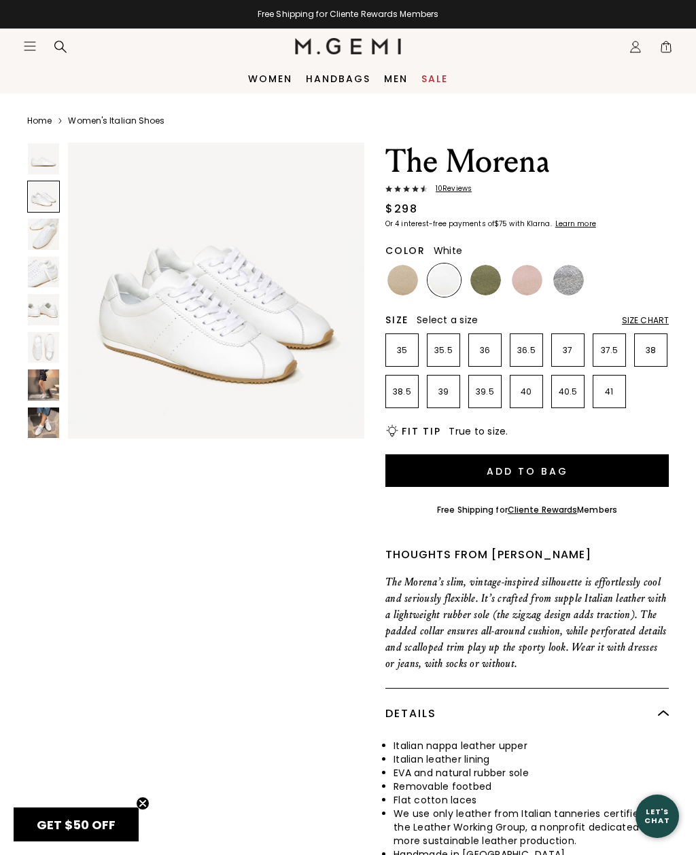
click at [44, 266] on img at bounding box center [43, 272] width 31 height 31
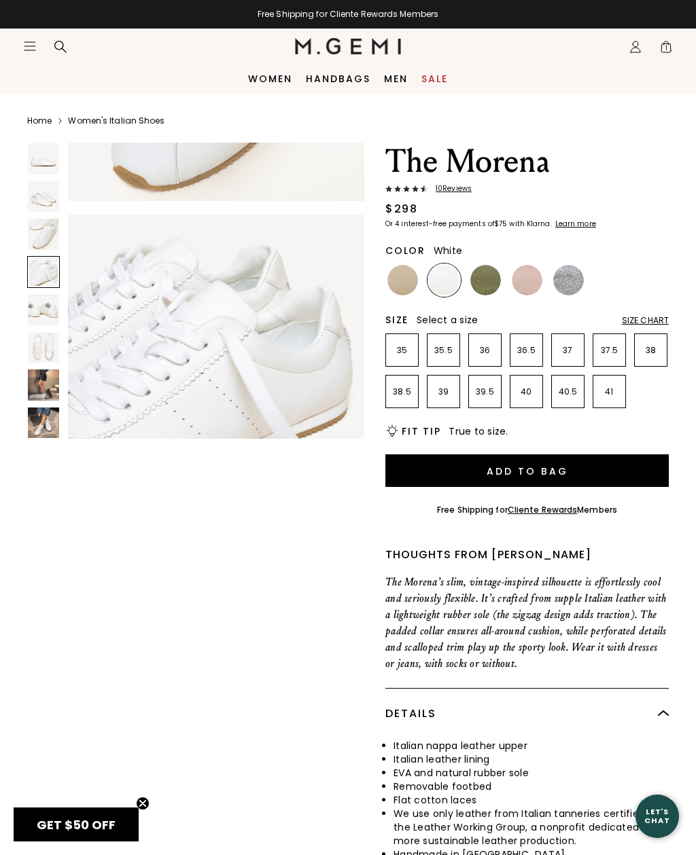
scroll to position [930, 0]
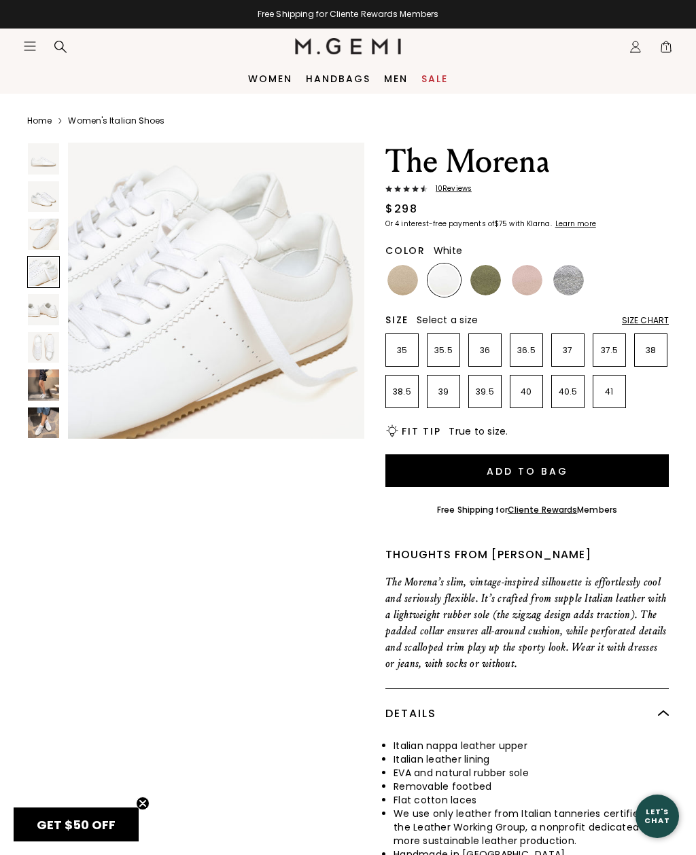
click at [43, 300] on img at bounding box center [43, 309] width 31 height 31
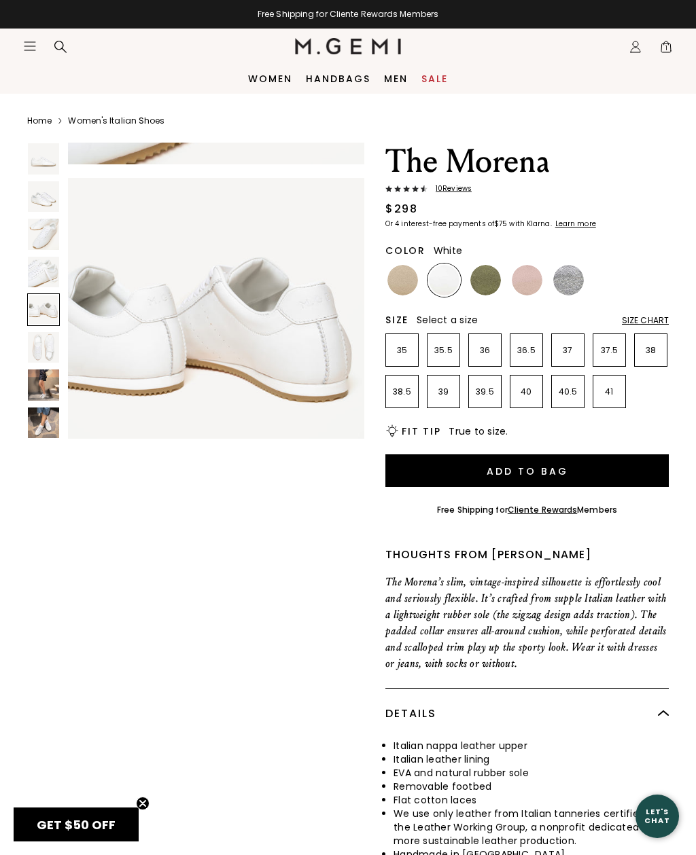
scroll to position [1240, 0]
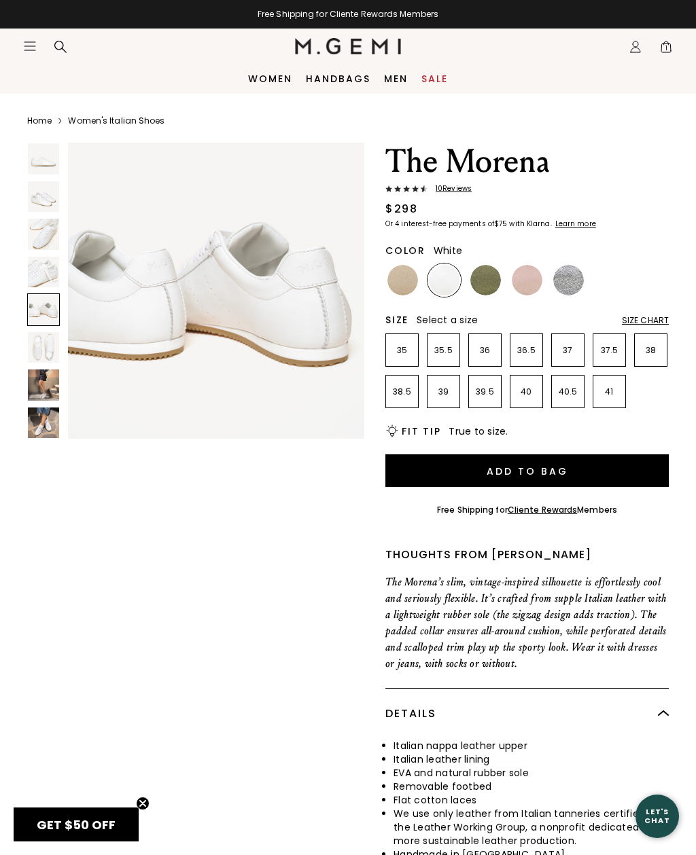
click at [44, 342] on img at bounding box center [43, 347] width 31 height 31
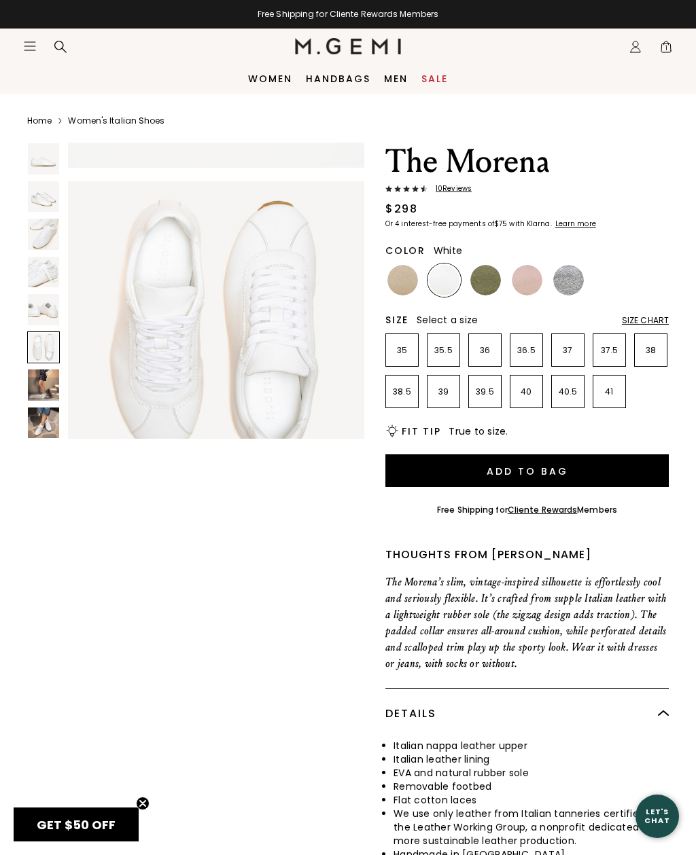
scroll to position [1550, 0]
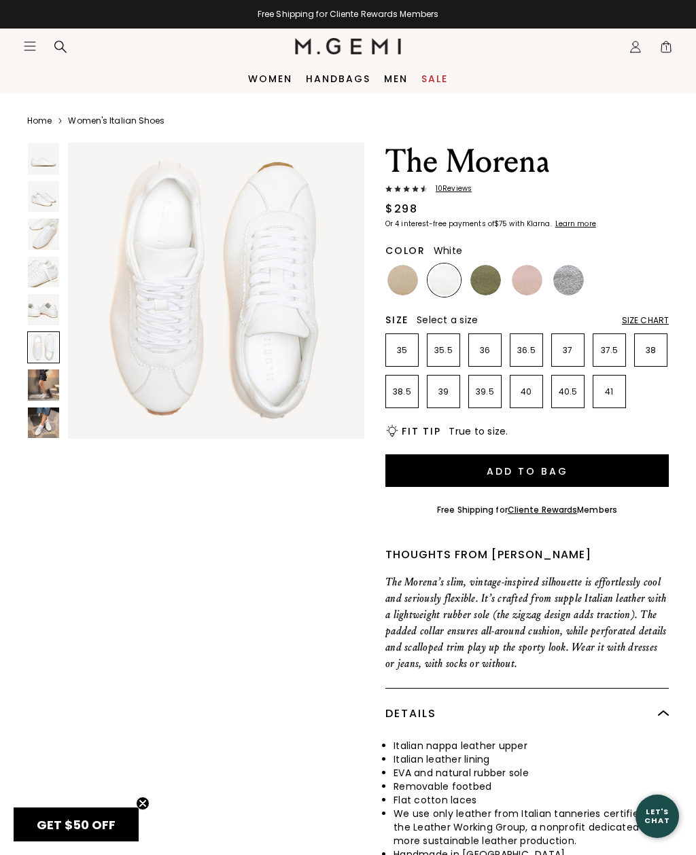
click at [45, 384] on img at bounding box center [43, 384] width 31 height 31
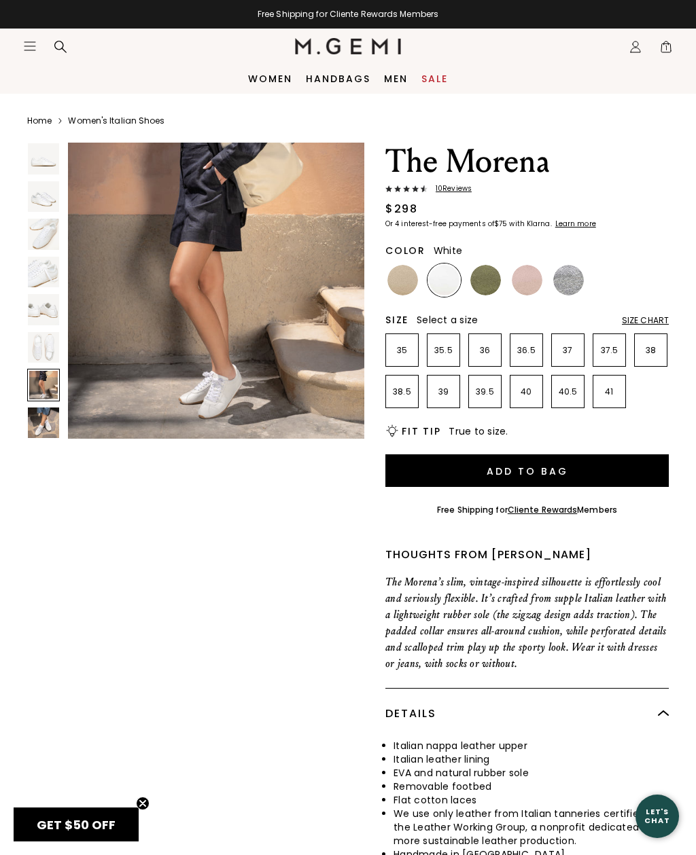
scroll to position [1860, 0]
click at [43, 418] on img at bounding box center [43, 423] width 31 height 31
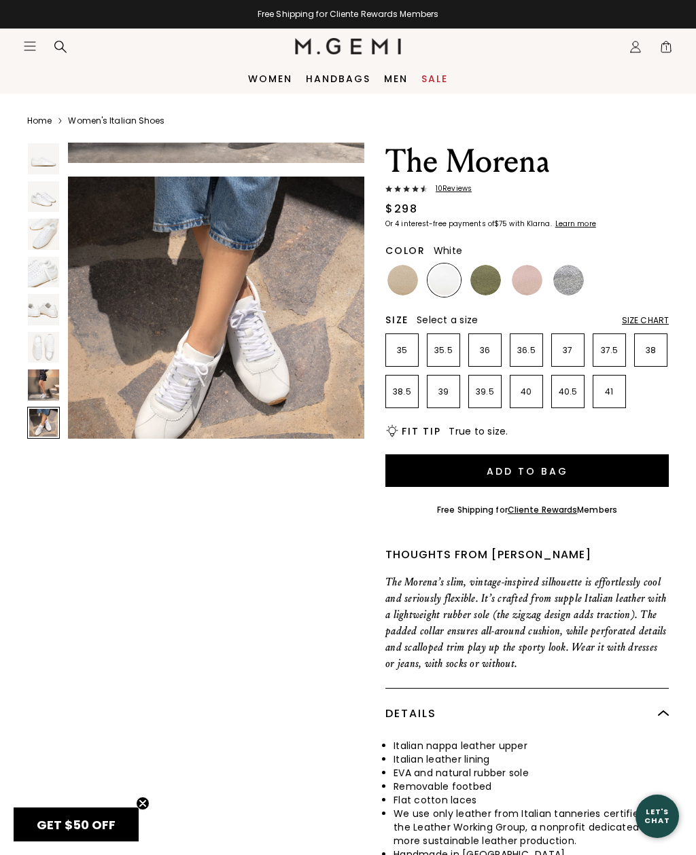
scroll to position [2170, 0]
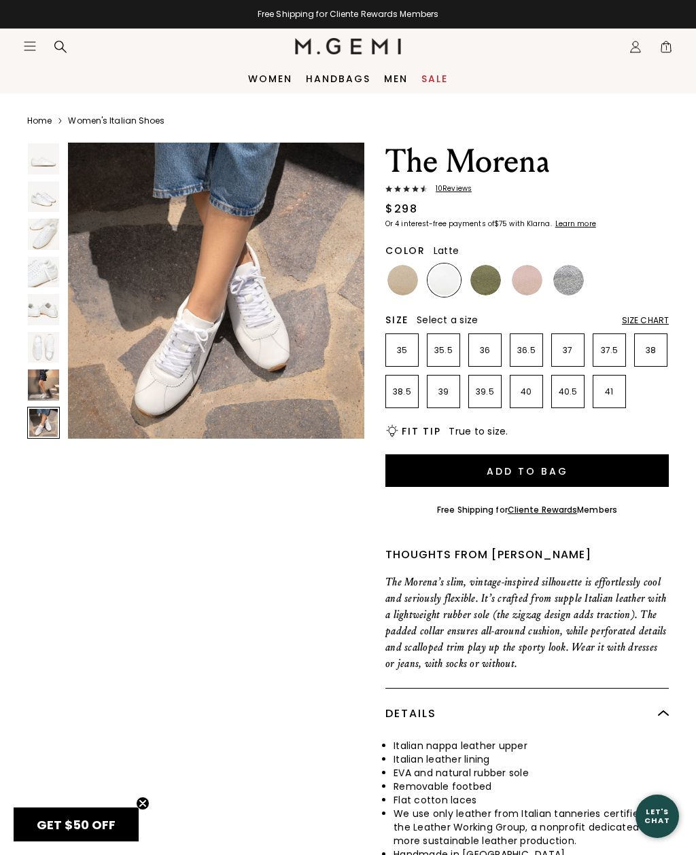
click at [400, 284] on img at bounding box center [402, 280] width 31 height 31
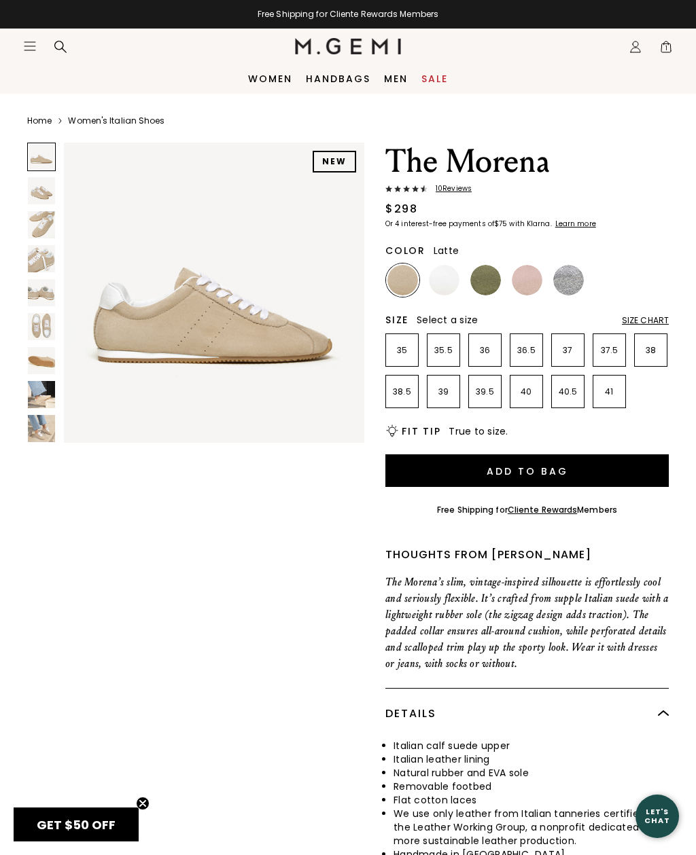
click at [40, 329] on img at bounding box center [41, 326] width 27 height 27
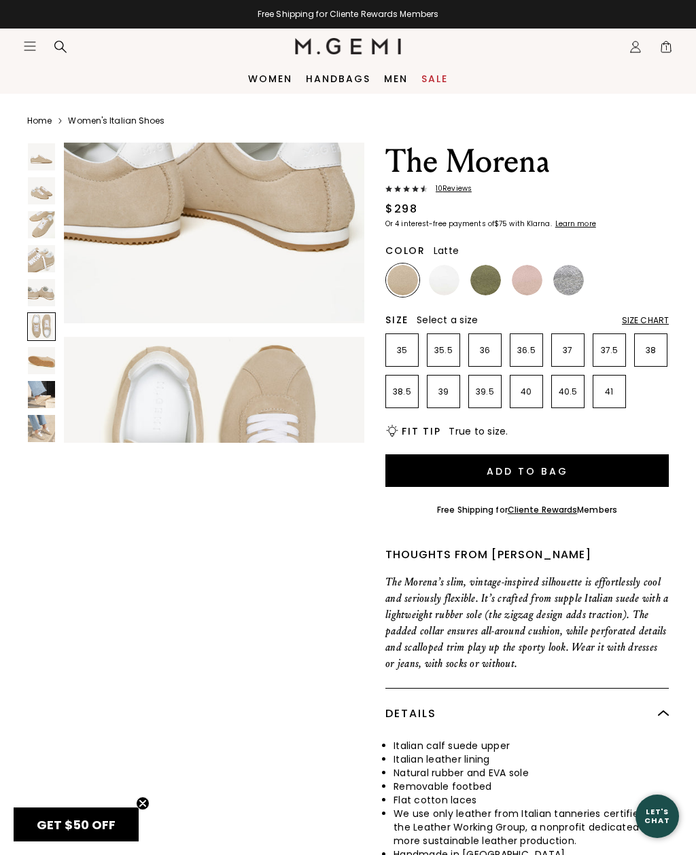
scroll to position [1569, 0]
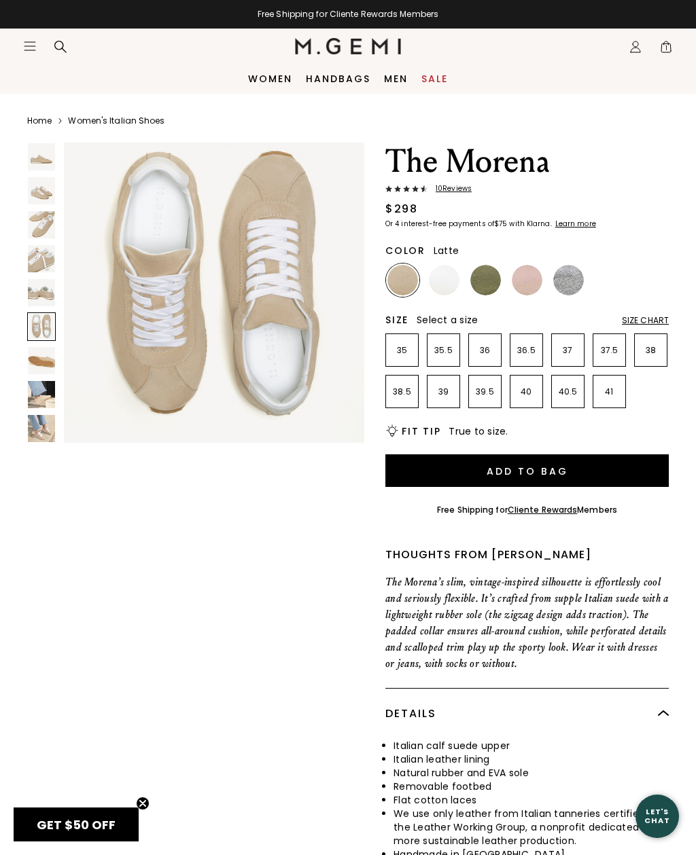
click at [39, 333] on div at bounding box center [41, 326] width 29 height 29
click at [485, 282] on img at bounding box center [485, 280] width 31 height 31
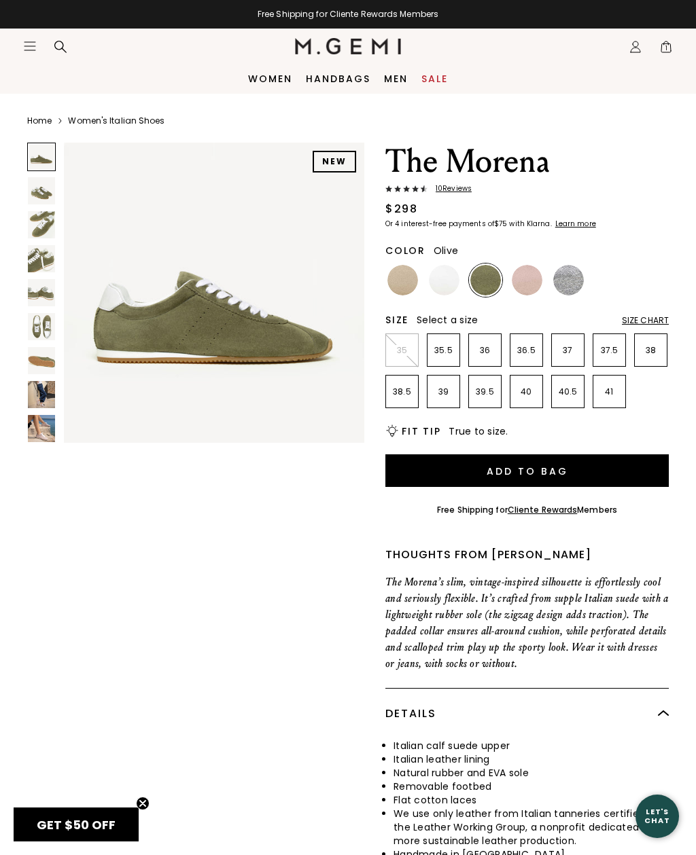
click at [33, 330] on img at bounding box center [41, 326] width 27 height 27
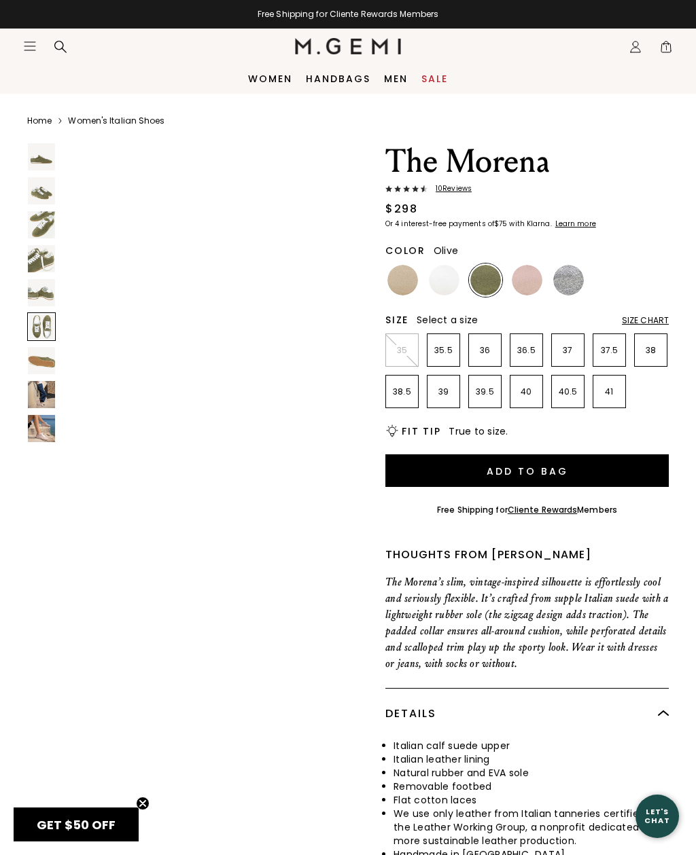
scroll to position [1569, 0]
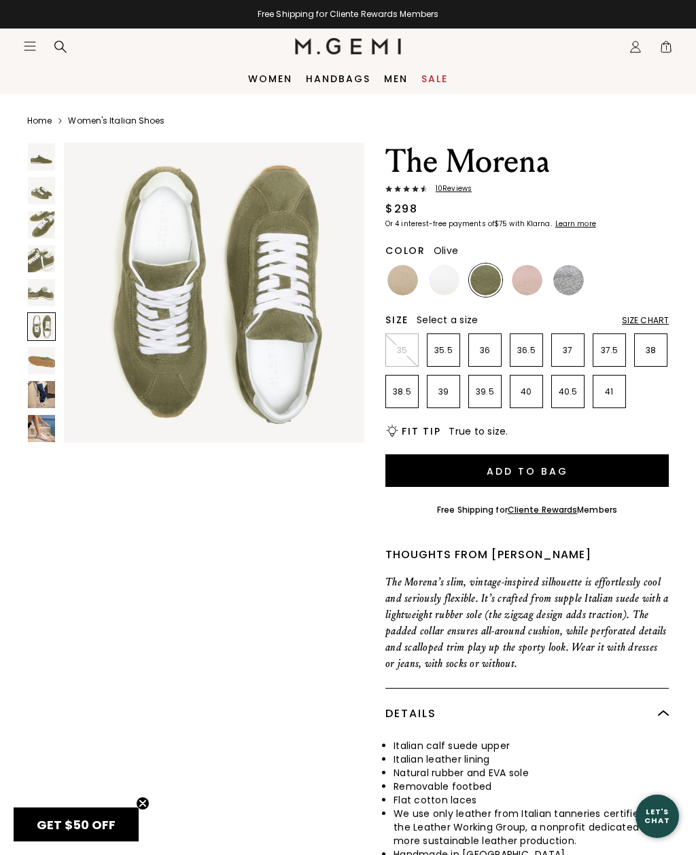
click at [562, 275] on img at bounding box center [568, 280] width 31 height 31
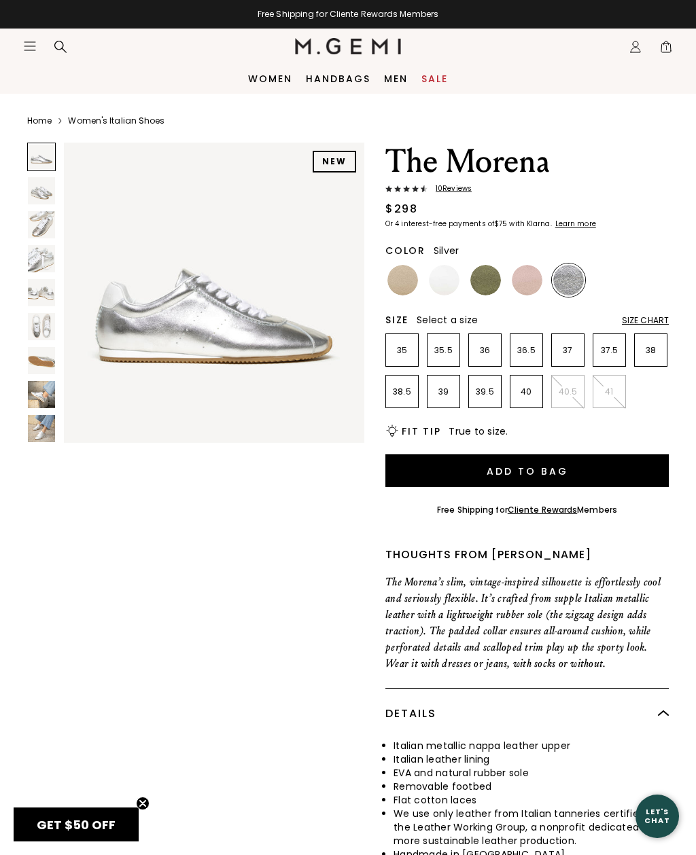
click at [528, 281] on img at bounding box center [526, 280] width 31 height 31
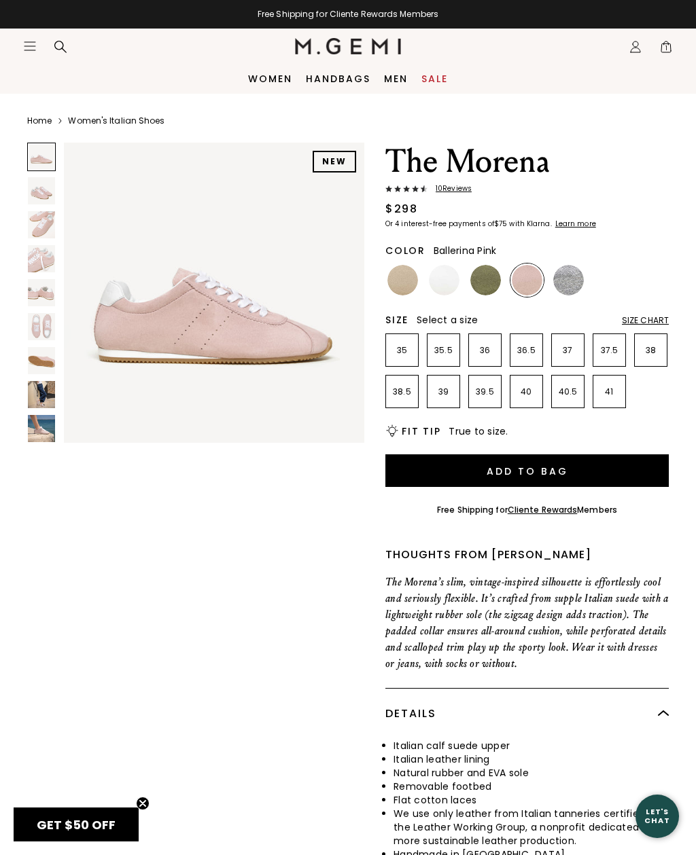
click at [33, 329] on img at bounding box center [41, 326] width 27 height 27
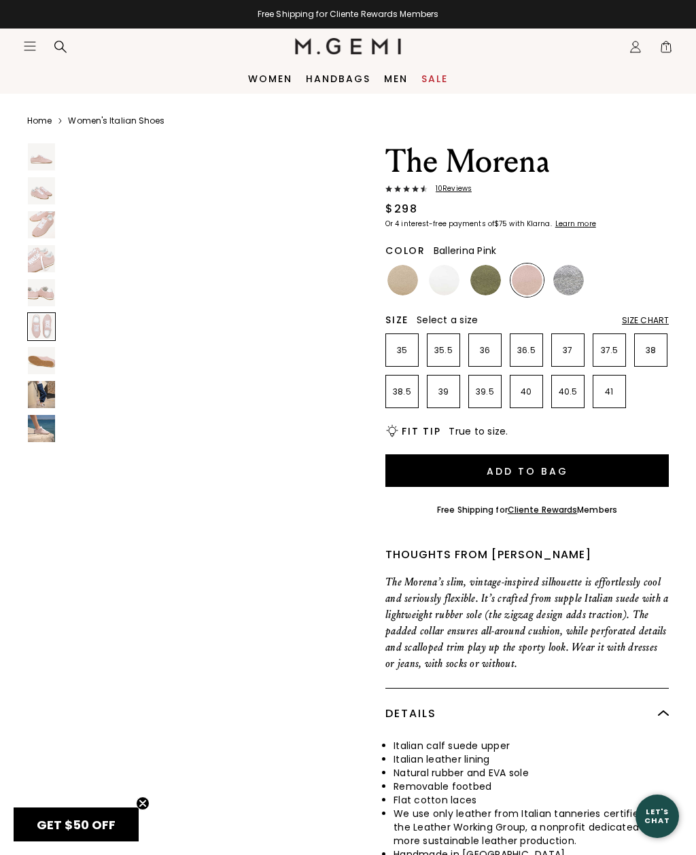
scroll to position [1569, 0]
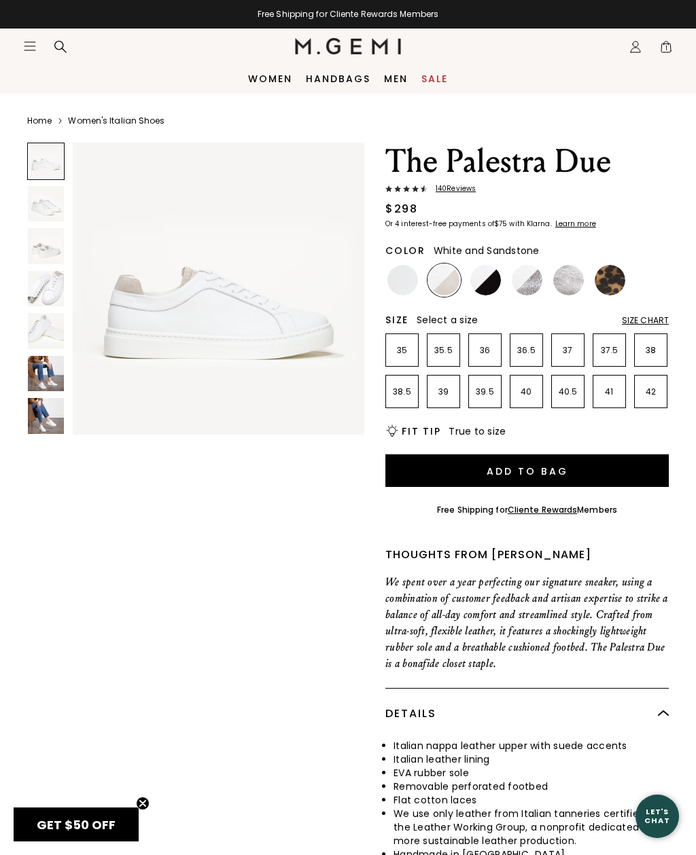
click at [448, 276] on img at bounding box center [444, 280] width 31 height 31
click at [37, 288] on img at bounding box center [46, 289] width 36 height 36
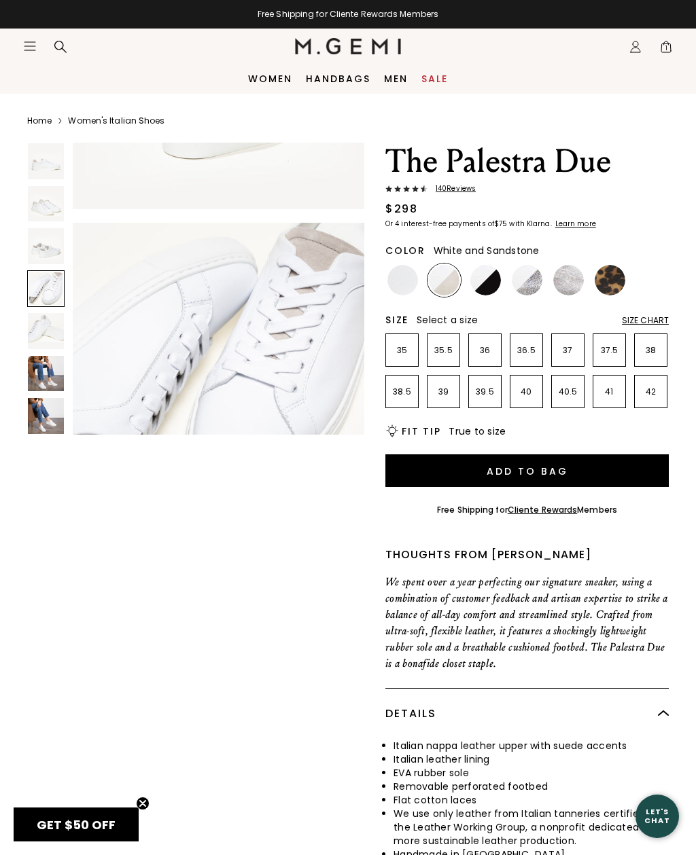
scroll to position [916, 0]
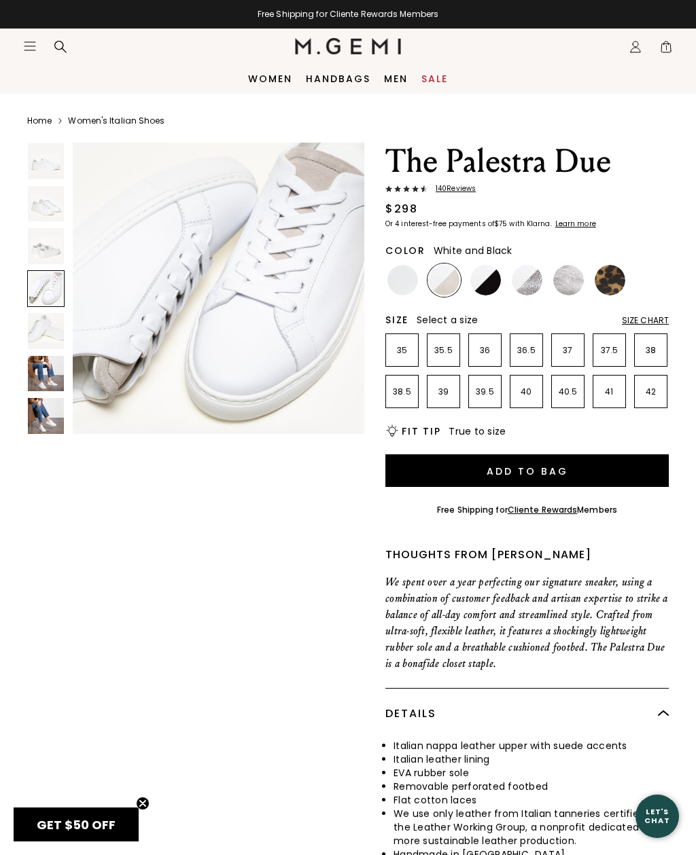
click at [490, 285] on img at bounding box center [485, 280] width 31 height 31
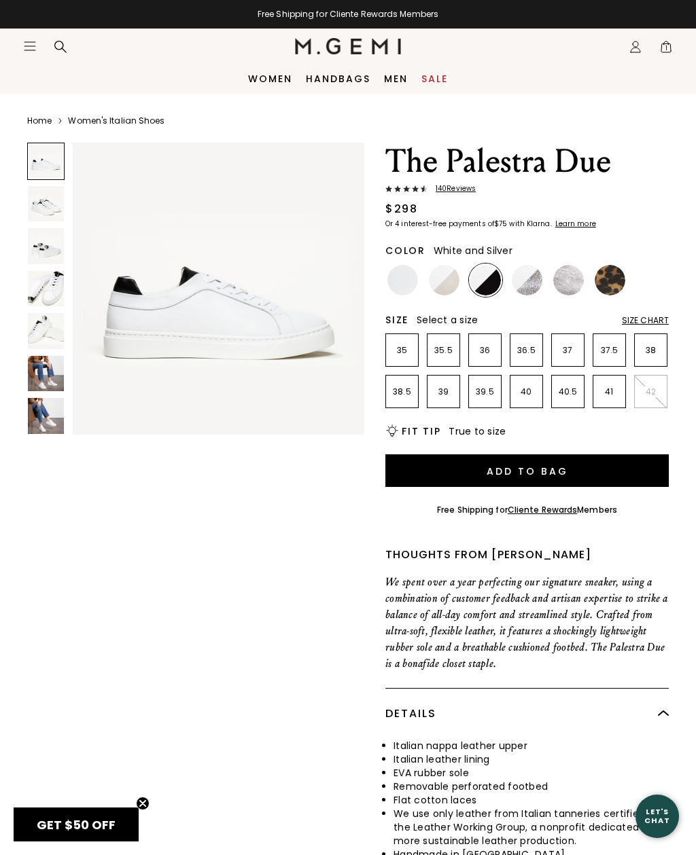
click at [533, 276] on img at bounding box center [526, 280] width 31 height 31
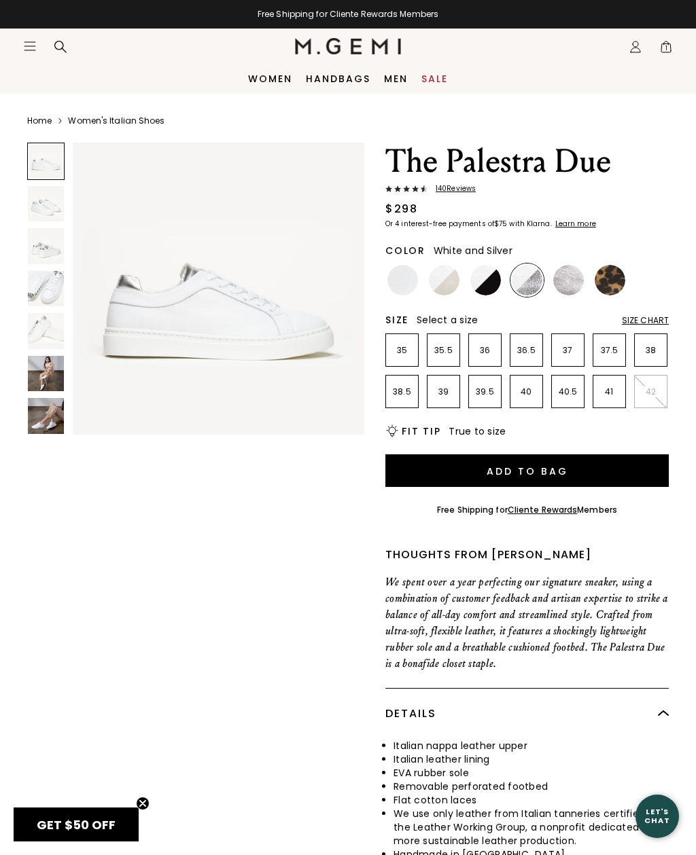
click at [39, 293] on img at bounding box center [46, 289] width 36 height 36
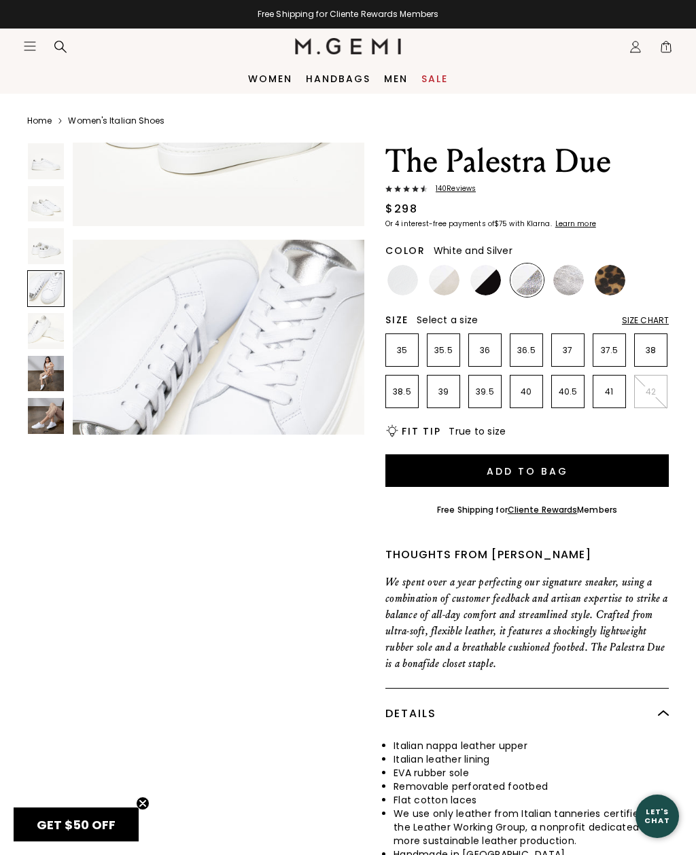
scroll to position [916, 0]
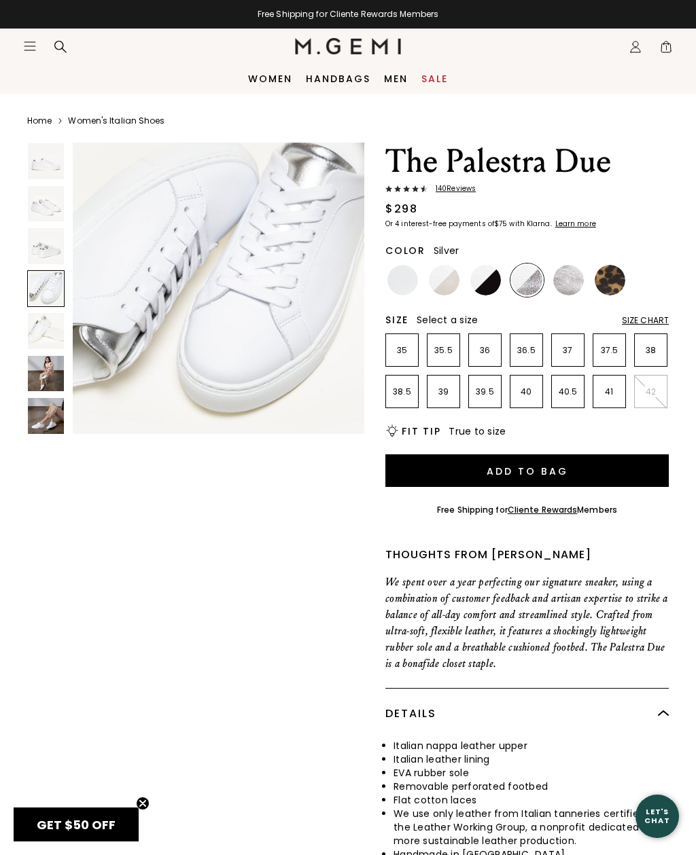
click at [573, 276] on img at bounding box center [568, 280] width 31 height 31
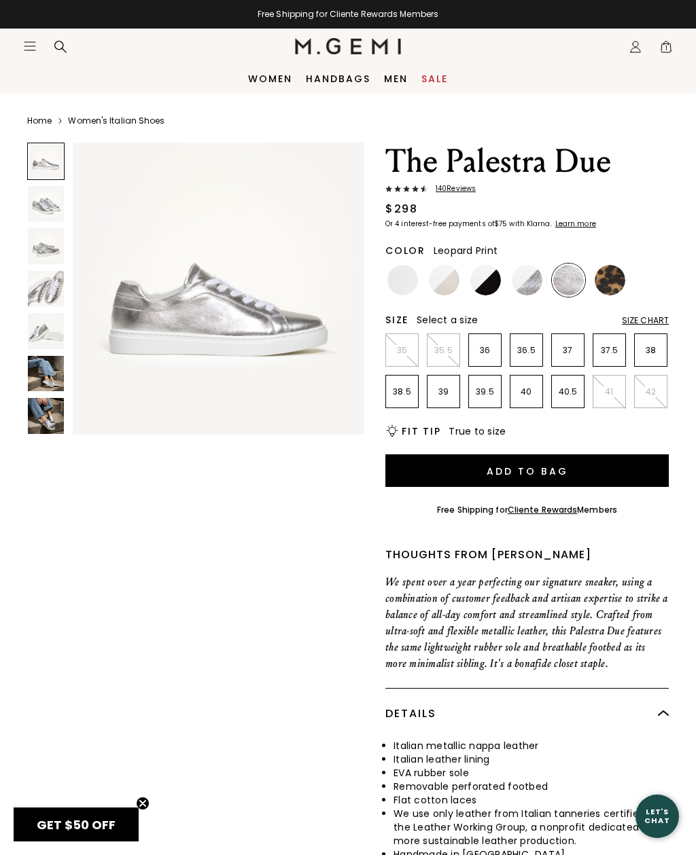
click at [616, 275] on img at bounding box center [609, 280] width 31 height 31
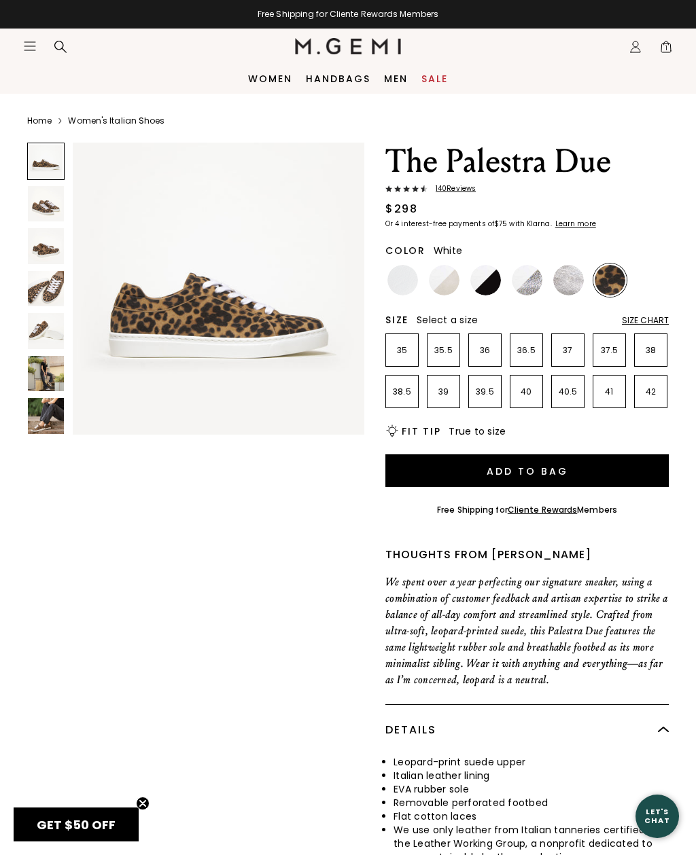
click at [403, 281] on img at bounding box center [402, 280] width 31 height 31
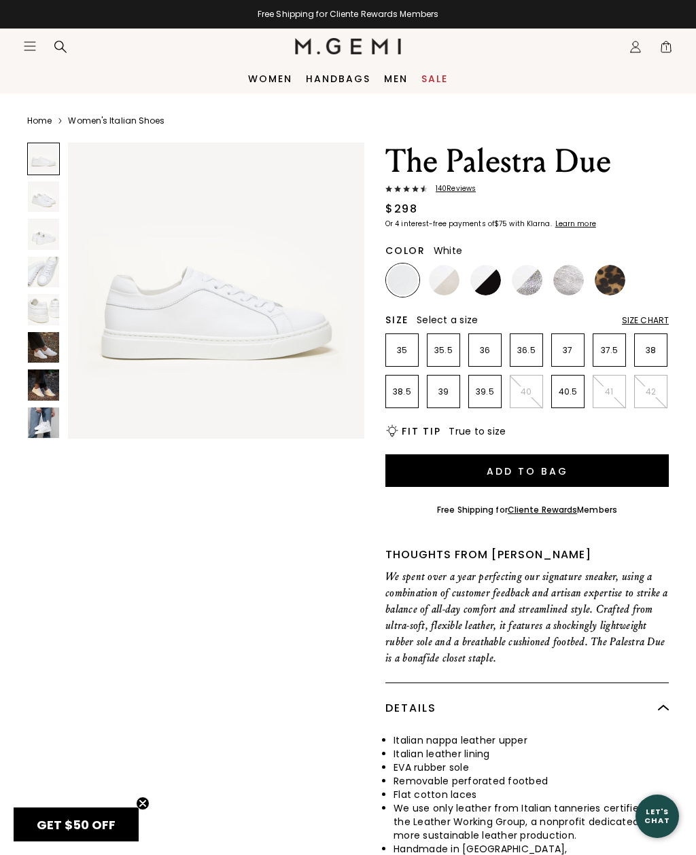
click at [48, 312] on img at bounding box center [43, 309] width 31 height 31
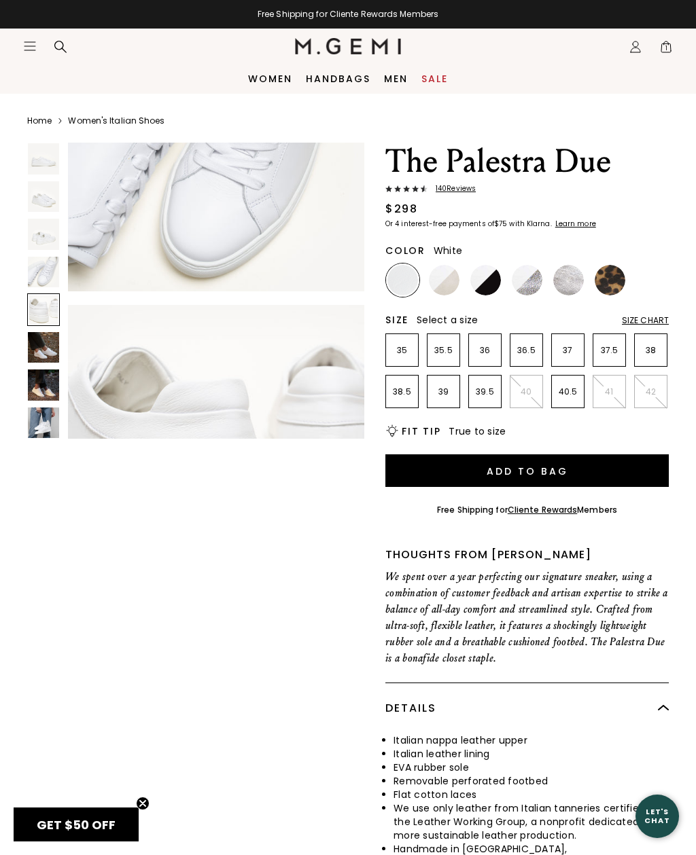
scroll to position [1240, 0]
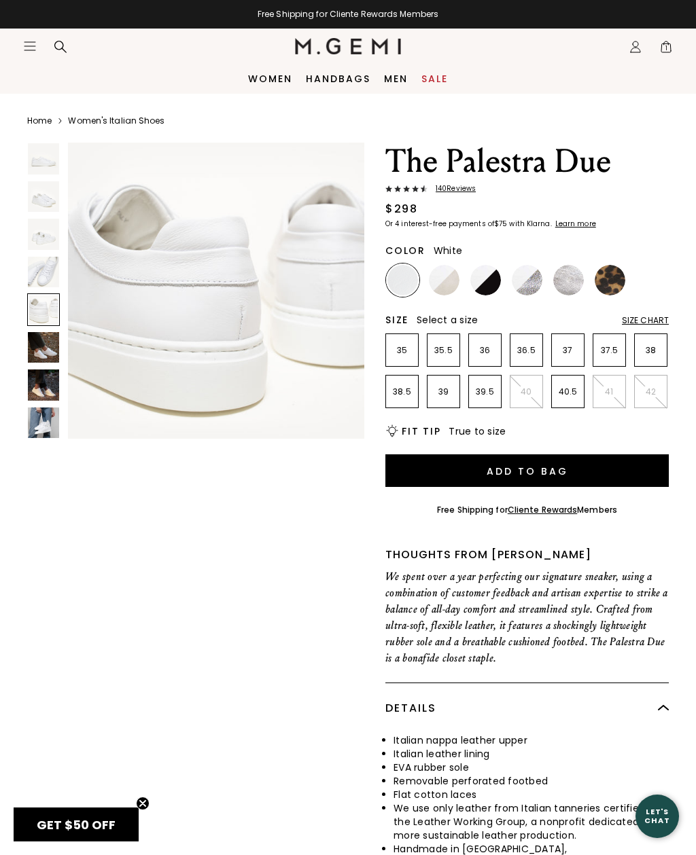
click at [34, 276] on img at bounding box center [43, 272] width 31 height 31
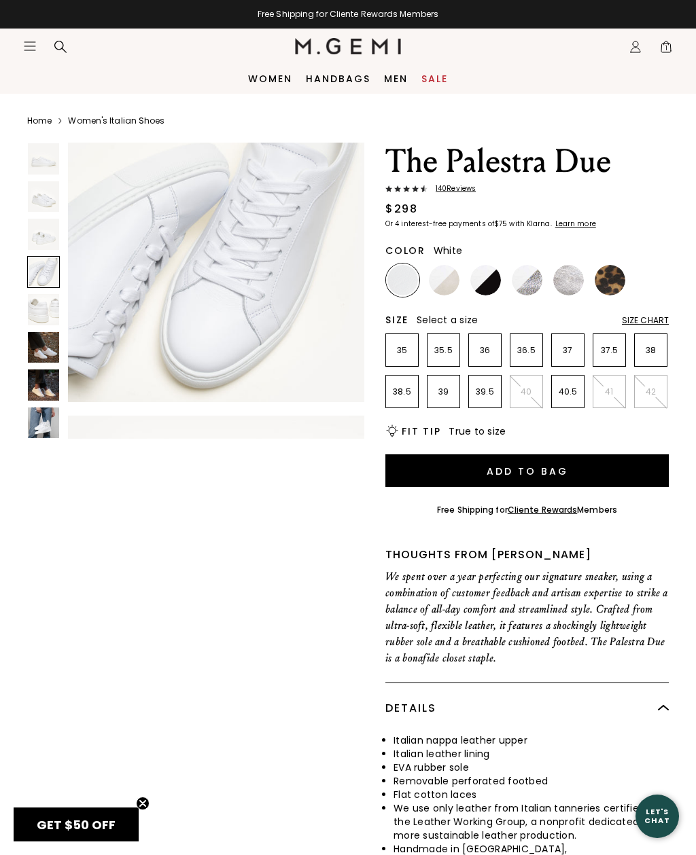
scroll to position [930, 0]
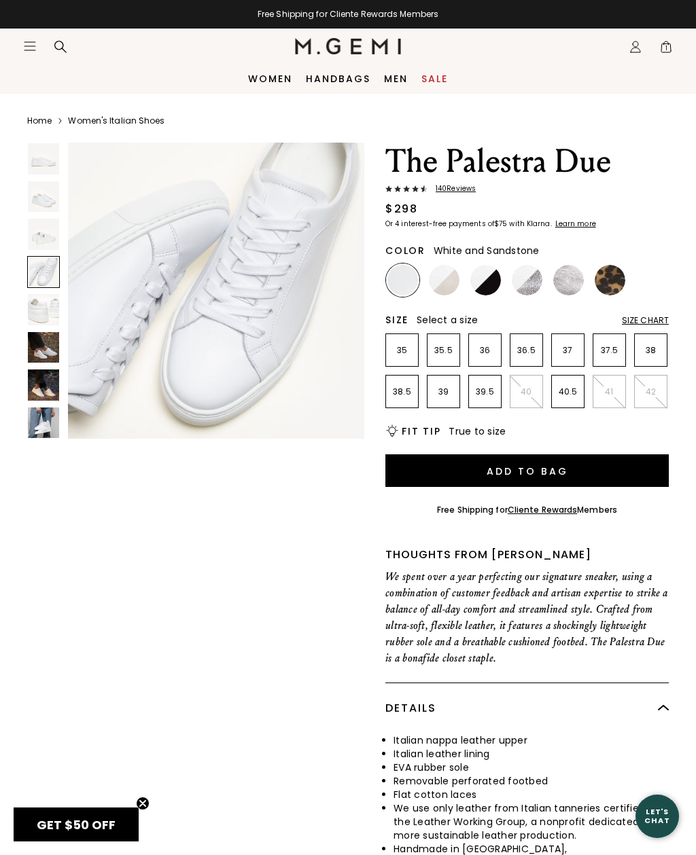
click at [448, 281] on img at bounding box center [444, 280] width 31 height 31
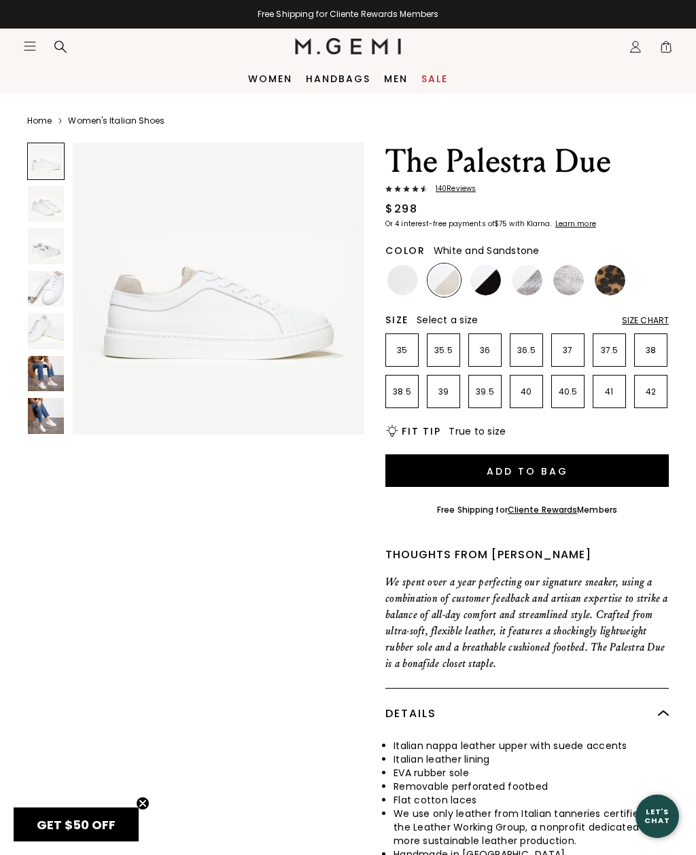
click at [39, 282] on img at bounding box center [46, 289] width 36 height 36
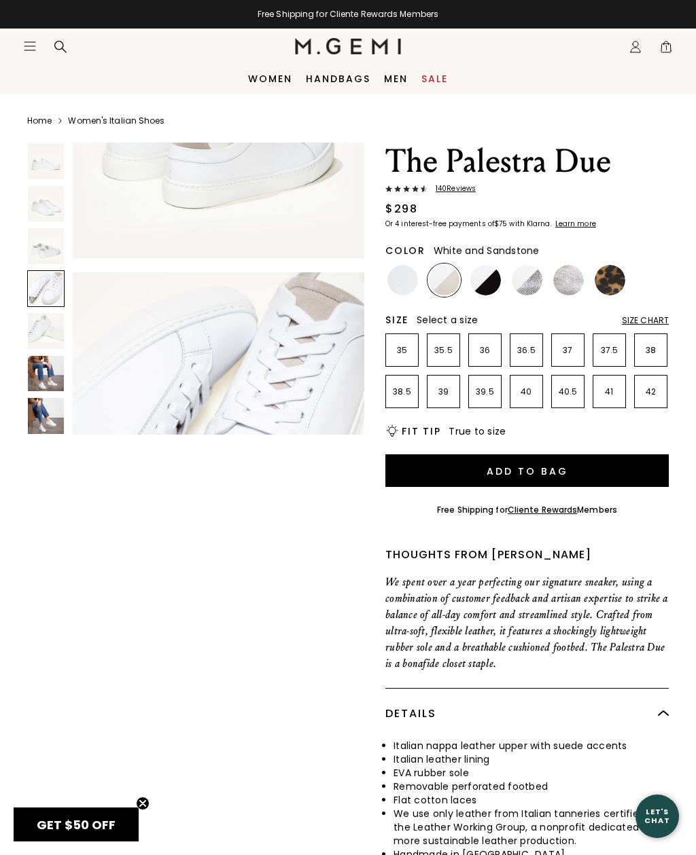
scroll to position [916, 0]
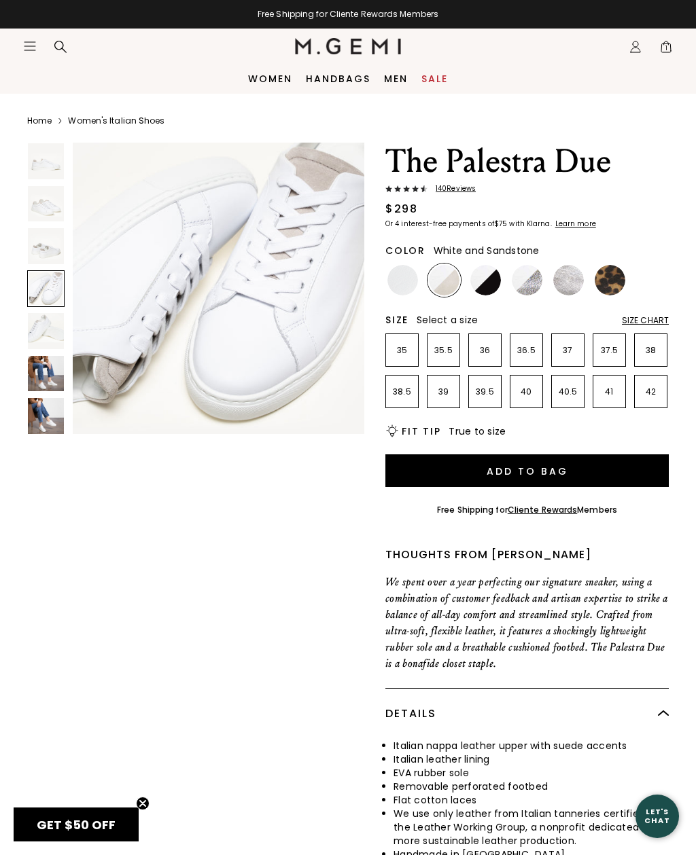
click at [450, 395] on p "39" at bounding box center [443, 391] width 32 height 11
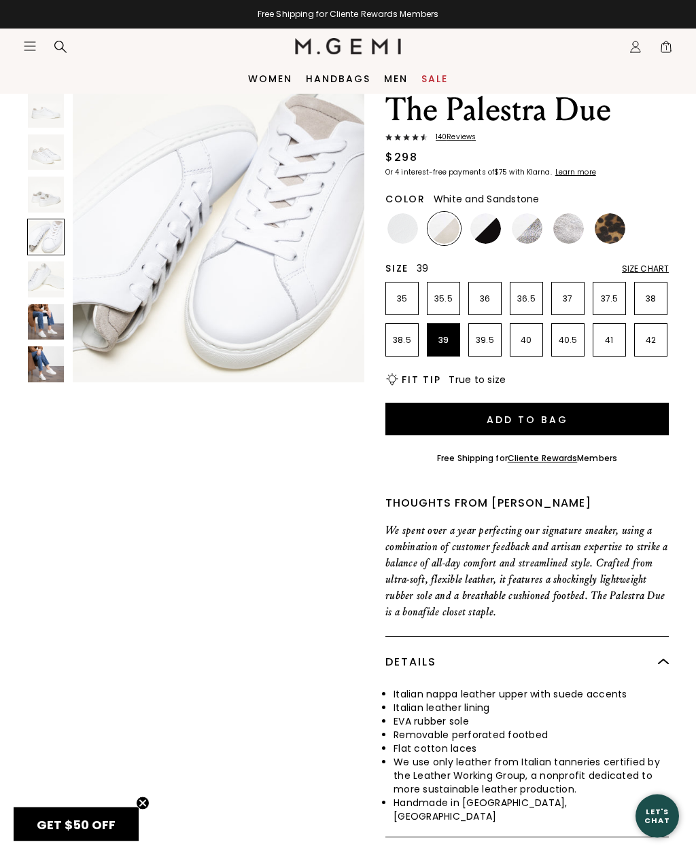
scroll to position [0, 0]
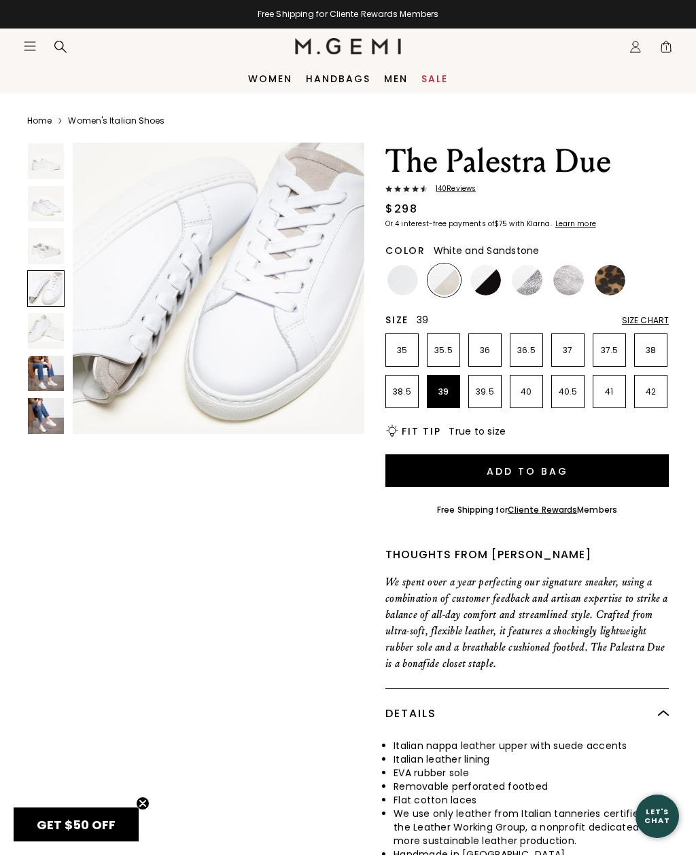
click at [48, 332] on img at bounding box center [46, 331] width 36 height 36
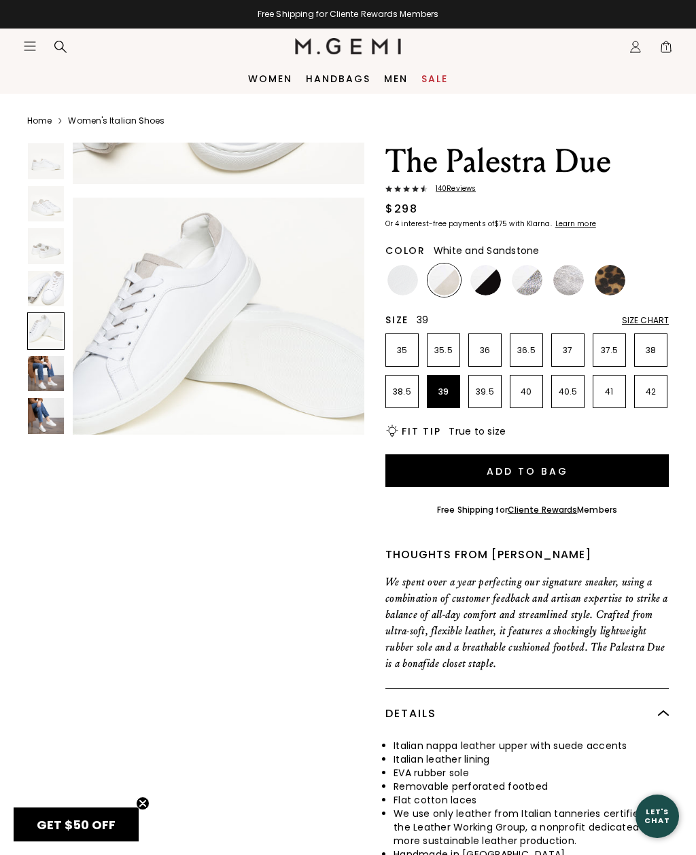
scroll to position [1221, 0]
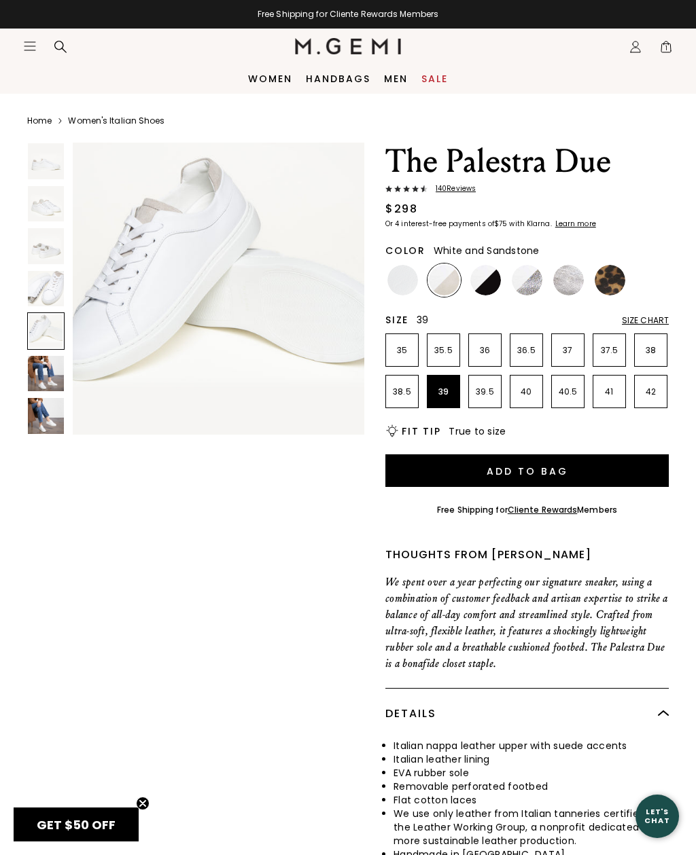
click at [42, 362] on img at bounding box center [46, 374] width 36 height 36
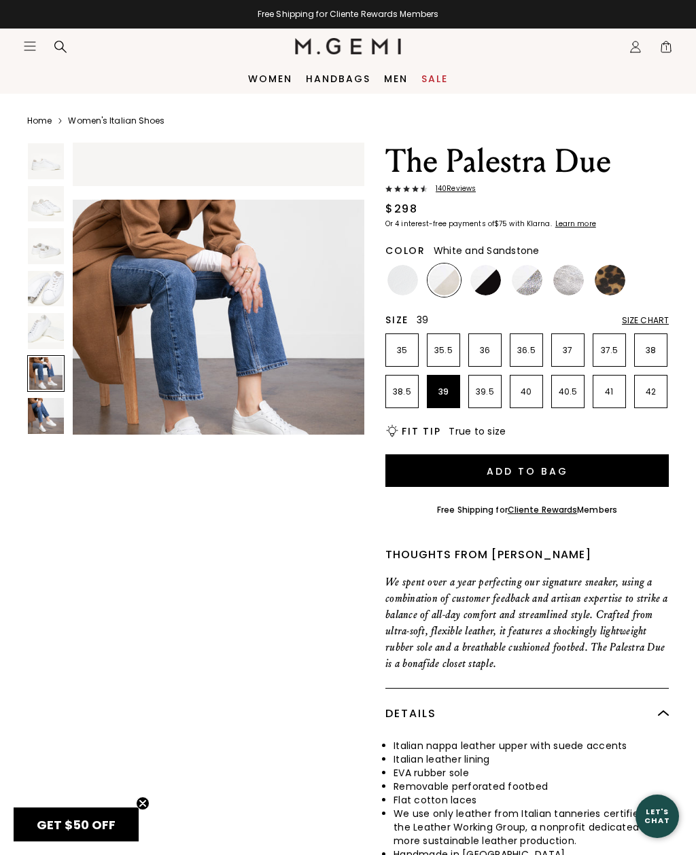
scroll to position [1527, 0]
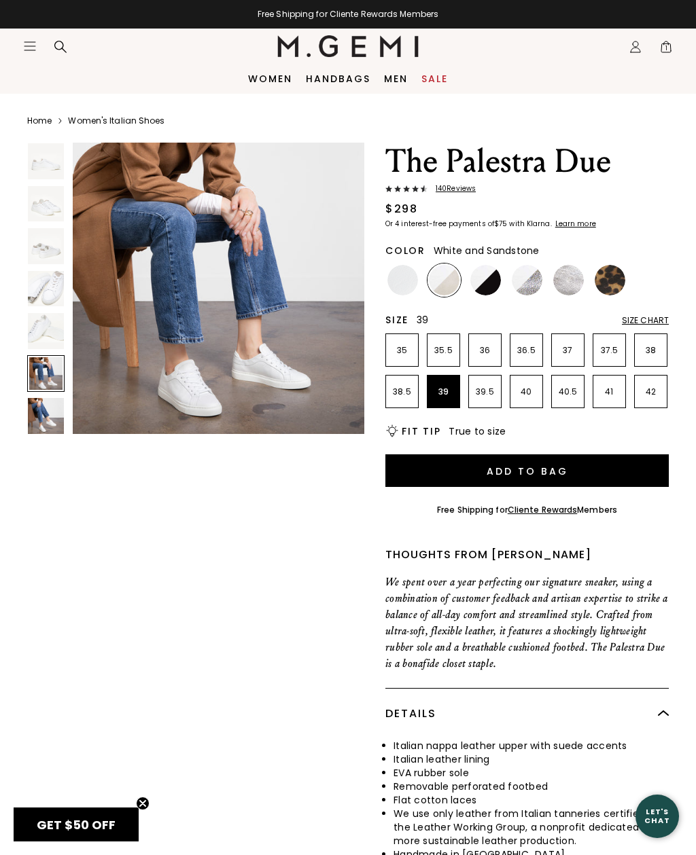
click at [43, 367] on div at bounding box center [45, 373] width 37 height 37
click at [43, 414] on img at bounding box center [46, 416] width 36 height 36
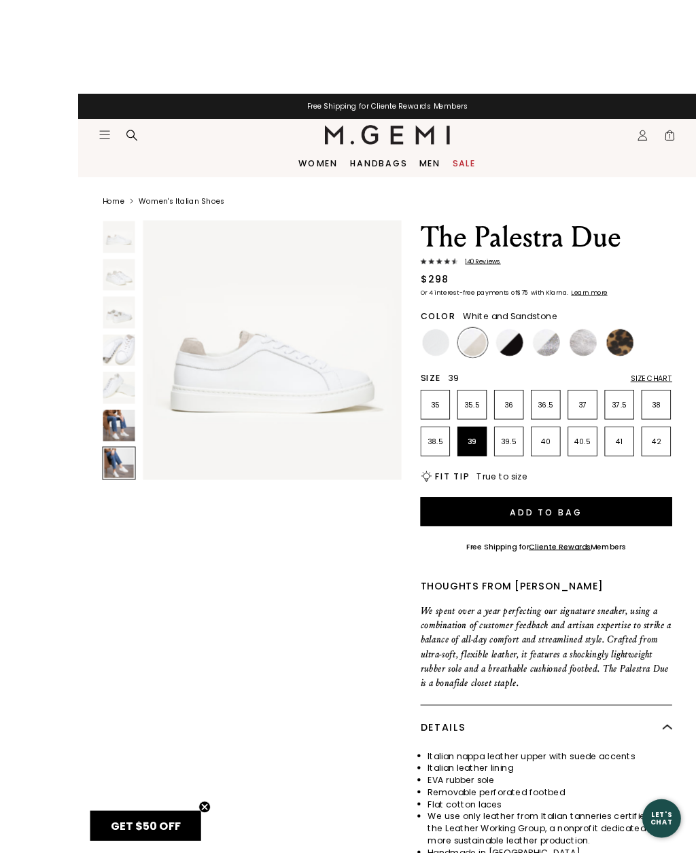
scroll to position [1, 0]
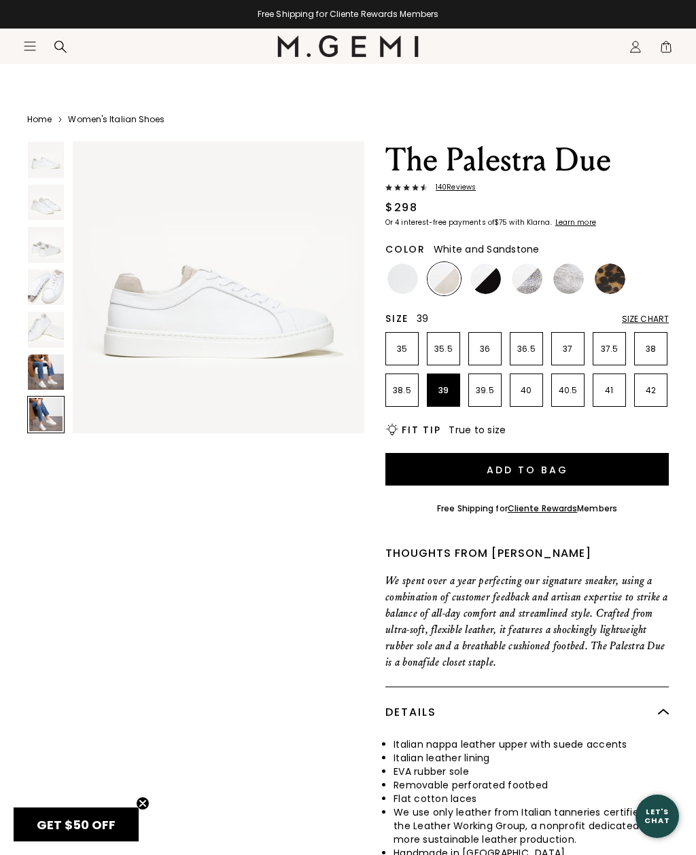
click at [50, 371] on img at bounding box center [46, 373] width 36 height 36
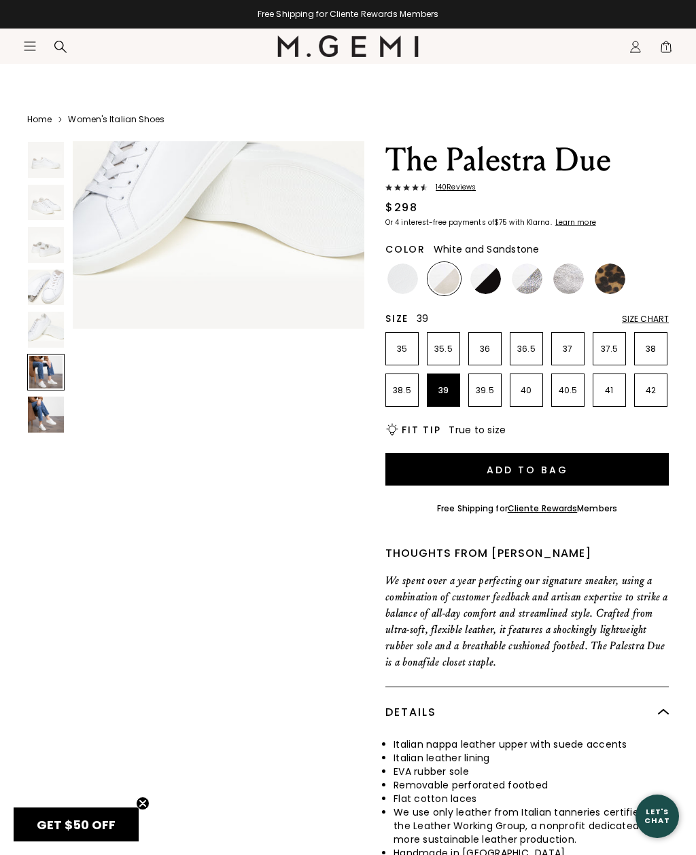
scroll to position [1527, 0]
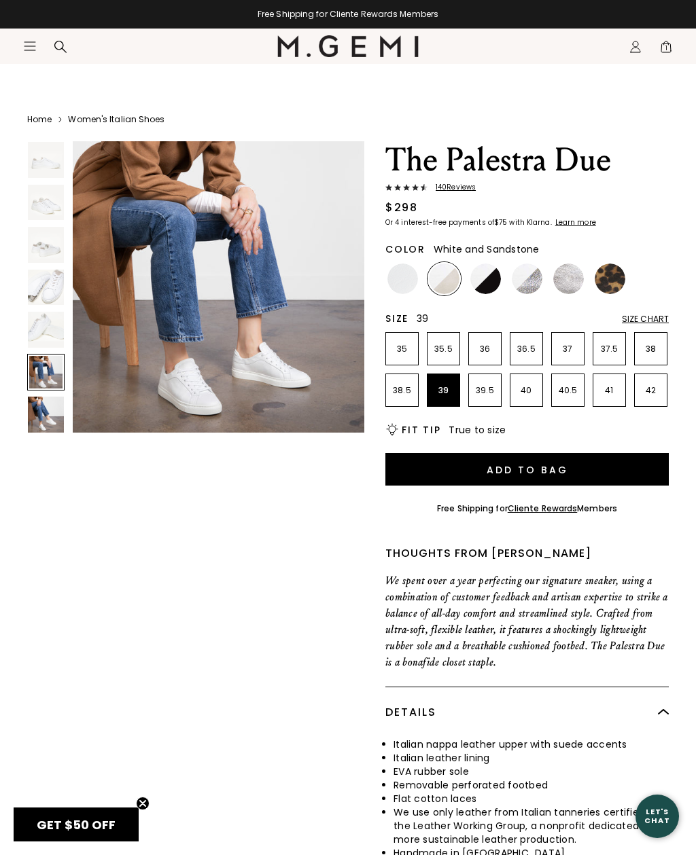
click at [36, 420] on img at bounding box center [46, 415] width 36 height 36
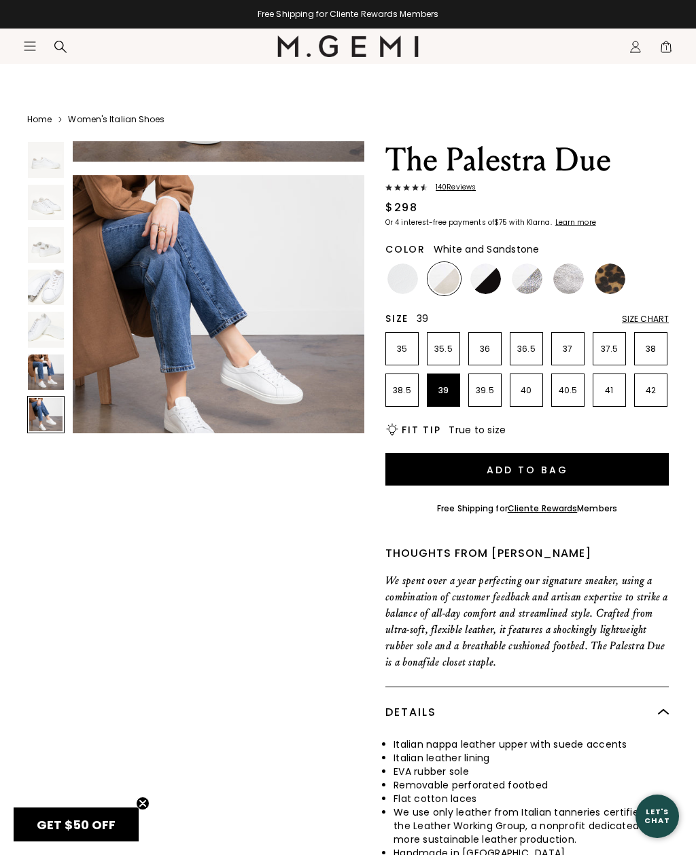
scroll to position [1832, 0]
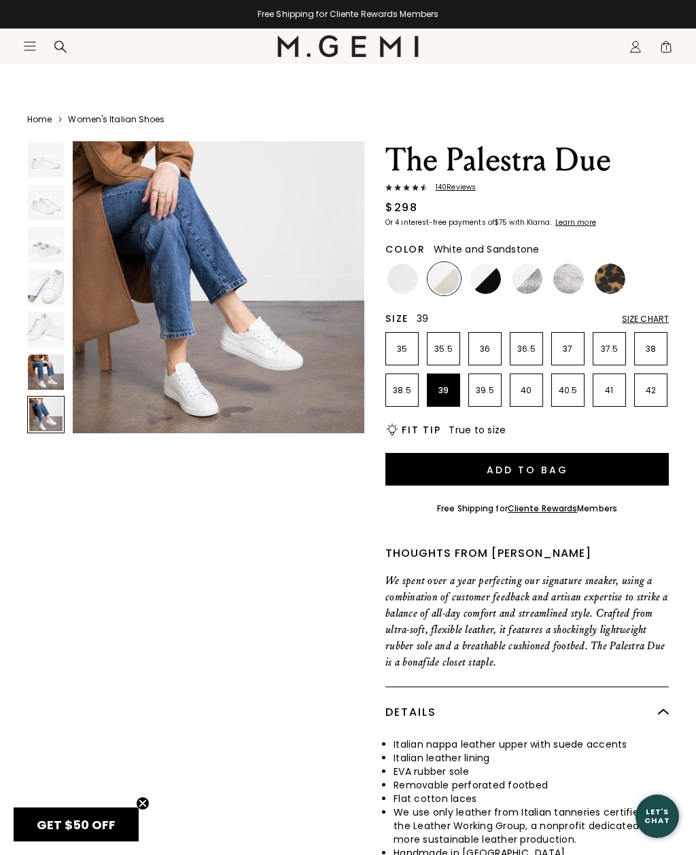
click at [44, 362] on img at bounding box center [46, 373] width 36 height 36
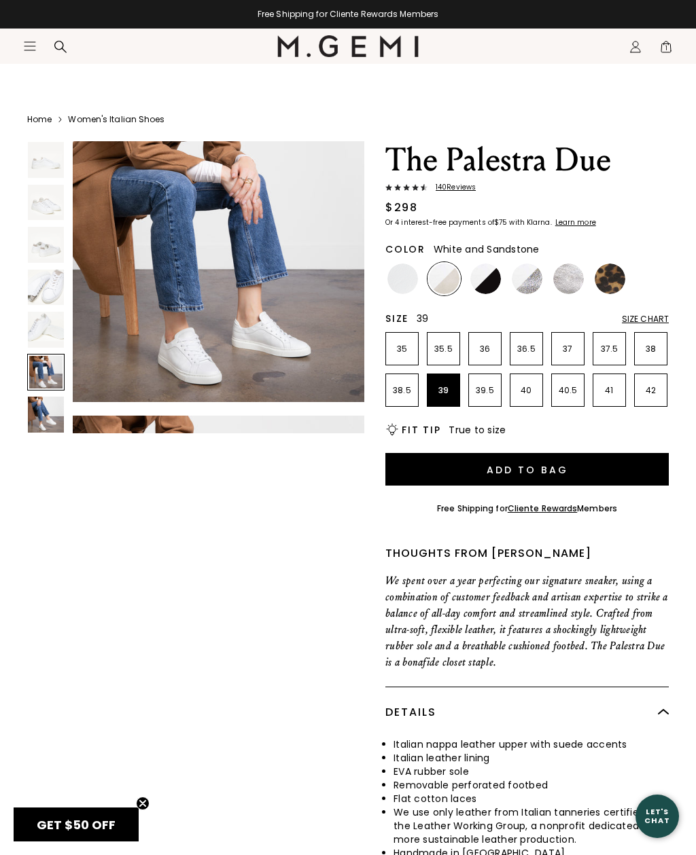
scroll to position [1527, 0]
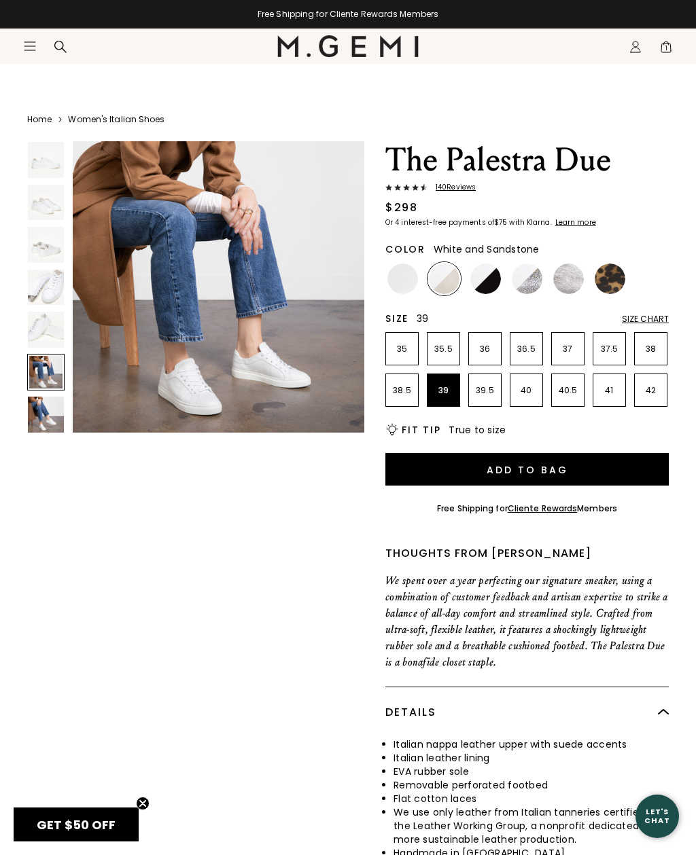
click at [38, 325] on img at bounding box center [46, 330] width 36 height 36
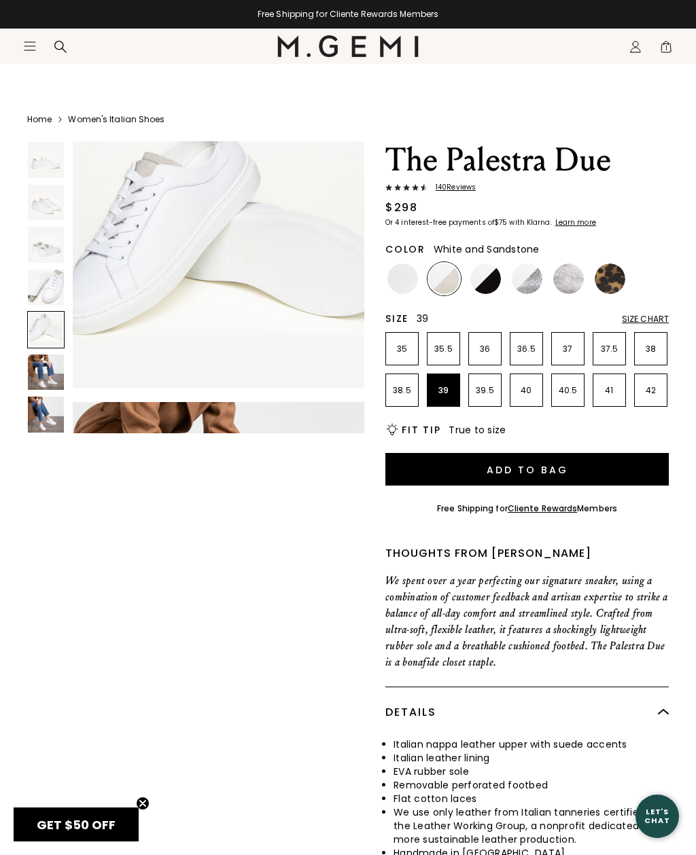
scroll to position [1221, 0]
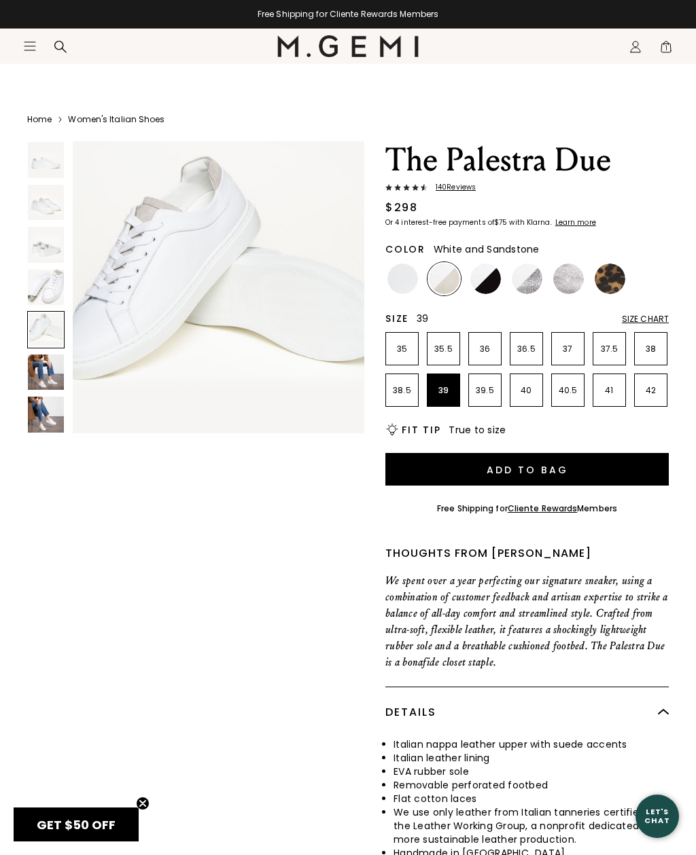
click at [52, 281] on img at bounding box center [46, 288] width 36 height 36
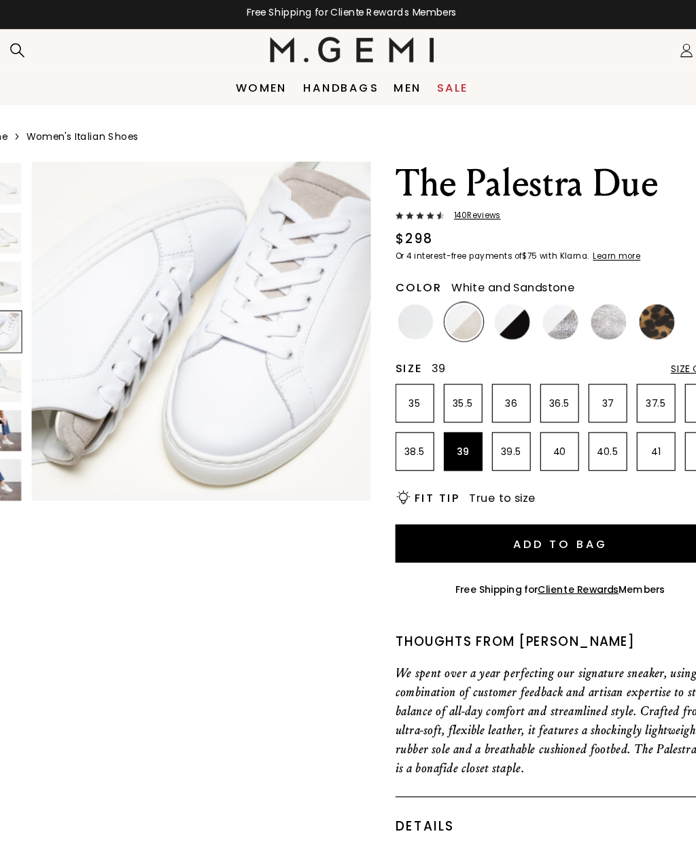
scroll to position [0, 0]
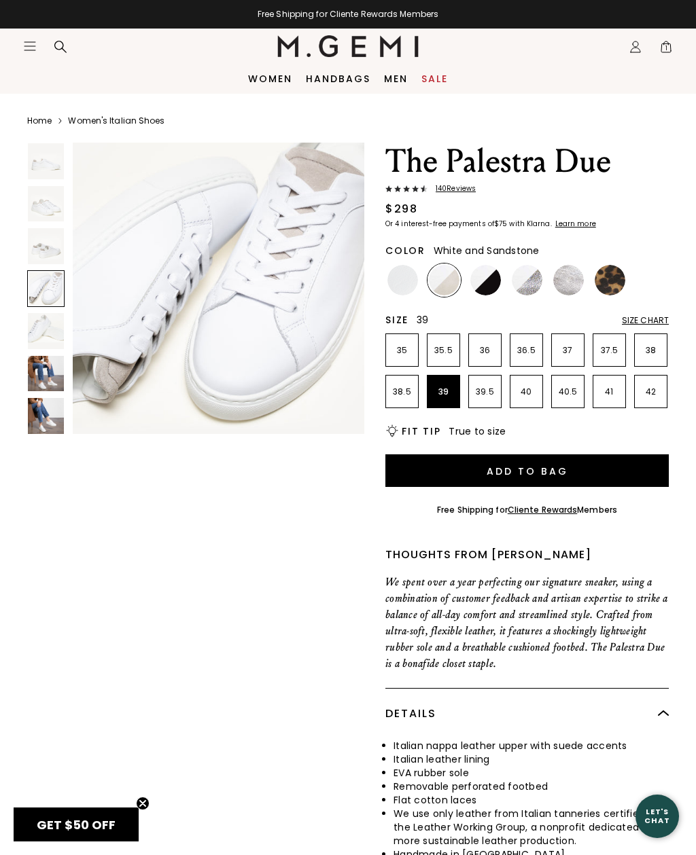
click at [50, 163] on img at bounding box center [46, 161] width 36 height 36
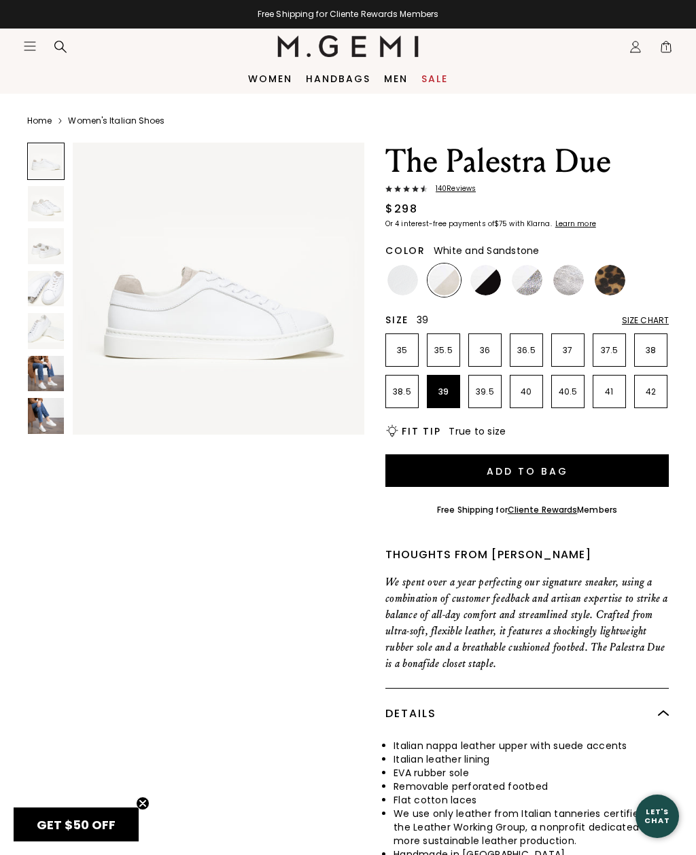
click at [574, 472] on button "Add to Bag" at bounding box center [526, 470] width 283 height 33
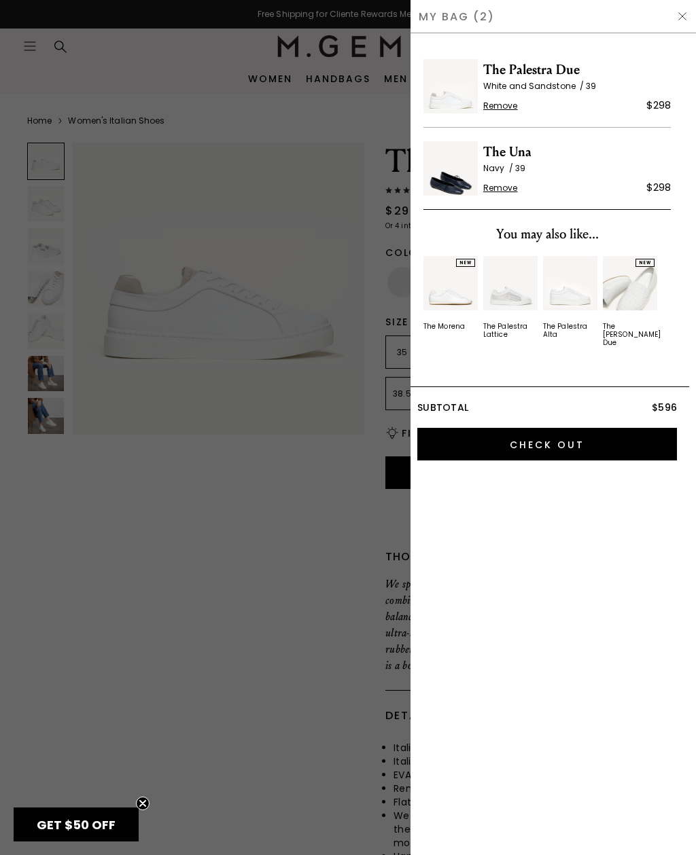
click at [678, 12] on img at bounding box center [682, 16] width 11 height 11
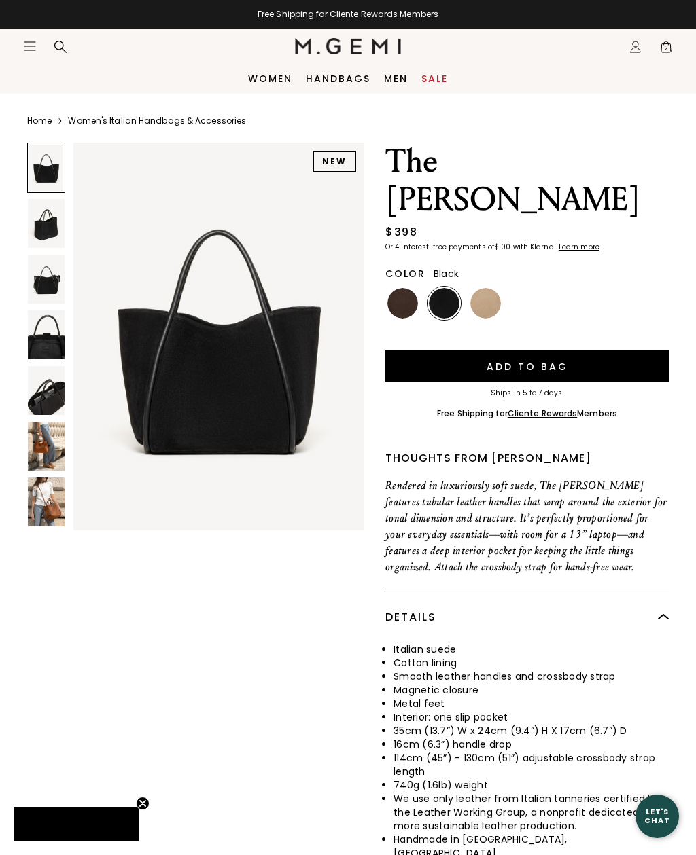
click at [36, 231] on img at bounding box center [46, 223] width 37 height 49
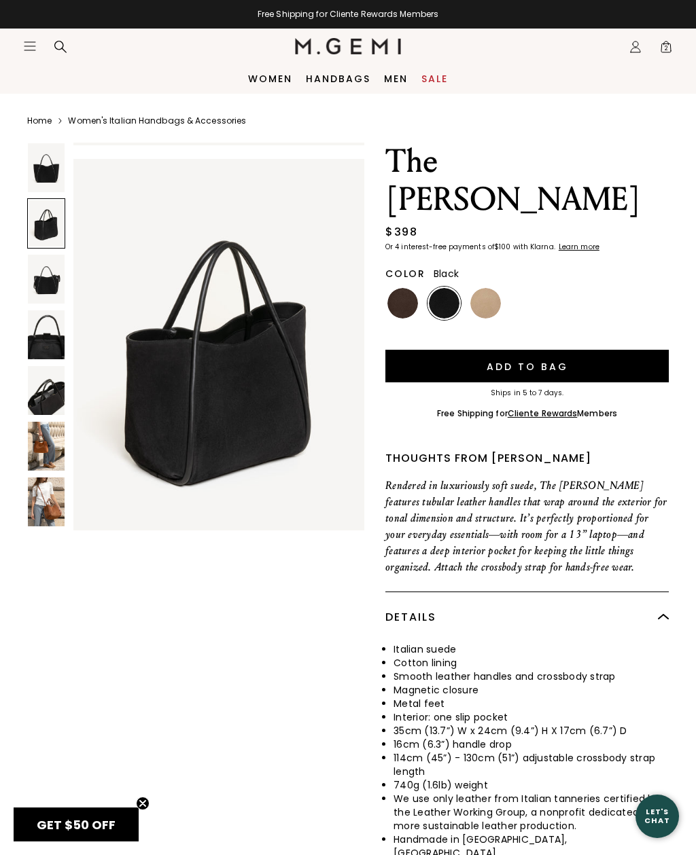
scroll to position [401, 0]
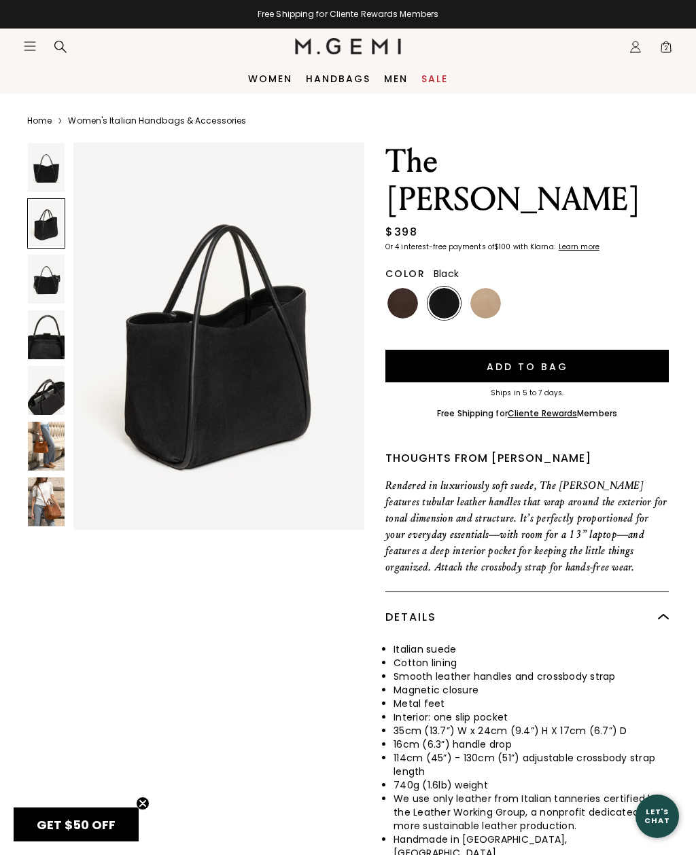
click at [49, 283] on img at bounding box center [46, 279] width 37 height 49
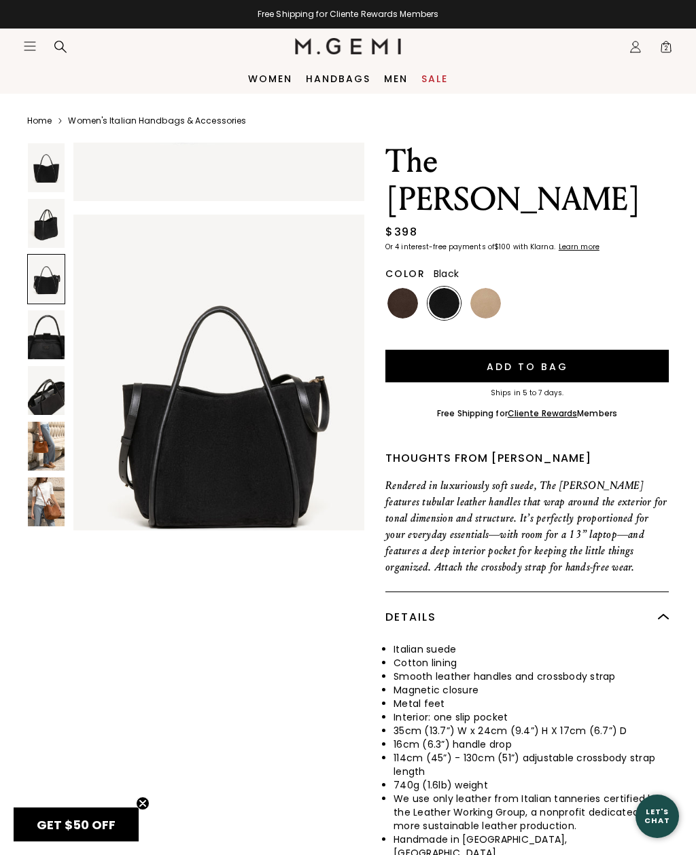
scroll to position [802, 0]
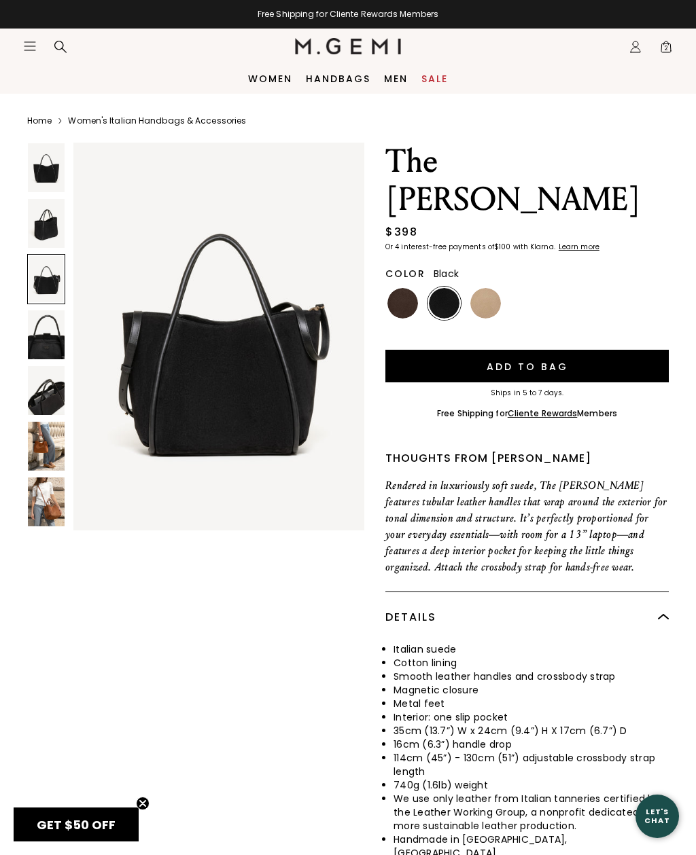
click at [43, 336] on img at bounding box center [46, 334] width 37 height 49
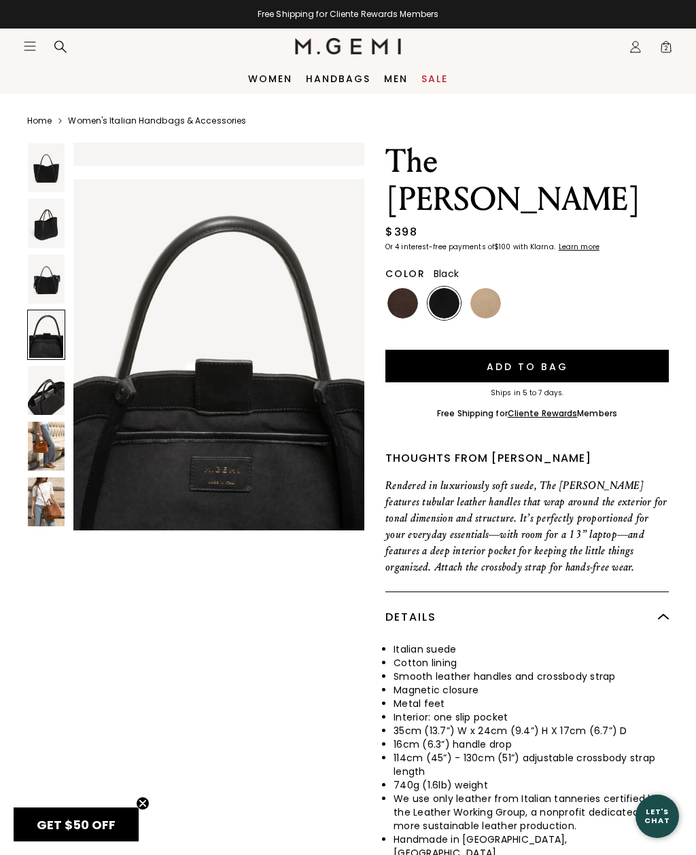
scroll to position [1204, 0]
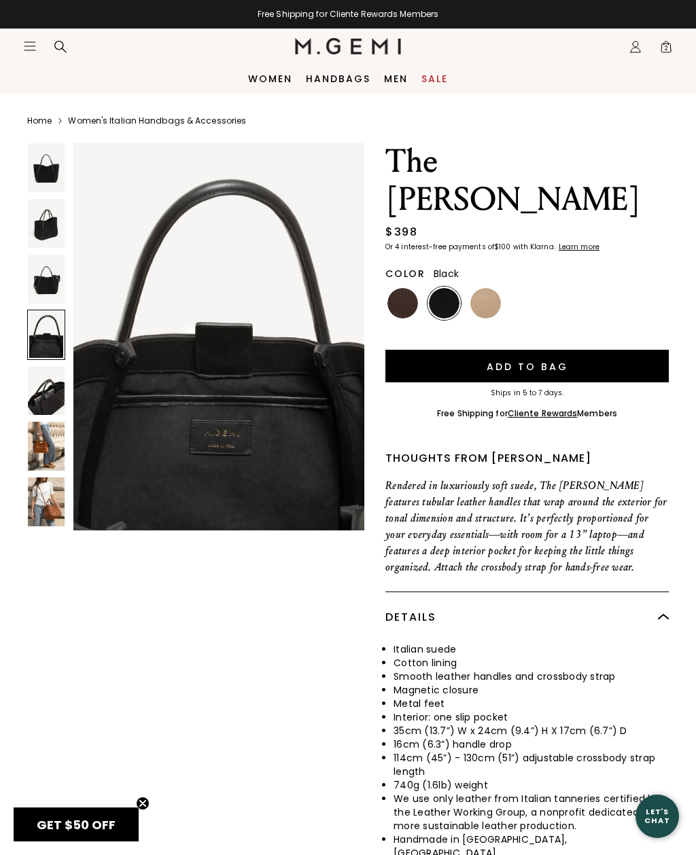
click at [50, 389] on img at bounding box center [46, 390] width 37 height 49
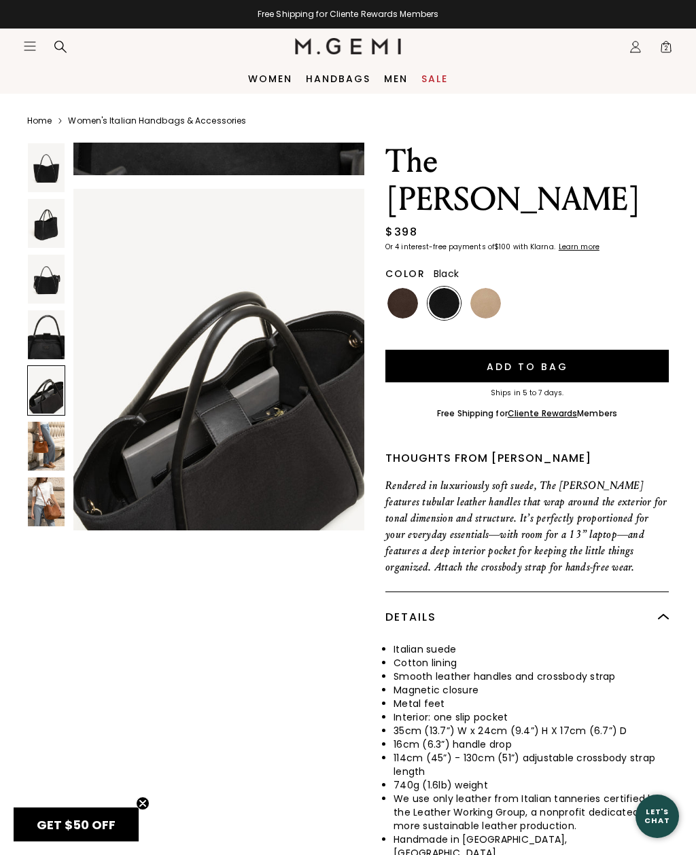
scroll to position [1605, 0]
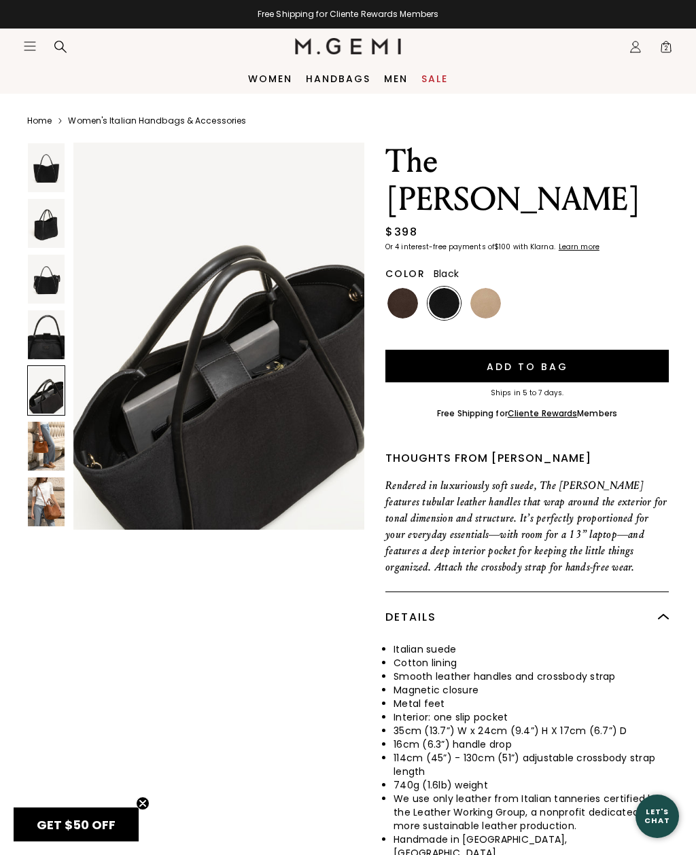
click at [50, 431] on img at bounding box center [46, 446] width 37 height 49
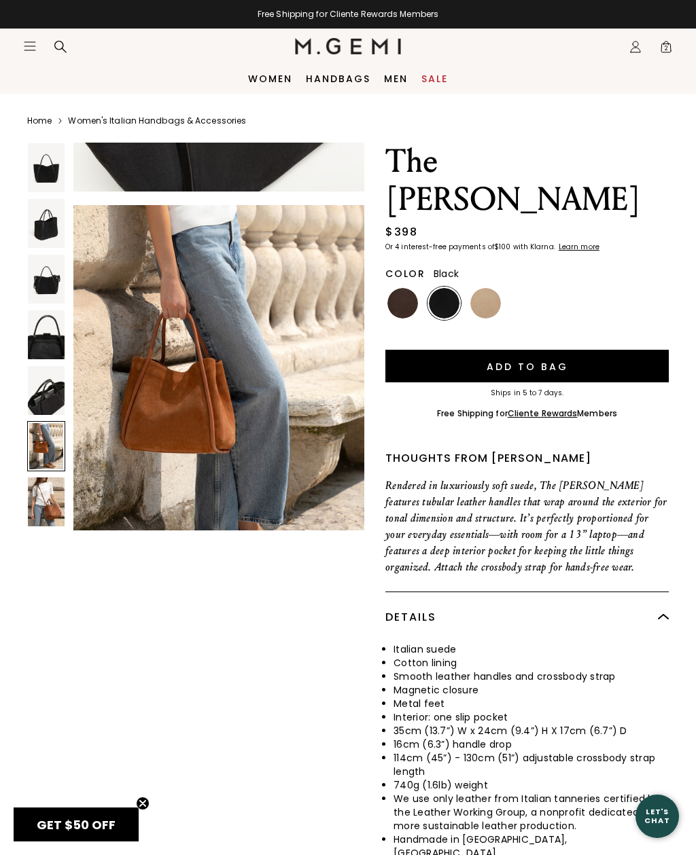
scroll to position [2006, 0]
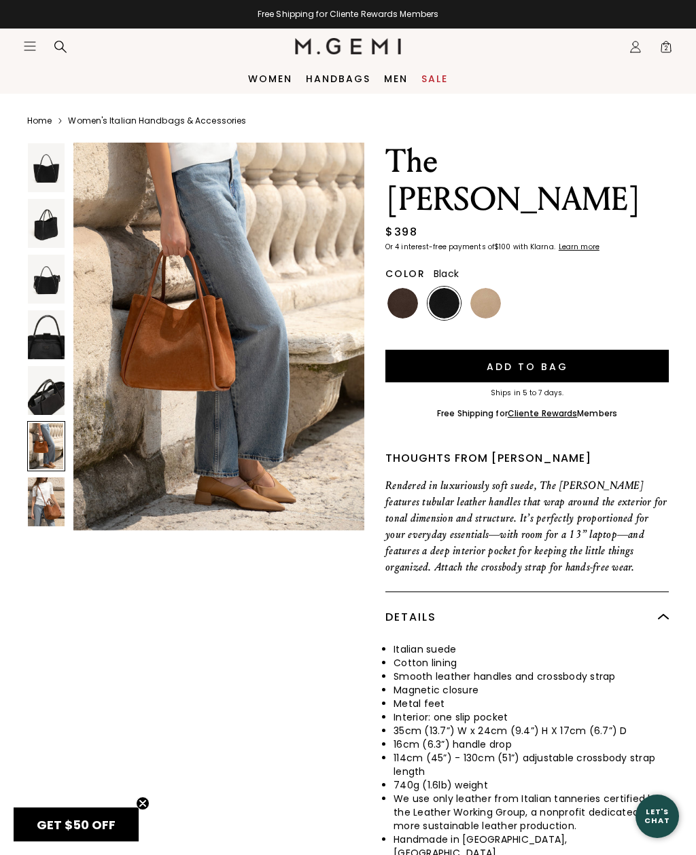
click at [39, 494] on img at bounding box center [46, 501] width 37 height 49
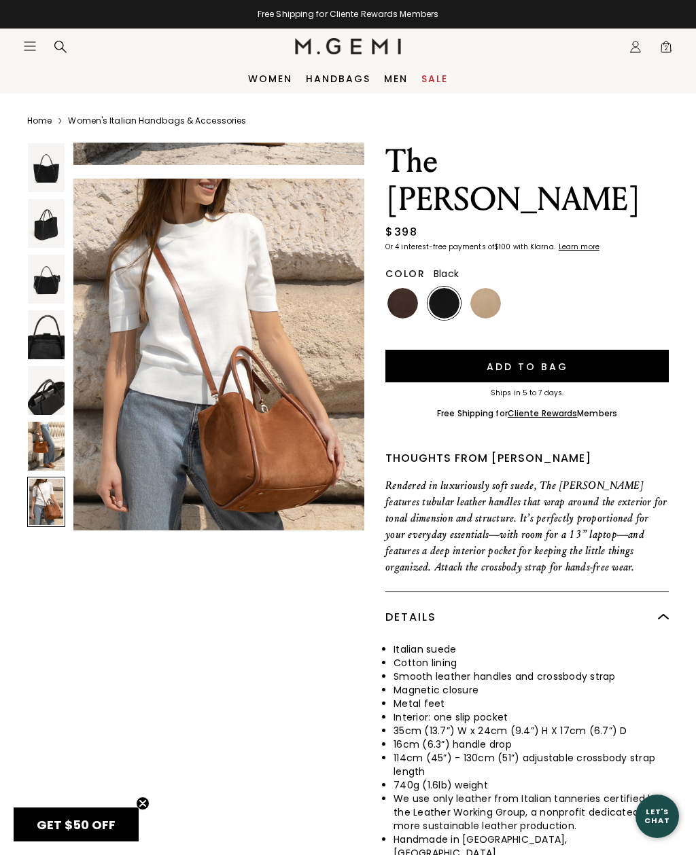
scroll to position [2407, 0]
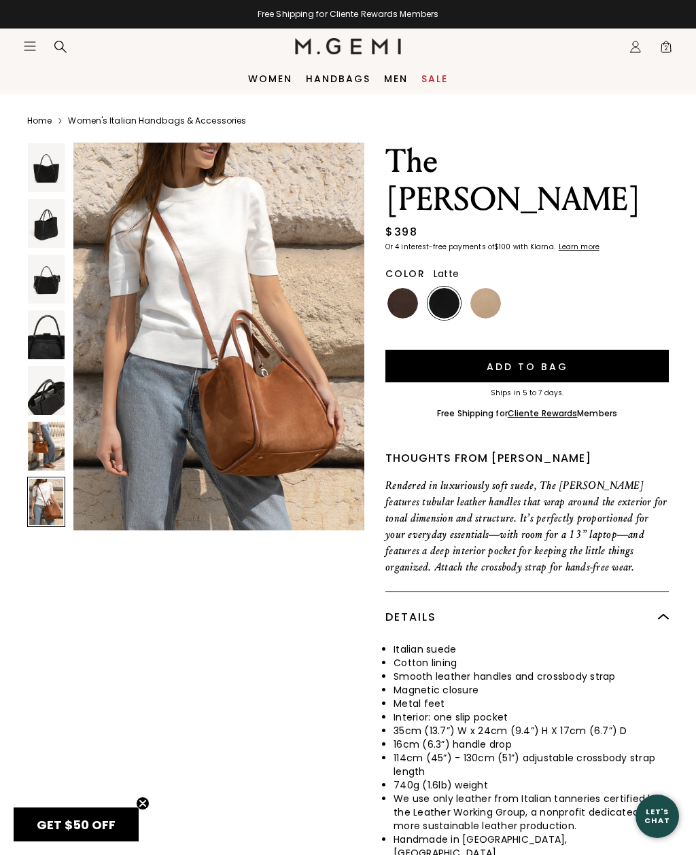
click at [484, 288] on img at bounding box center [485, 303] width 31 height 31
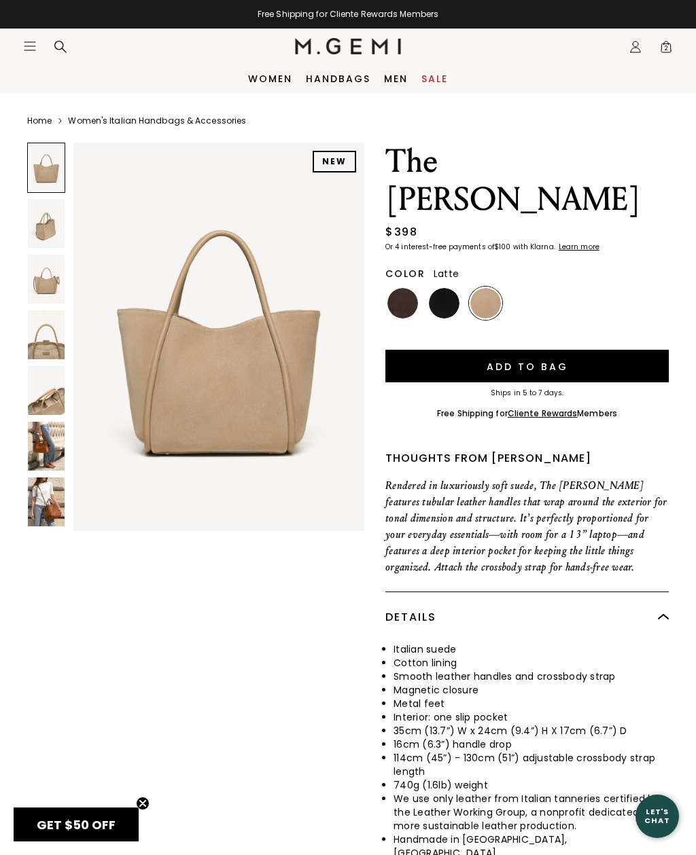
click at [37, 492] on img at bounding box center [46, 501] width 37 height 49
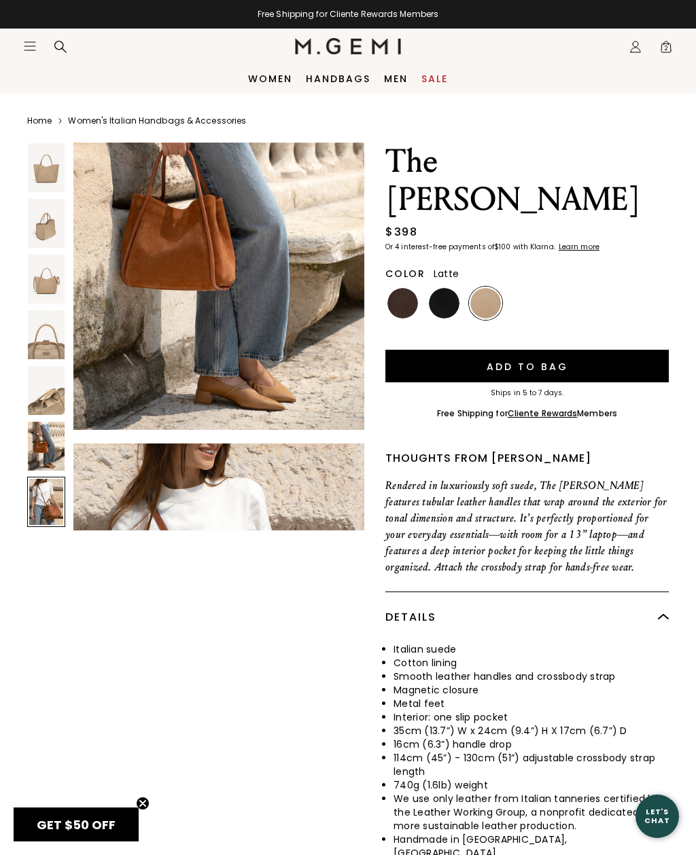
scroll to position [2407, 0]
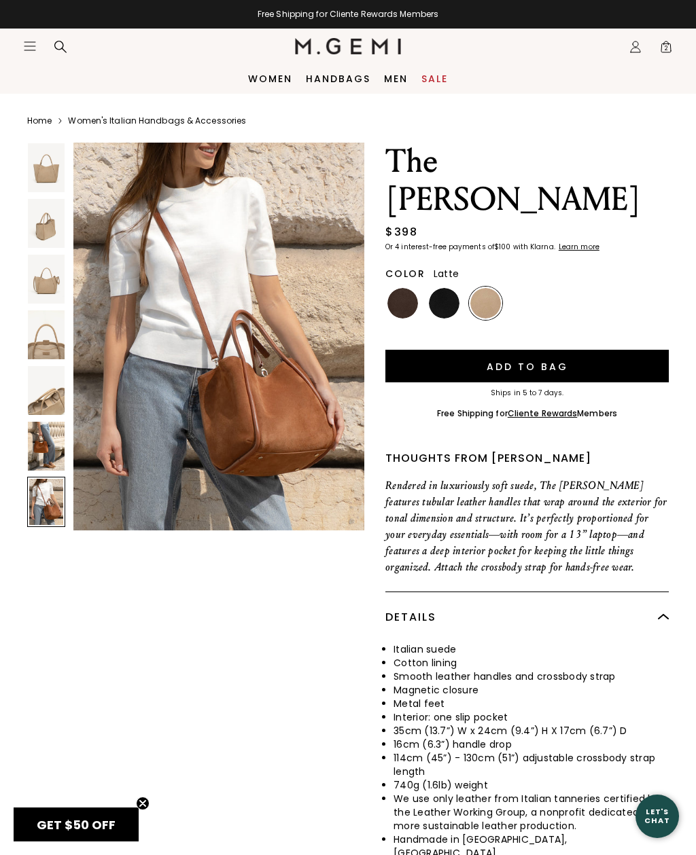
click at [37, 450] on img at bounding box center [46, 446] width 37 height 49
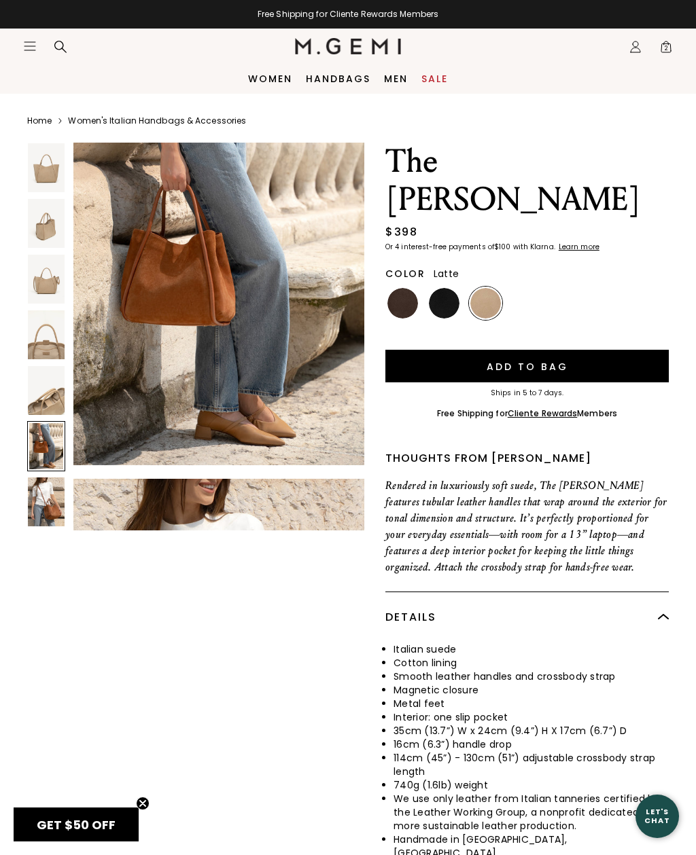
scroll to position [2006, 0]
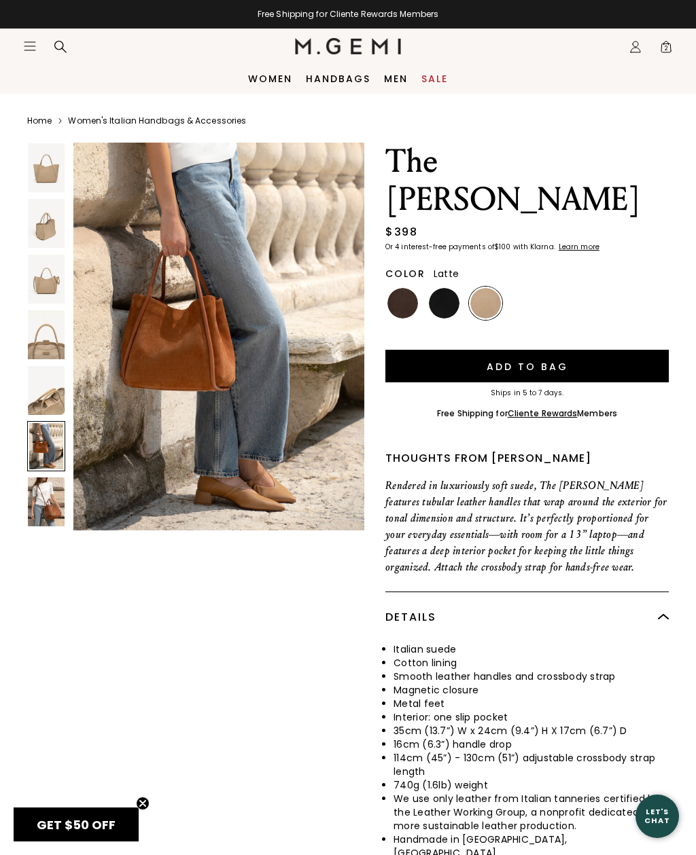
click at [48, 398] on img at bounding box center [46, 390] width 37 height 49
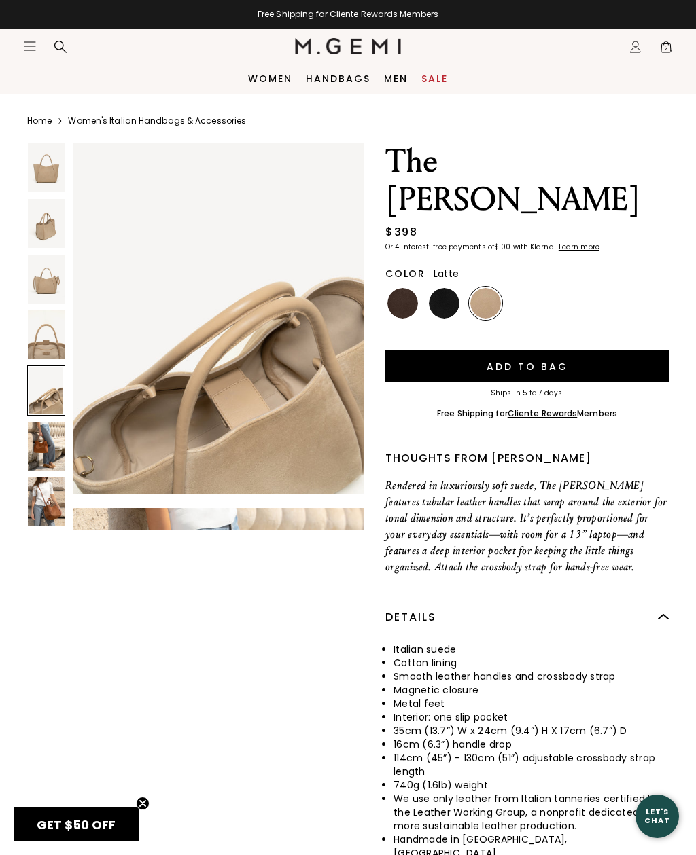
scroll to position [1605, 0]
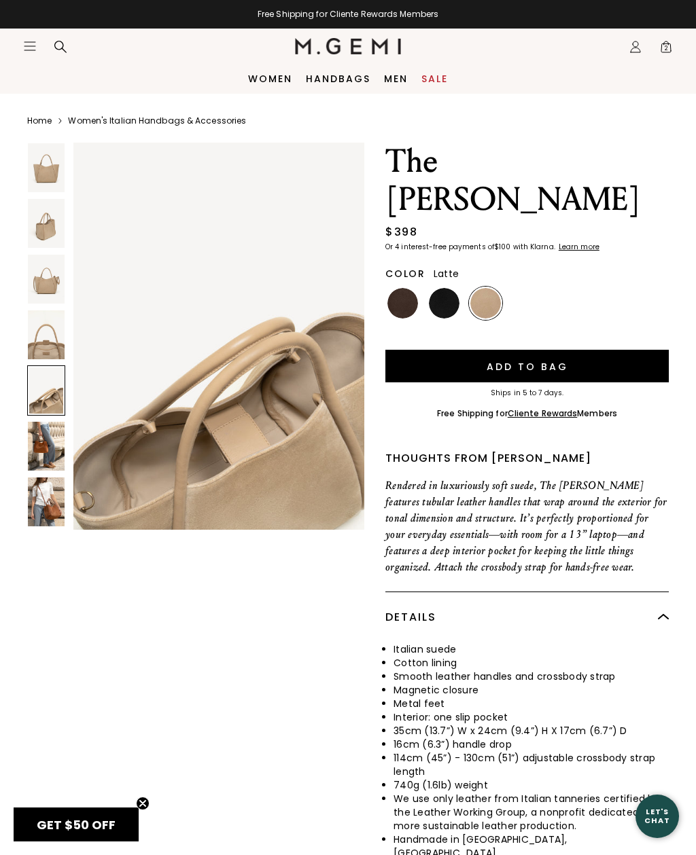
click at [44, 336] on img at bounding box center [46, 334] width 37 height 49
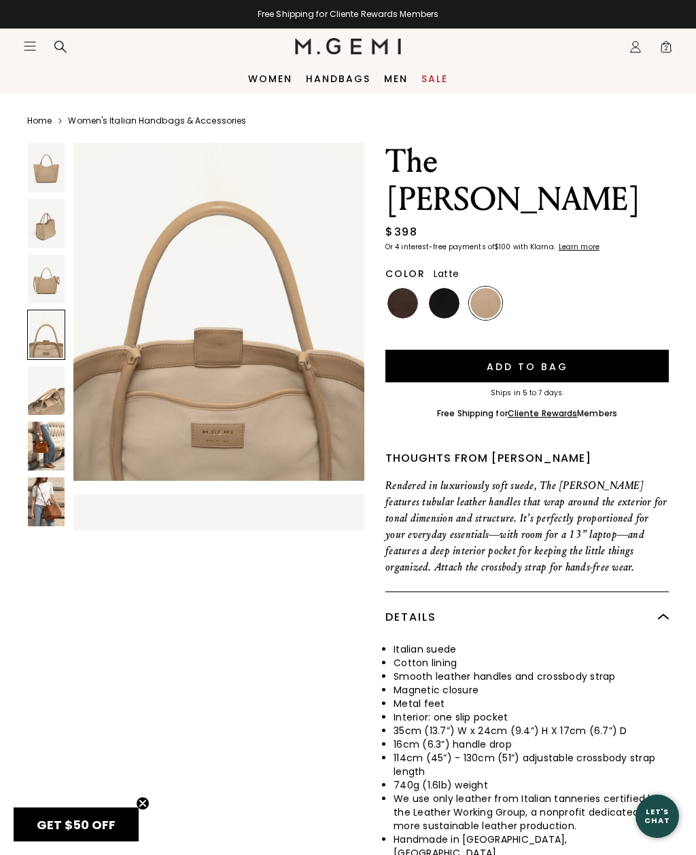
scroll to position [1204, 0]
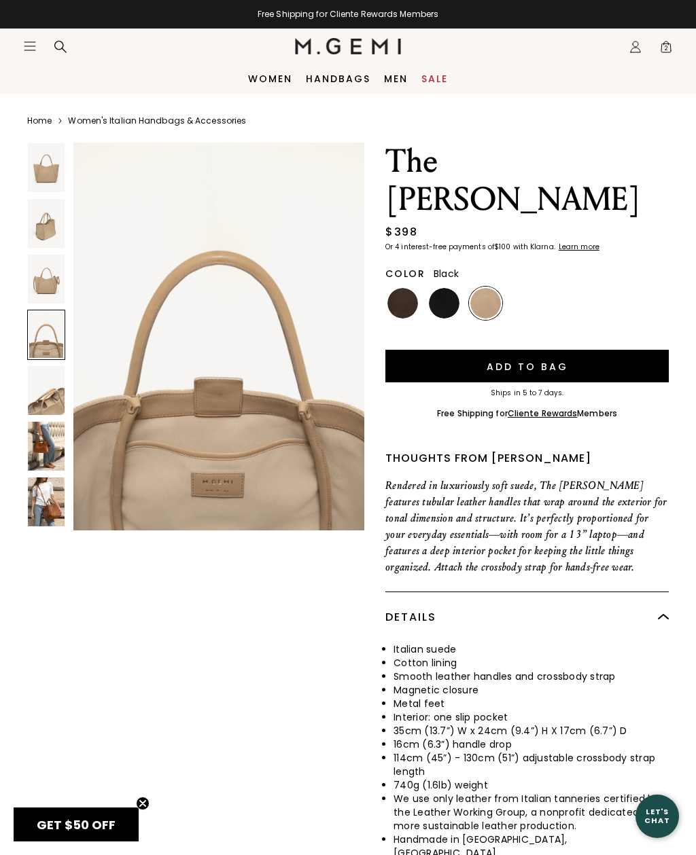
click at [458, 288] on img at bounding box center [444, 303] width 31 height 31
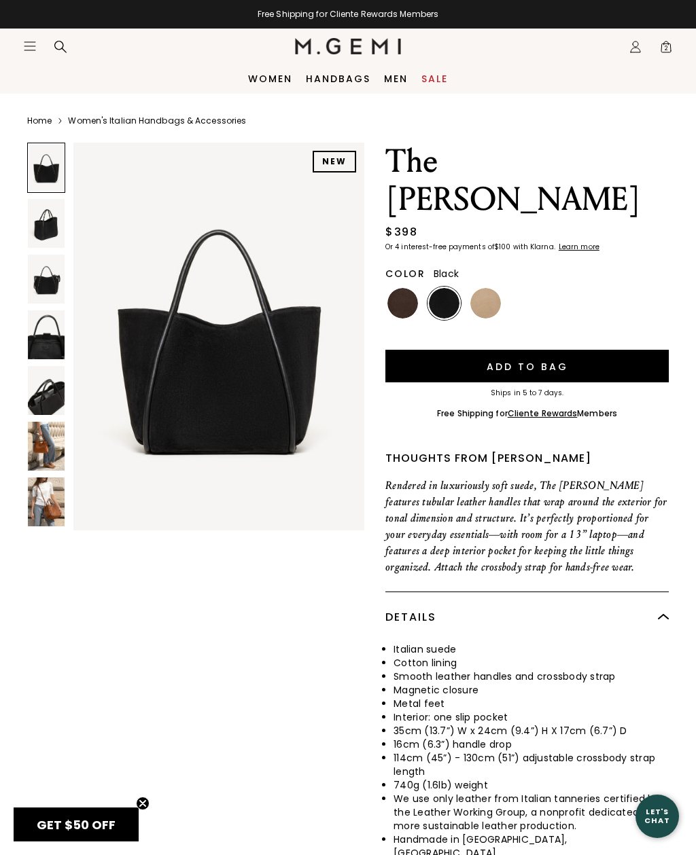
click at [405, 288] on img at bounding box center [402, 303] width 31 height 31
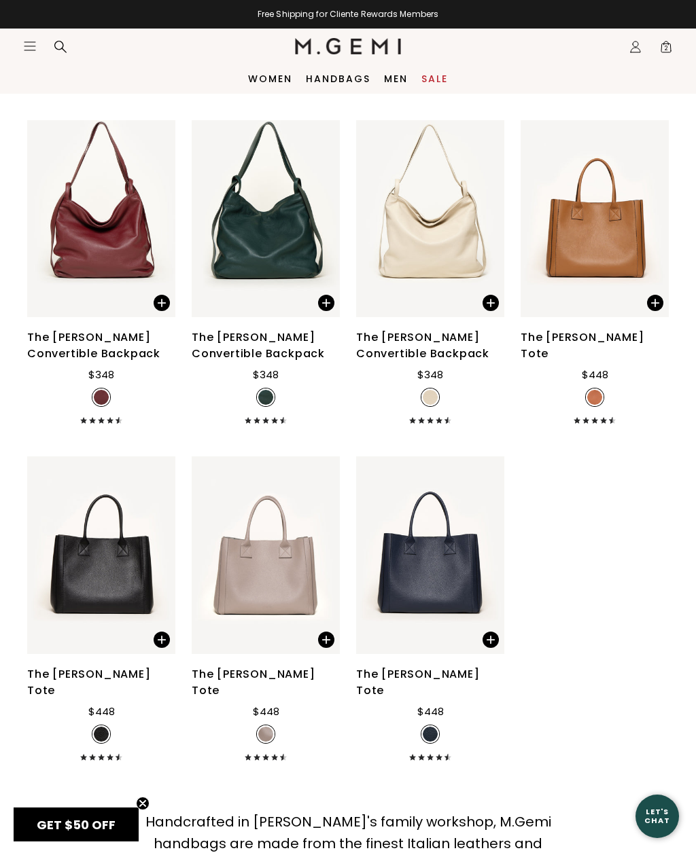
scroll to position [2524, 0]
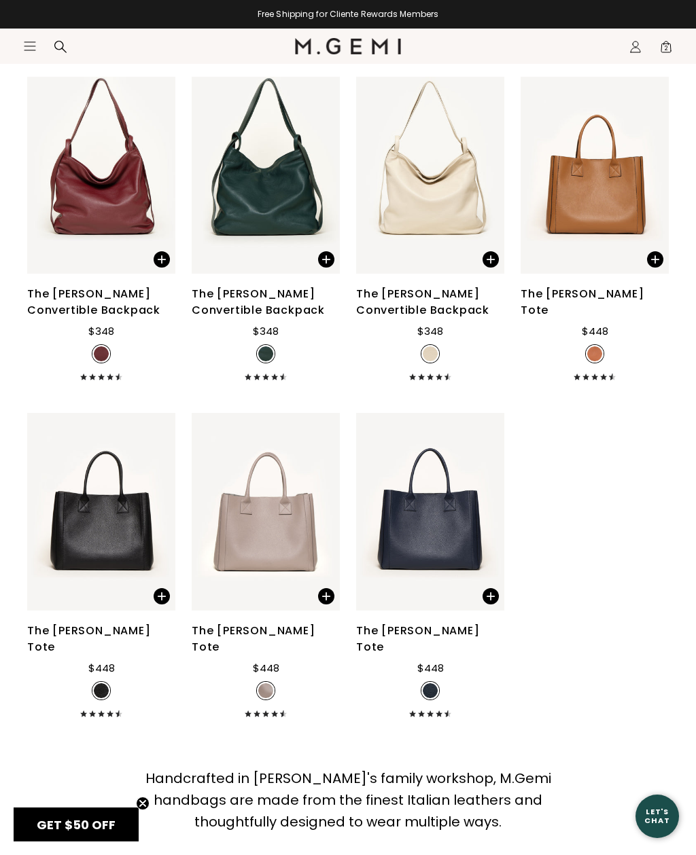
click at [33, 45] on icon "Icons/20x20/hamburger@2x" at bounding box center [30, 46] width 14 height 14
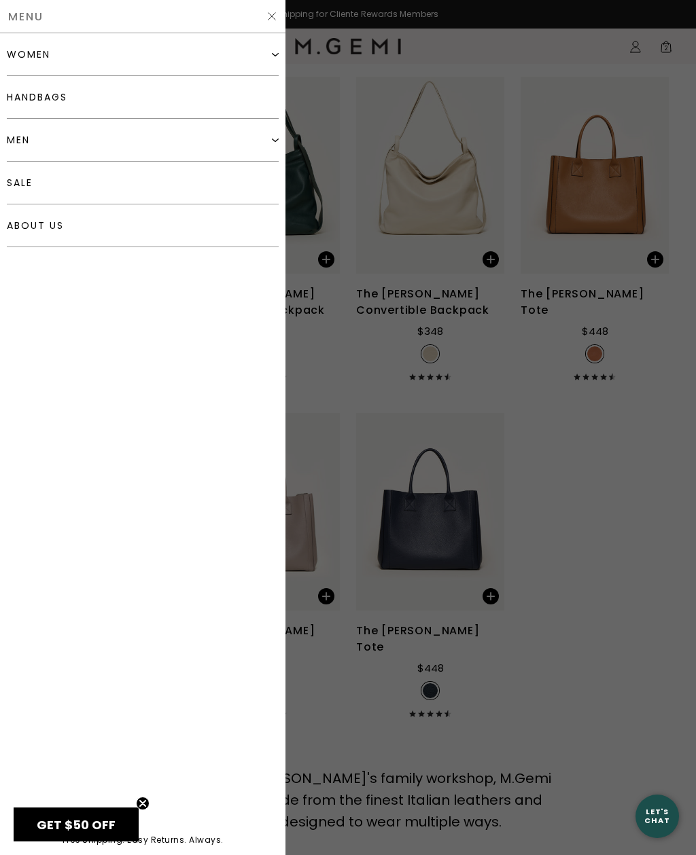
click at [222, 187] on link "sale" at bounding box center [143, 183] width 272 height 43
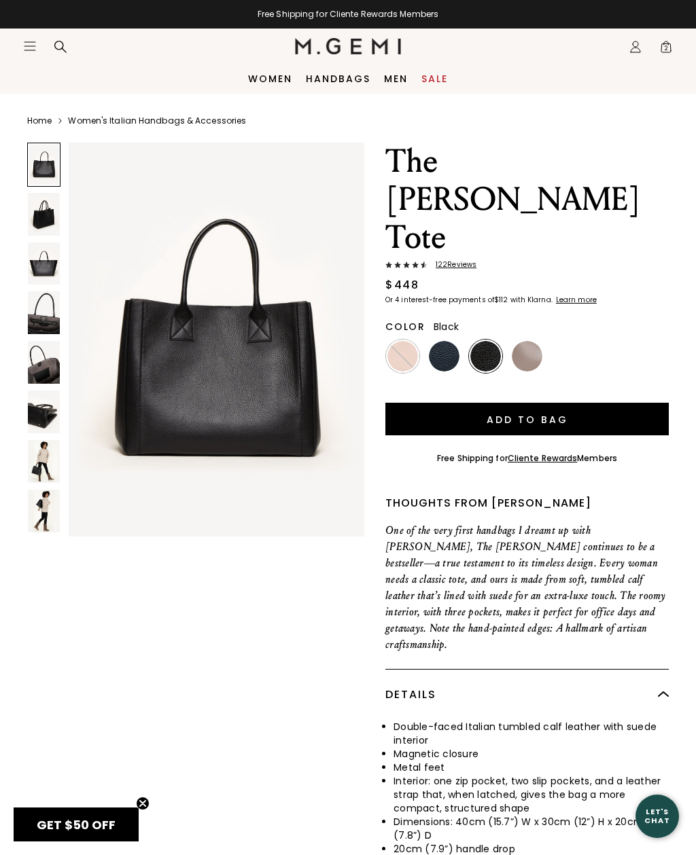
click at [39, 314] on img at bounding box center [44, 312] width 32 height 43
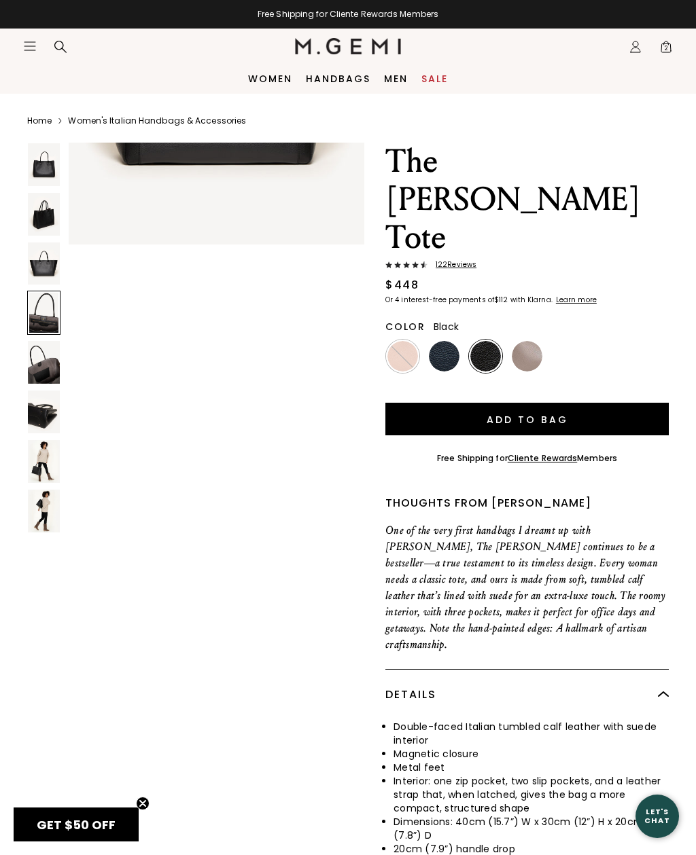
scroll to position [1223, 0]
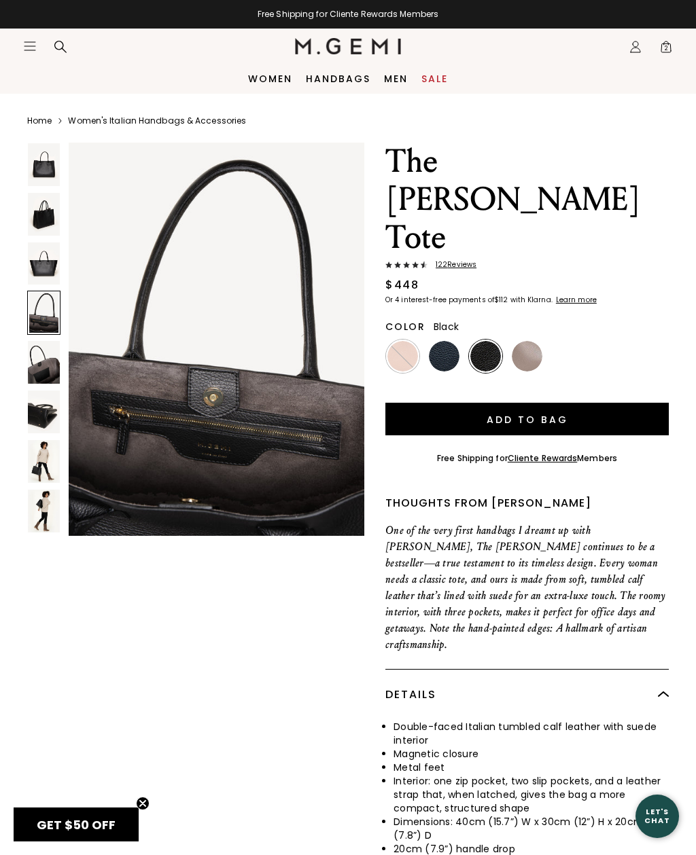
click at [48, 367] on img at bounding box center [44, 362] width 32 height 43
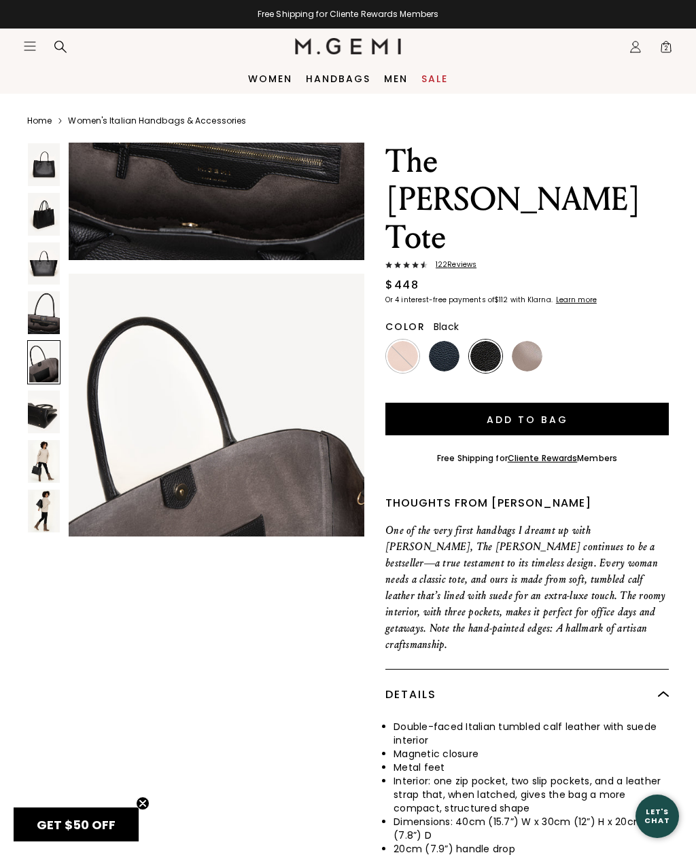
scroll to position [1629, 0]
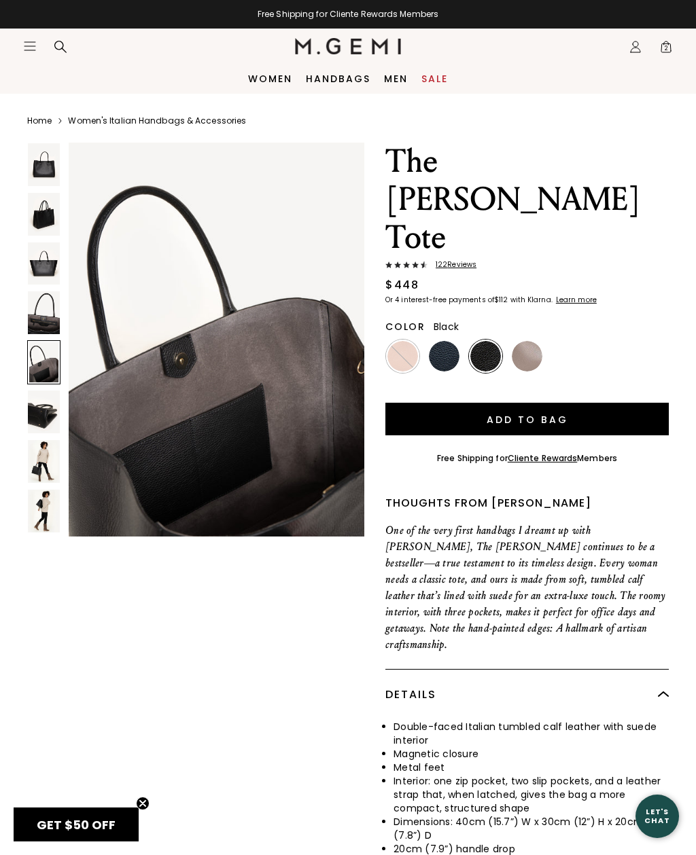
click at [45, 399] on img at bounding box center [44, 412] width 32 height 43
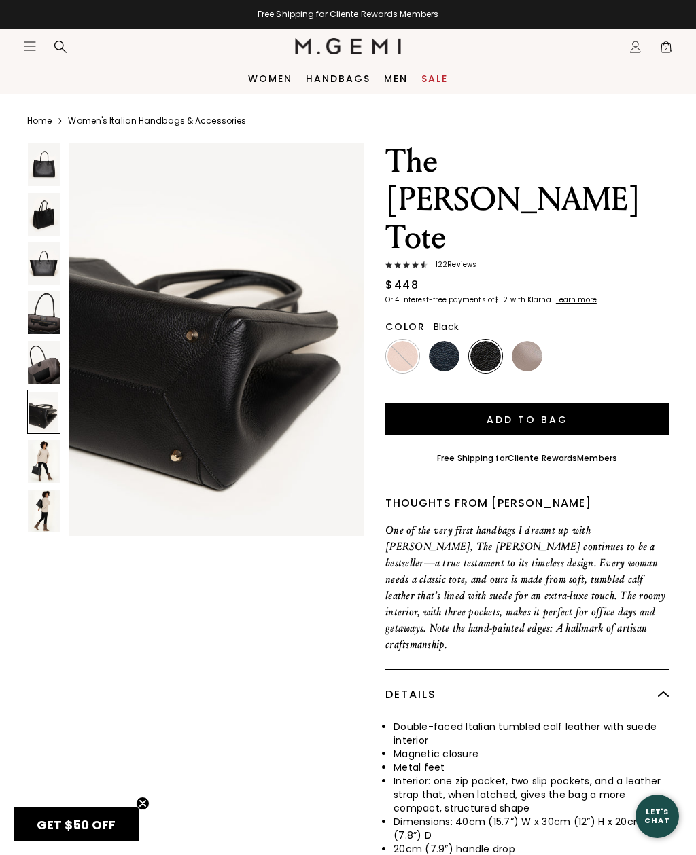
scroll to position [2037, 0]
click at [45, 453] on img at bounding box center [44, 461] width 32 height 43
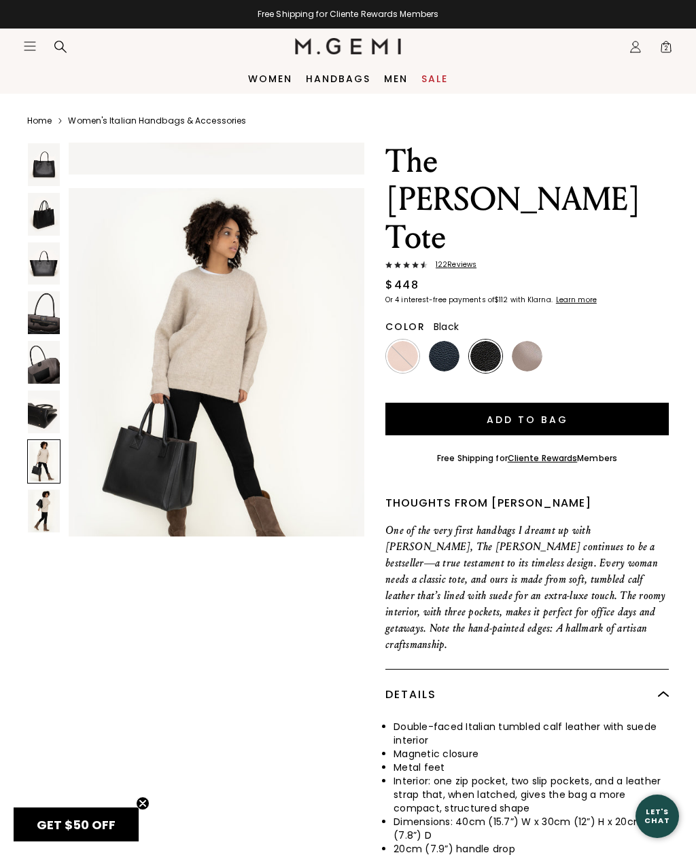
scroll to position [2445, 0]
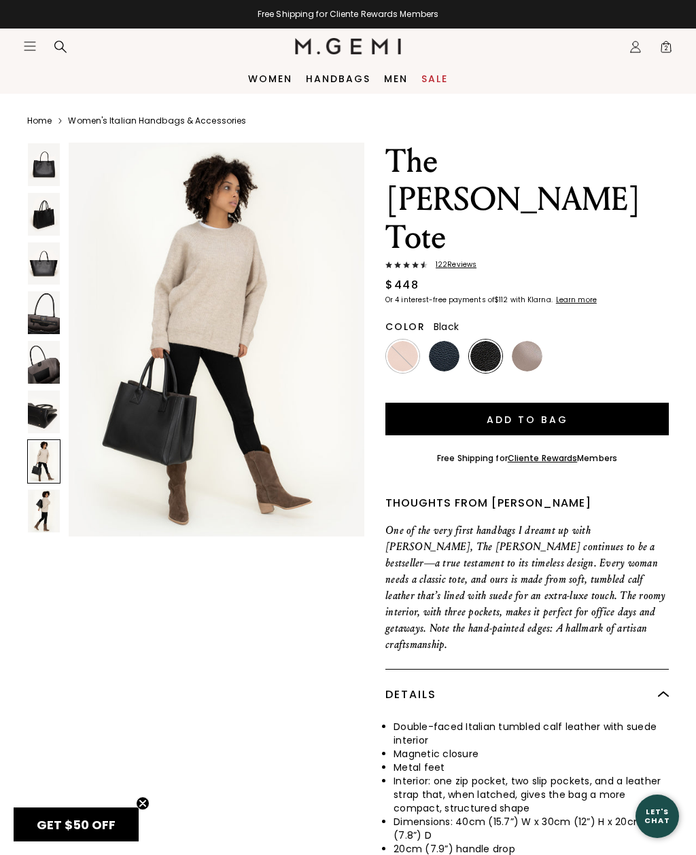
click at [37, 505] on img at bounding box center [44, 511] width 32 height 43
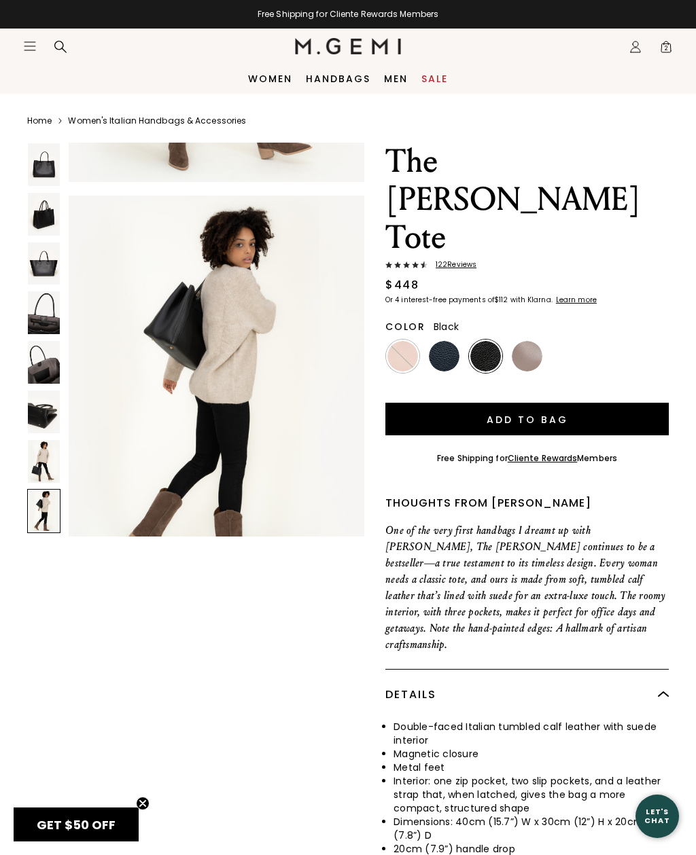
scroll to position [2852, 0]
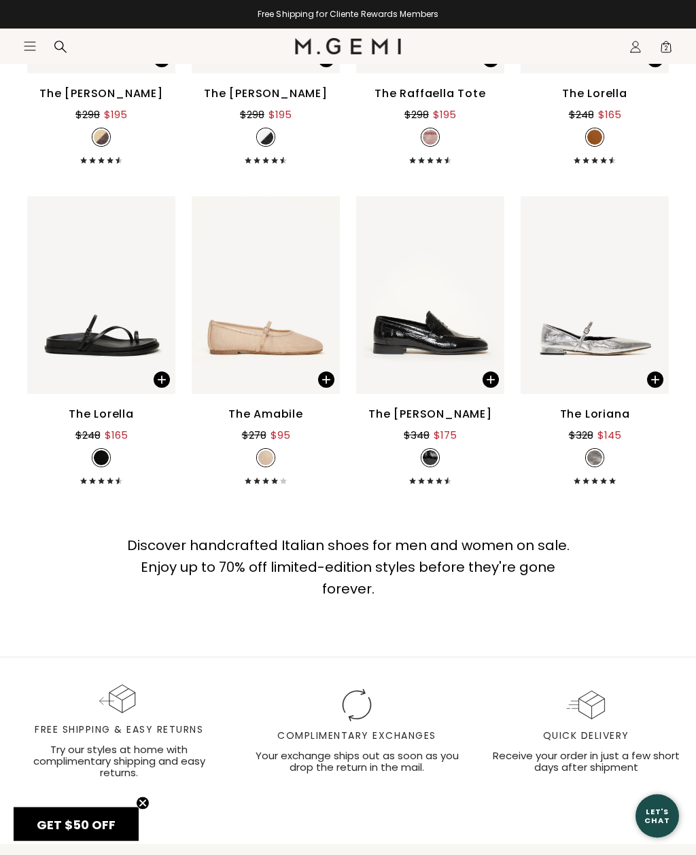
scroll to position [9866, 0]
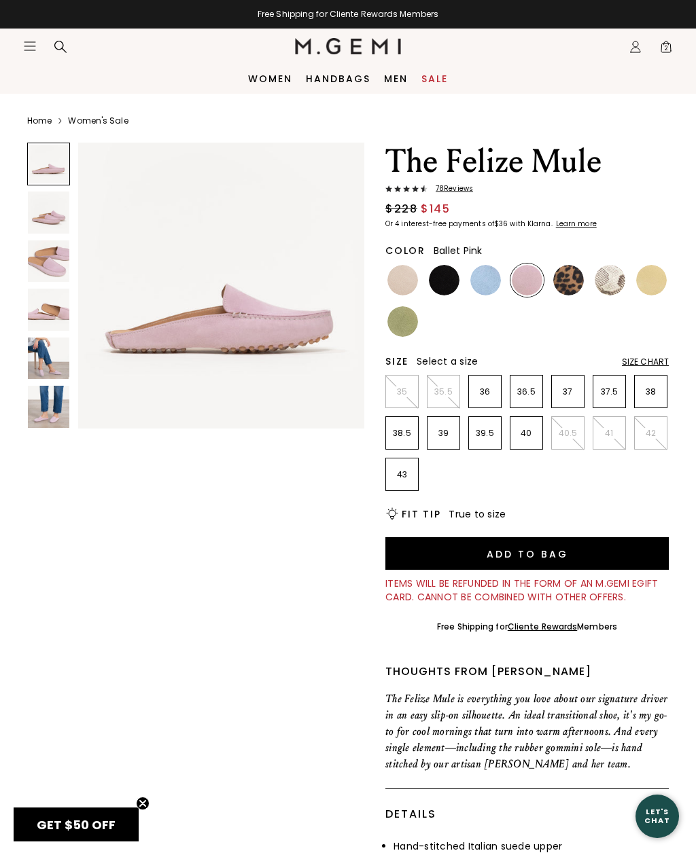
click at [49, 217] on img at bounding box center [48, 212] width 41 height 41
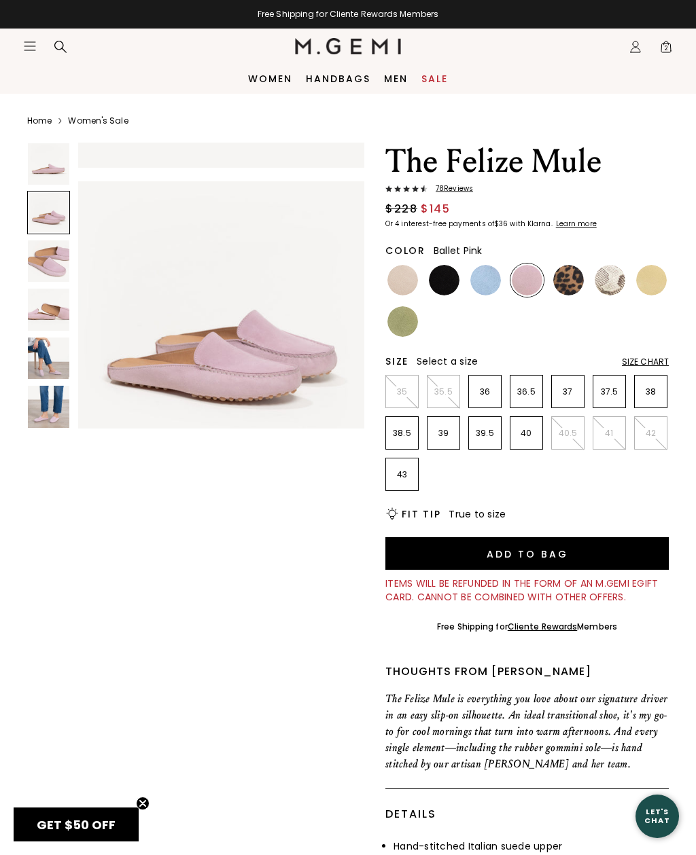
scroll to position [300, 0]
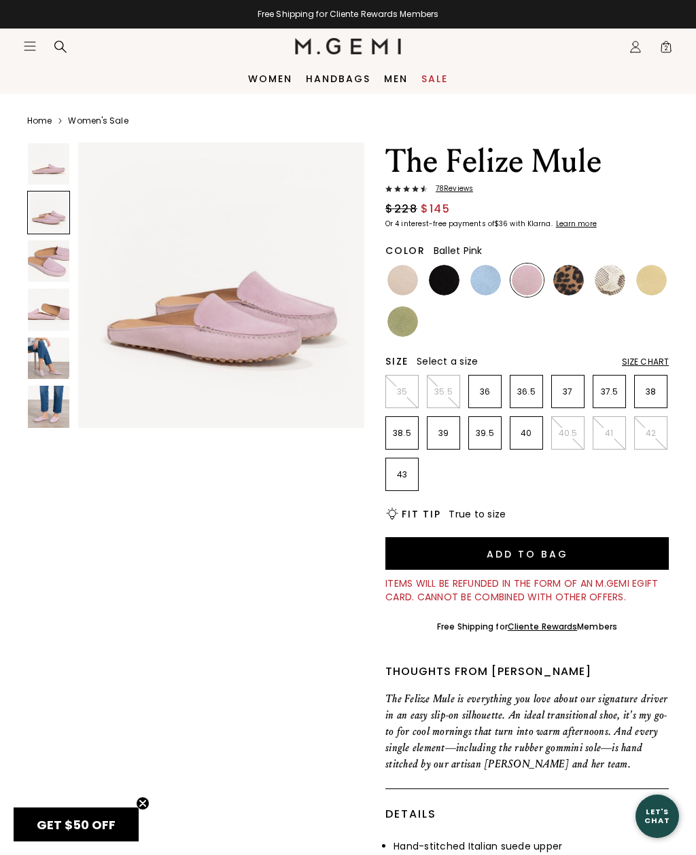
click at [53, 266] on img at bounding box center [48, 260] width 41 height 41
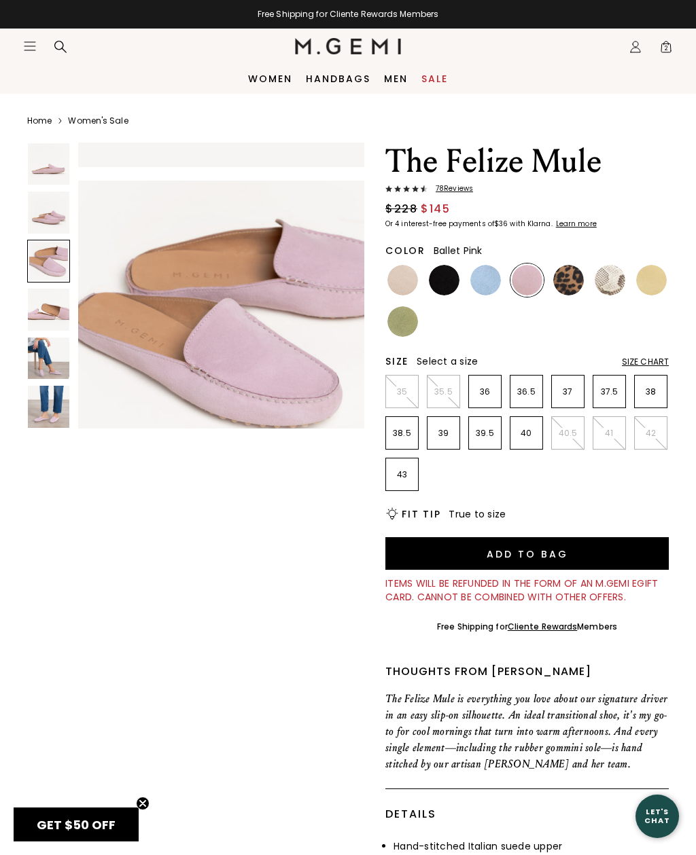
scroll to position [598, 0]
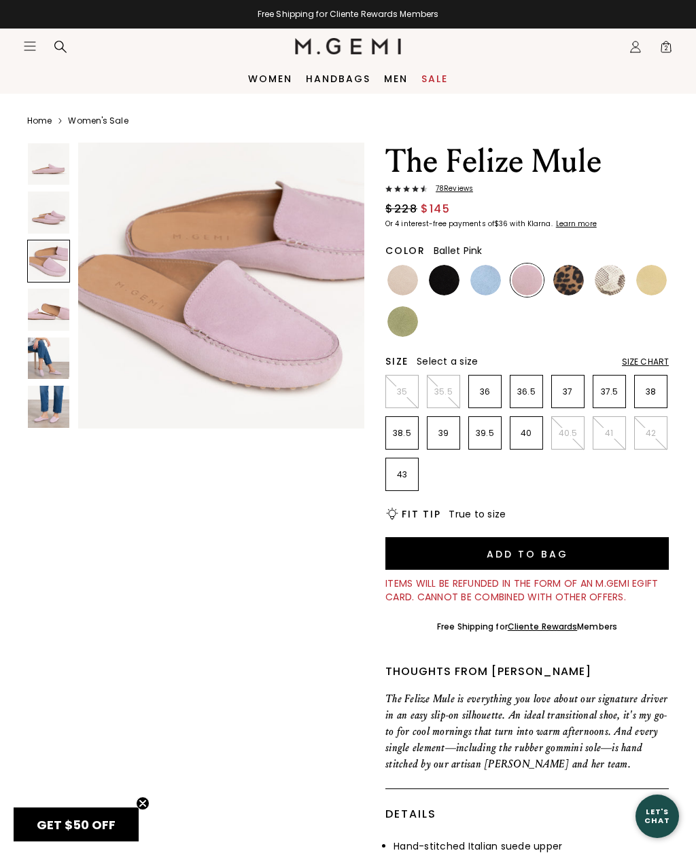
click at [52, 307] on img at bounding box center [48, 309] width 41 height 41
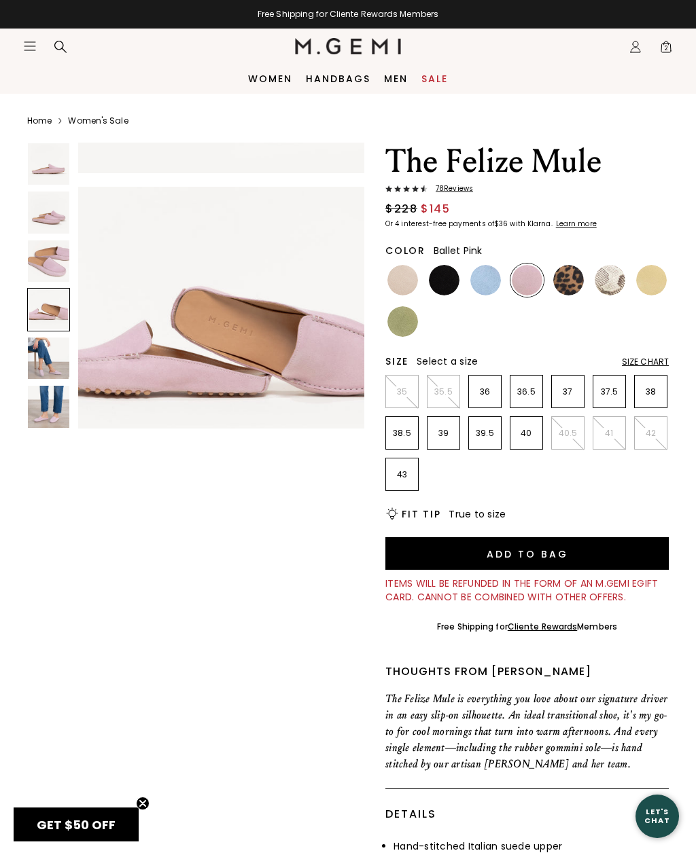
scroll to position [898, 0]
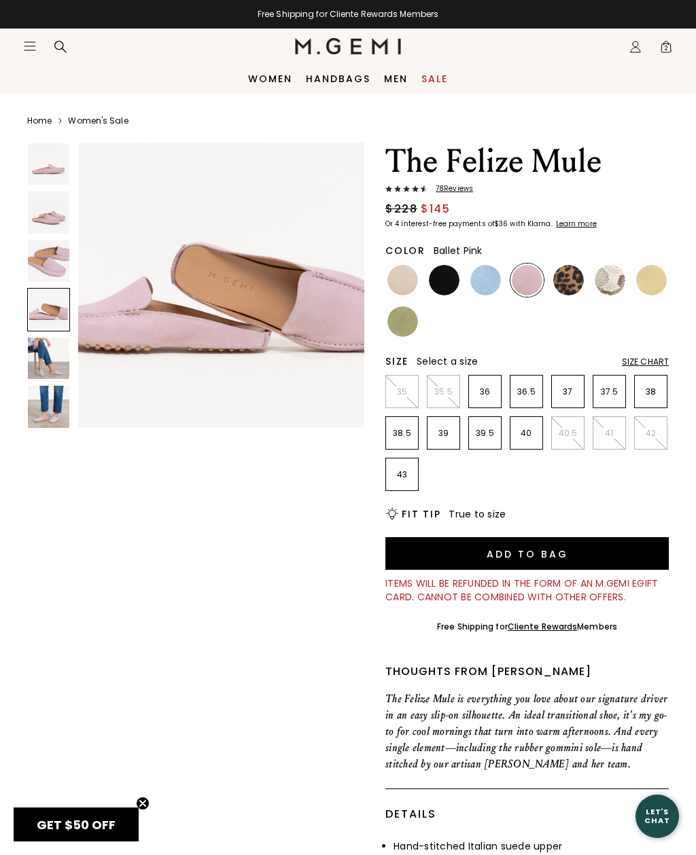
click at [50, 347] on img at bounding box center [48, 358] width 41 height 41
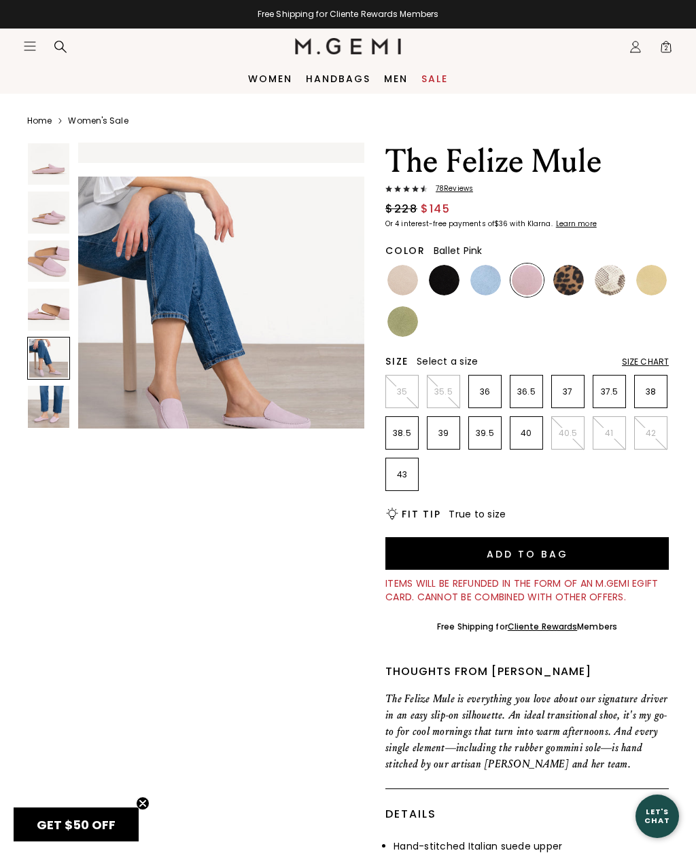
scroll to position [1197, 0]
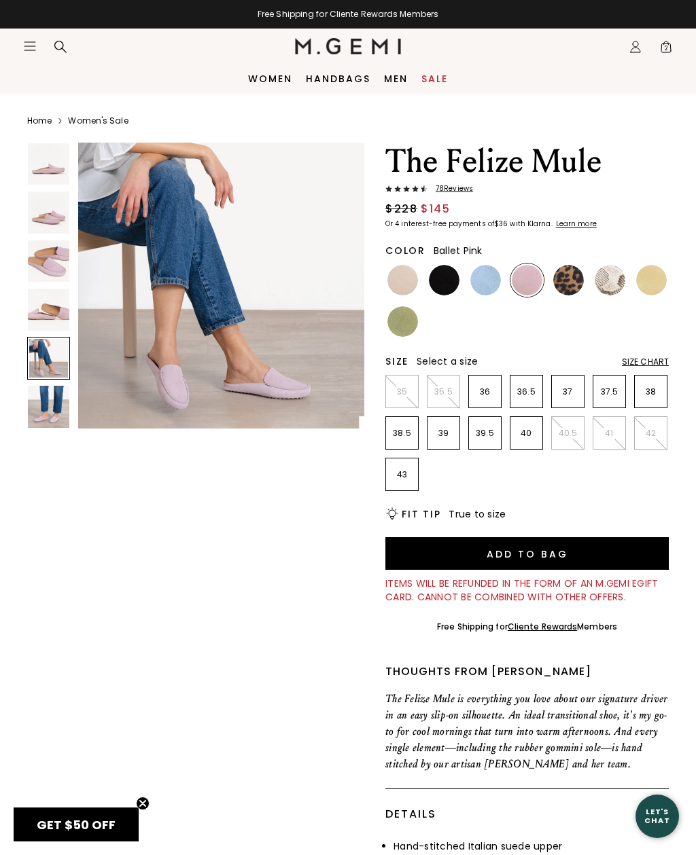
click at [44, 395] on img at bounding box center [48, 406] width 41 height 41
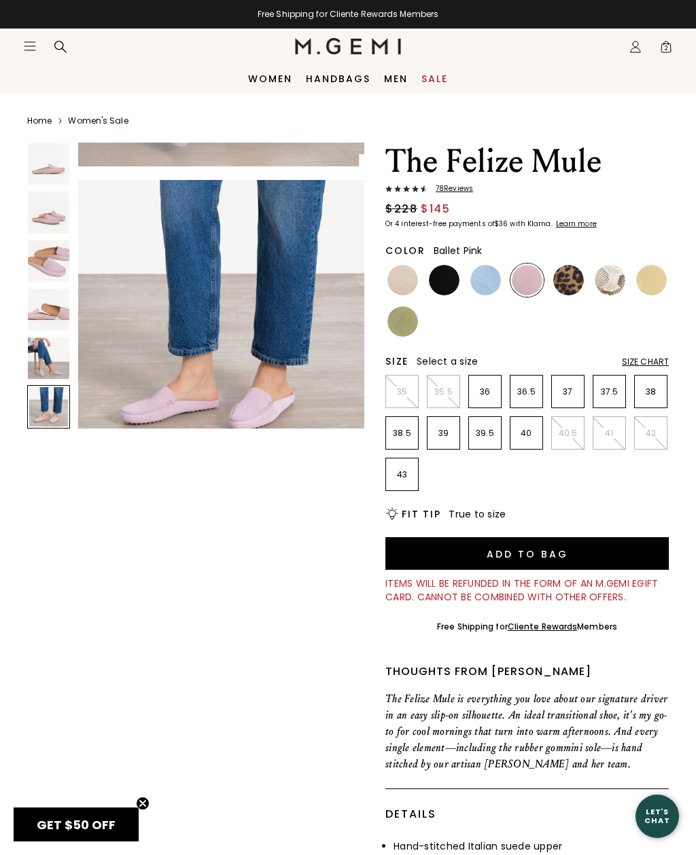
scroll to position [1496, 0]
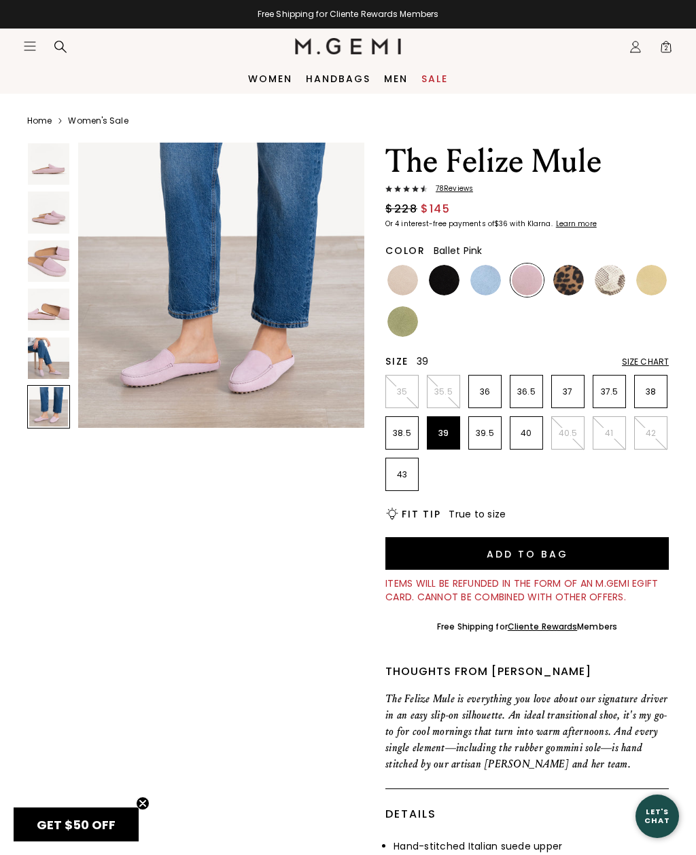
click at [447, 446] on li "39" at bounding box center [443, 432] width 33 height 33
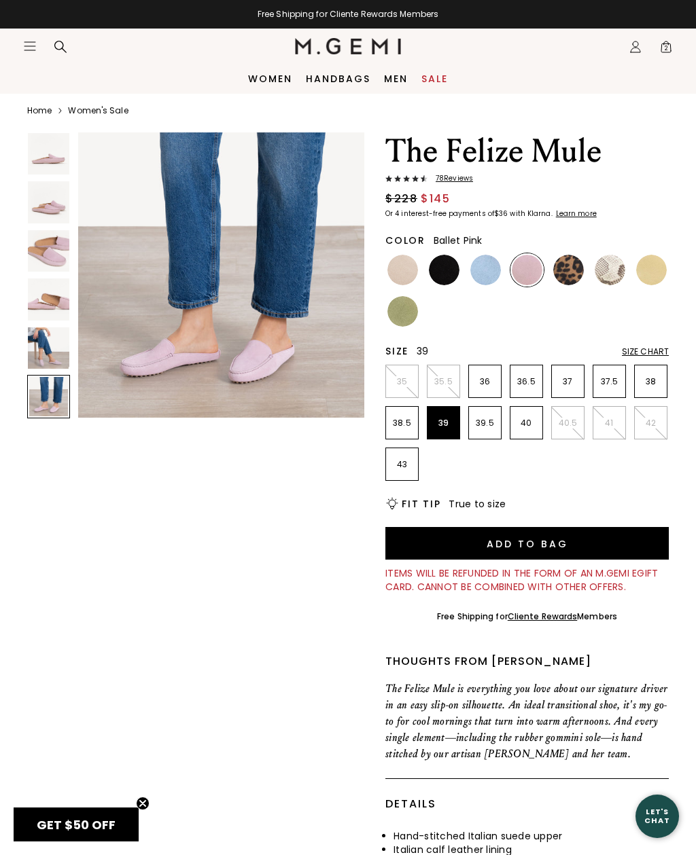
scroll to position [0, 0]
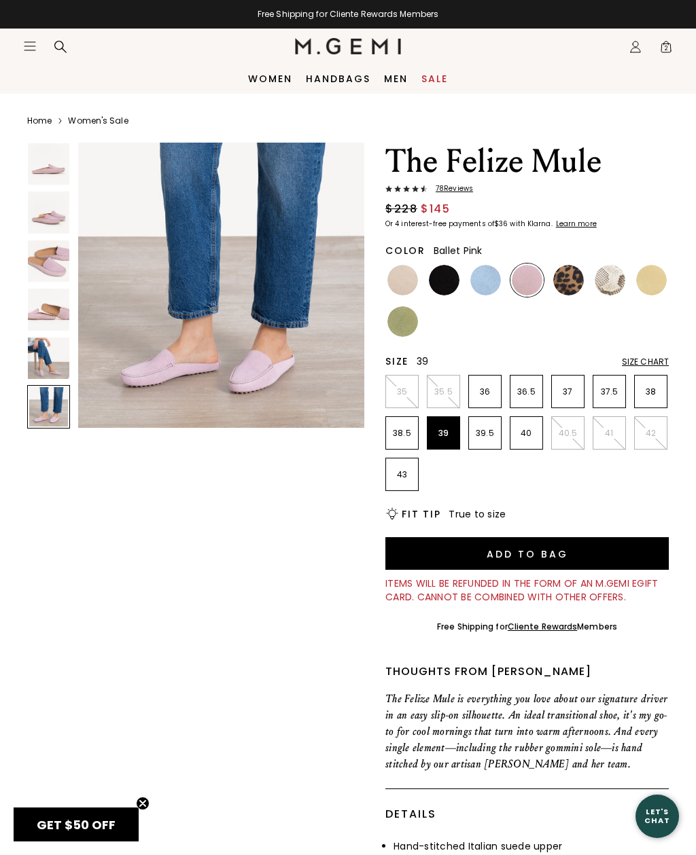
click at [567, 276] on img at bounding box center [568, 280] width 31 height 31
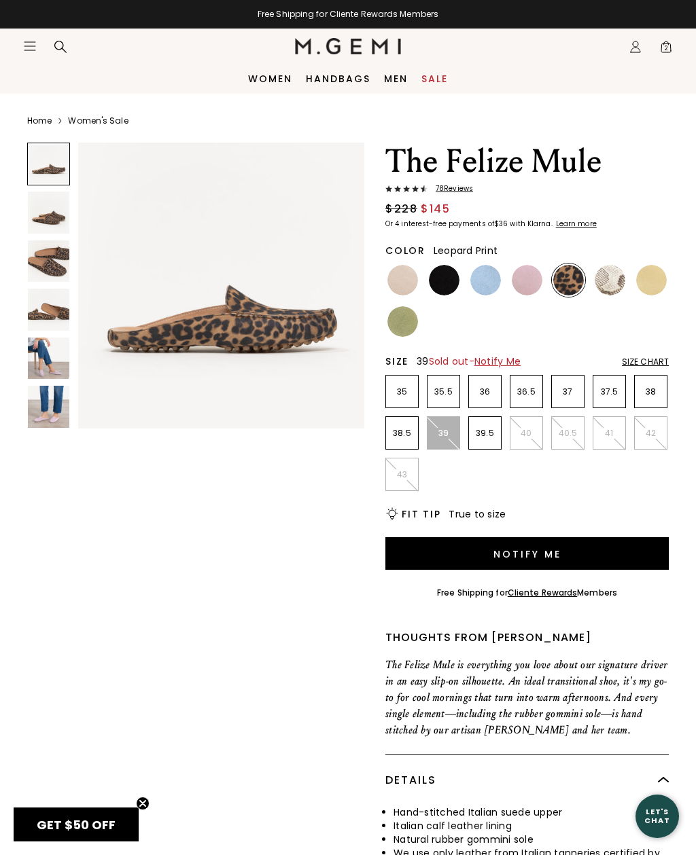
click at [44, 270] on img at bounding box center [48, 260] width 41 height 41
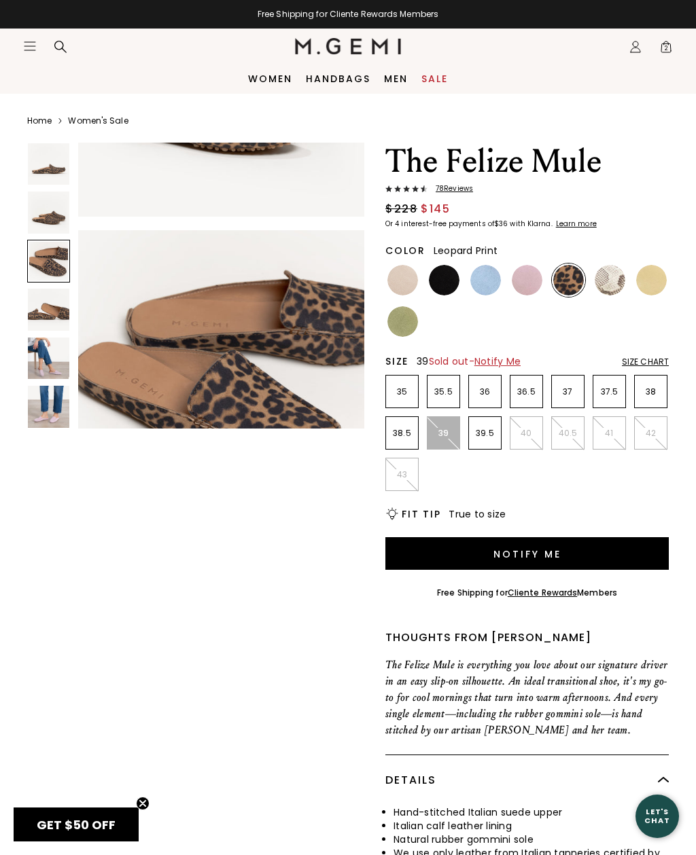
scroll to position [598, 0]
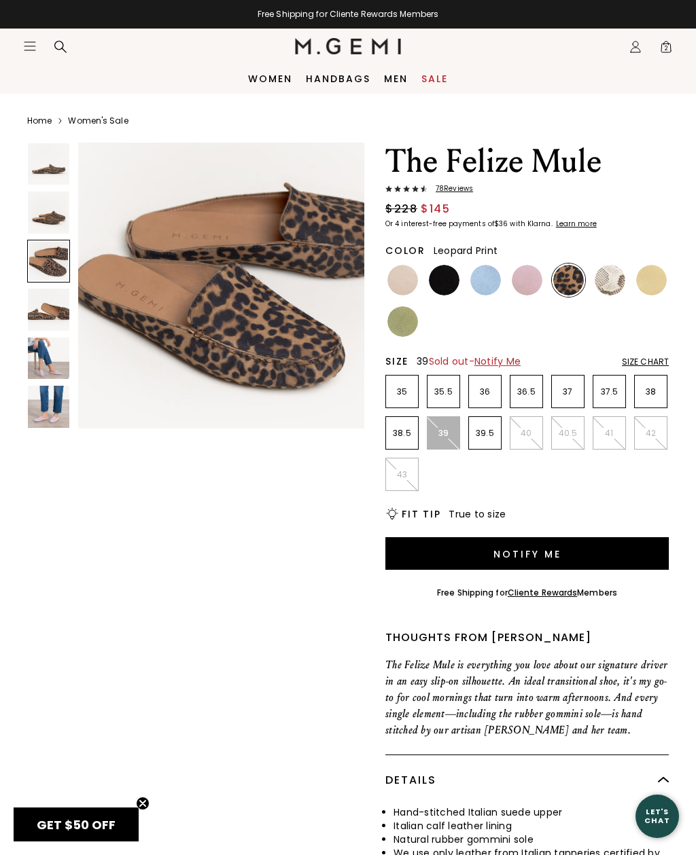
click at [652, 275] on img at bounding box center [651, 280] width 31 height 31
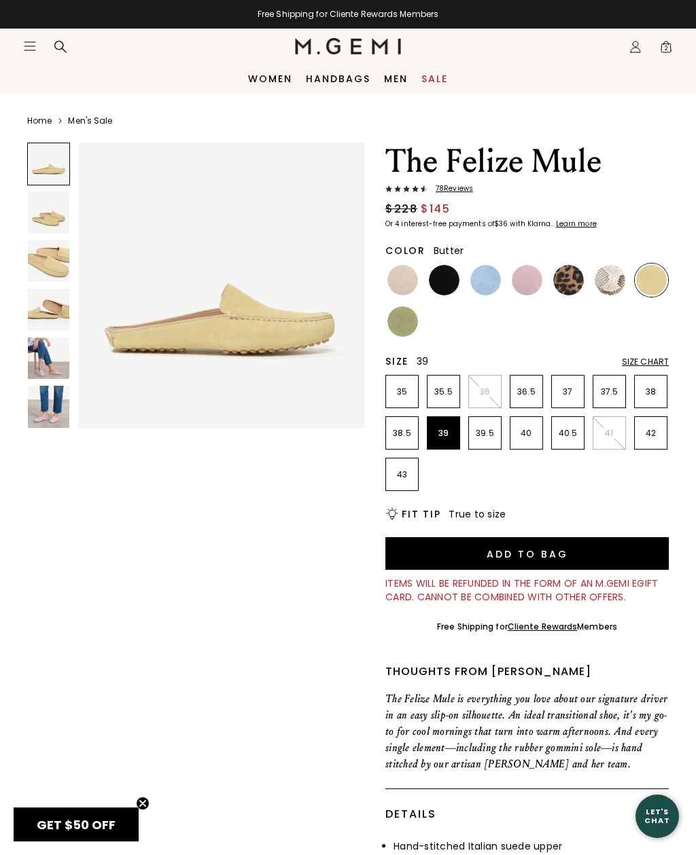
click at [48, 272] on img at bounding box center [48, 260] width 41 height 41
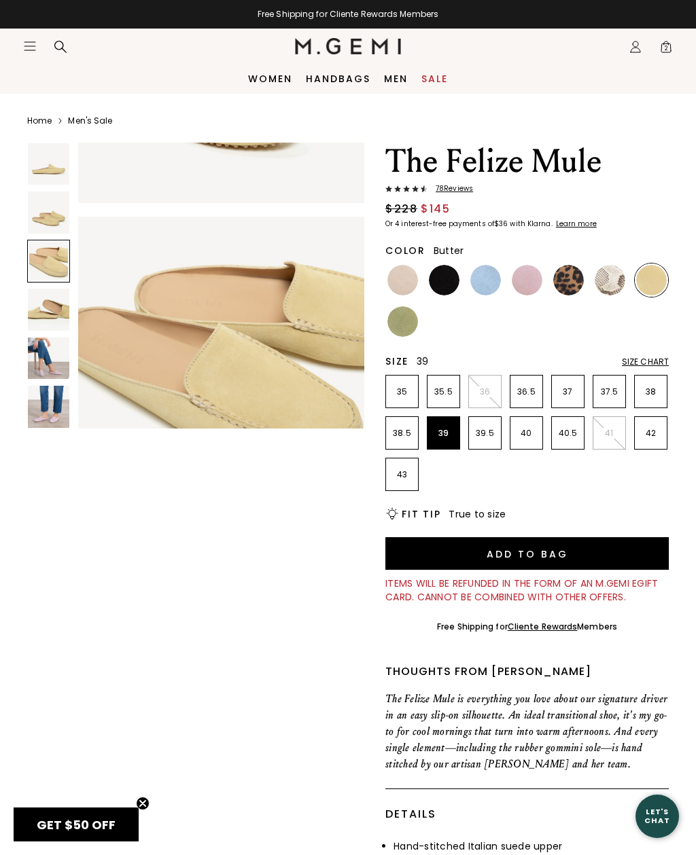
scroll to position [598, 0]
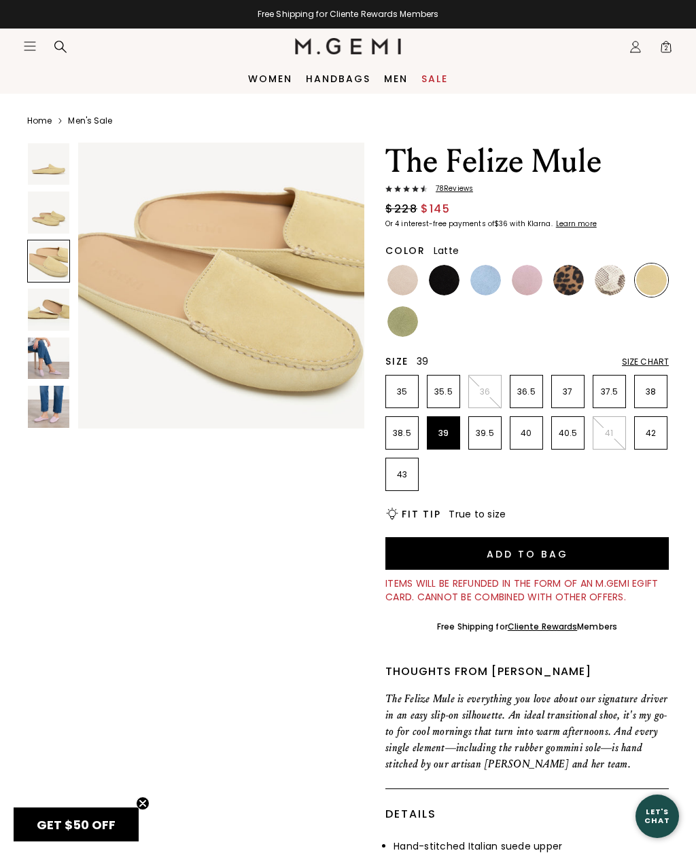
click at [412, 286] on img at bounding box center [402, 280] width 31 height 31
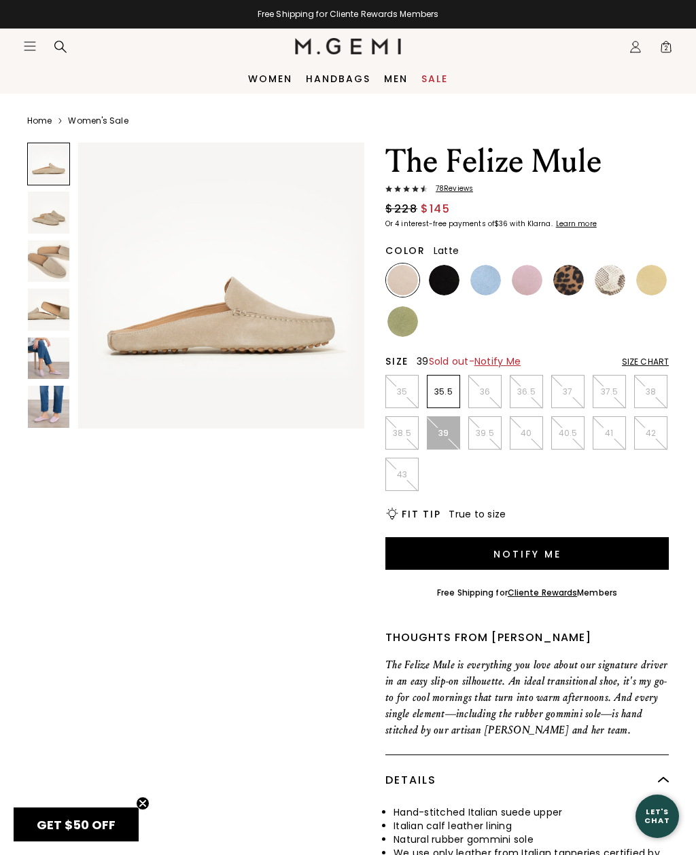
click at [62, 299] on img at bounding box center [48, 309] width 41 height 41
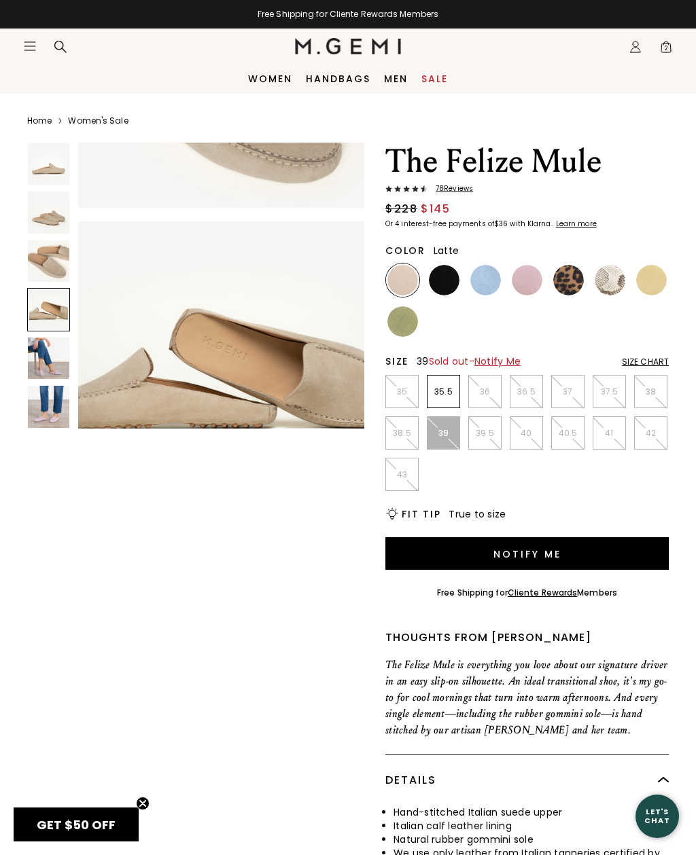
scroll to position [898, 0]
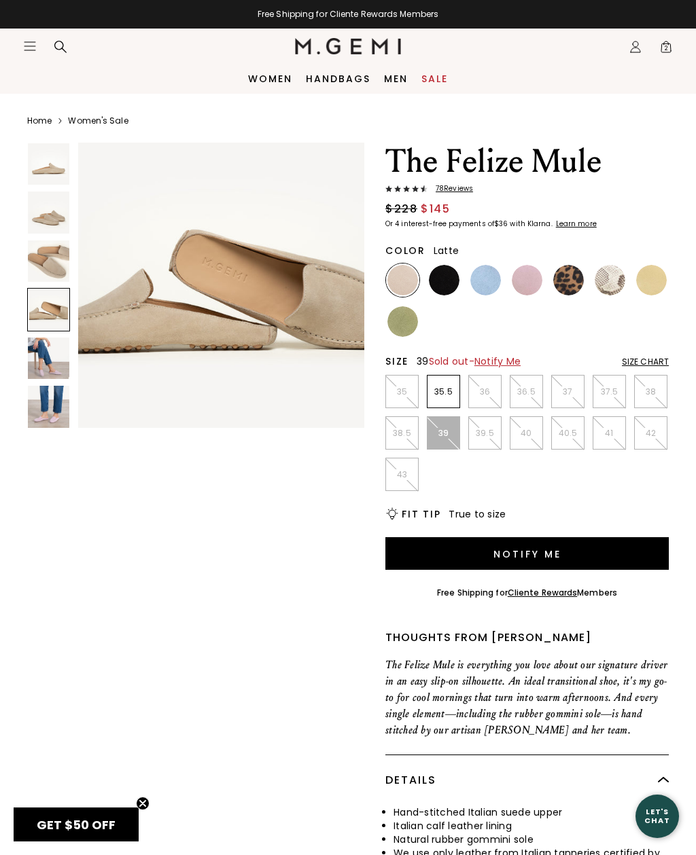
click at [450, 285] on img at bounding box center [444, 280] width 31 height 31
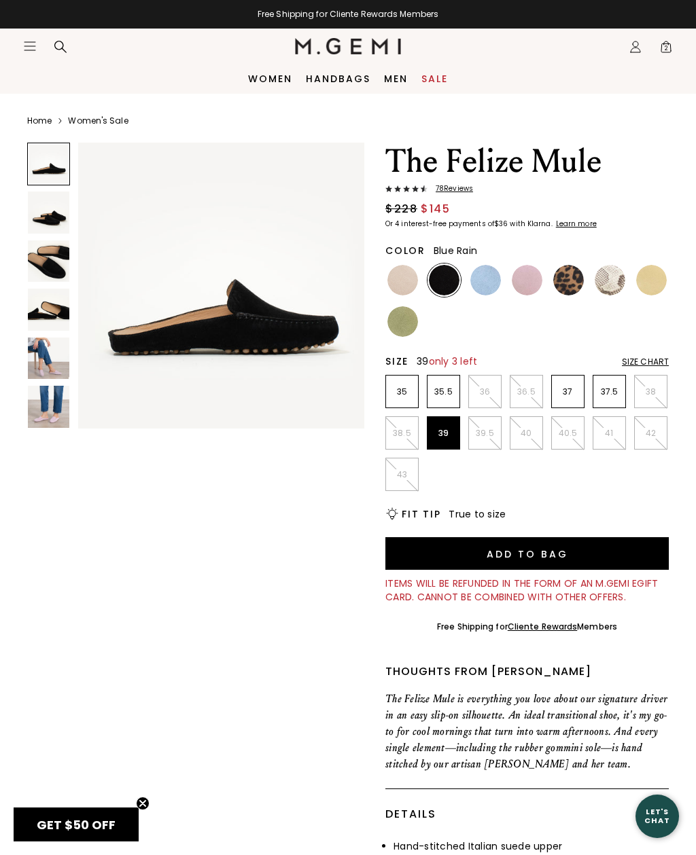
click at [484, 272] on img at bounding box center [485, 280] width 31 height 31
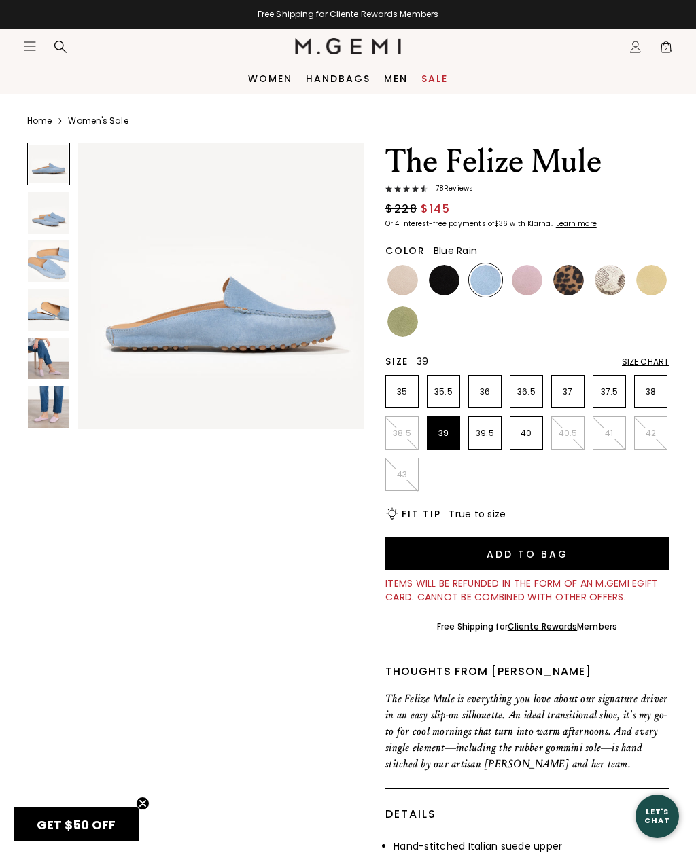
click at [522, 271] on img at bounding box center [526, 280] width 31 height 31
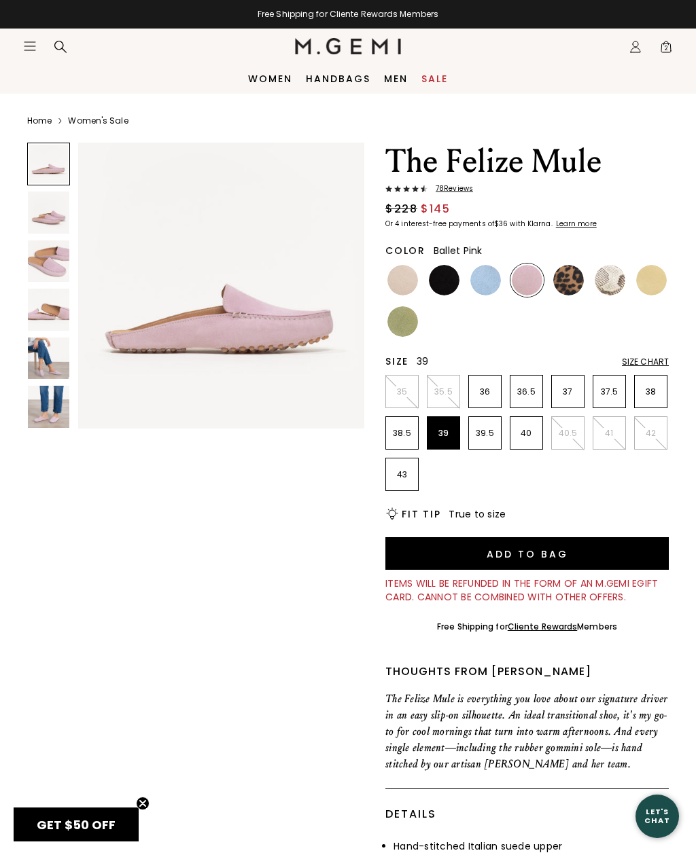
click at [42, 276] on img at bounding box center [48, 260] width 41 height 41
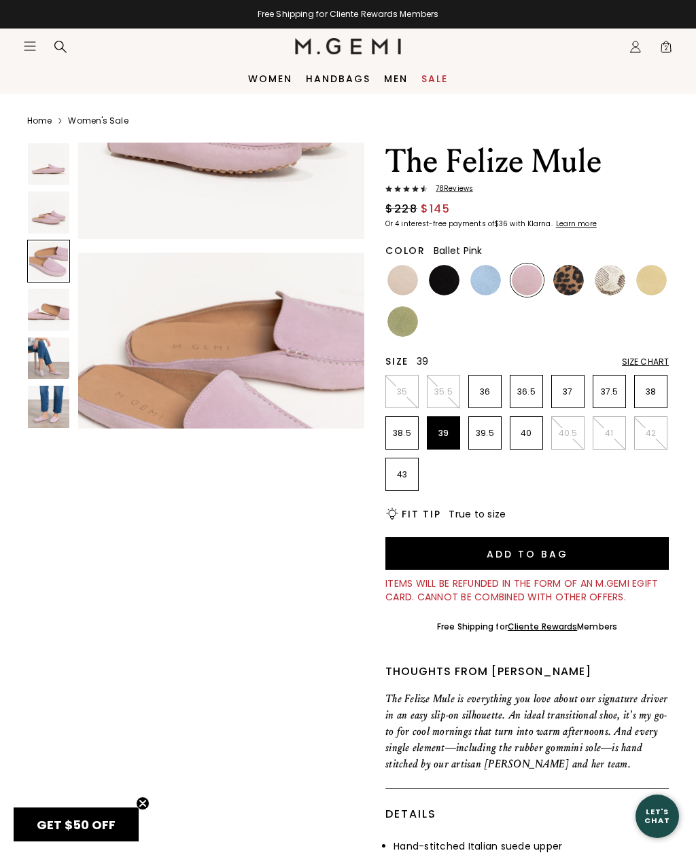
scroll to position [598, 0]
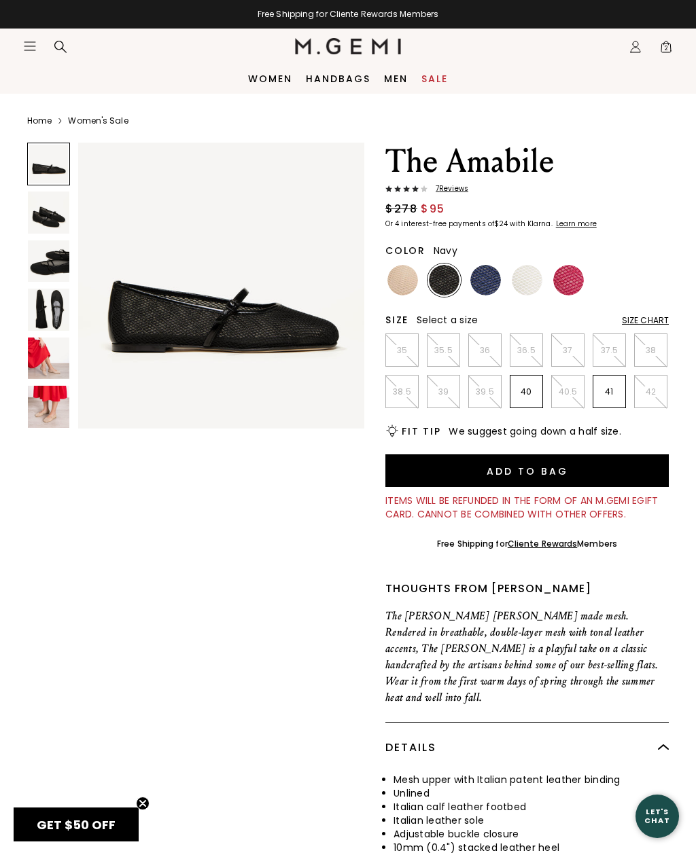
click at [486, 272] on img at bounding box center [485, 280] width 31 height 31
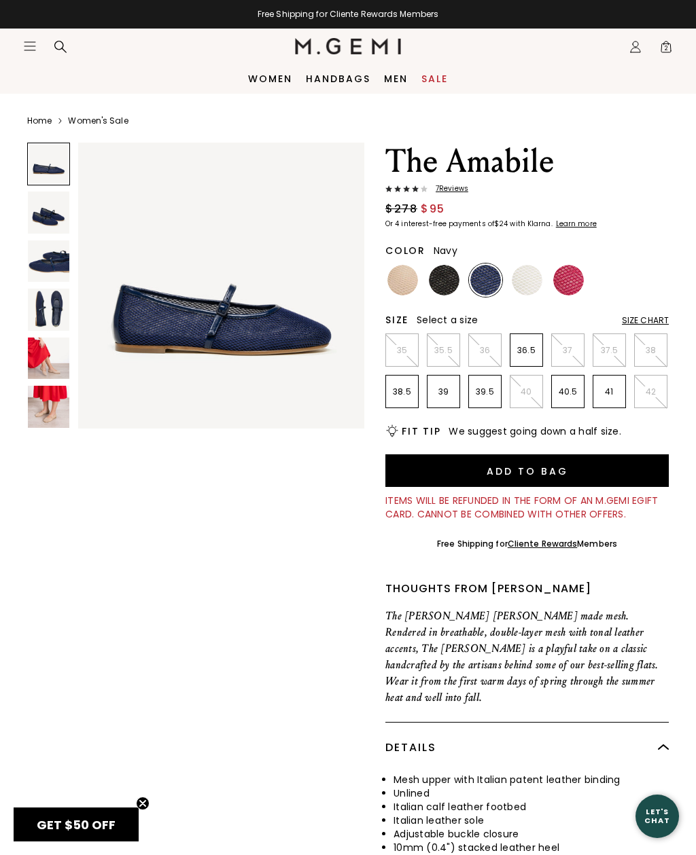
click at [58, 310] on img at bounding box center [48, 309] width 41 height 41
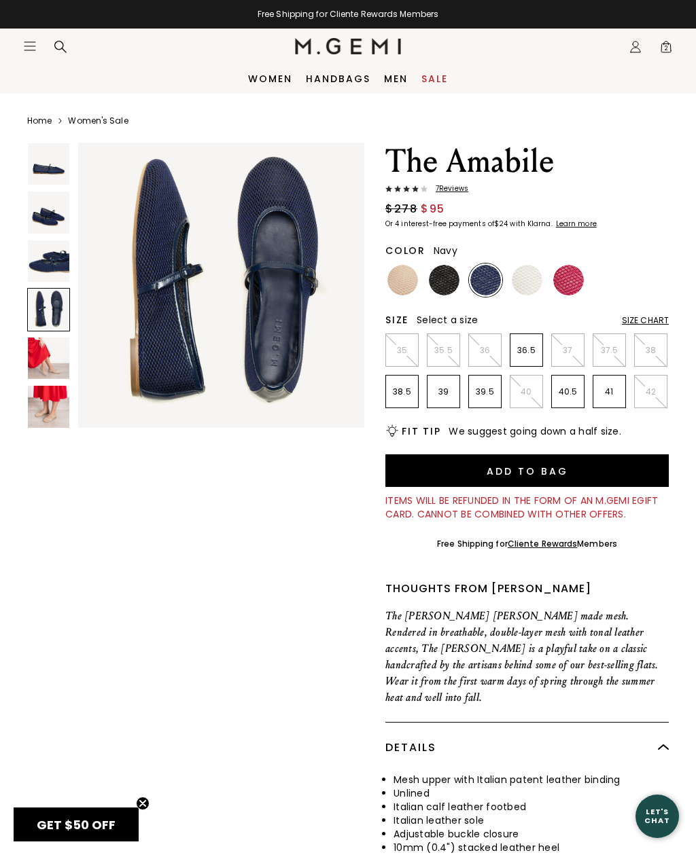
click at [403, 286] on img at bounding box center [402, 280] width 31 height 31
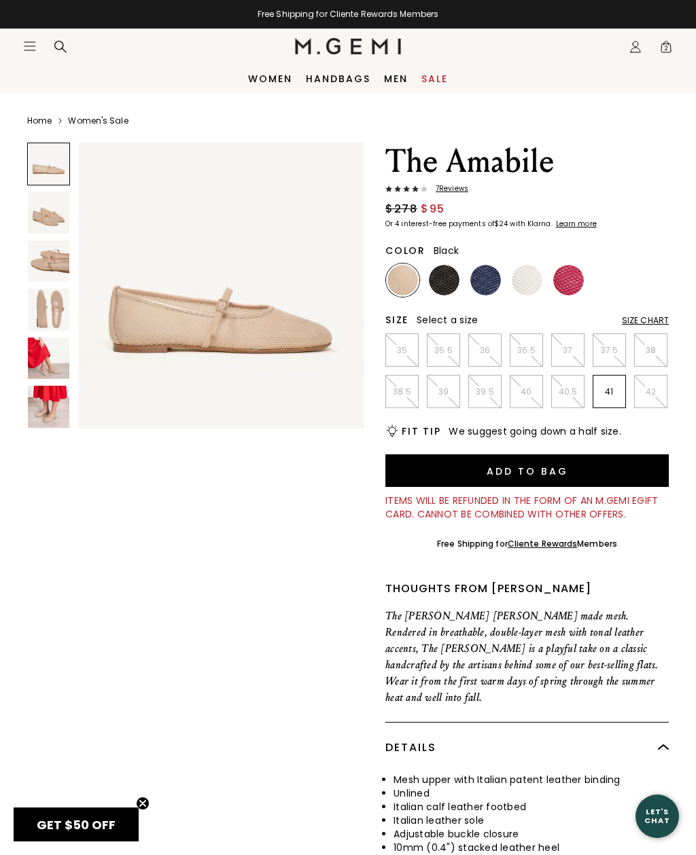
click at [446, 270] on img at bounding box center [444, 280] width 31 height 31
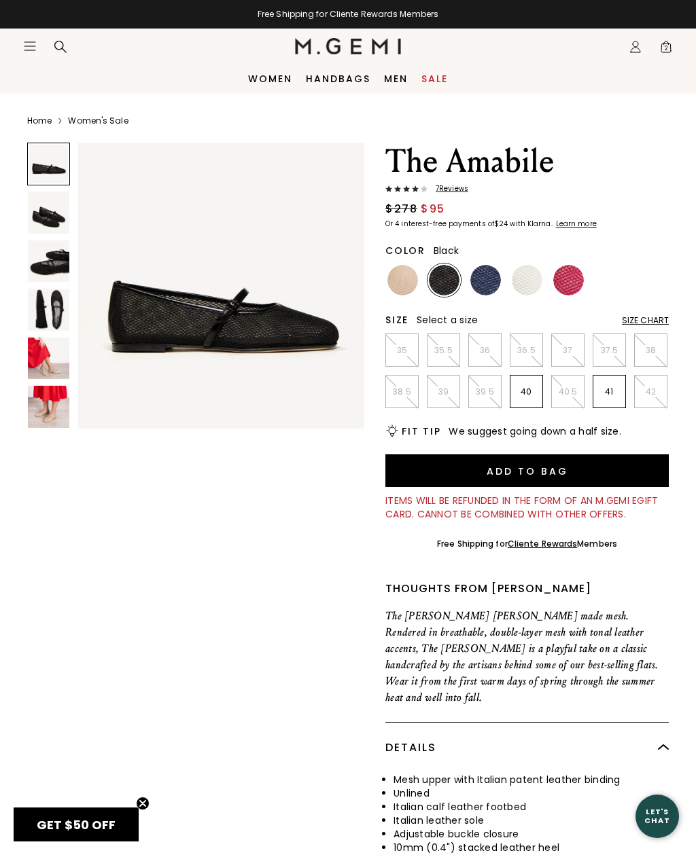
click at [37, 307] on img at bounding box center [48, 309] width 41 height 41
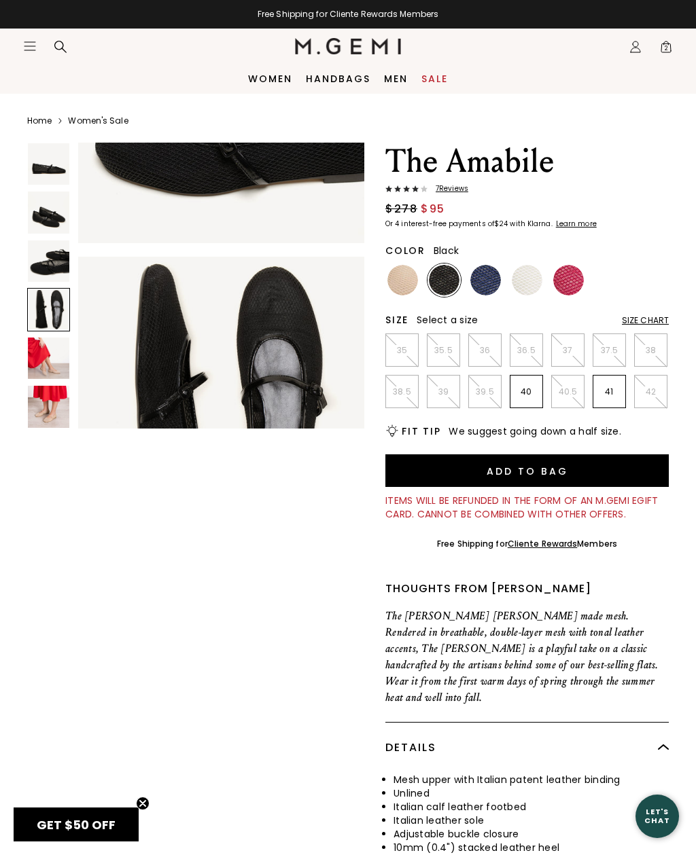
scroll to position [898, 0]
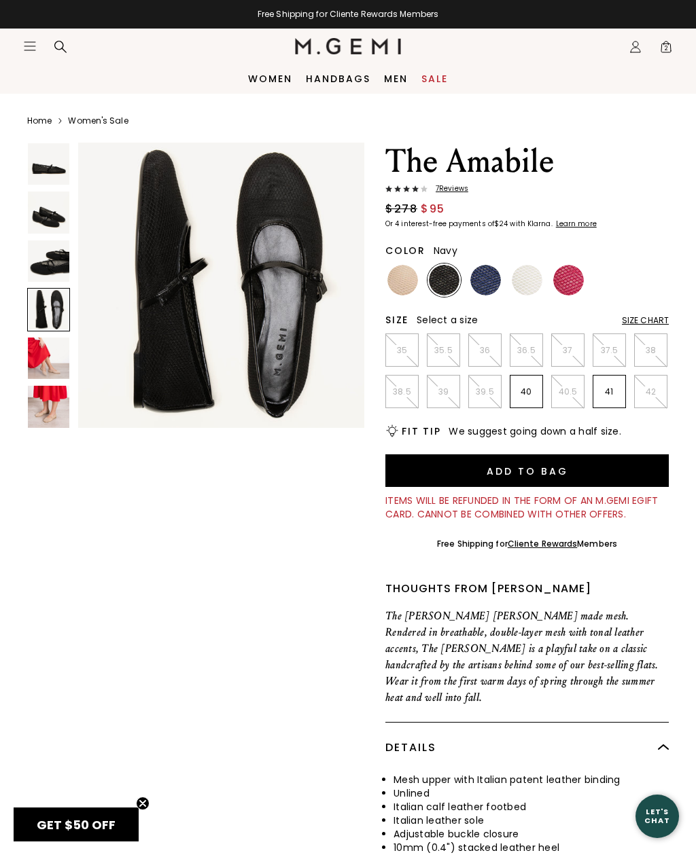
click at [493, 285] on img at bounding box center [485, 280] width 31 height 31
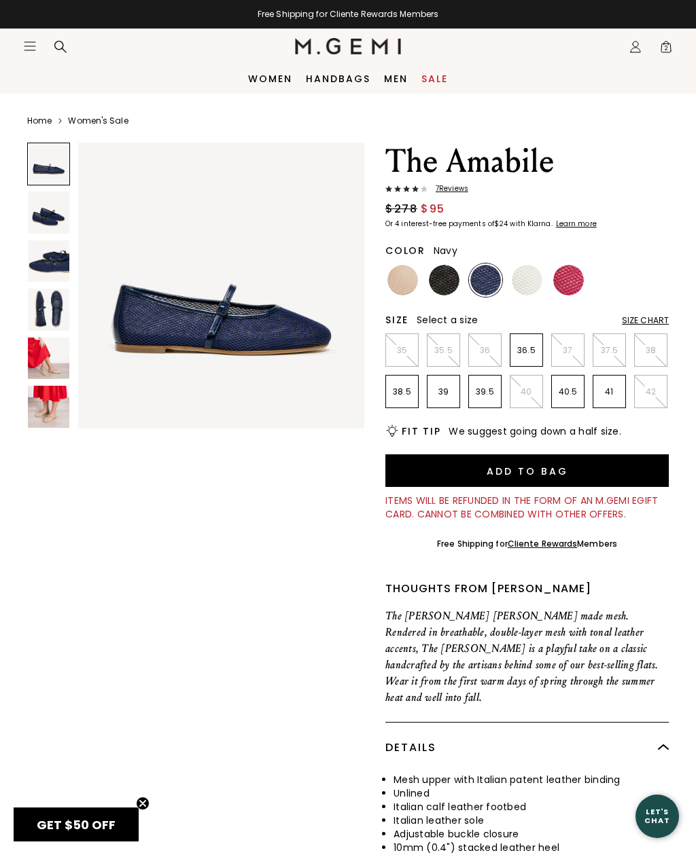
click at [41, 312] on img at bounding box center [48, 309] width 41 height 41
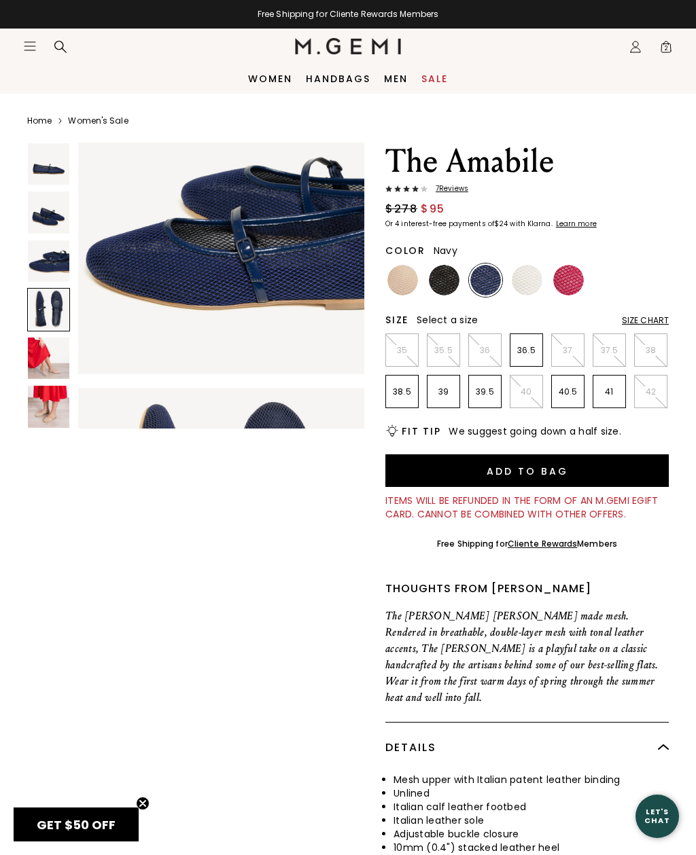
scroll to position [898, 0]
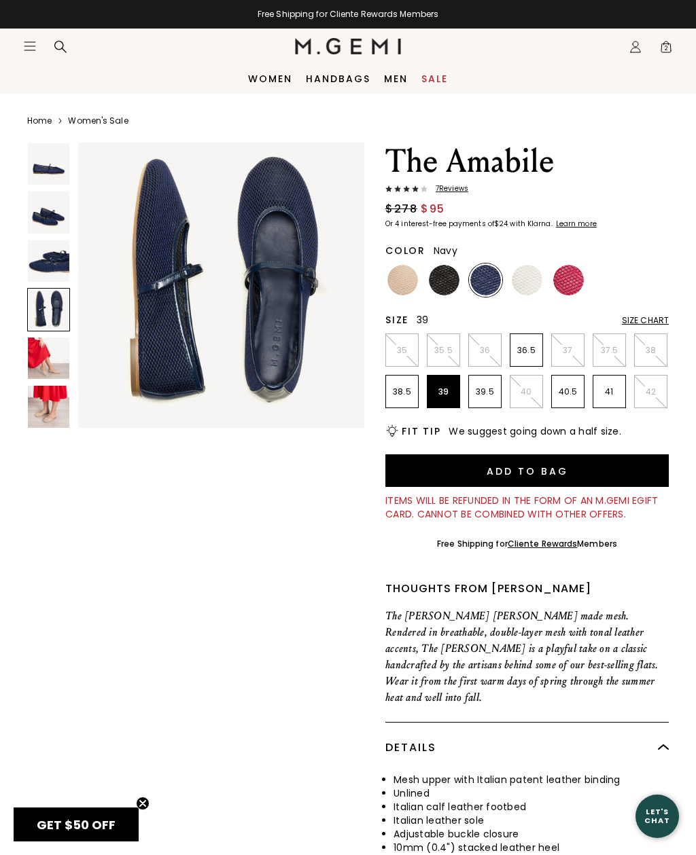
click at [450, 389] on p "39" at bounding box center [443, 391] width 32 height 11
click at [452, 287] on img at bounding box center [444, 280] width 31 height 31
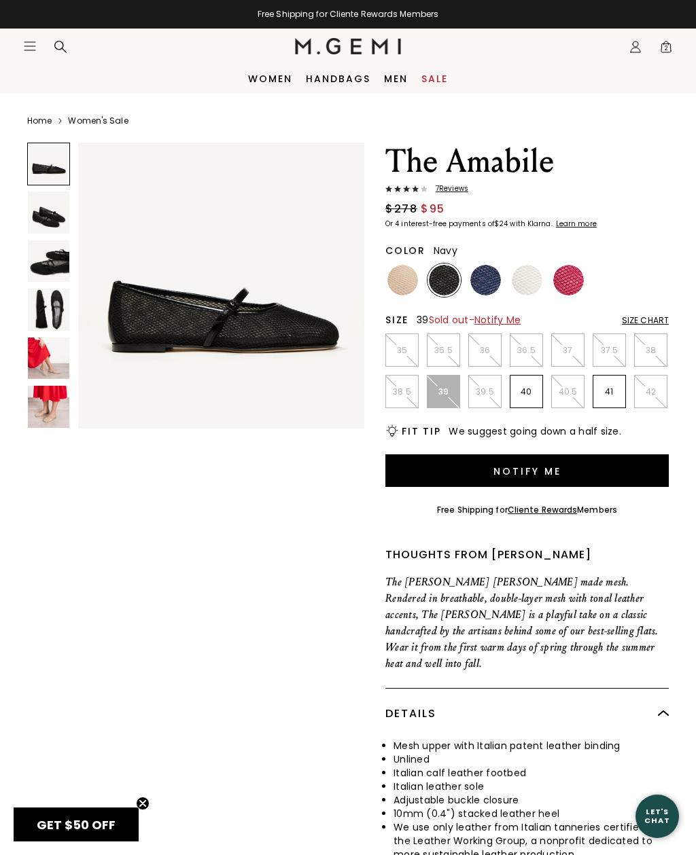
click at [493, 275] on img at bounding box center [485, 280] width 31 height 31
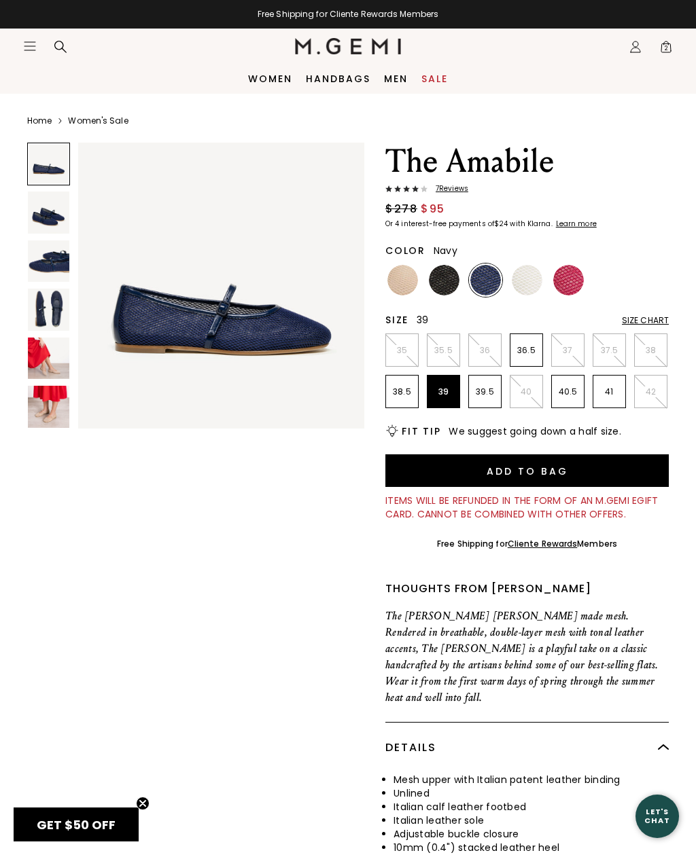
click at [38, 309] on img at bounding box center [48, 309] width 41 height 41
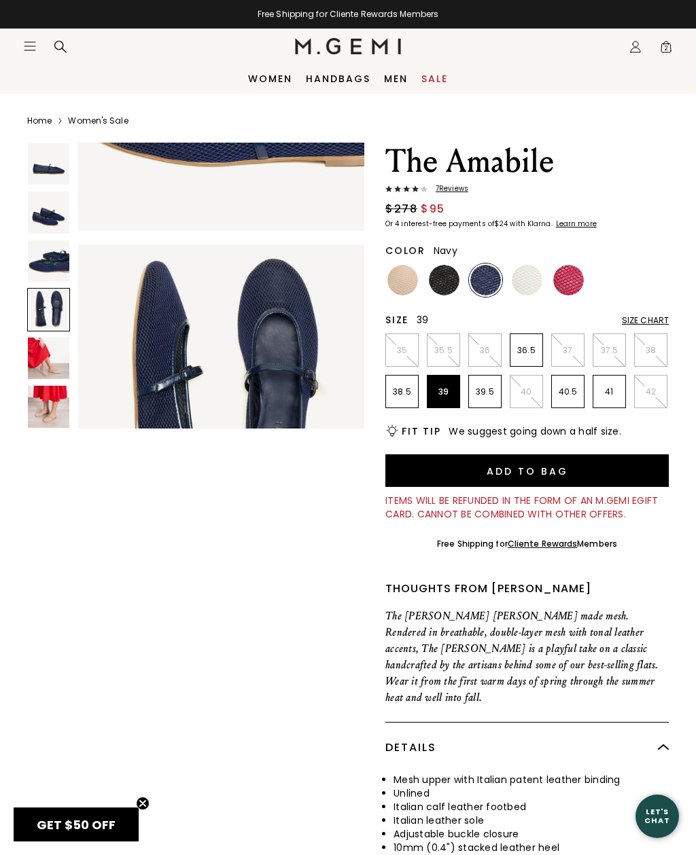
scroll to position [898, 0]
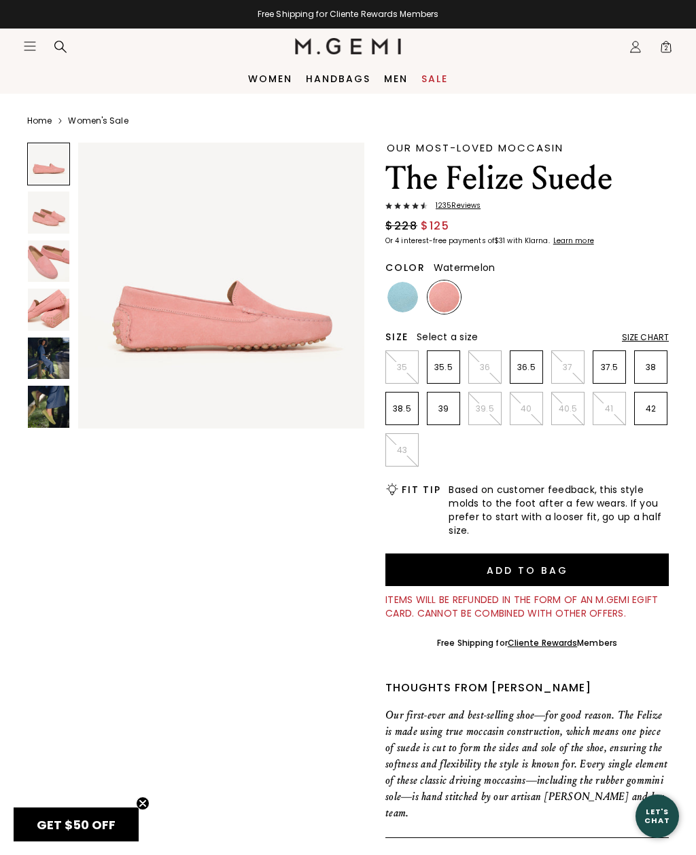
click at [50, 355] on img at bounding box center [48, 358] width 41 height 41
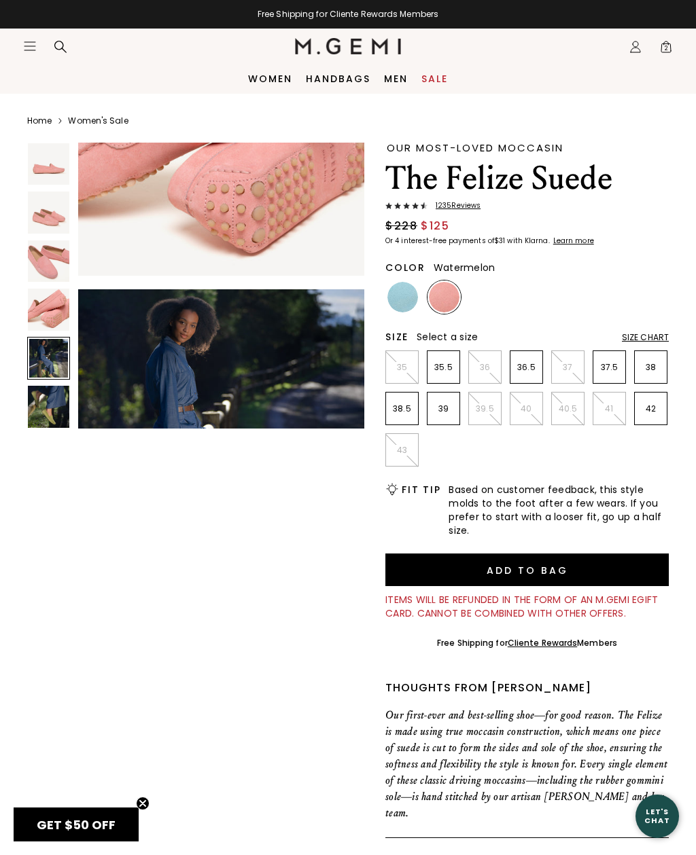
scroll to position [1197, 0]
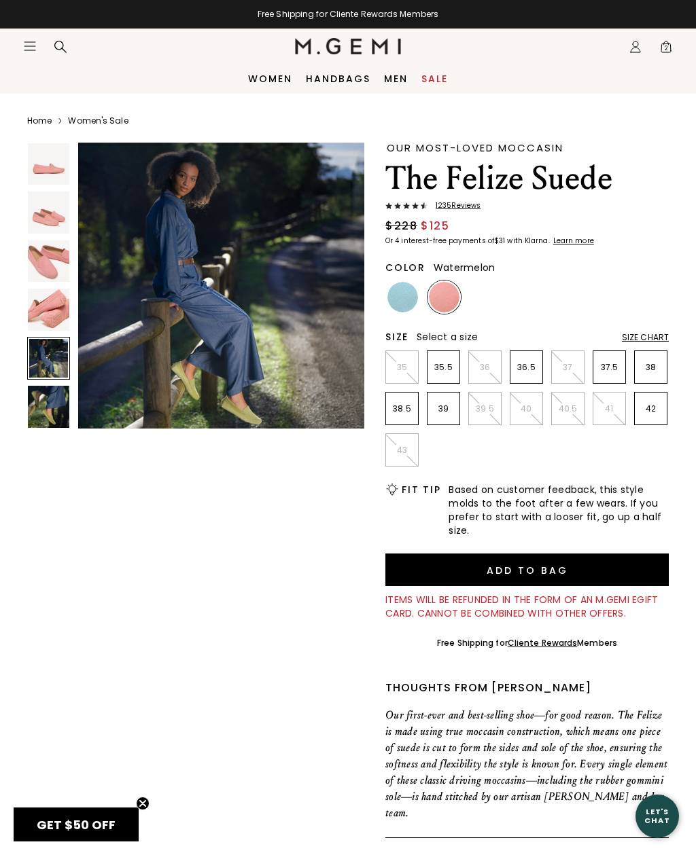
click at [47, 221] on img at bounding box center [48, 212] width 41 height 41
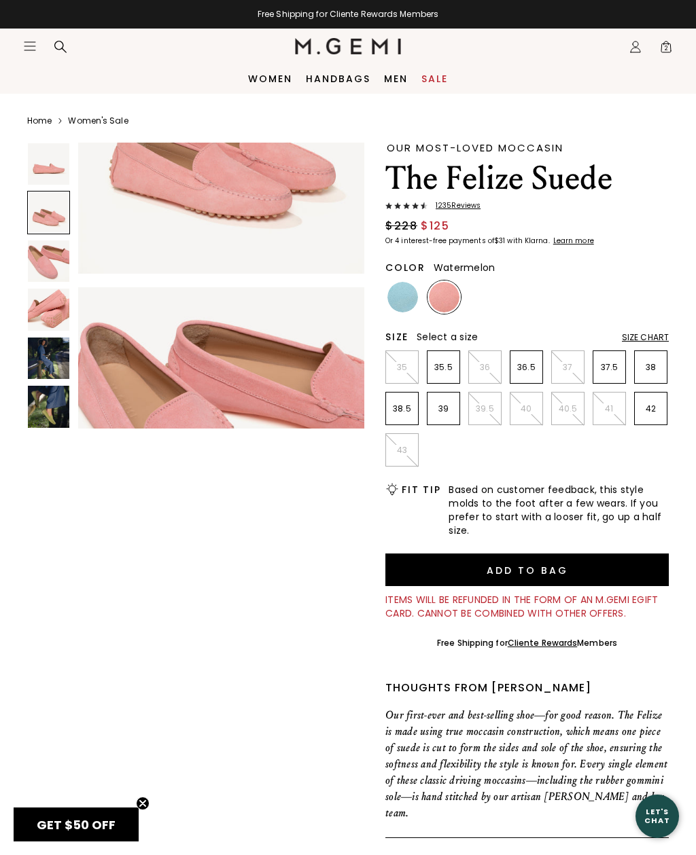
scroll to position [300, 0]
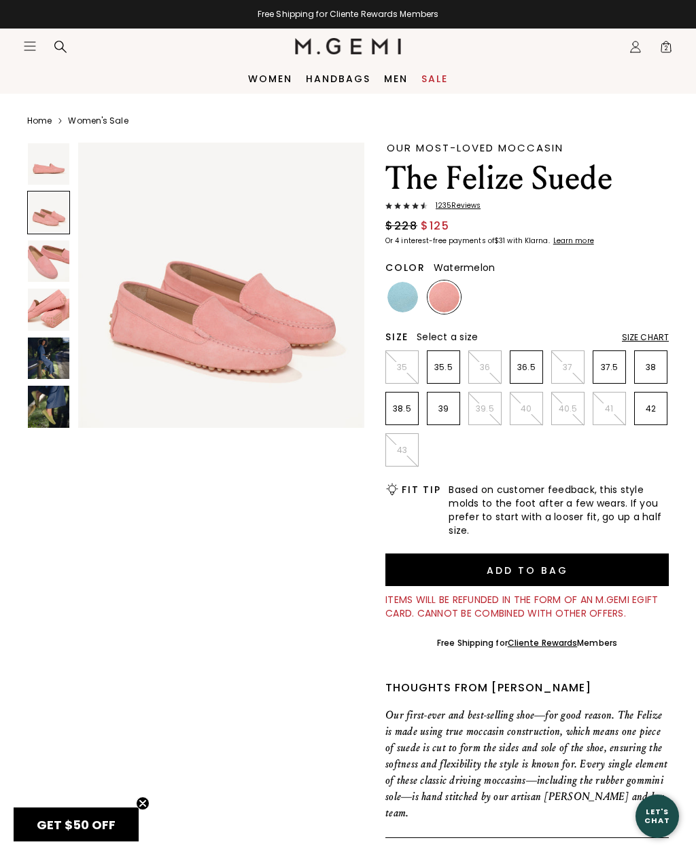
click at [48, 259] on img at bounding box center [48, 260] width 41 height 41
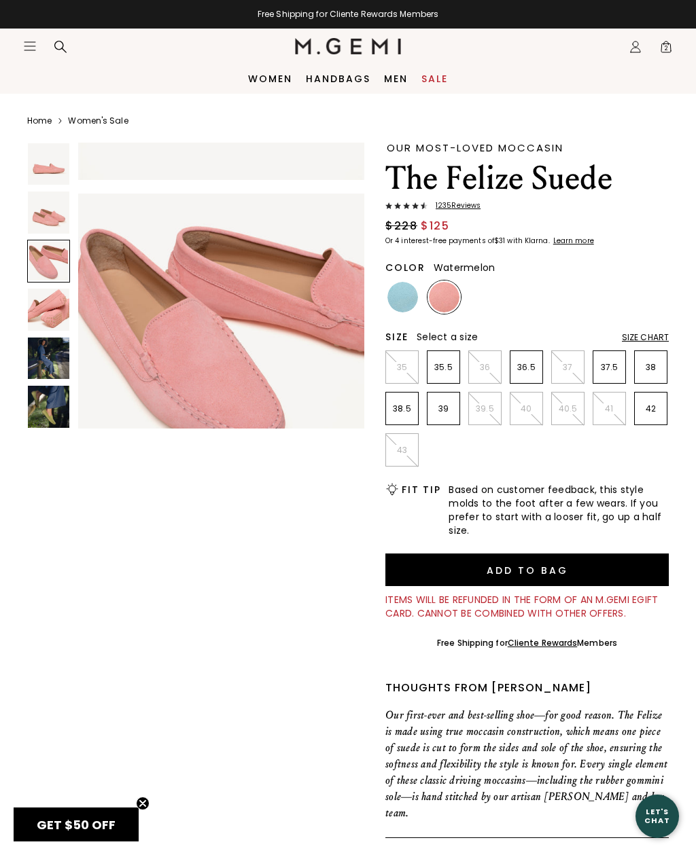
scroll to position [598, 0]
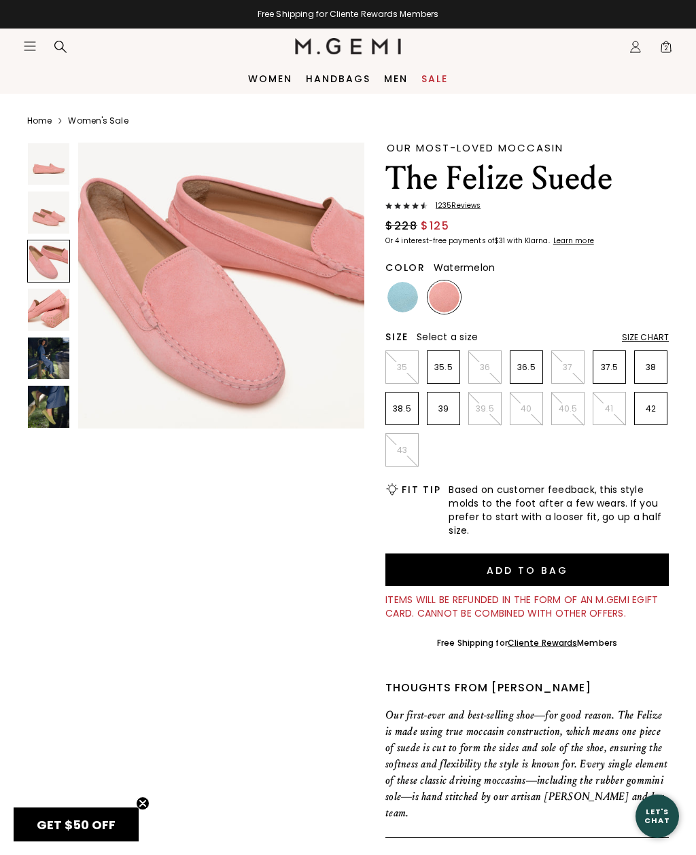
click at [53, 305] on img at bounding box center [48, 309] width 41 height 41
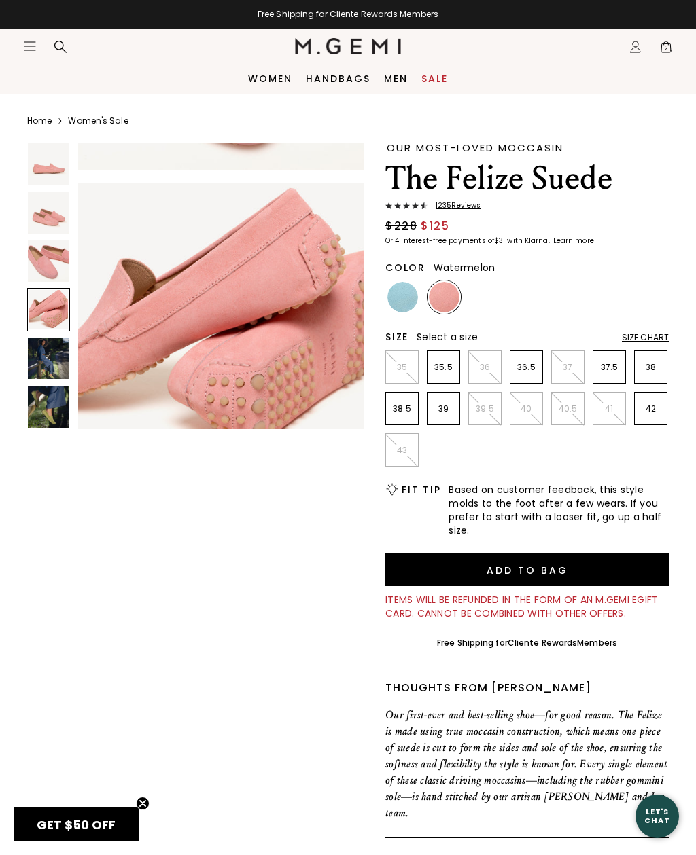
scroll to position [898, 0]
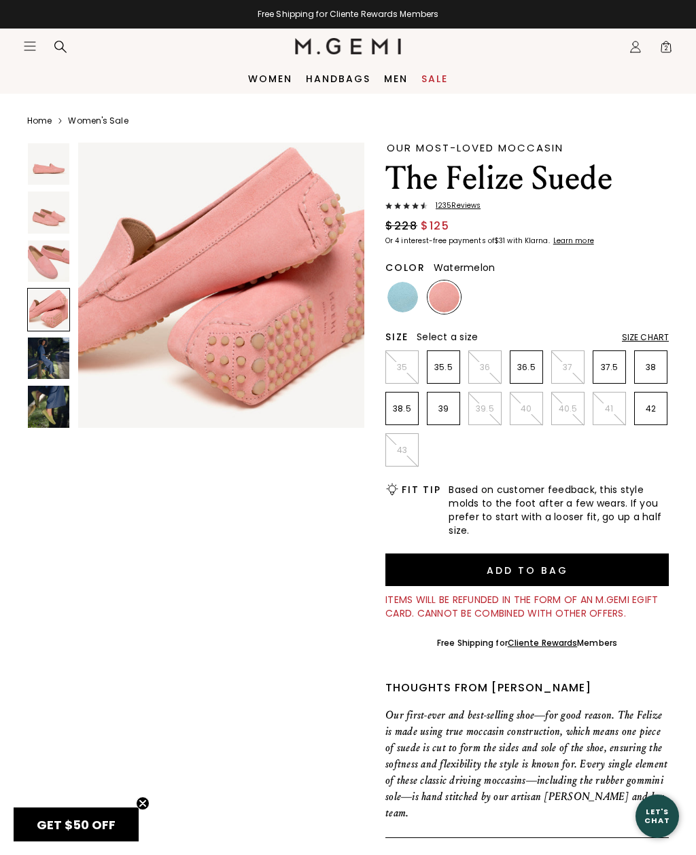
click at [53, 350] on img at bounding box center [48, 358] width 41 height 41
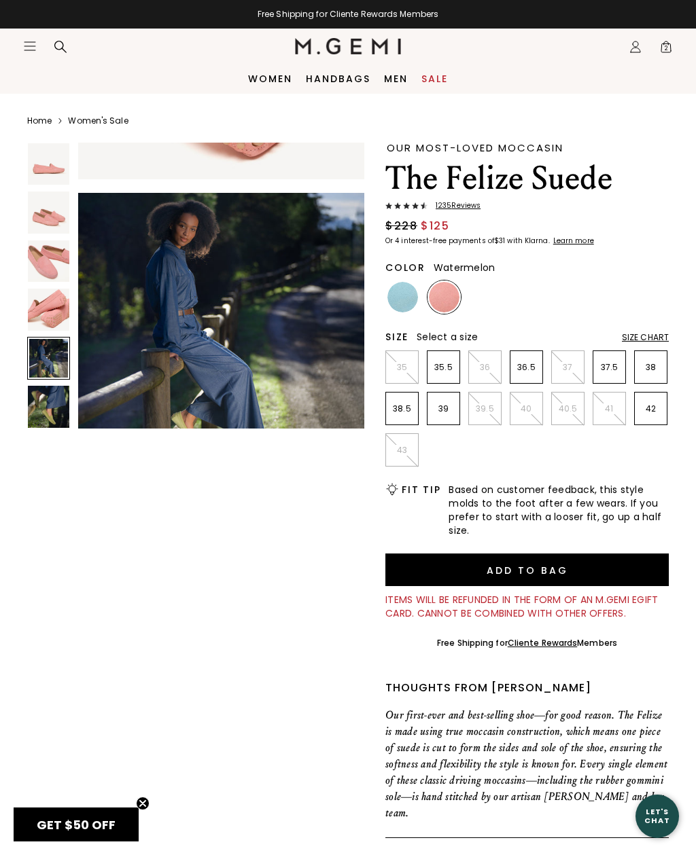
scroll to position [1197, 0]
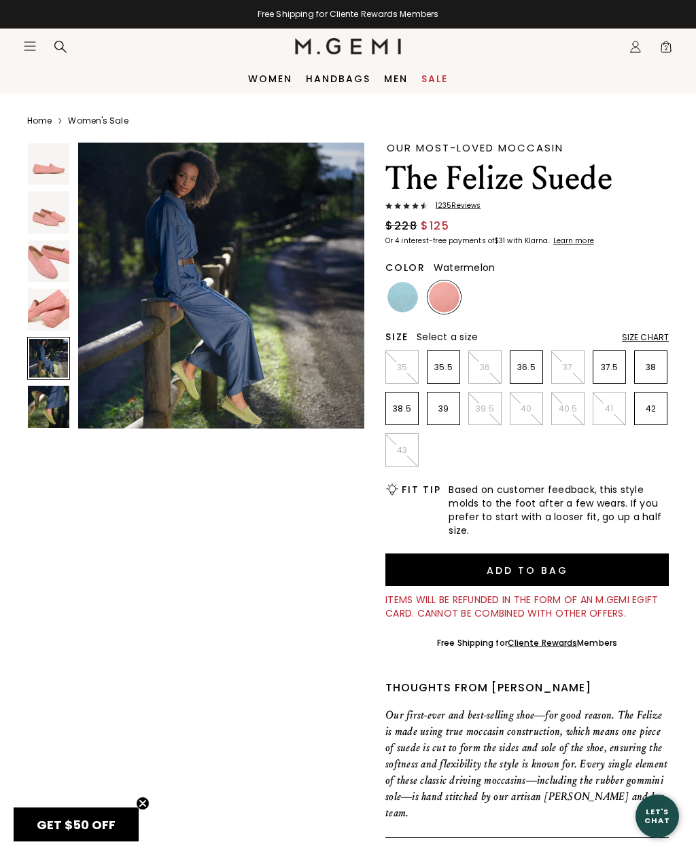
click at [56, 393] on img at bounding box center [48, 406] width 41 height 41
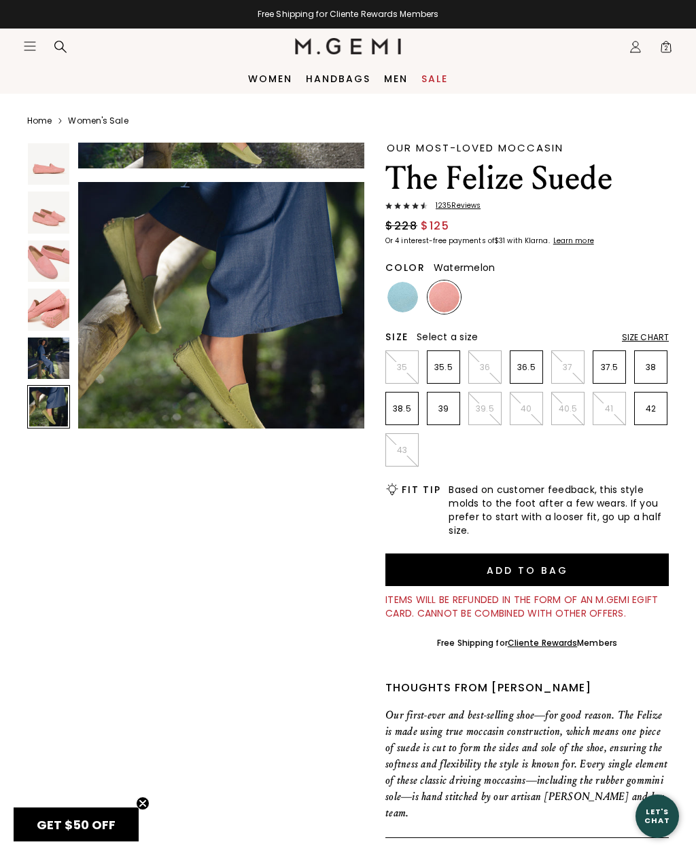
scroll to position [1496, 0]
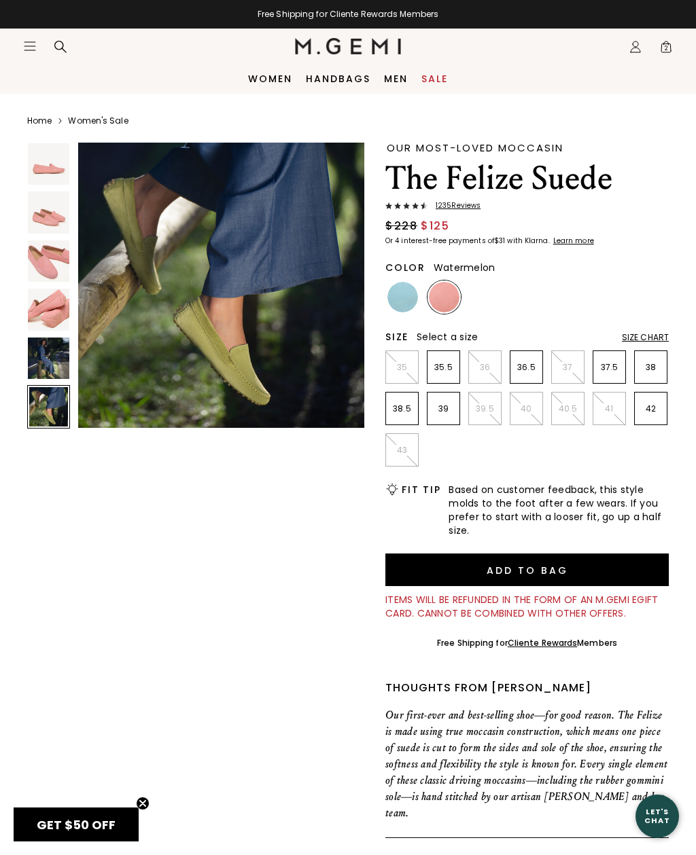
click at [42, 268] on img at bounding box center [48, 260] width 41 height 41
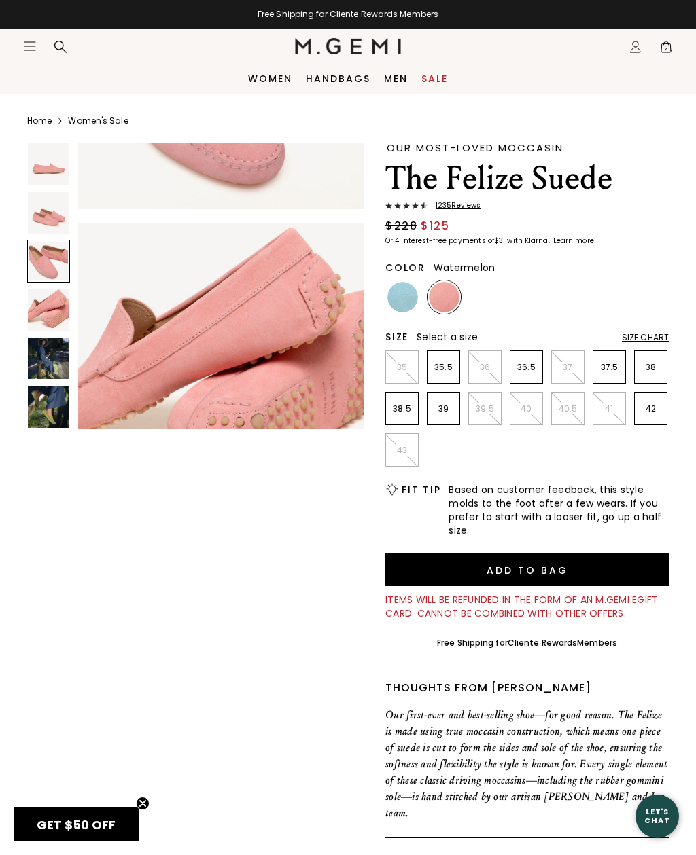
scroll to position [598, 0]
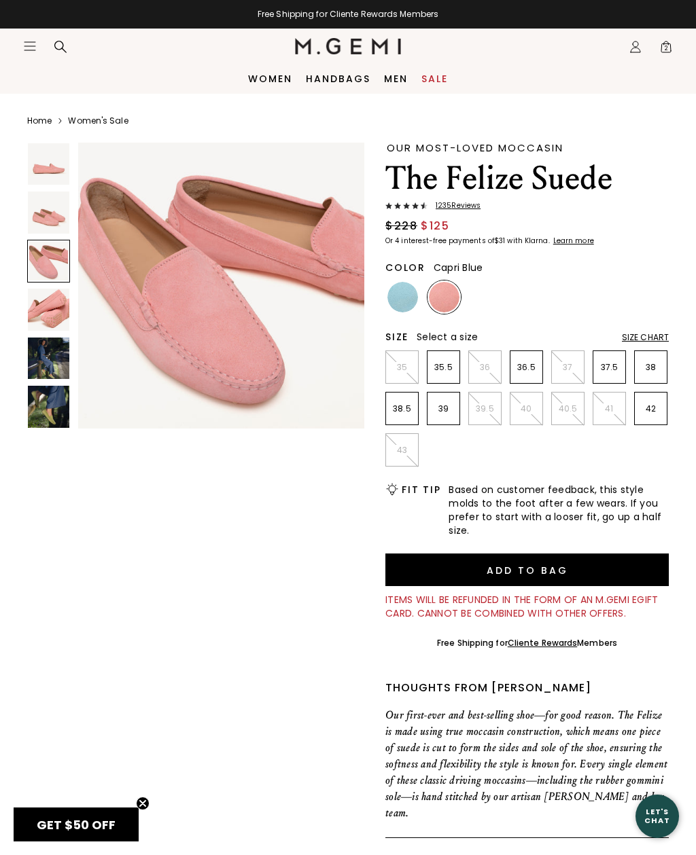
click at [400, 297] on img at bounding box center [402, 297] width 31 height 31
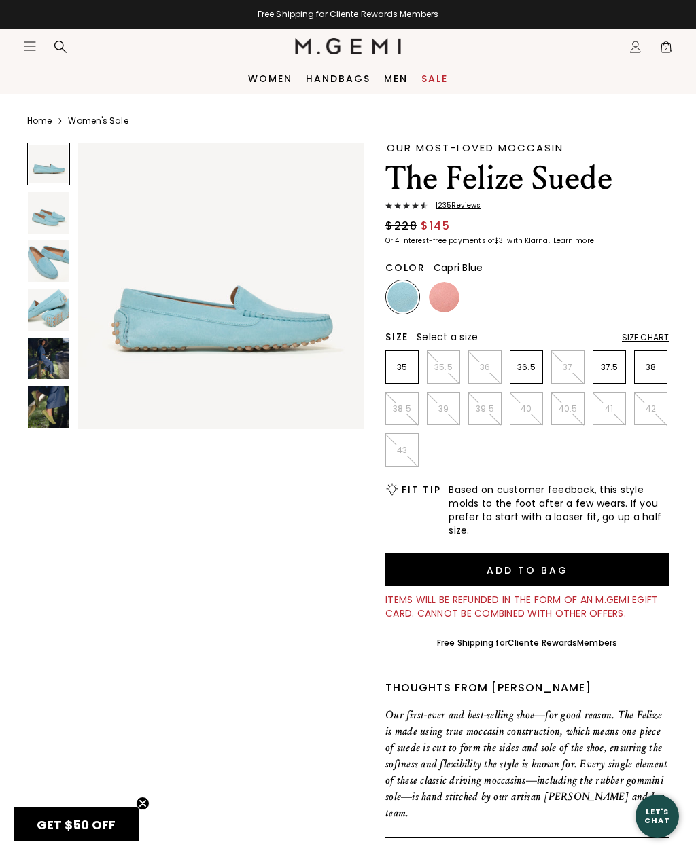
click at [50, 302] on img at bounding box center [48, 309] width 41 height 41
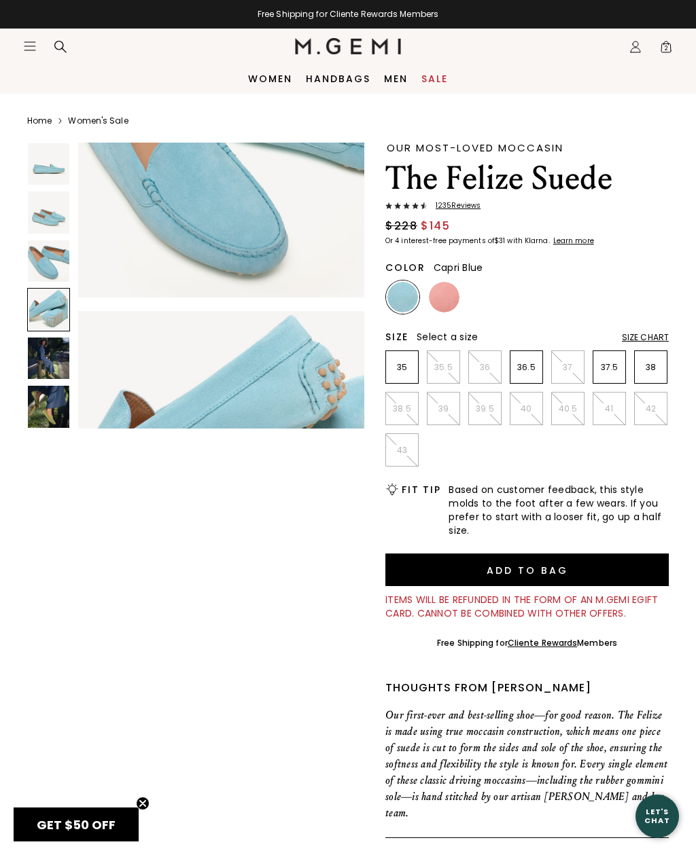
scroll to position [898, 0]
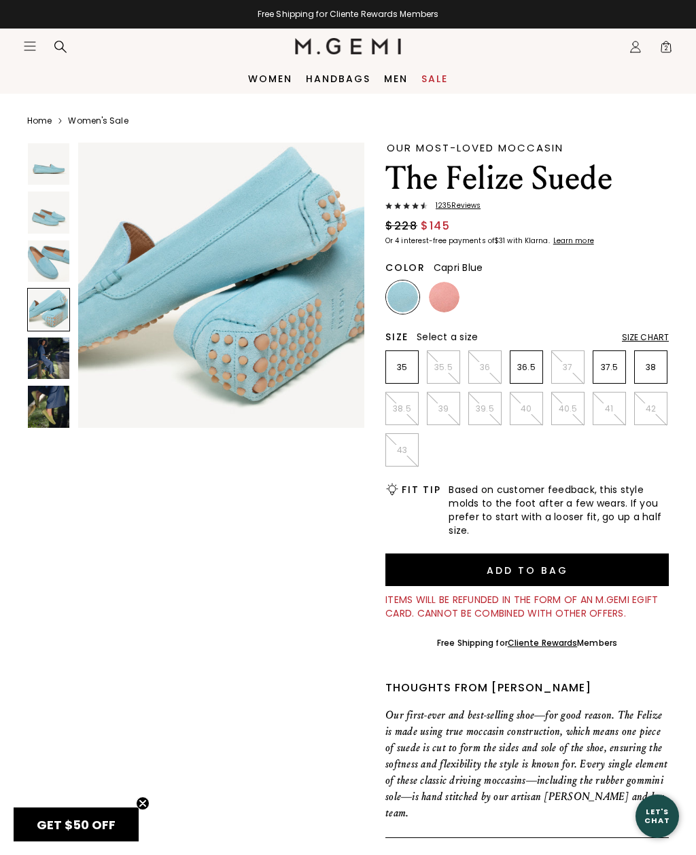
click at [44, 212] on img at bounding box center [48, 212] width 41 height 41
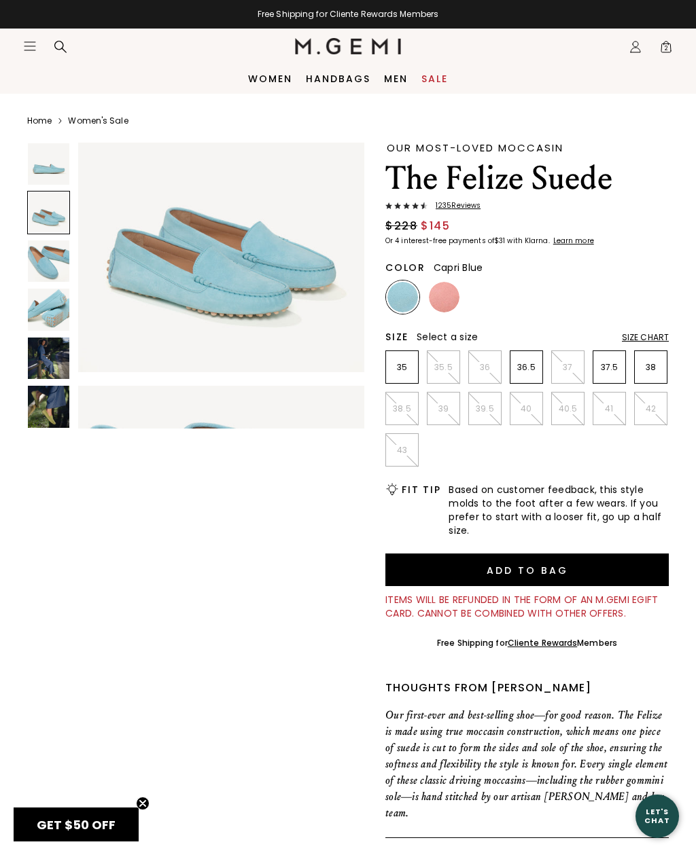
scroll to position [300, 0]
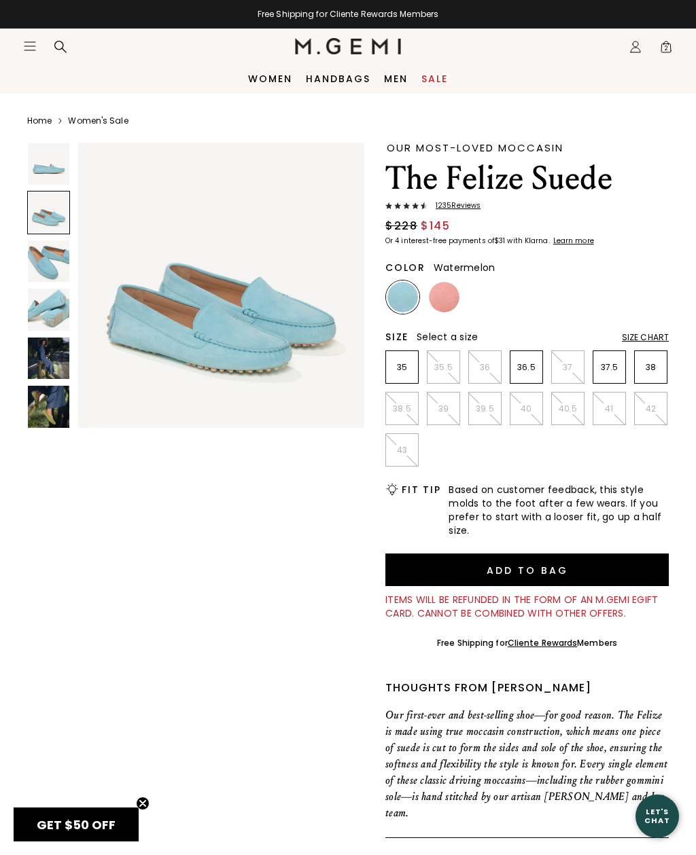
click at [442, 293] on img at bounding box center [444, 297] width 31 height 31
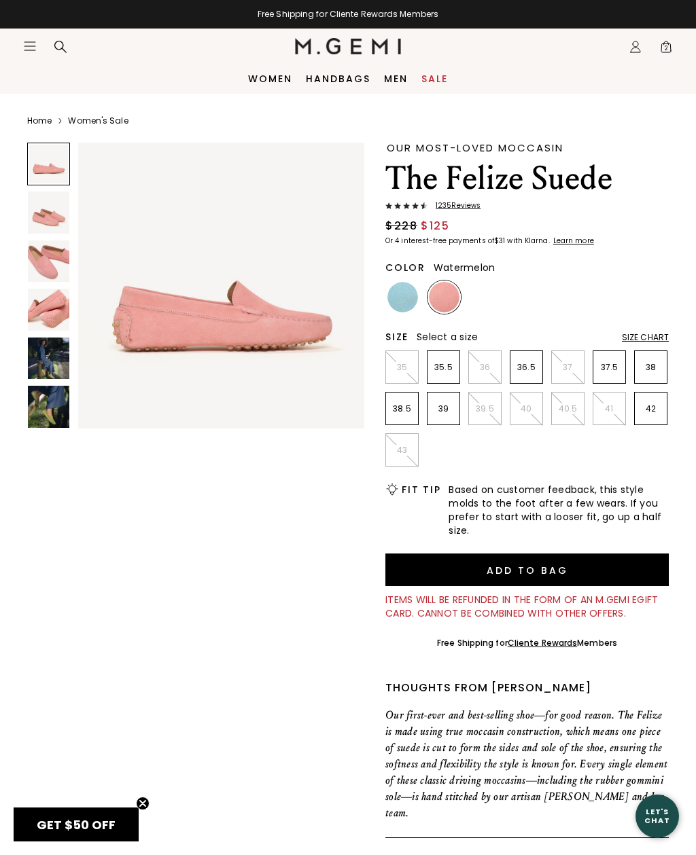
click at [52, 264] on img at bounding box center [48, 260] width 41 height 41
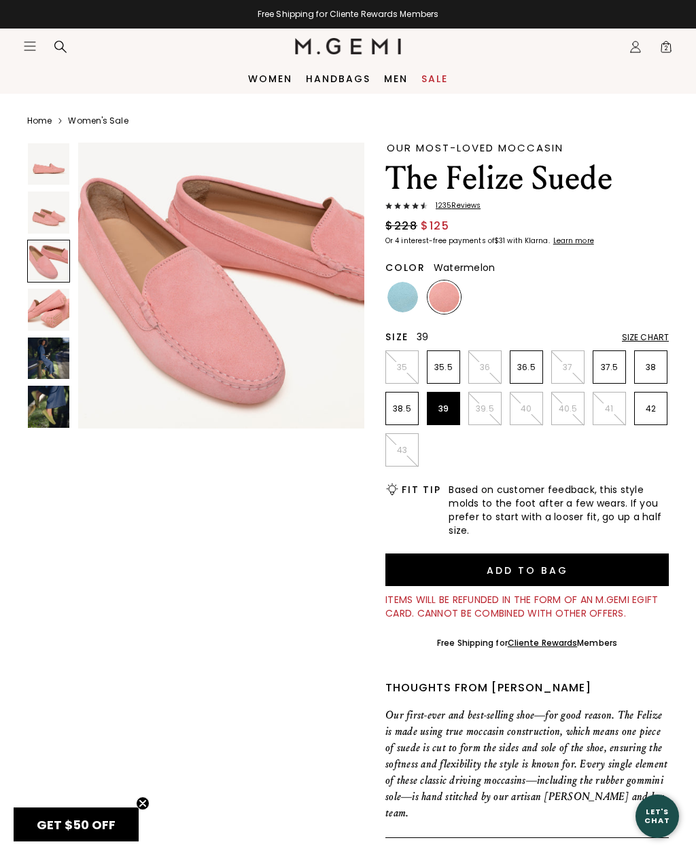
click at [447, 410] on p "39" at bounding box center [443, 408] width 32 height 11
click at [602, 570] on button "Add to Bag" at bounding box center [526, 570] width 283 height 33
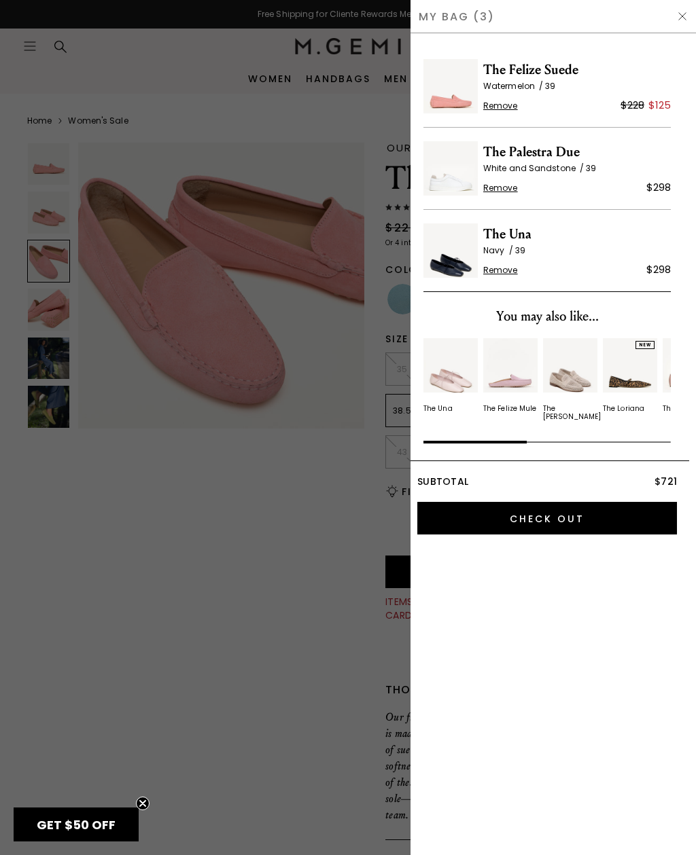
click at [683, 8] on div "My Bag (3)" at bounding box center [552, 16] width 285 height 33
click at [681, 6] on div "My Bag (3)" at bounding box center [552, 16] width 285 height 33
click at [672, 13] on div "My Bag (3)" at bounding box center [552, 16] width 285 height 33
click at [681, 11] on img at bounding box center [682, 16] width 11 height 11
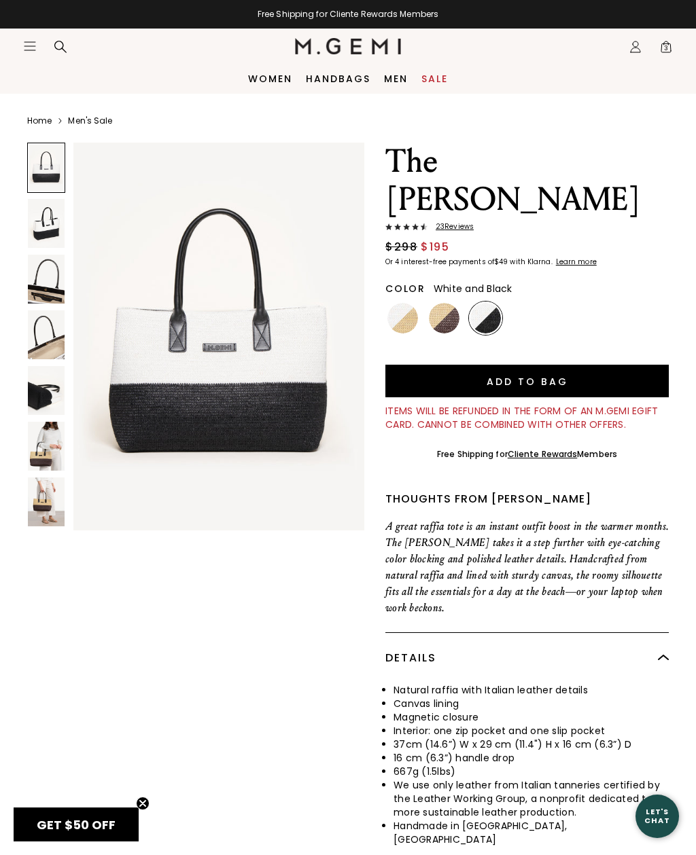
click at [38, 231] on img at bounding box center [46, 223] width 37 height 49
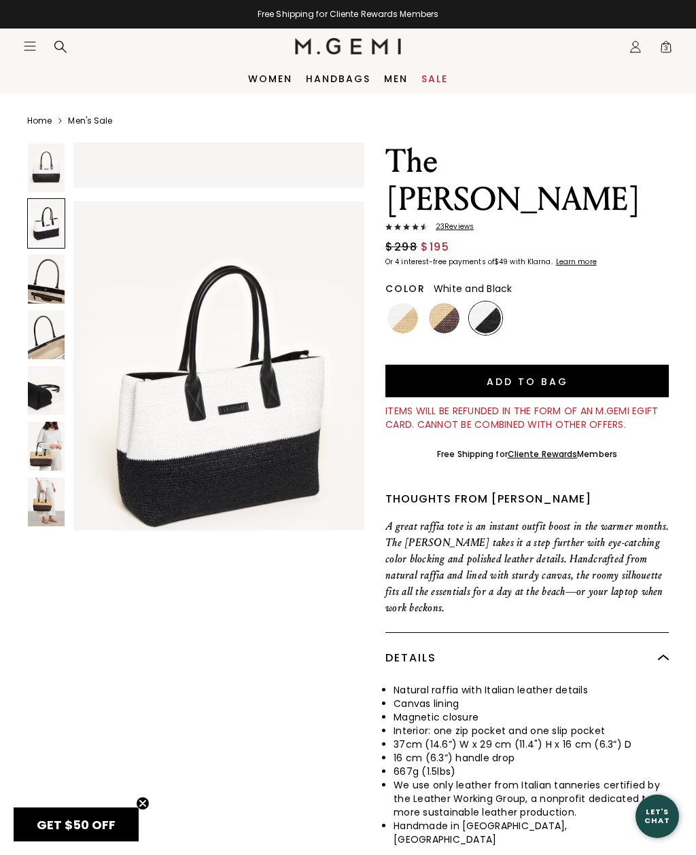
scroll to position [401, 0]
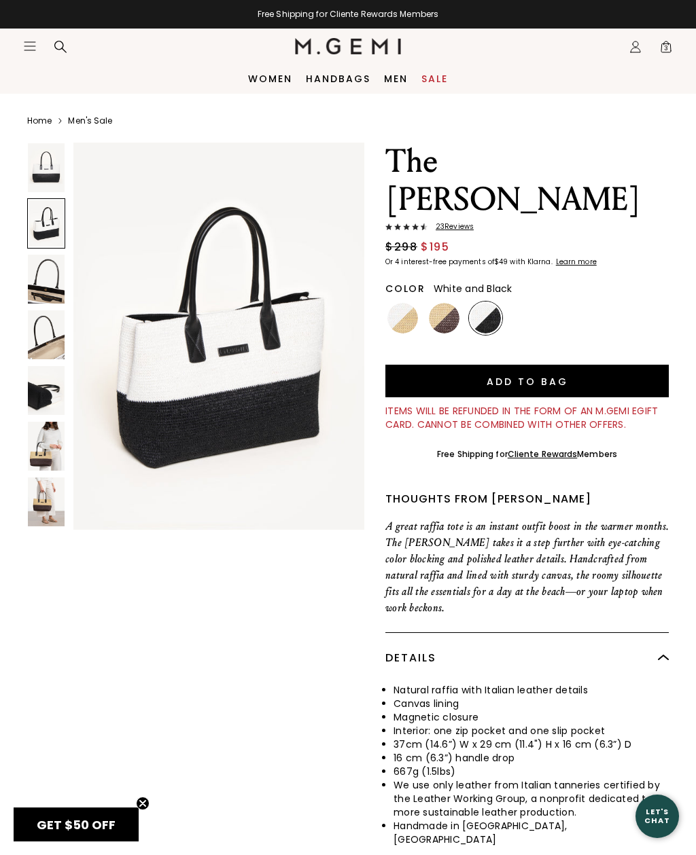
click at [49, 283] on img at bounding box center [46, 279] width 37 height 49
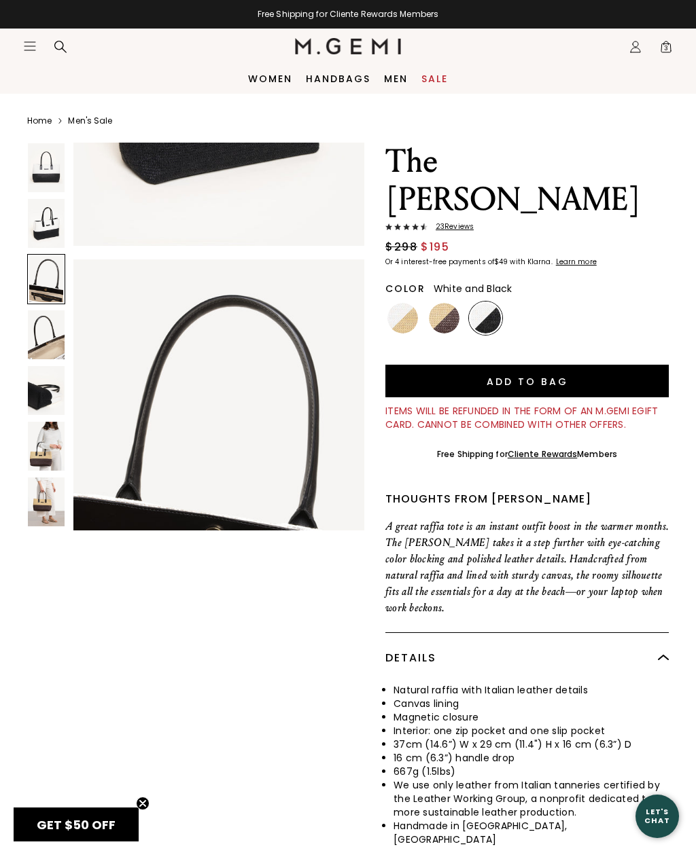
scroll to position [802, 0]
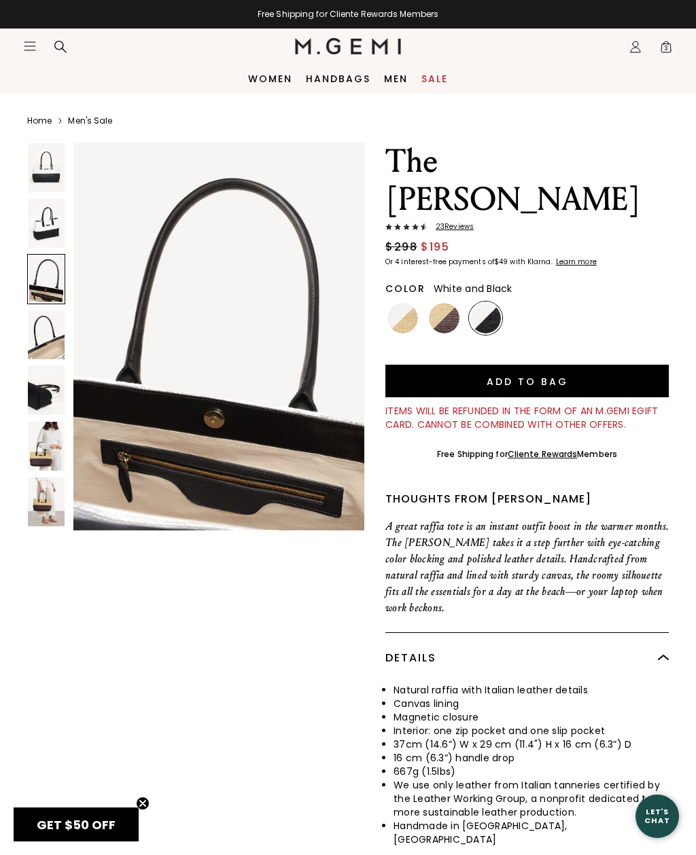
click at [50, 325] on img at bounding box center [46, 334] width 37 height 49
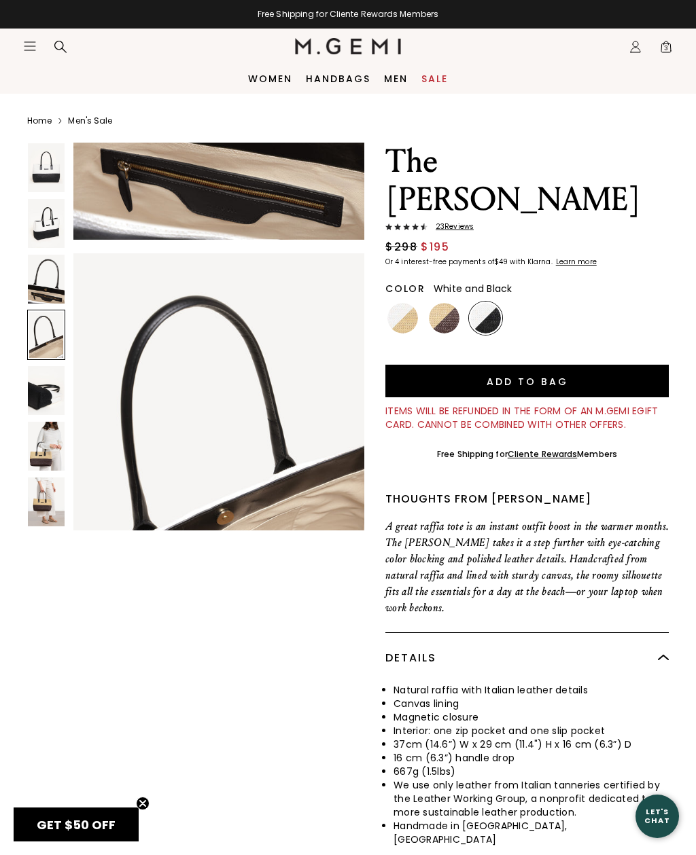
scroll to position [1204, 0]
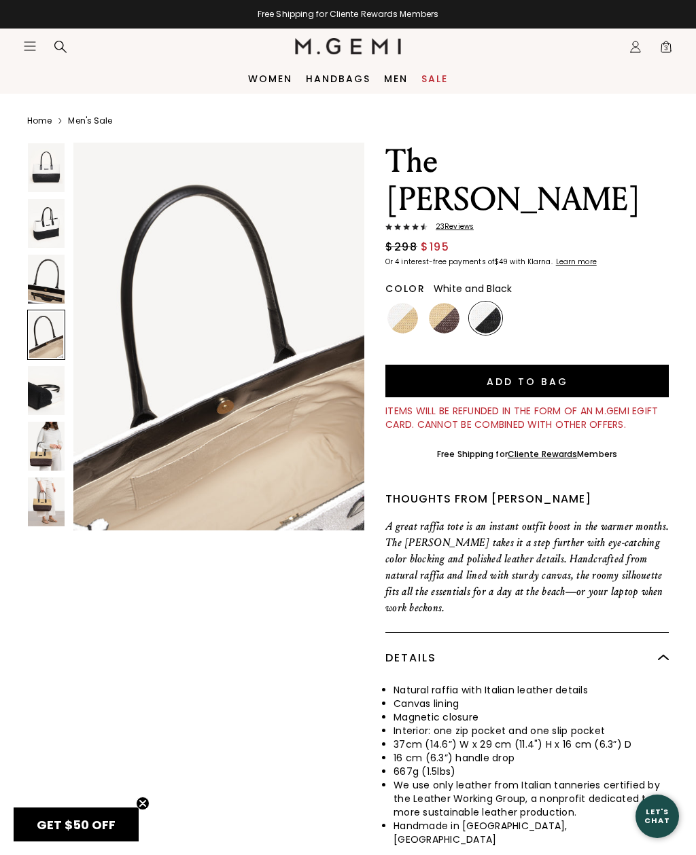
click at [45, 386] on img at bounding box center [46, 390] width 37 height 49
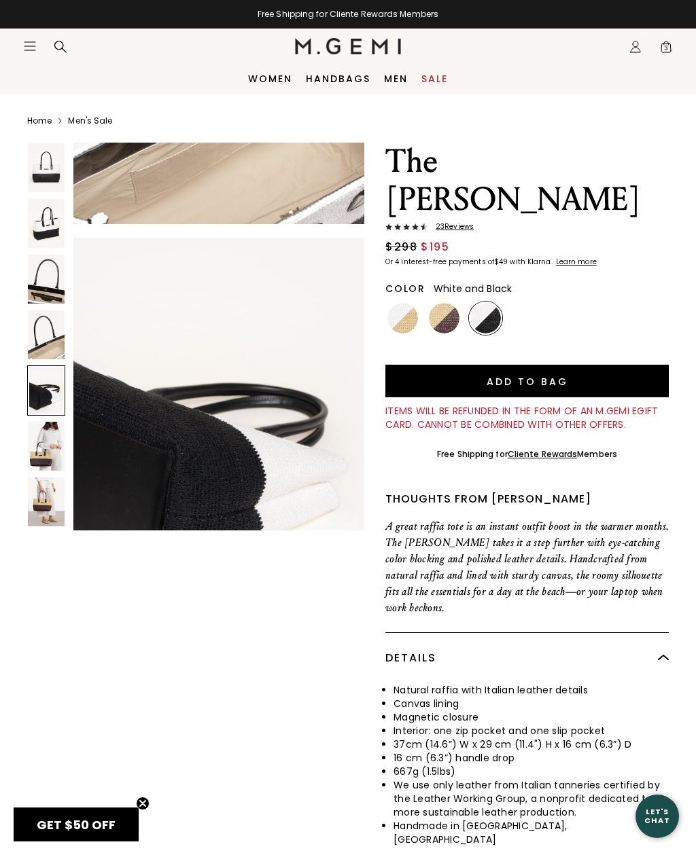
scroll to position [1605, 0]
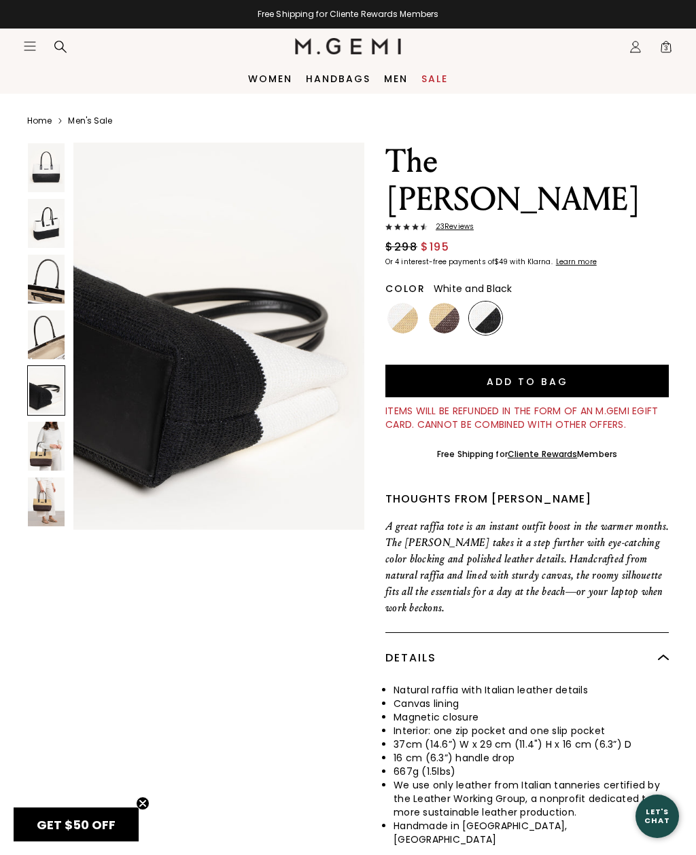
click at [49, 433] on img at bounding box center [46, 446] width 37 height 49
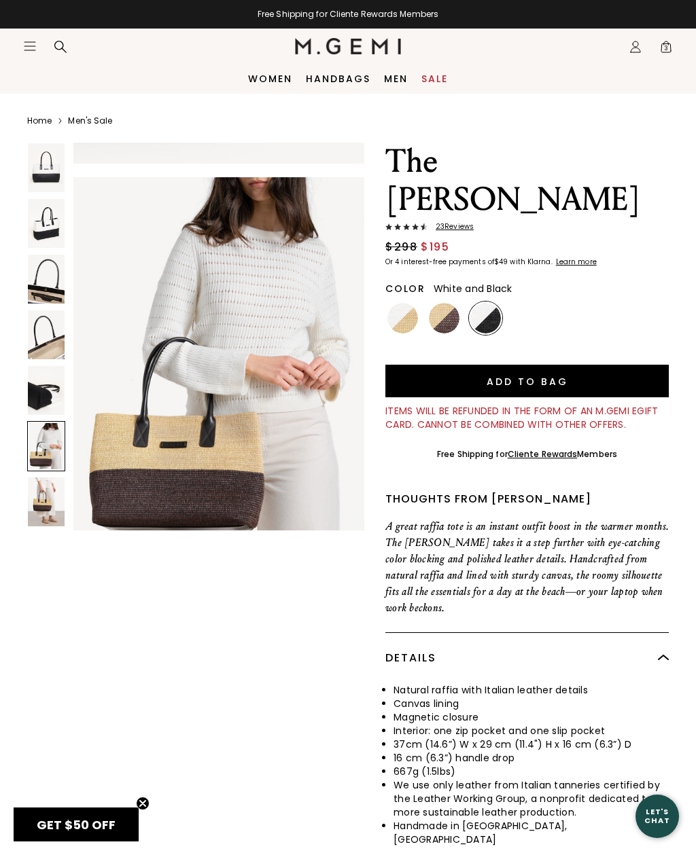
scroll to position [2006, 0]
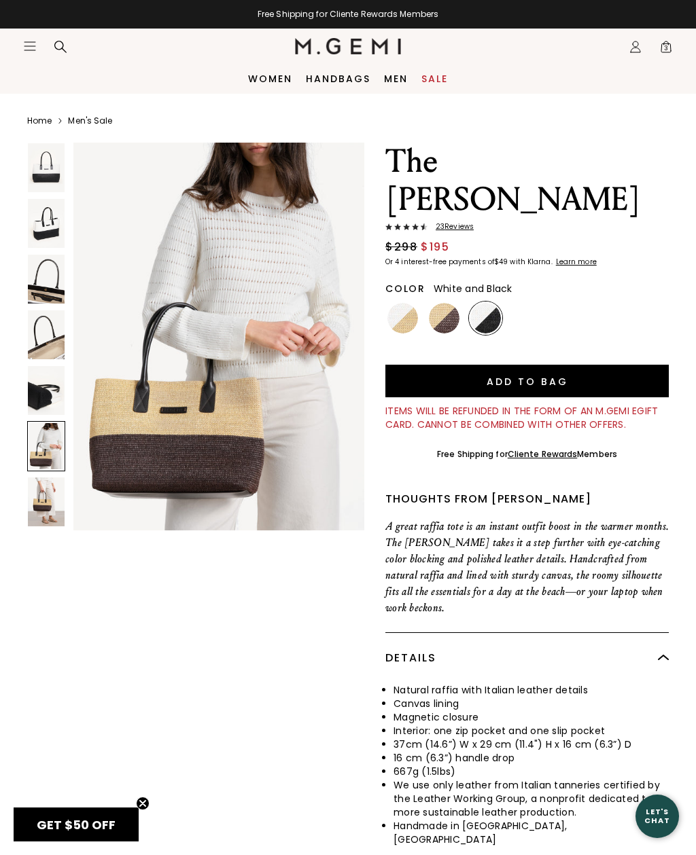
click at [39, 488] on img at bounding box center [46, 501] width 37 height 49
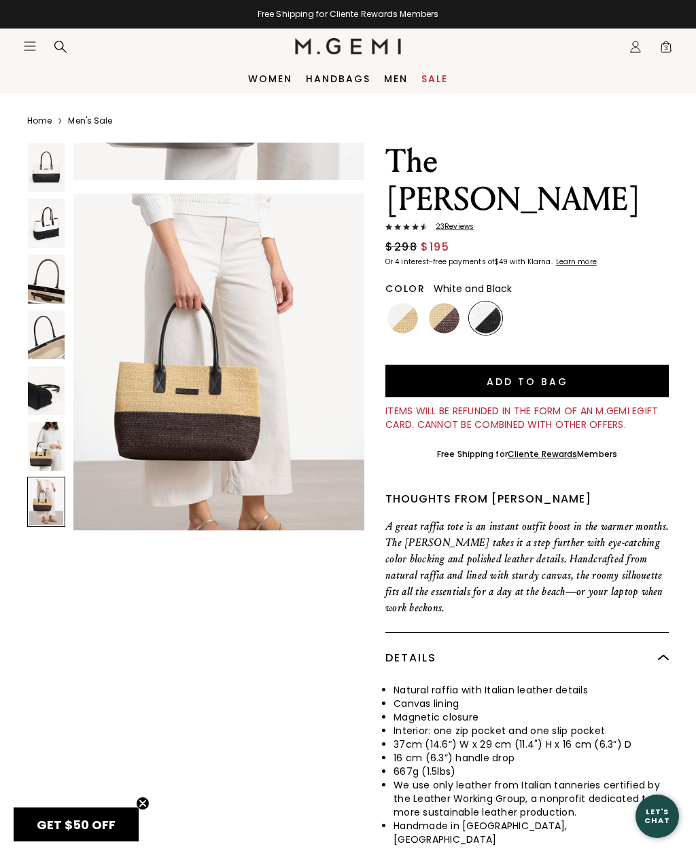
scroll to position [2407, 0]
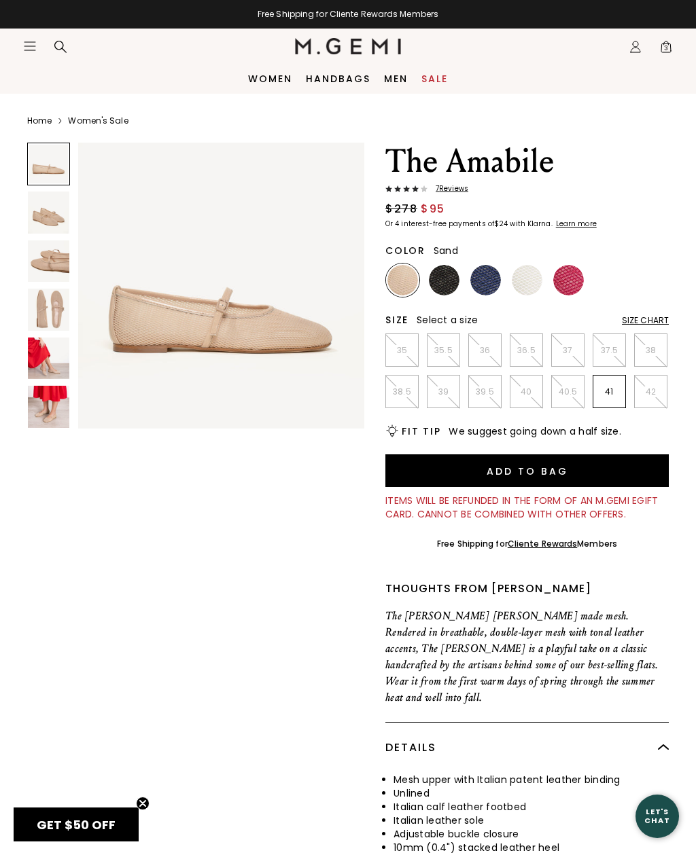
click at [464, 189] on span "7 Review s" at bounding box center [447, 189] width 41 height 8
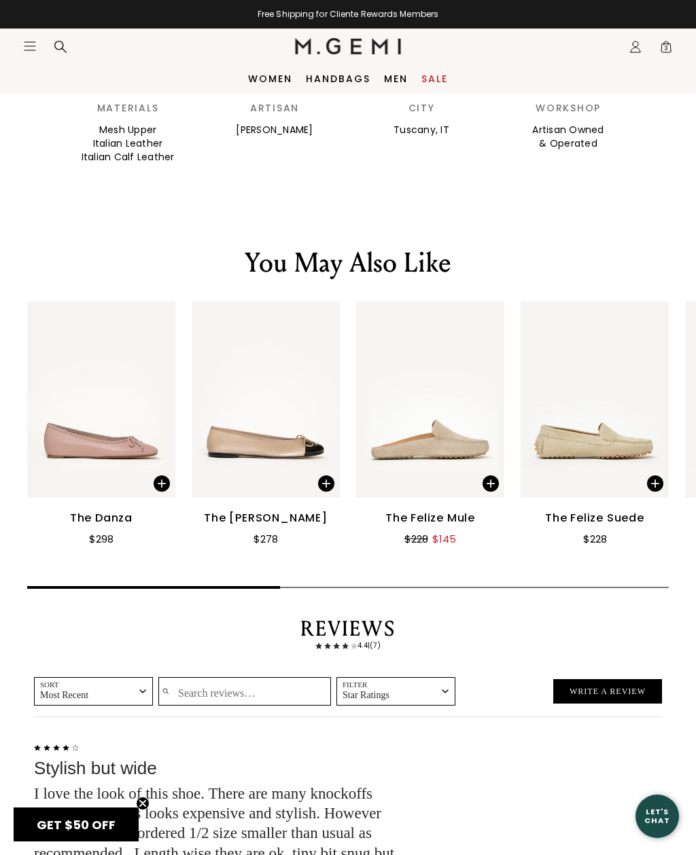
scroll to position [1518, 0]
click at [35, 46] on icon "Open site menu" at bounding box center [29, 46] width 11 height 8
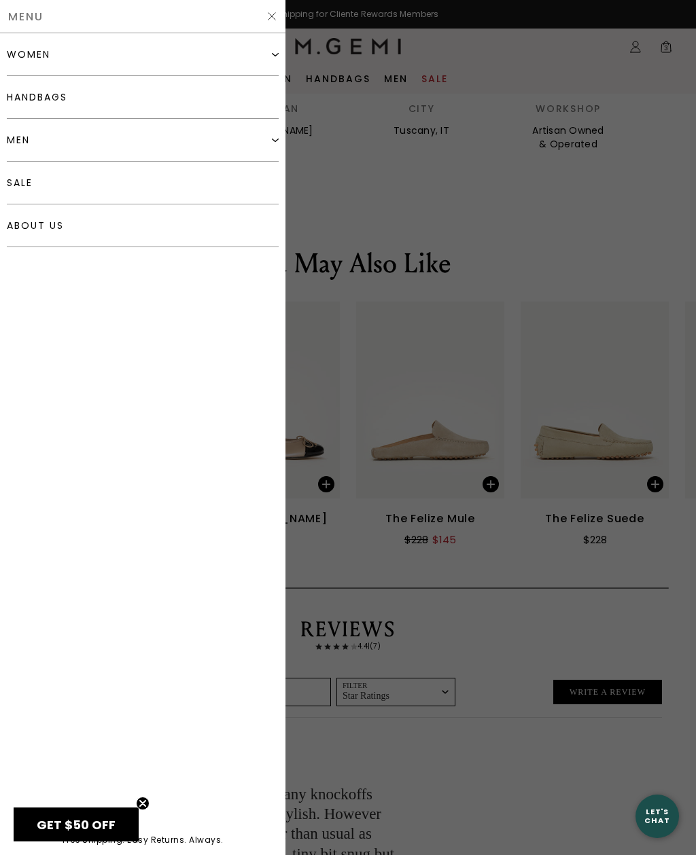
click at [249, 51] on div "women" at bounding box center [143, 54] width 272 height 43
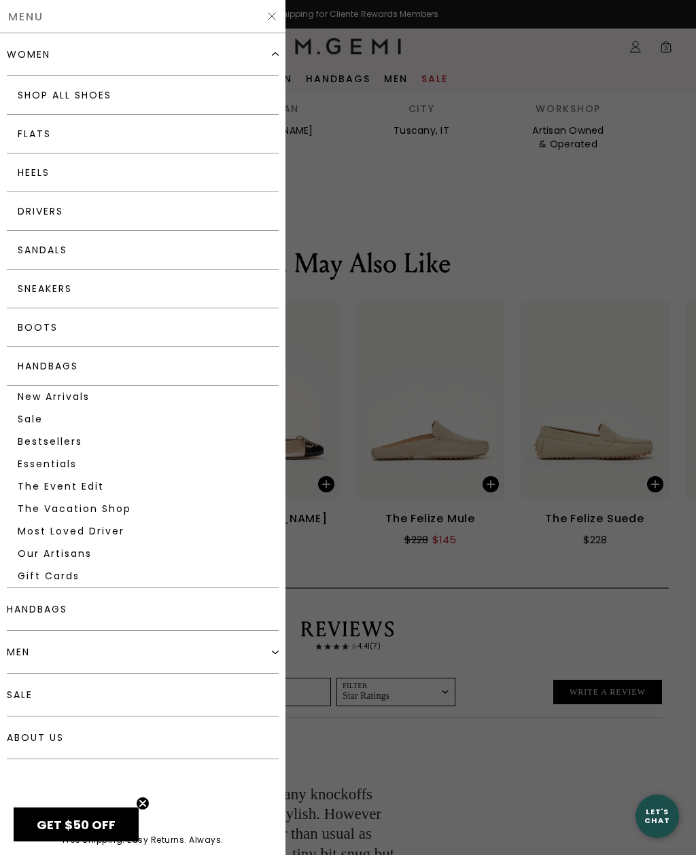
click at [84, 331] on link "Boots" at bounding box center [143, 327] width 272 height 39
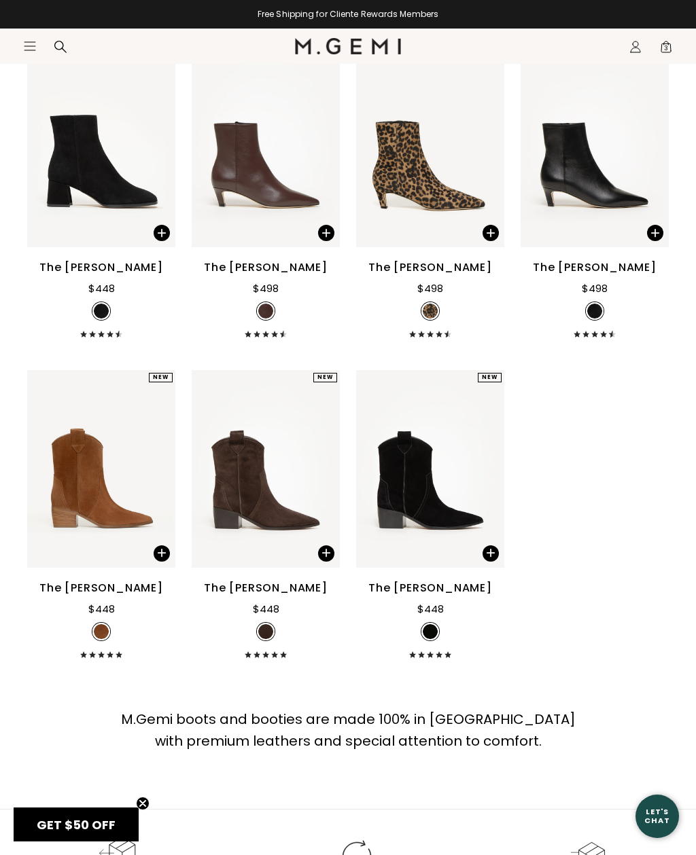
scroll to position [890, 0]
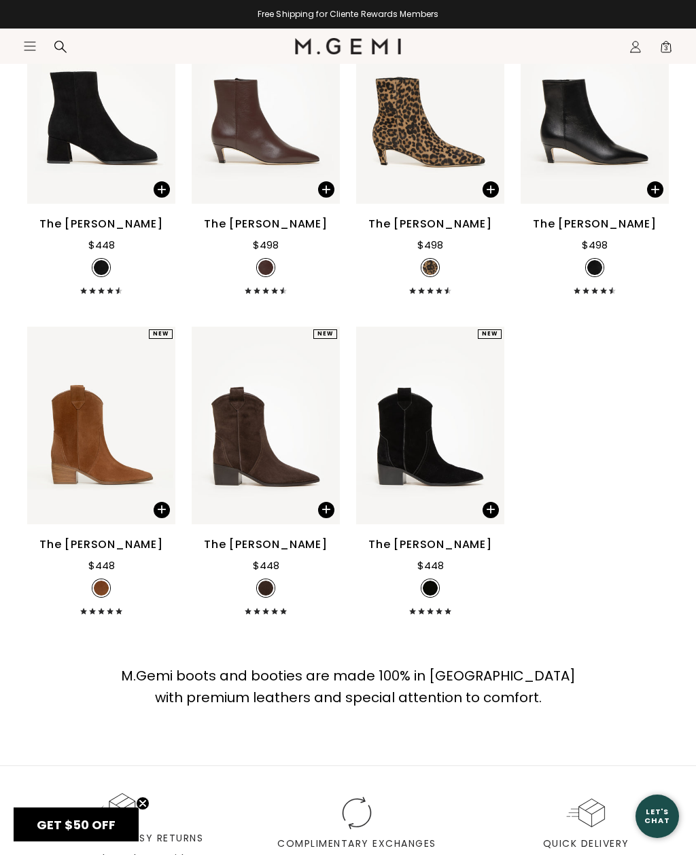
click at [655, 39] on div "Icons/20x20/bag@2x 3" at bounding box center [662, 46] width 20 height 35
click at [665, 35] on div "Icons/20x20/bag@2x 3" at bounding box center [662, 46] width 20 height 35
click at [664, 50] on span "3" at bounding box center [666, 50] width 14 height 14
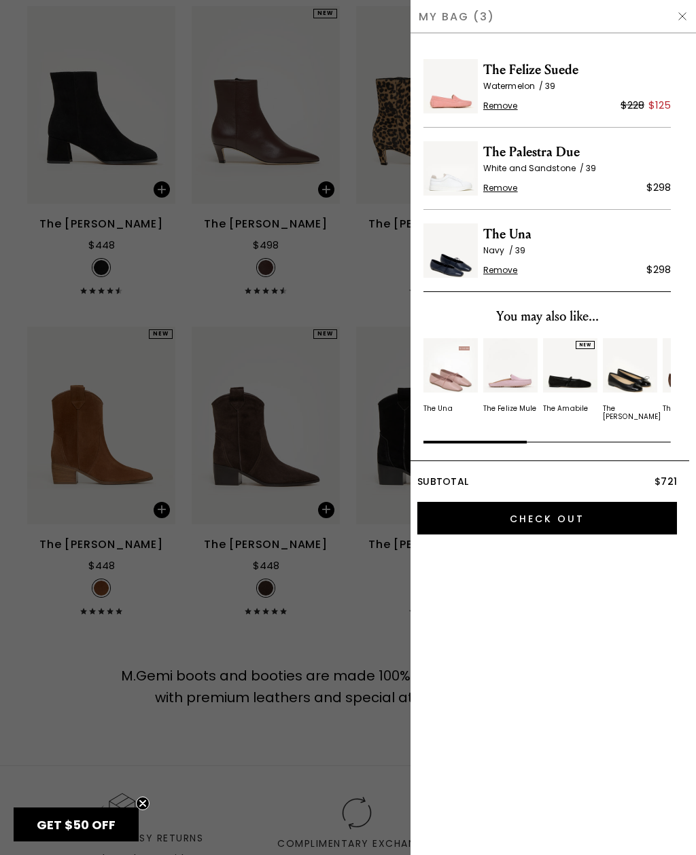
click at [454, 262] on img at bounding box center [450, 250] width 54 height 54
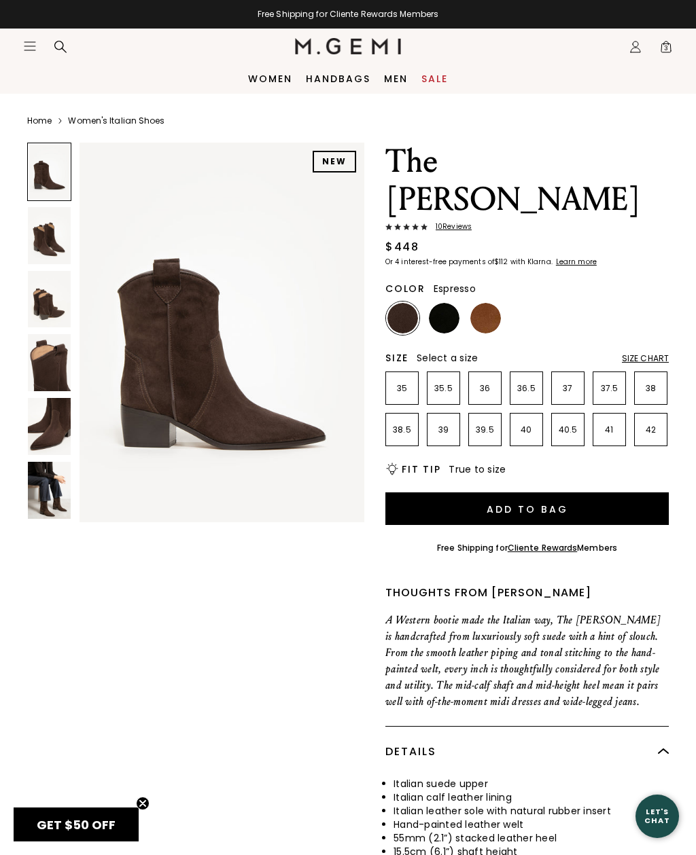
click at [40, 484] on img at bounding box center [49, 490] width 43 height 57
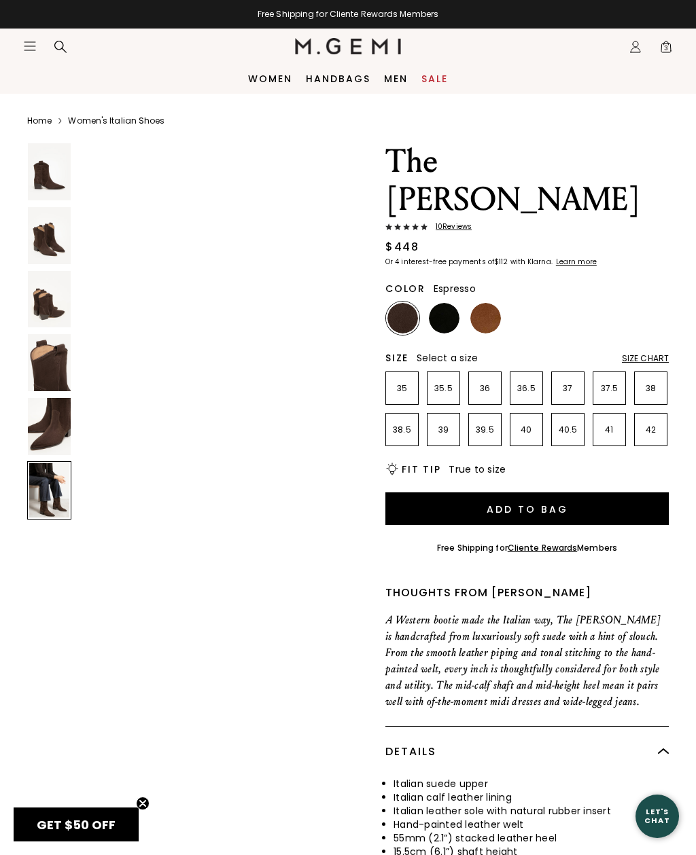
scroll to position [1966, 0]
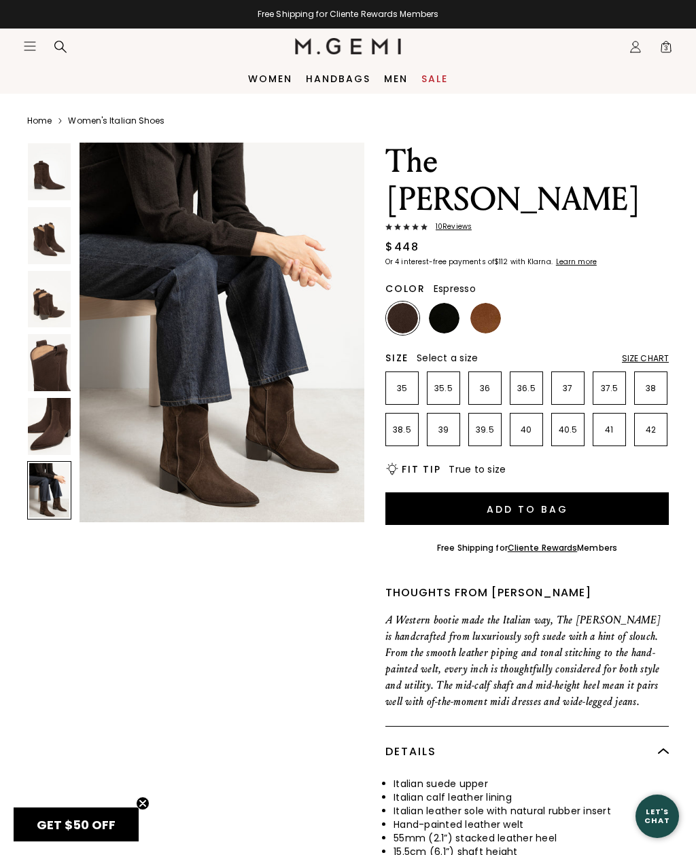
click at [48, 425] on img at bounding box center [49, 426] width 43 height 57
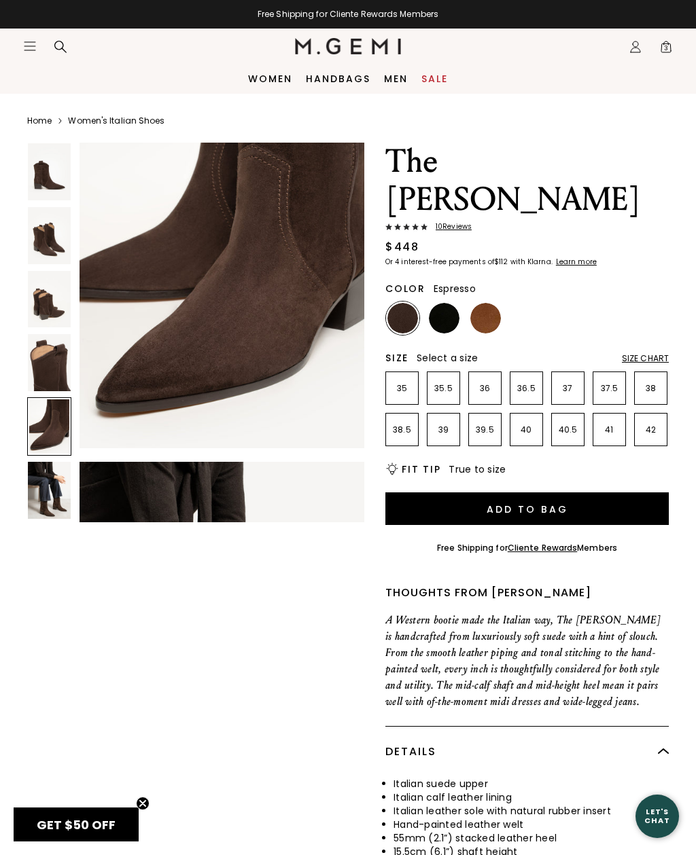
scroll to position [1572, 0]
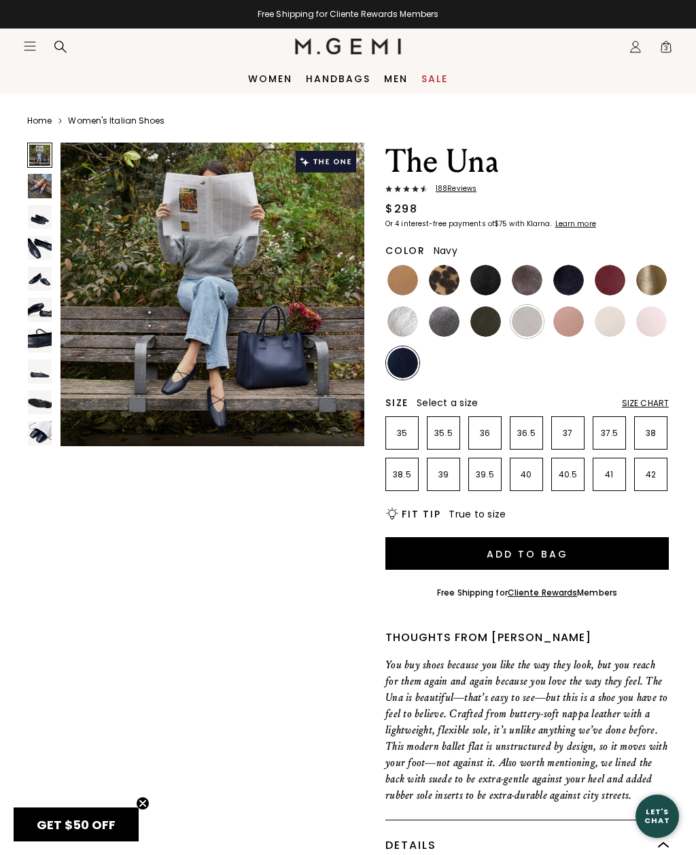
click at [34, 240] on img at bounding box center [40, 248] width 24 height 24
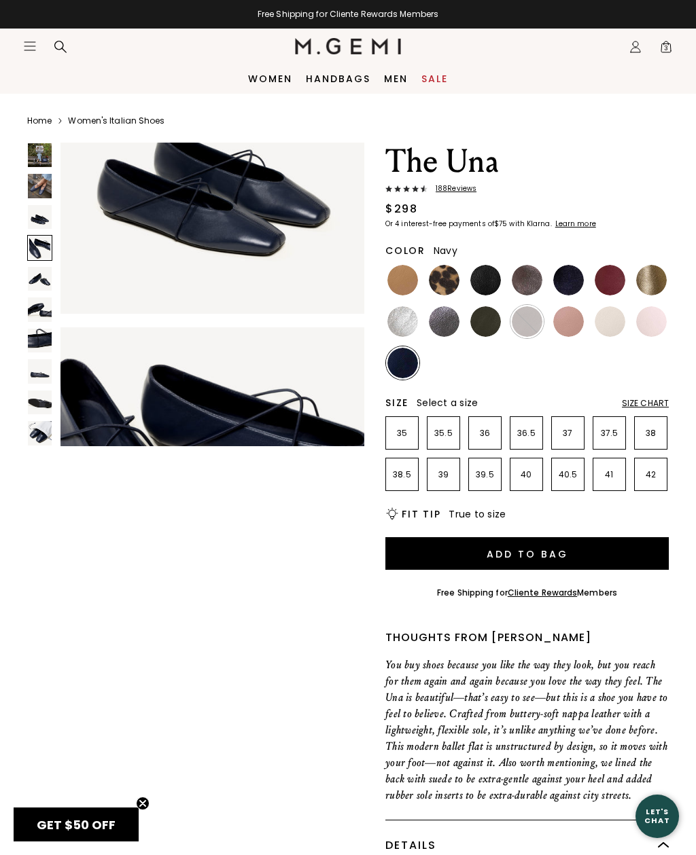
scroll to position [951, 0]
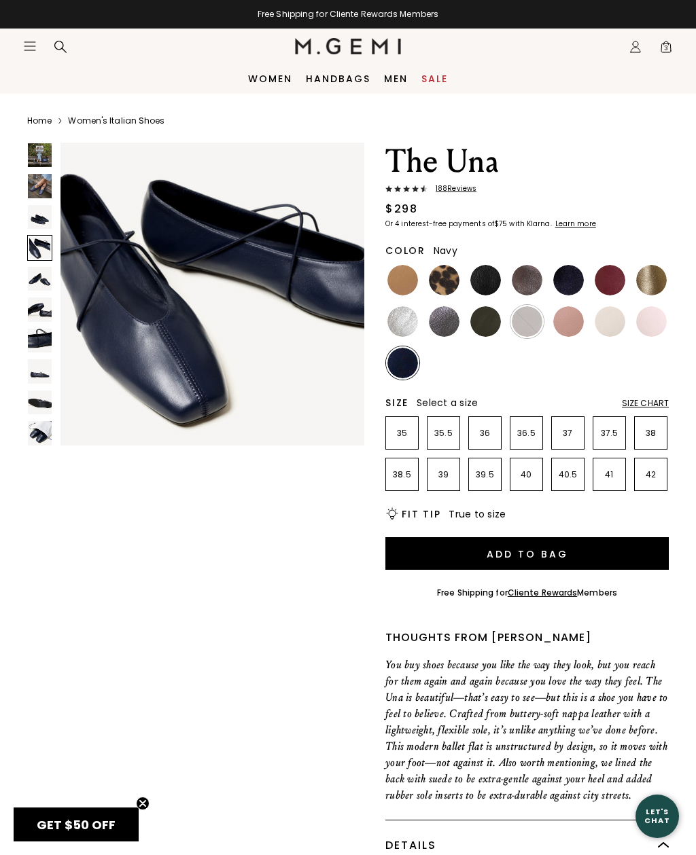
click at [467, 194] on div "188 Review s" at bounding box center [526, 190] width 283 height 11
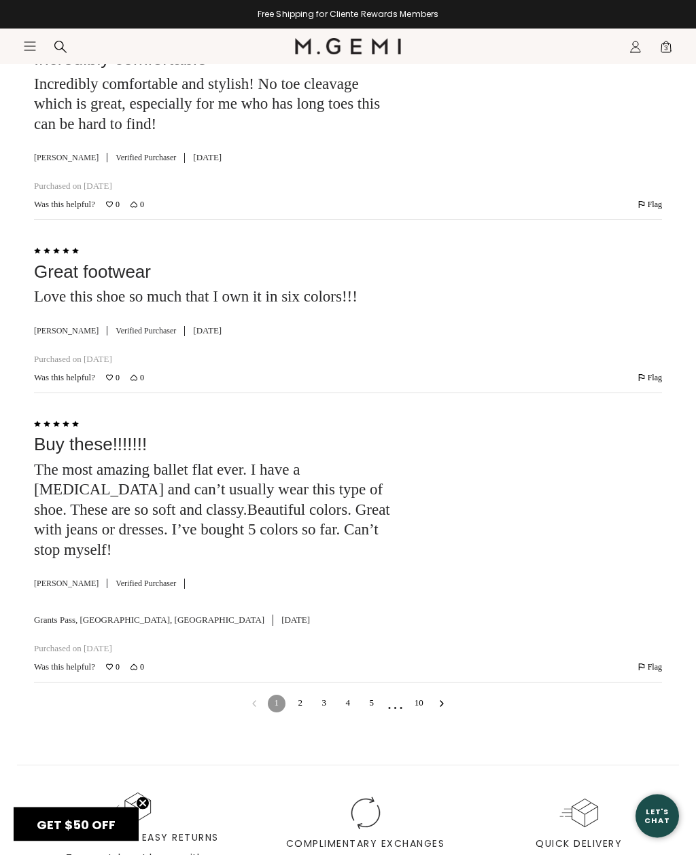
scroll to position [4905, 0]
click at [306, 695] on link "2" at bounding box center [300, 704] width 18 height 18
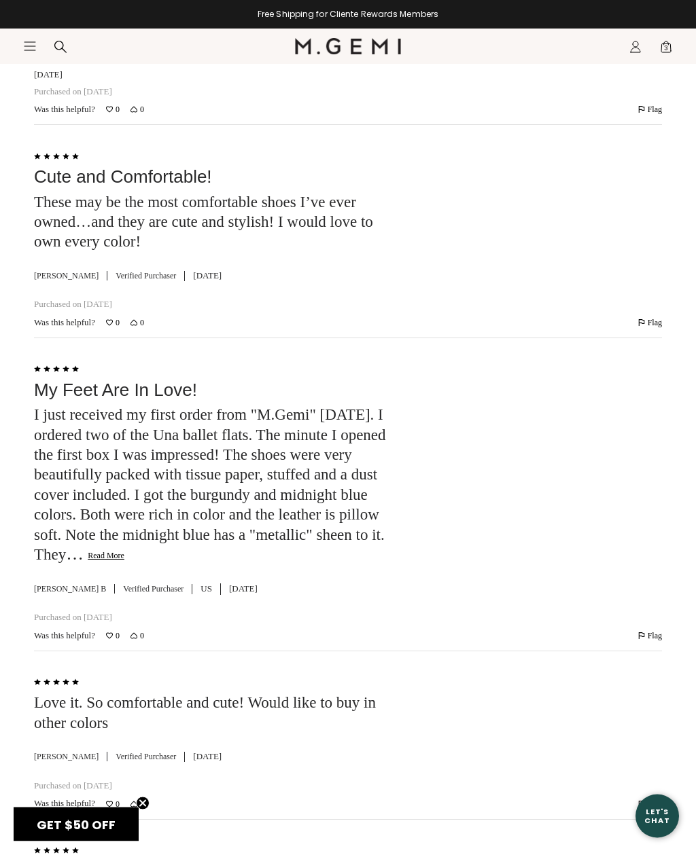
scroll to position [4289, 0]
click at [124, 550] on button "Read More" at bounding box center [106, 555] width 37 height 11
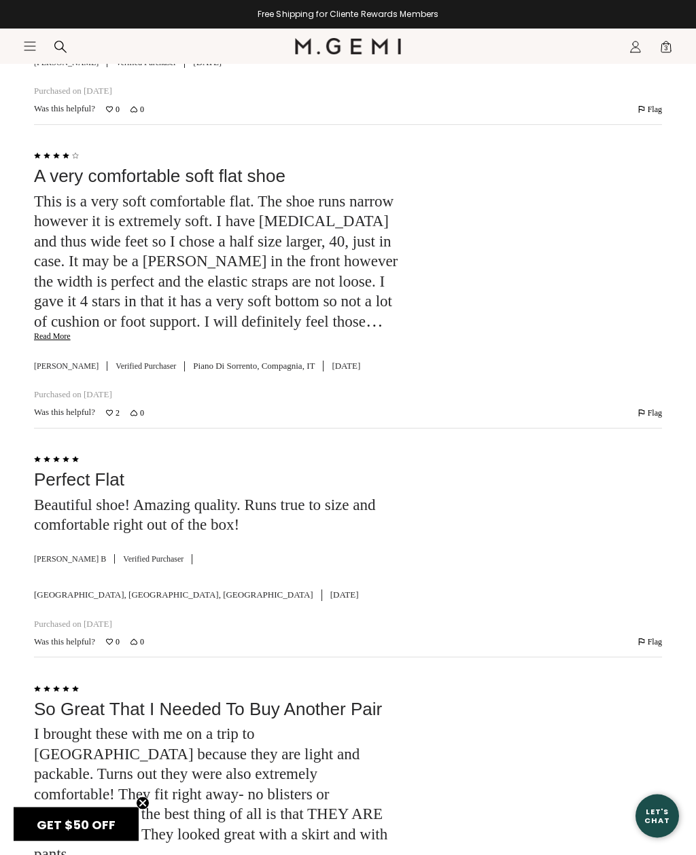
scroll to position [7361, 0]
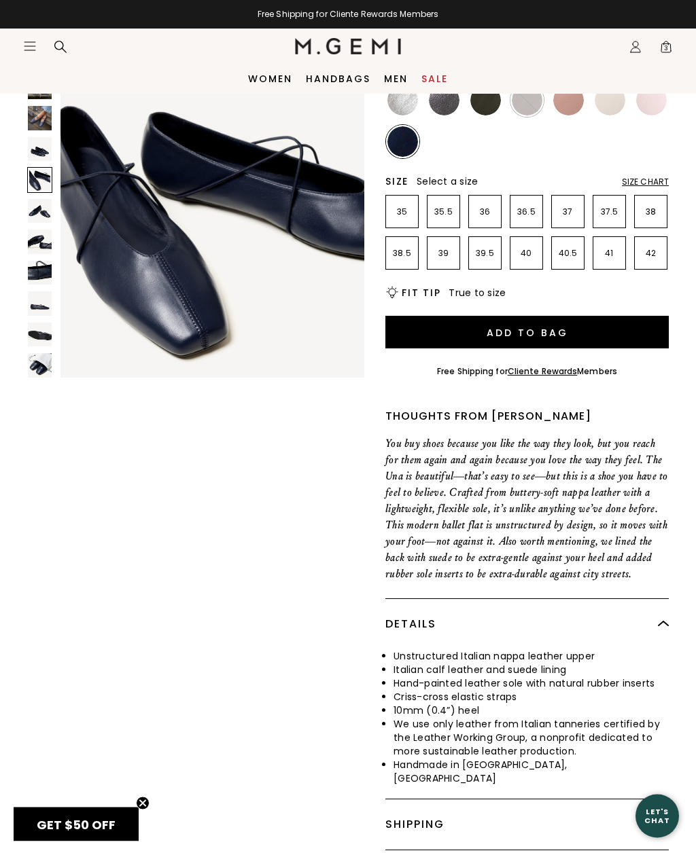
scroll to position [0, 0]
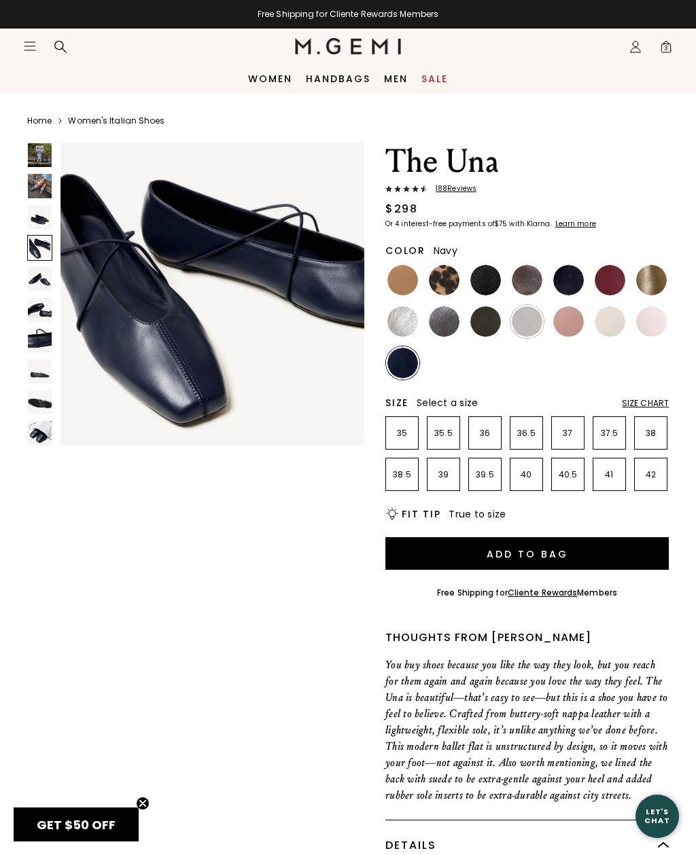
click at [40, 259] on div at bounding box center [39, 247] width 25 height 25
click at [43, 270] on img at bounding box center [40, 279] width 24 height 24
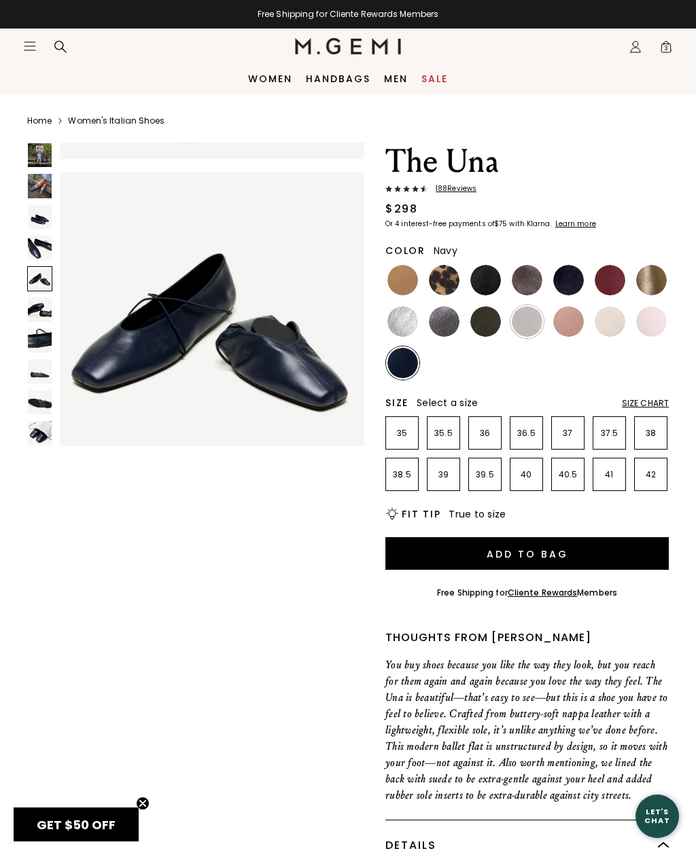
scroll to position [1267, 0]
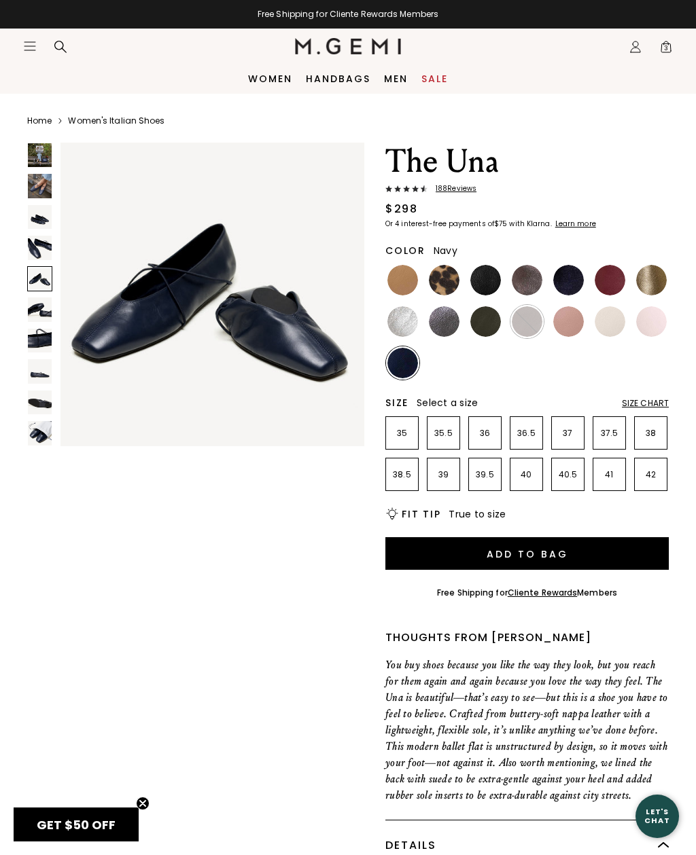
click at [35, 245] on img at bounding box center [40, 248] width 24 height 24
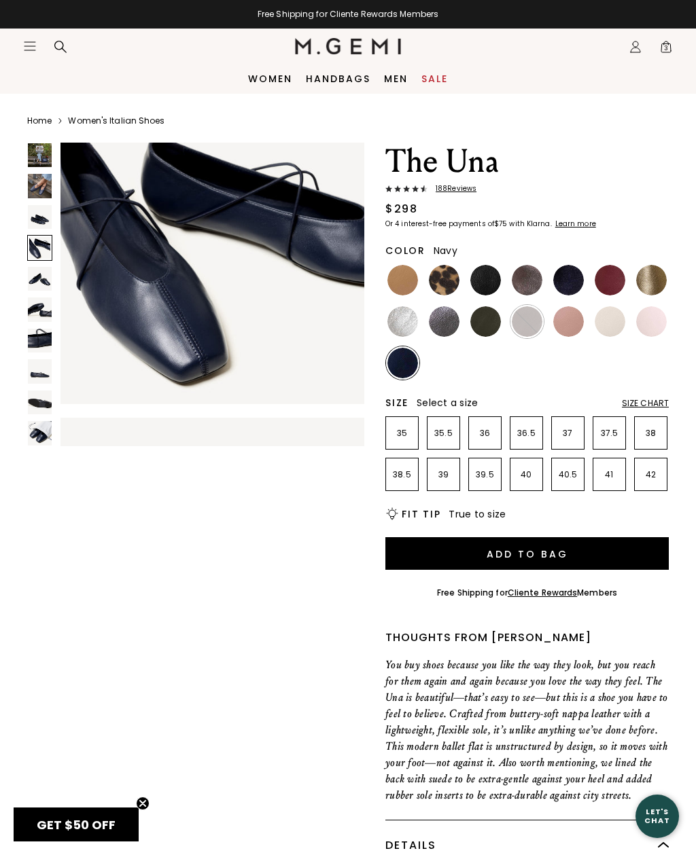
scroll to position [951, 0]
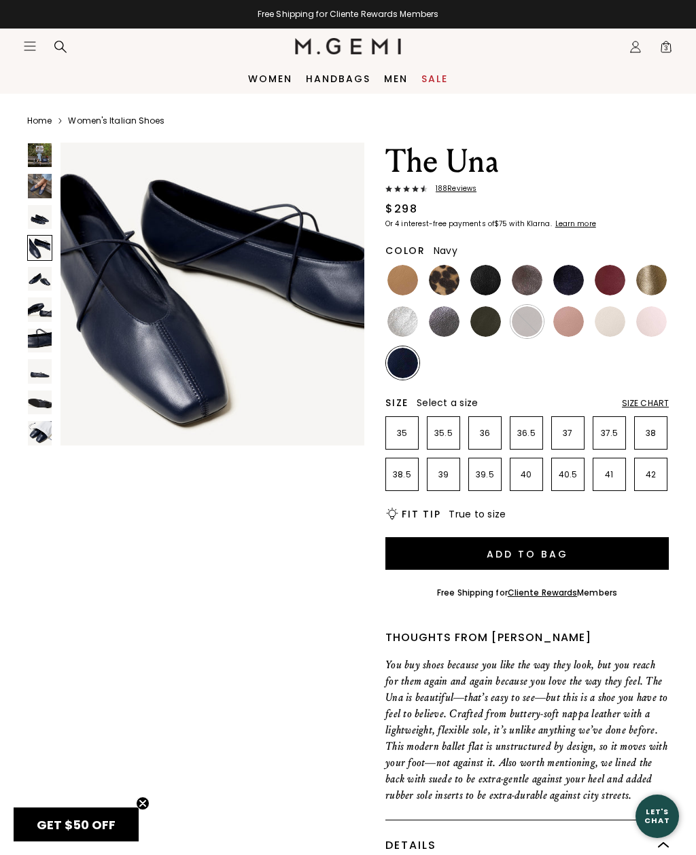
click at [44, 365] on img at bounding box center [40, 371] width 24 height 24
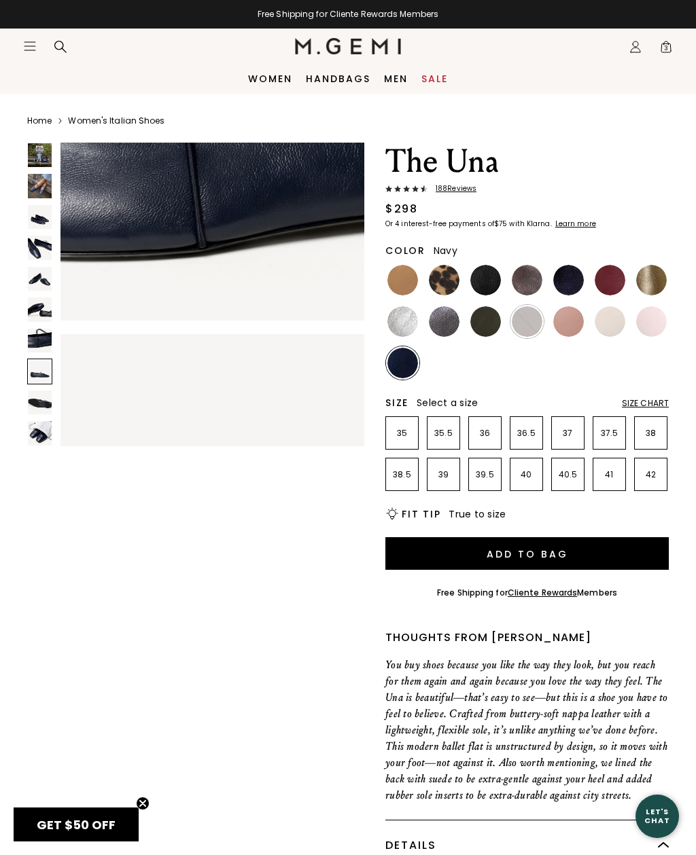
scroll to position [2218, 0]
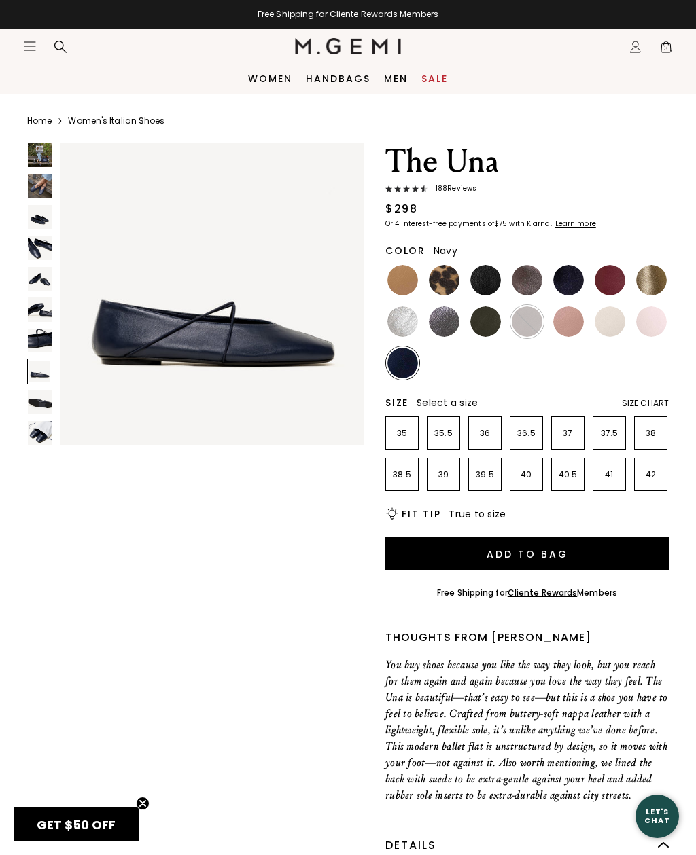
click at [35, 397] on img at bounding box center [40, 403] width 24 height 24
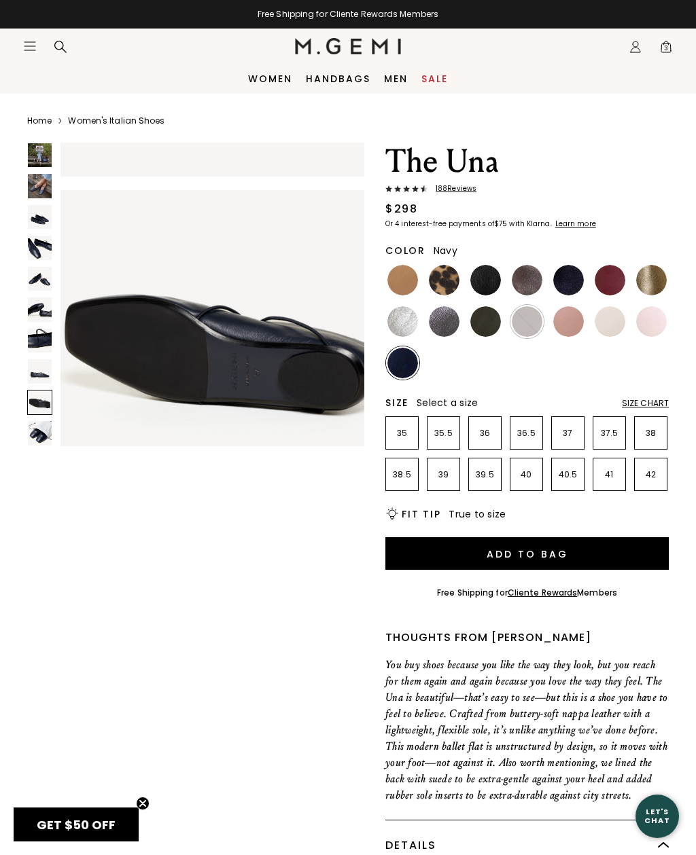
scroll to position [2535, 0]
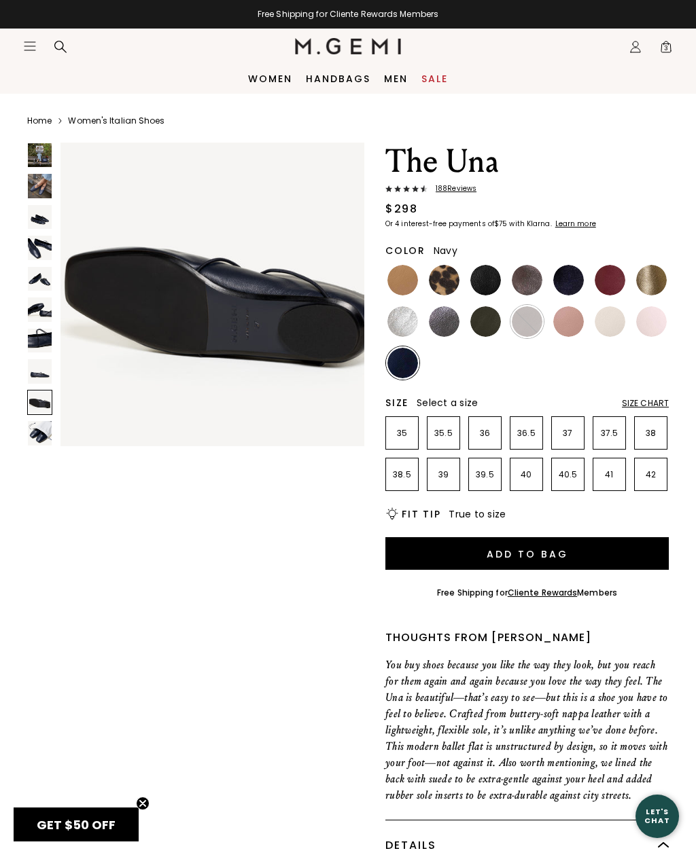
click at [41, 426] on img at bounding box center [40, 433] width 24 height 24
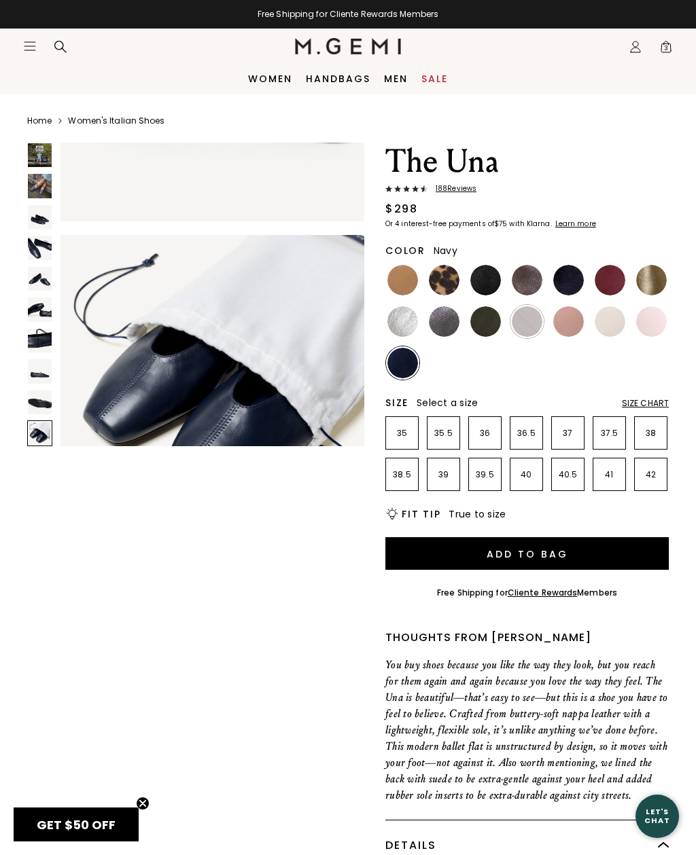
scroll to position [2852, 0]
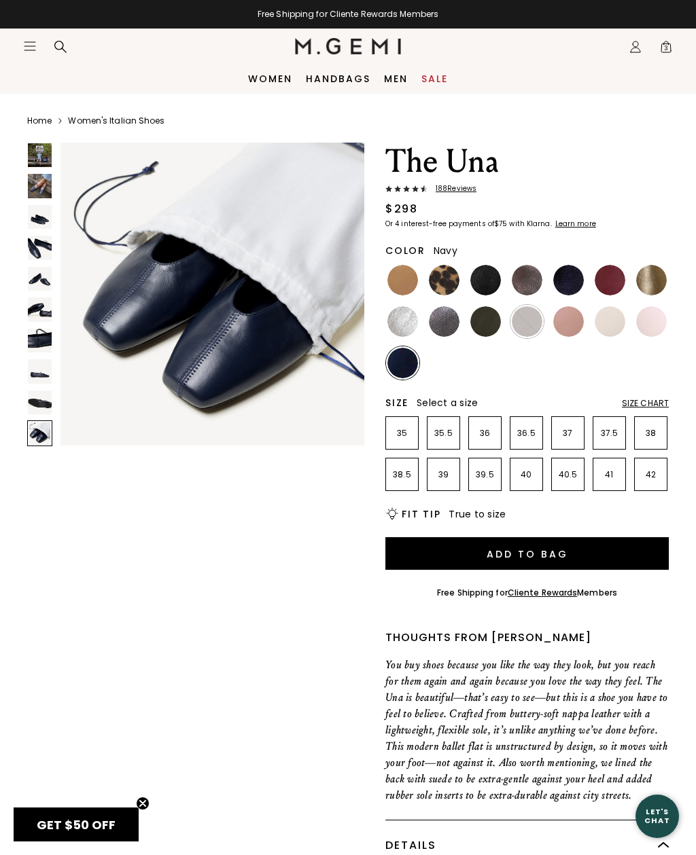
click at [41, 333] on img at bounding box center [40, 341] width 24 height 24
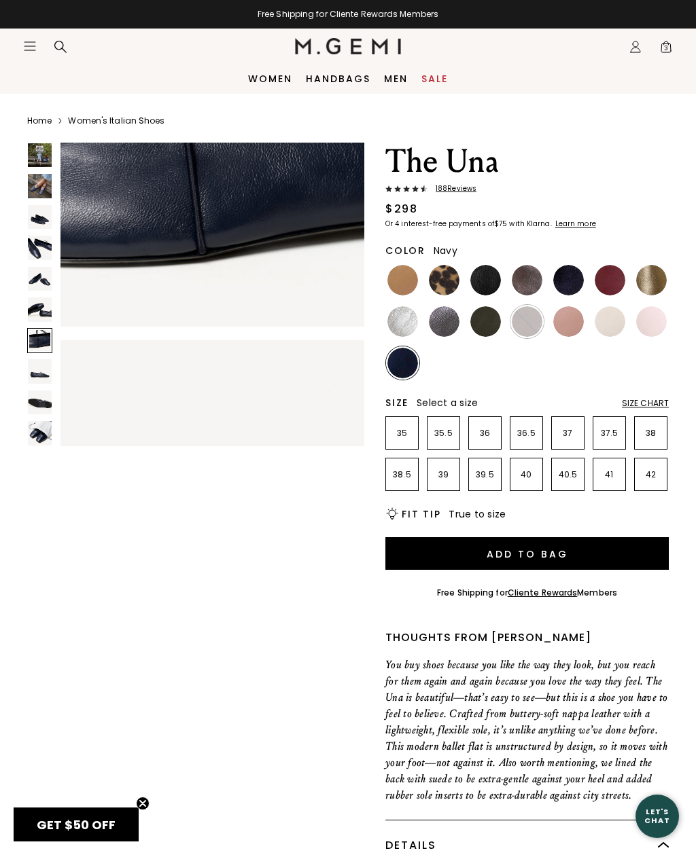
scroll to position [1901, 0]
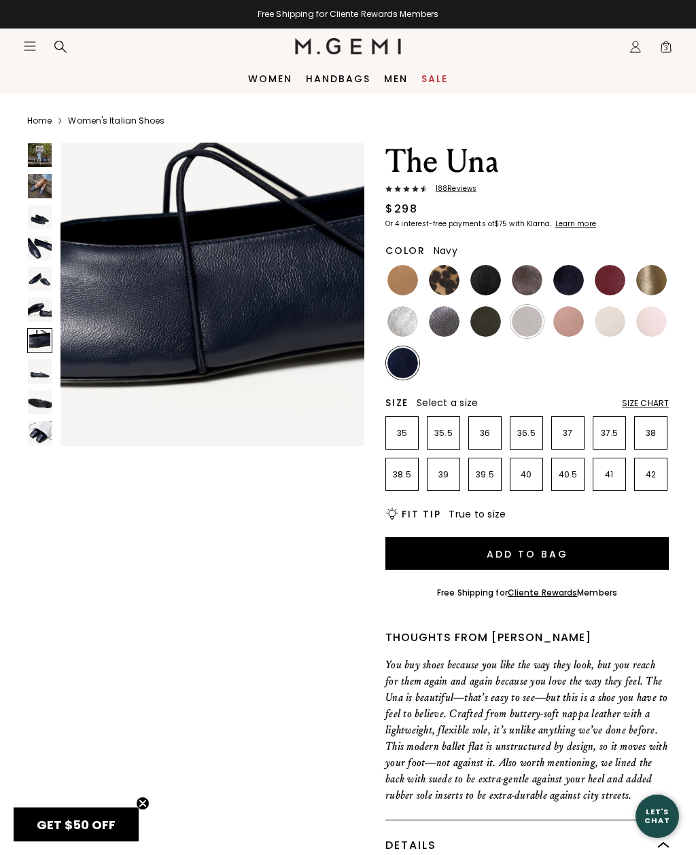
click at [34, 303] on img at bounding box center [40, 310] width 24 height 24
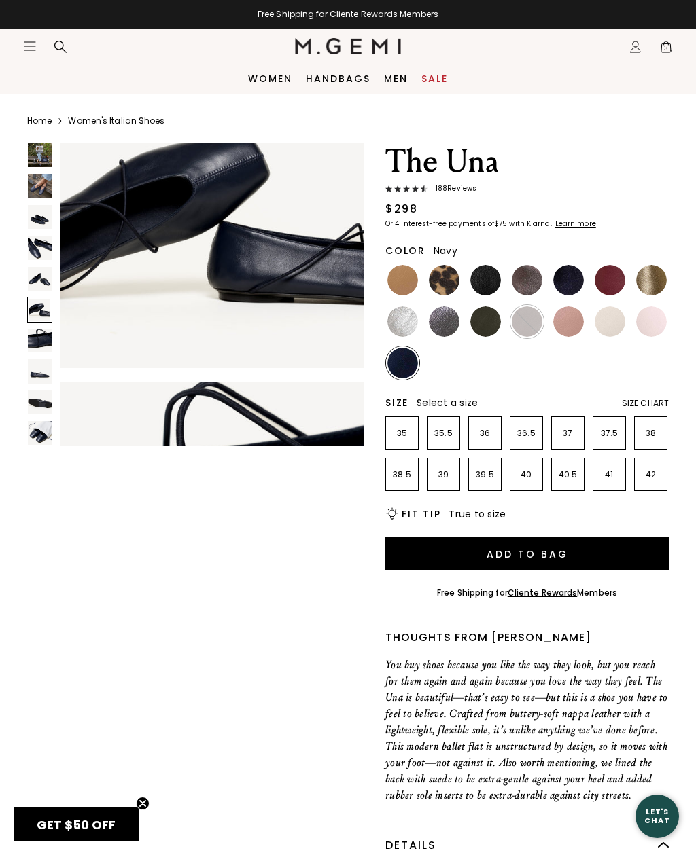
scroll to position [1585, 0]
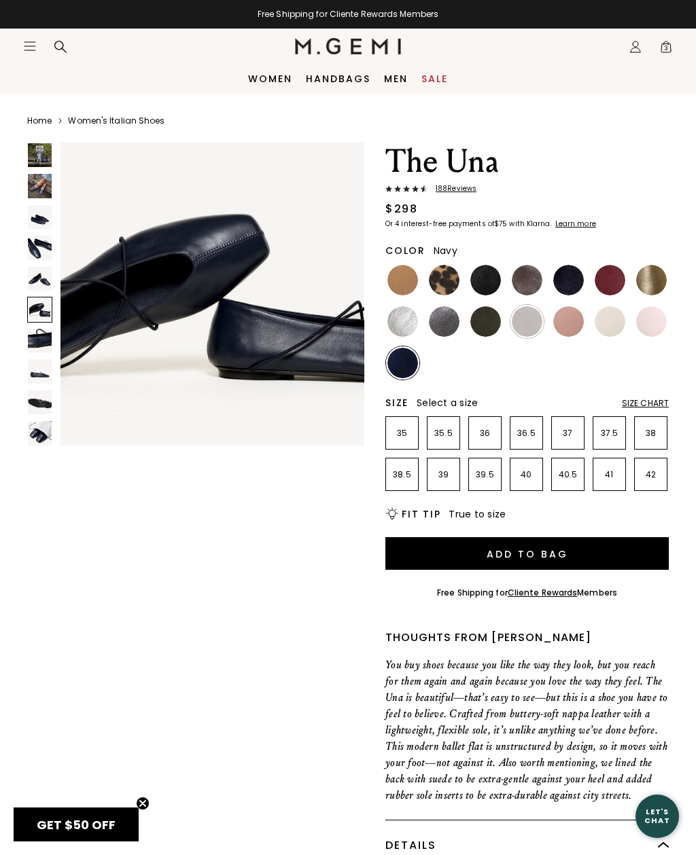
click at [47, 242] on img at bounding box center [40, 248] width 24 height 24
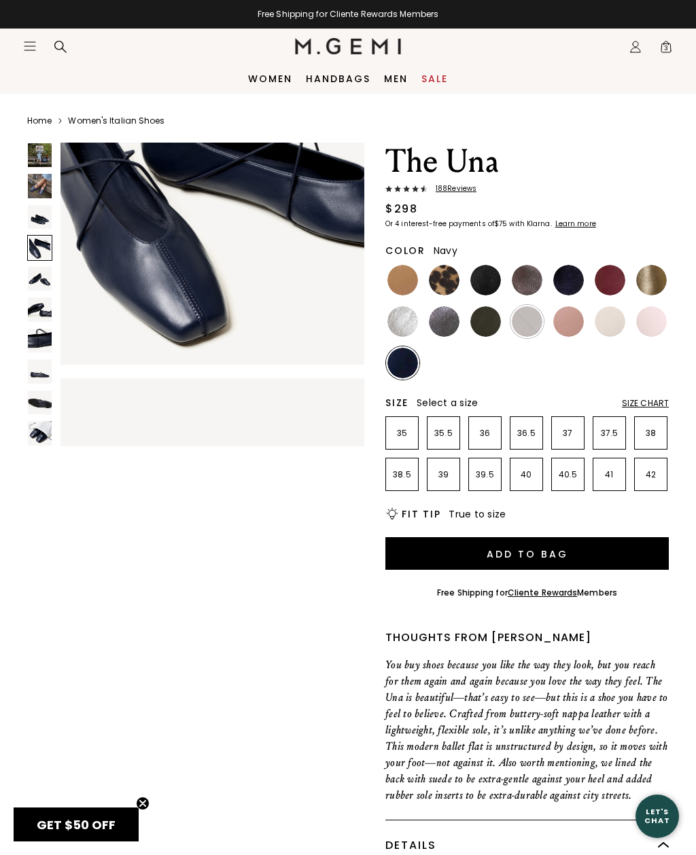
scroll to position [951, 0]
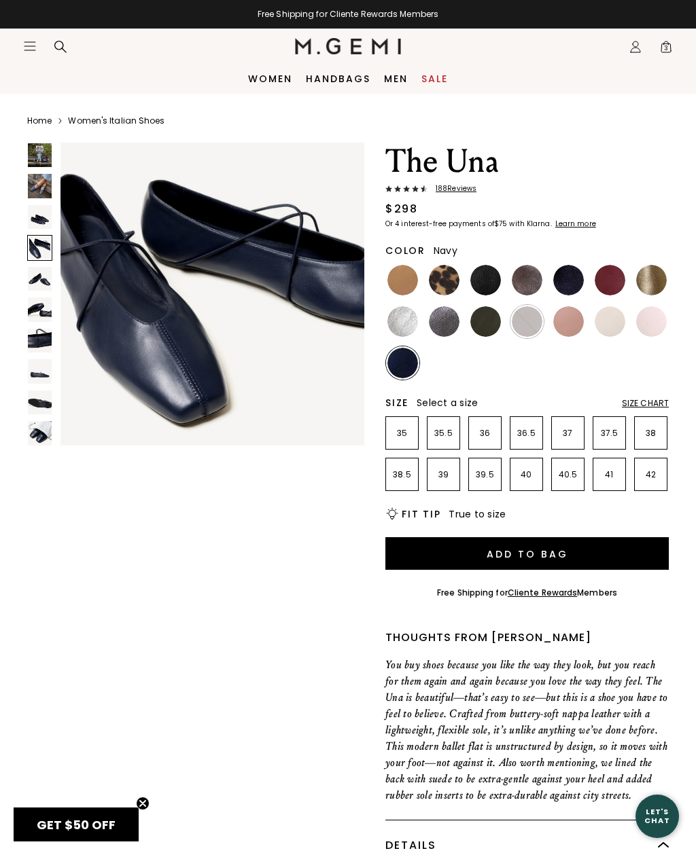
click at [668, 48] on span "3" at bounding box center [666, 50] width 14 height 14
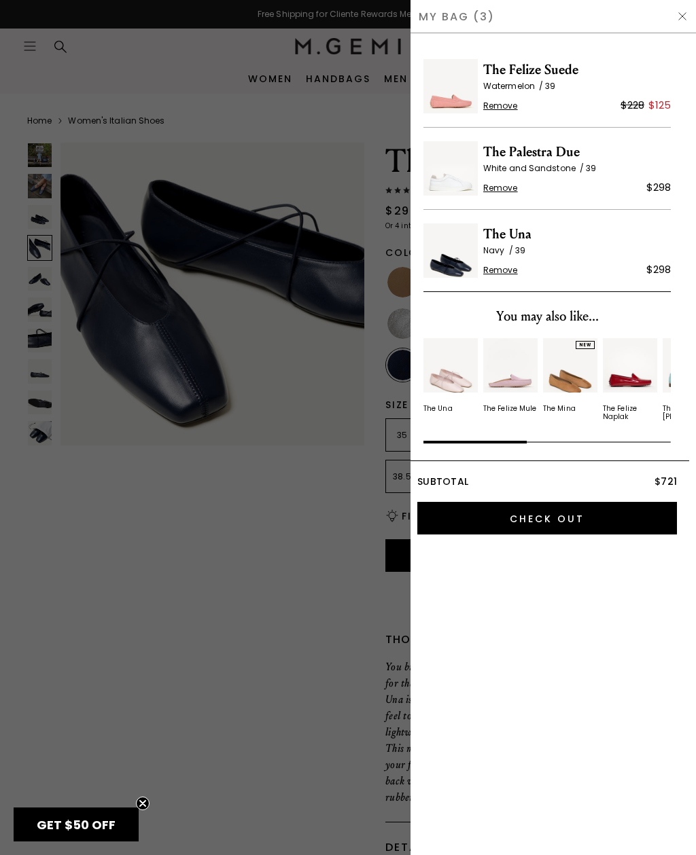
click at [511, 190] on span "Remove" at bounding box center [500, 188] width 35 height 11
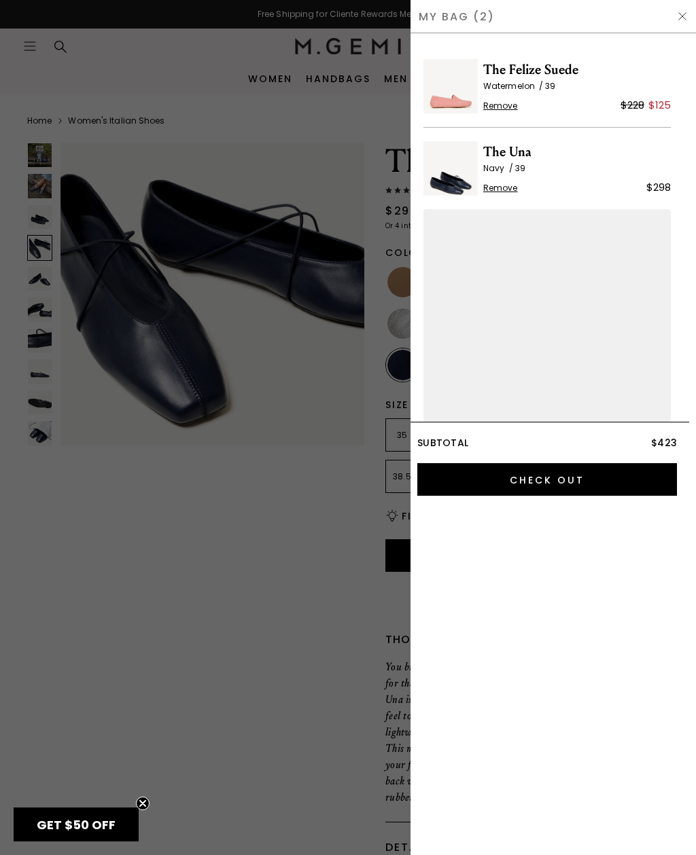
scroll to position [0, 0]
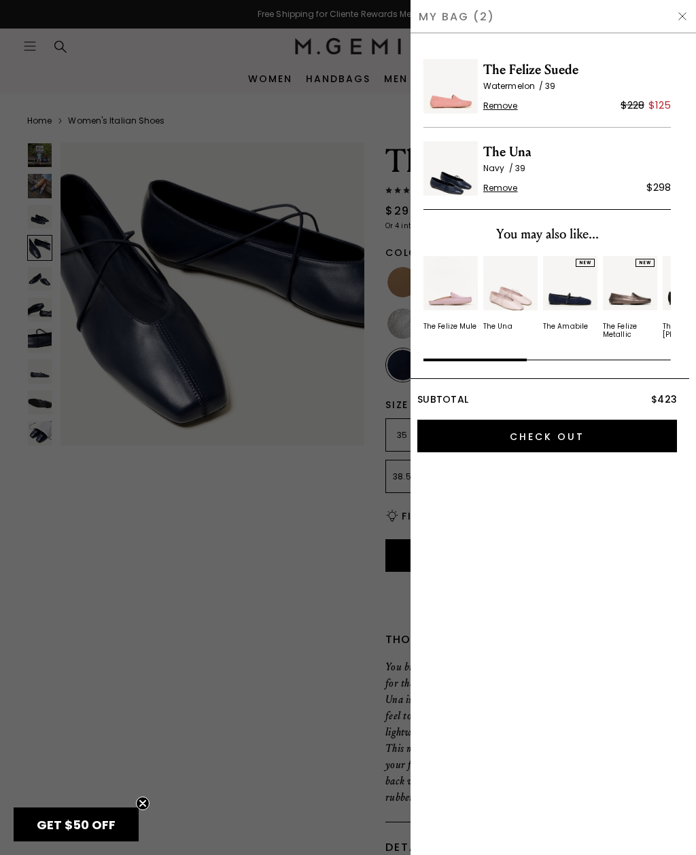
click at [450, 90] on img at bounding box center [450, 86] width 54 height 54
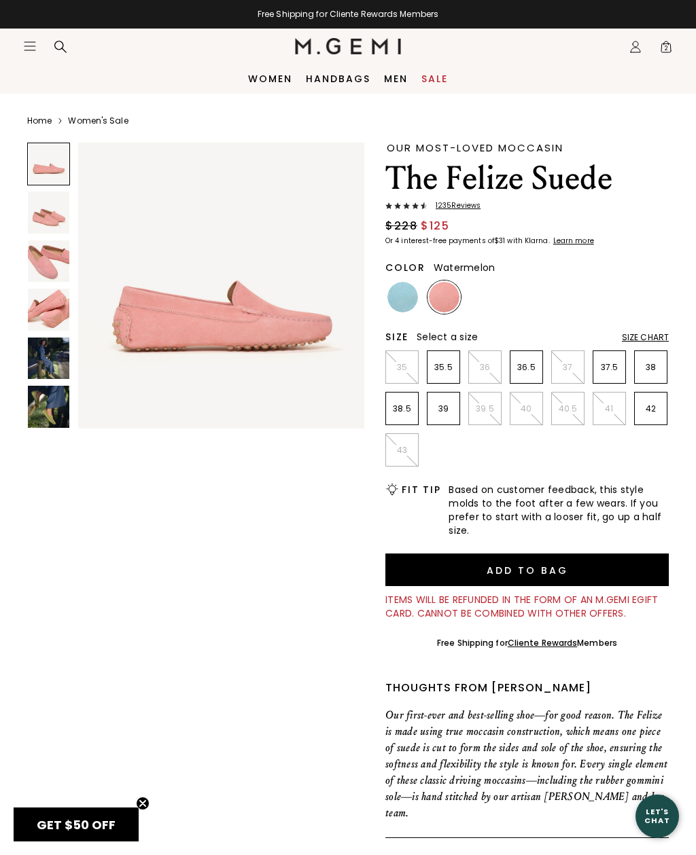
click at [44, 258] on img at bounding box center [48, 260] width 41 height 41
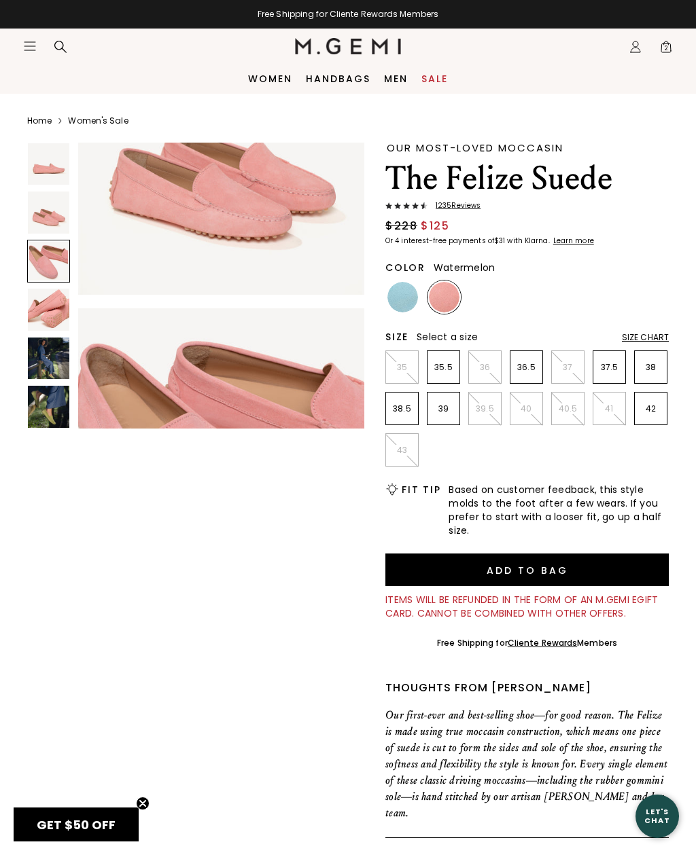
scroll to position [598, 0]
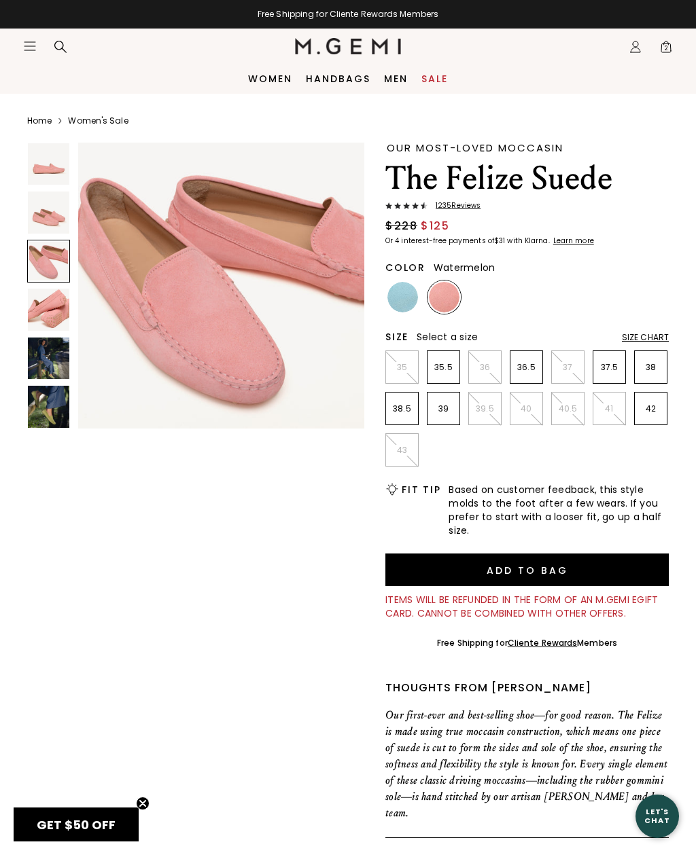
click at [50, 300] on img at bounding box center [48, 309] width 41 height 41
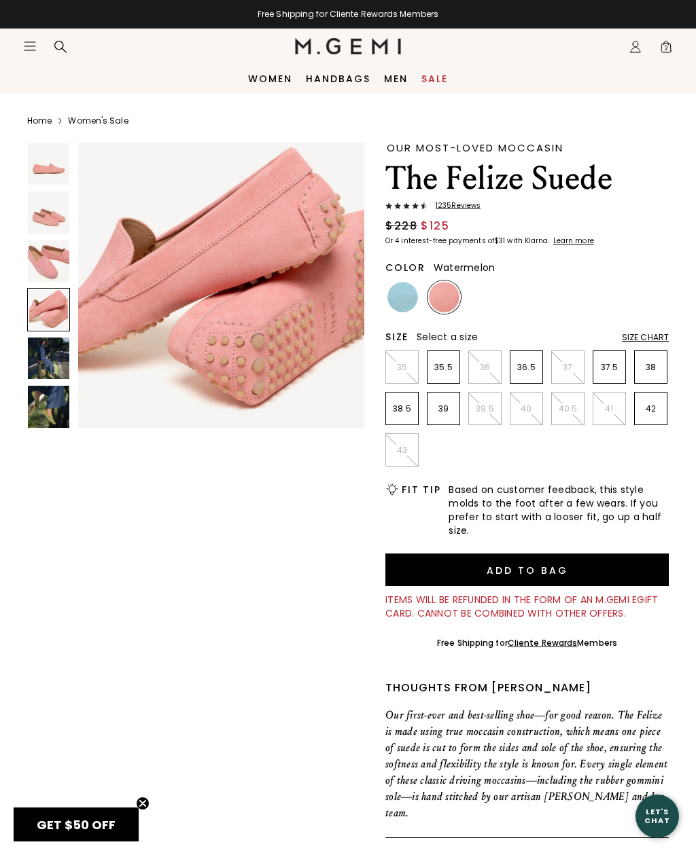
scroll to position [898, 0]
click at [44, 167] on img at bounding box center [48, 163] width 41 height 41
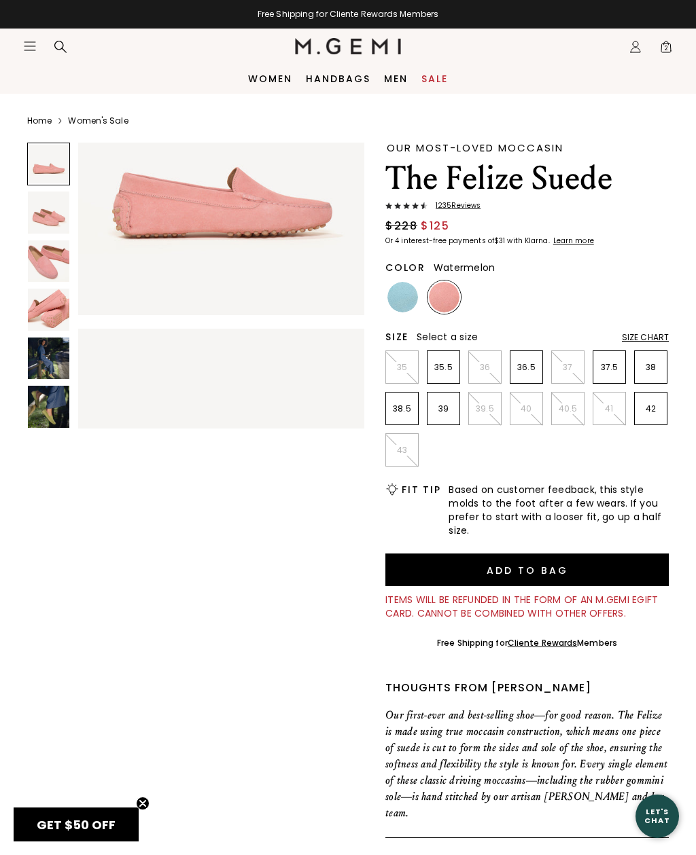
scroll to position [0, 0]
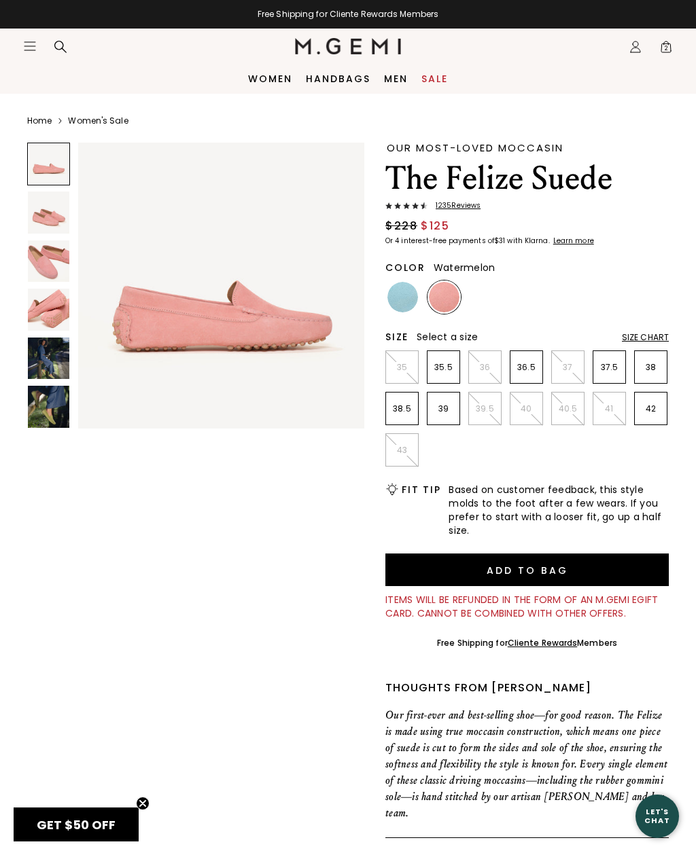
click at [666, 41] on icon at bounding box center [666, 42] width 5 height 3
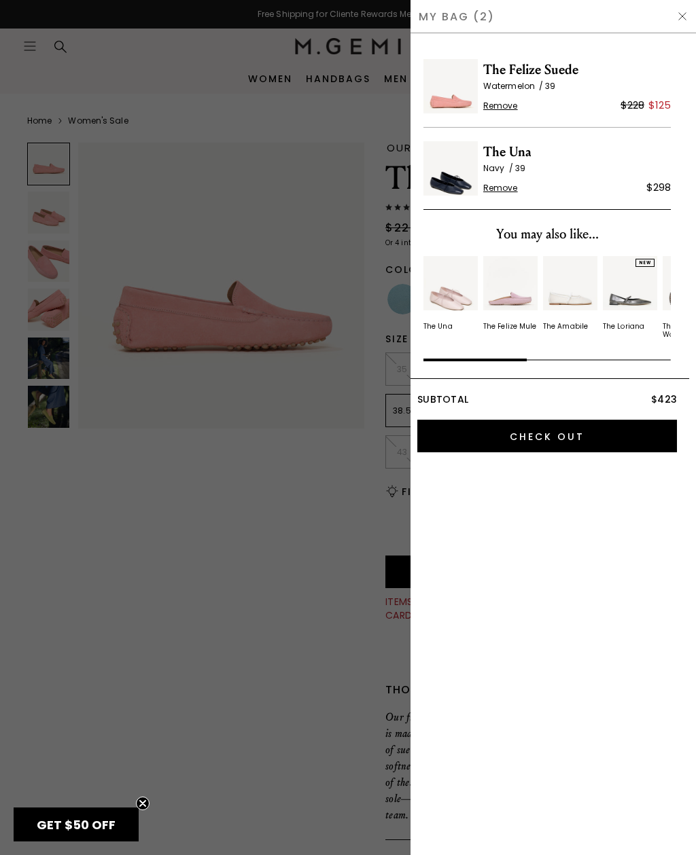
click at [291, 728] on div at bounding box center [348, 427] width 696 height 855
